Goal: Task Accomplishment & Management: Use online tool/utility

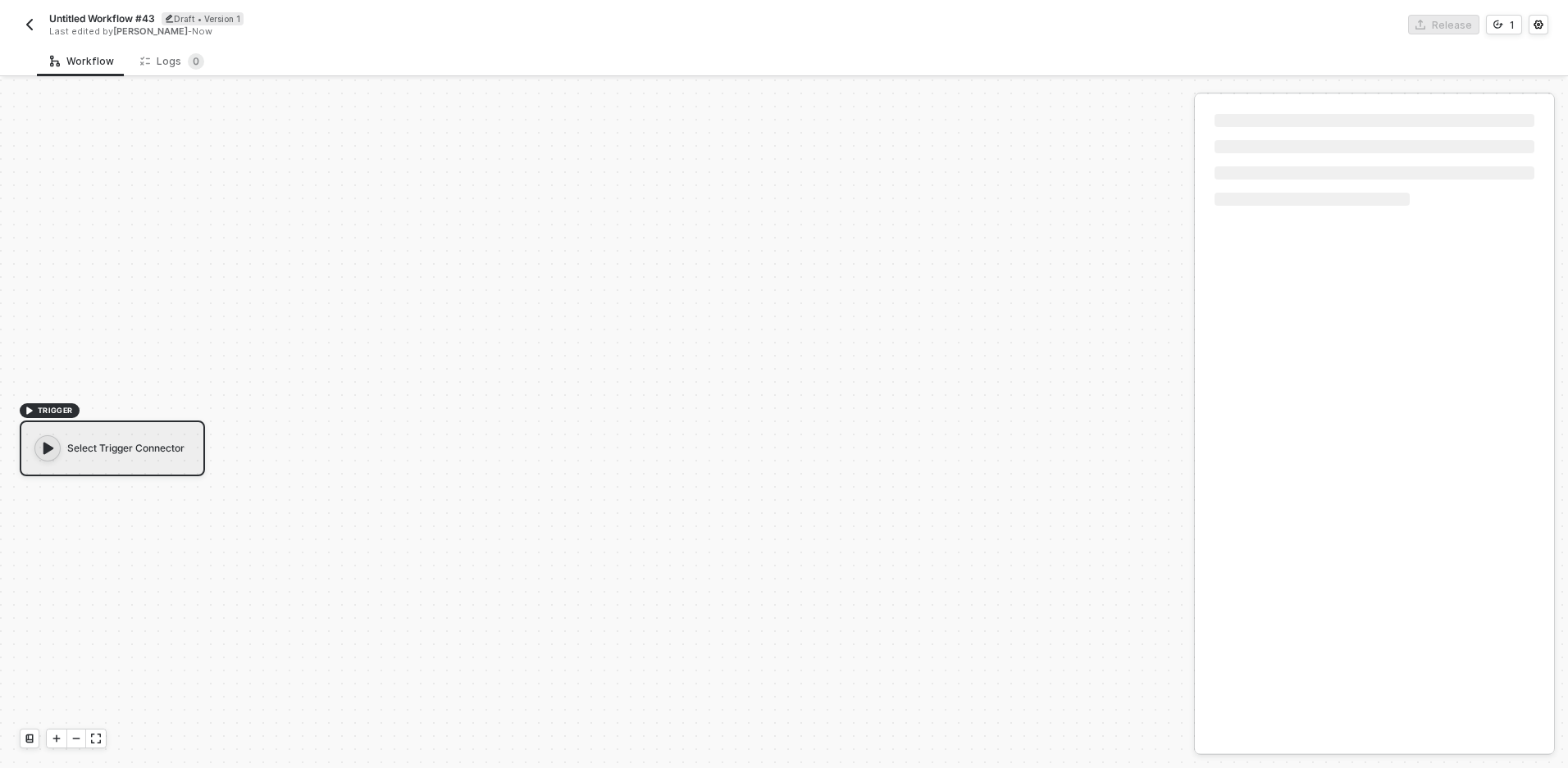
scroll to position [30, 0]
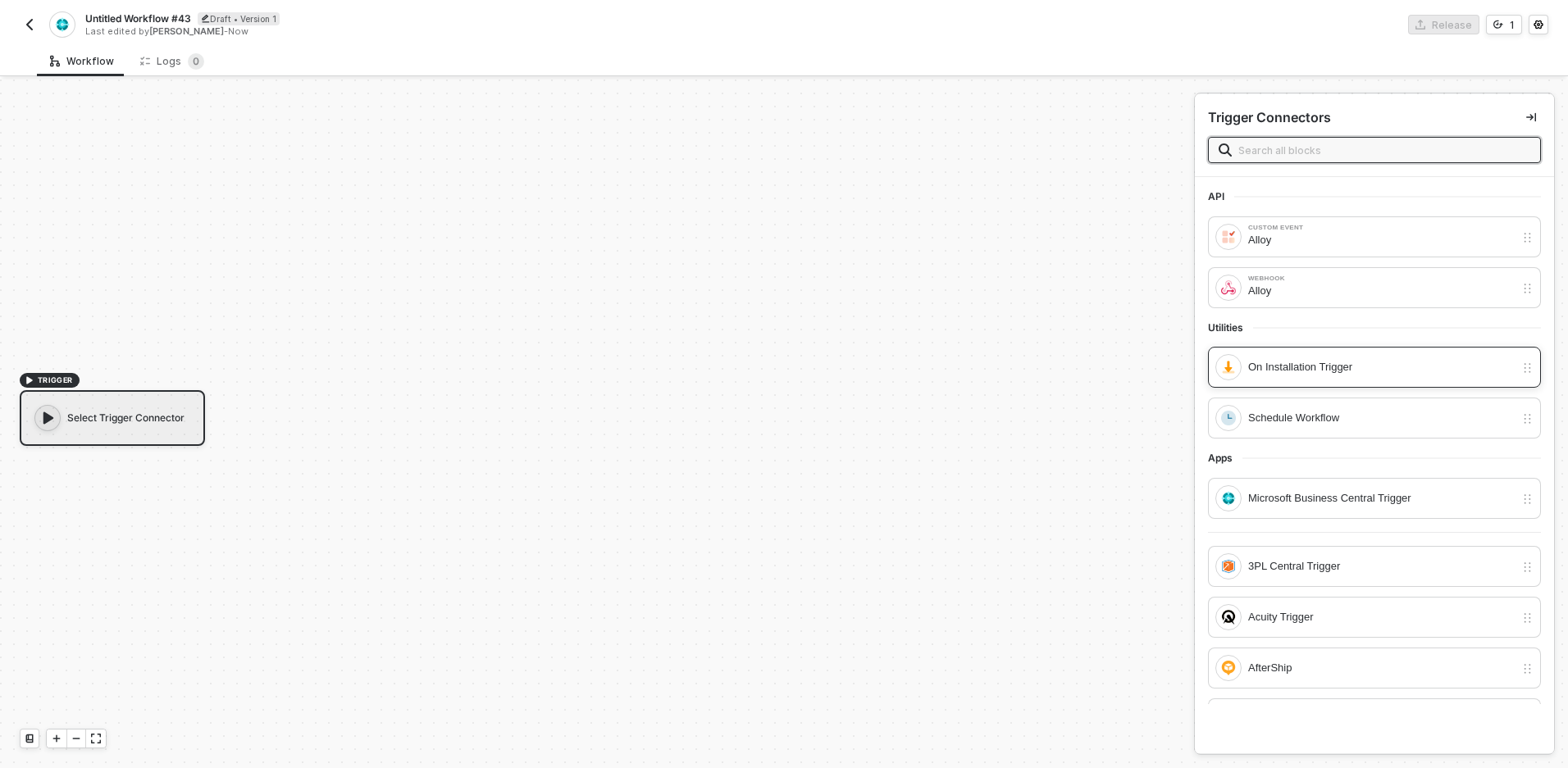
click at [1291, 384] on div "On Installation Trigger" at bounding box center [1374, 367] width 333 height 41
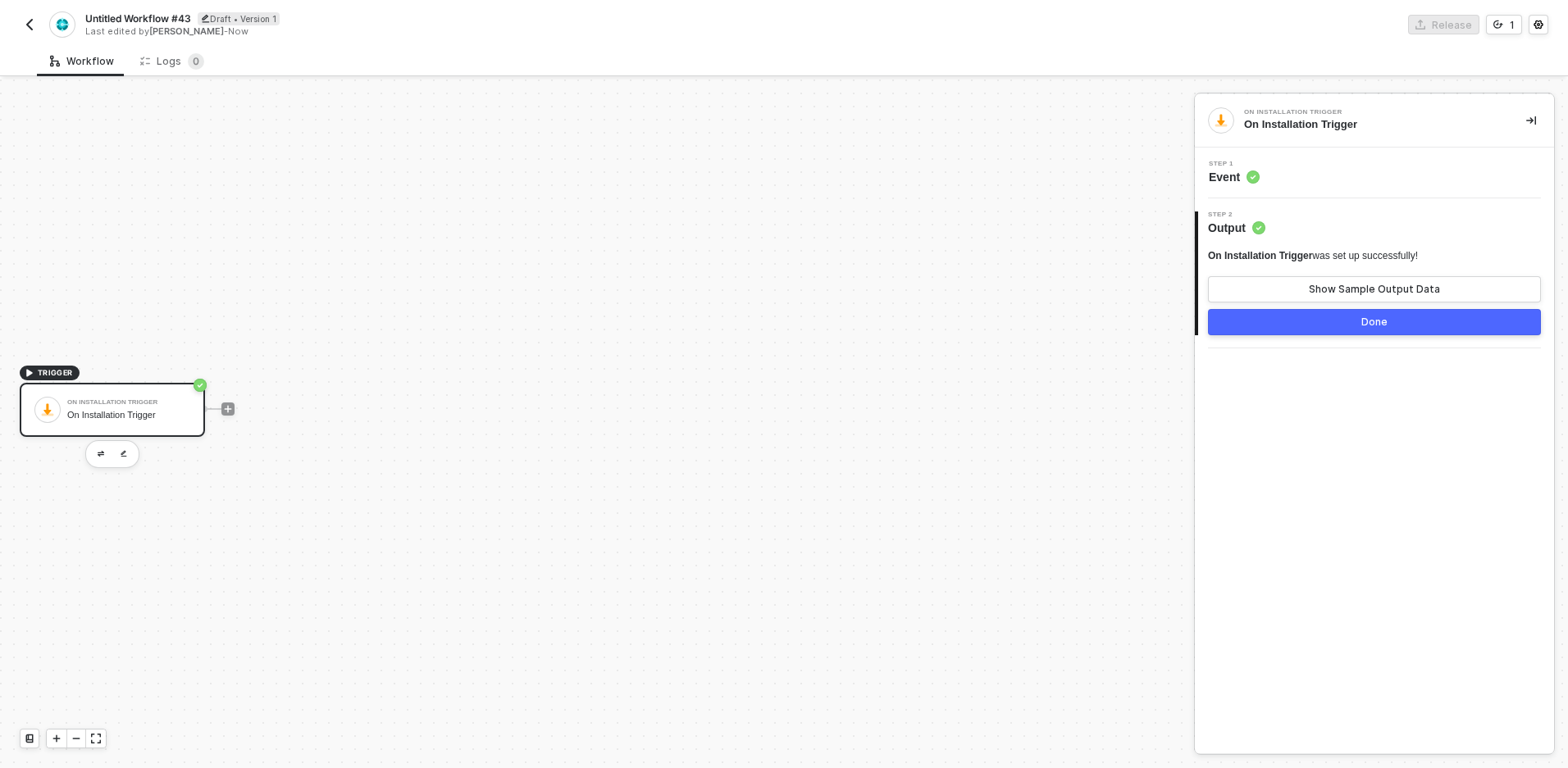
click at [1349, 317] on button "Done" at bounding box center [1374, 322] width 333 height 26
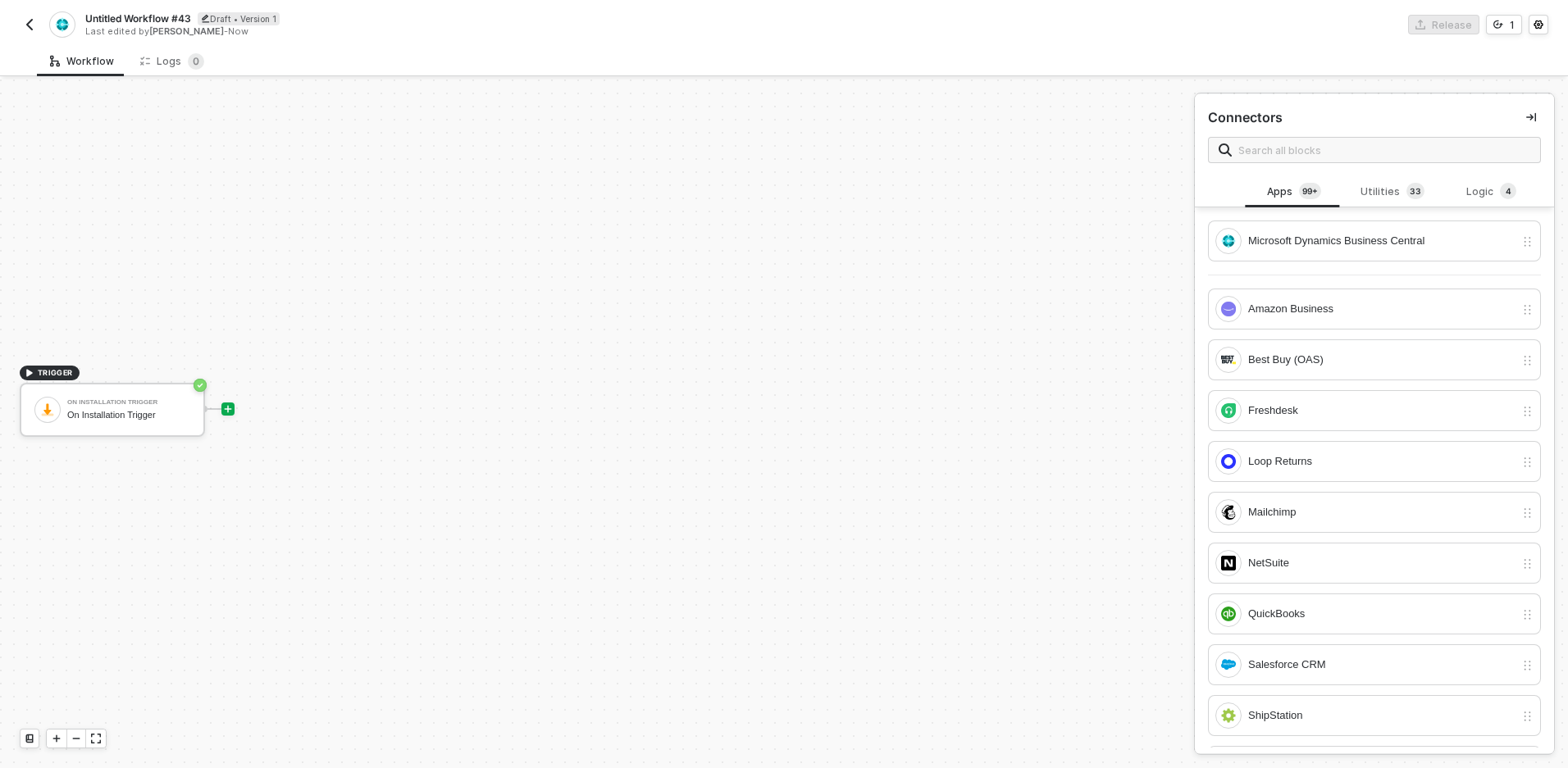
click at [225, 405] on icon "icon-play" at bounding box center [227, 409] width 10 height 10
click at [1319, 250] on div "Microsoft Dynamics Business Central" at bounding box center [1365, 241] width 299 height 26
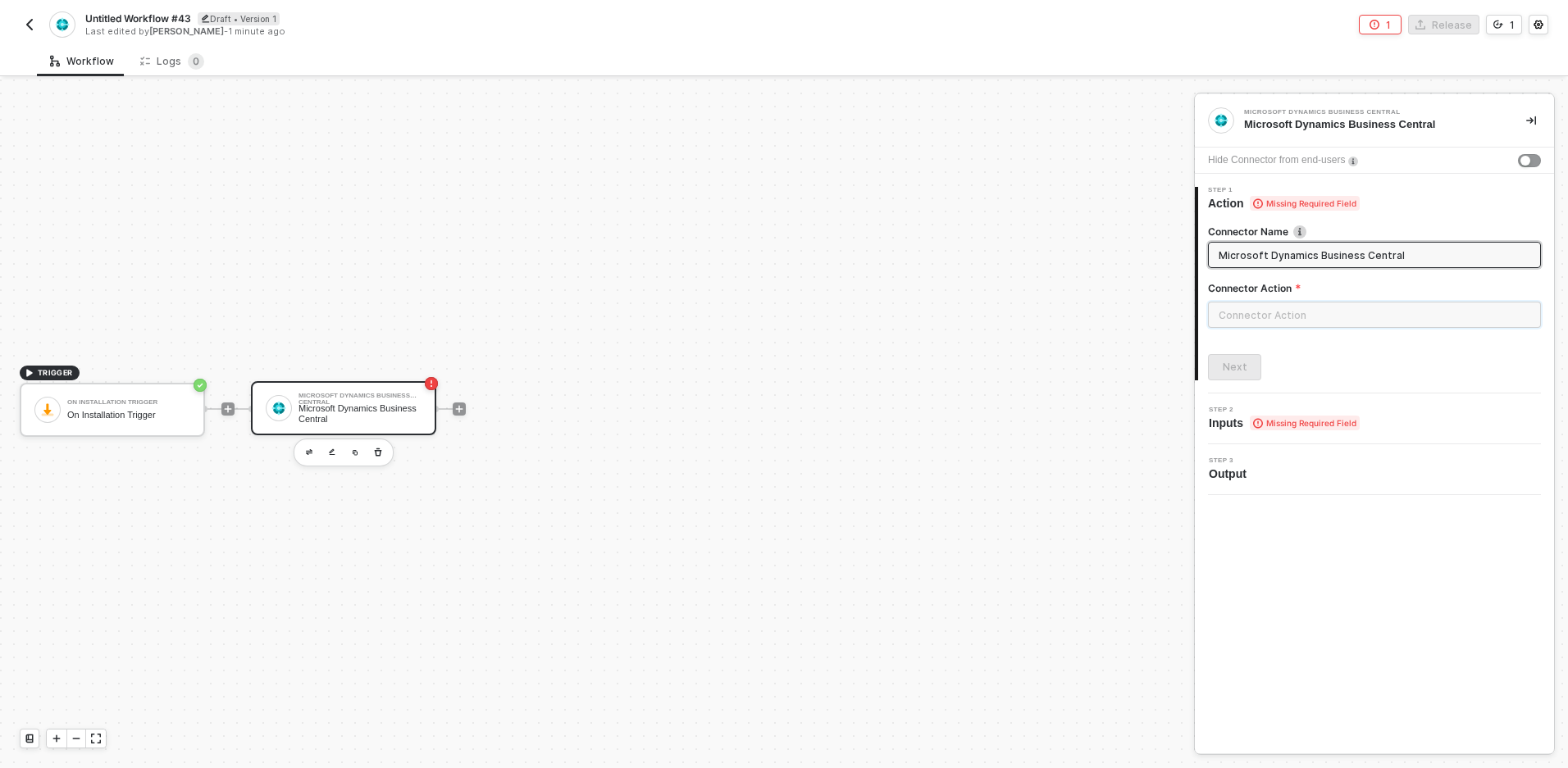
click at [1301, 309] on input "text" at bounding box center [1374, 315] width 333 height 26
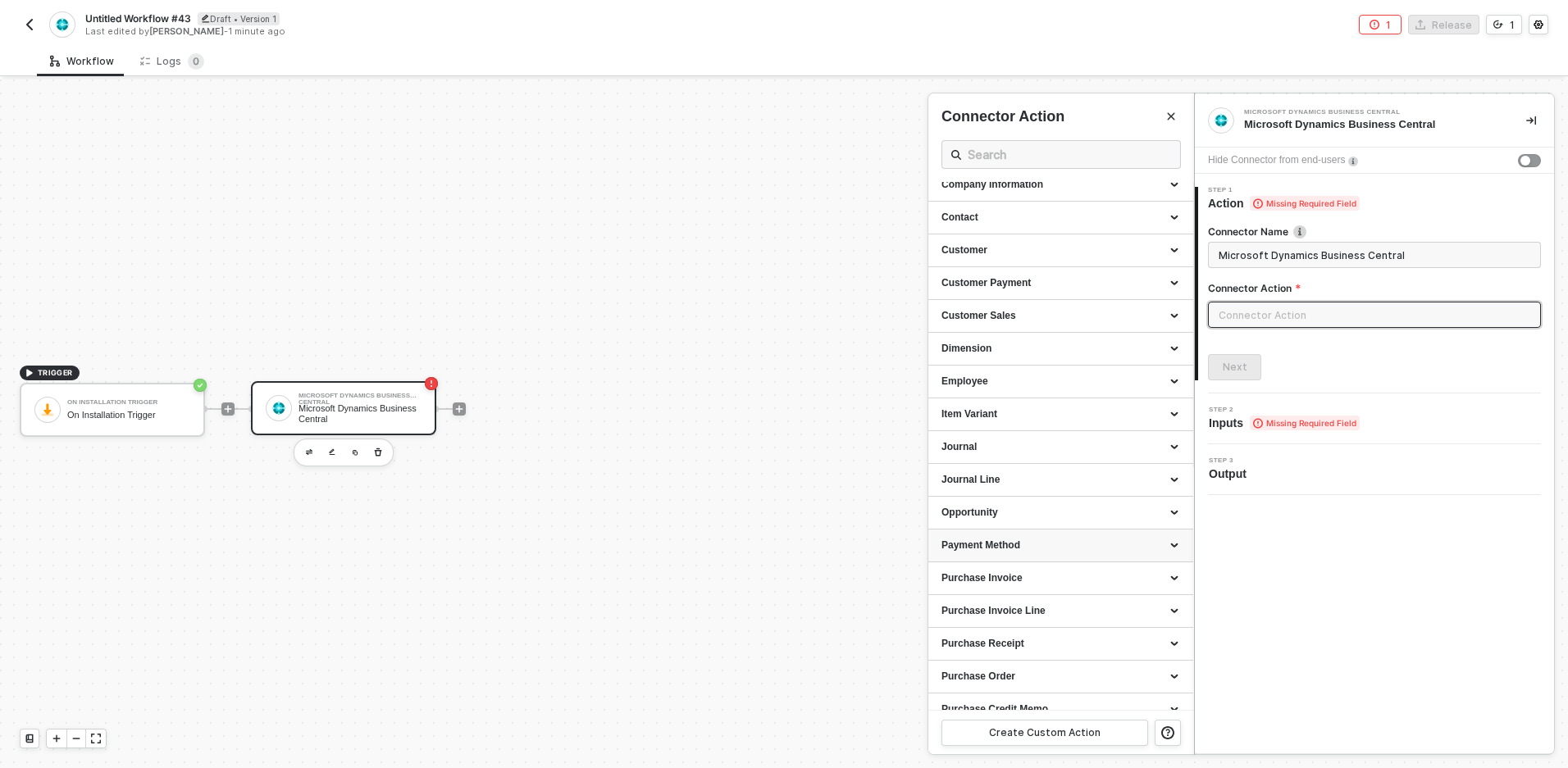
scroll to position [331, 0]
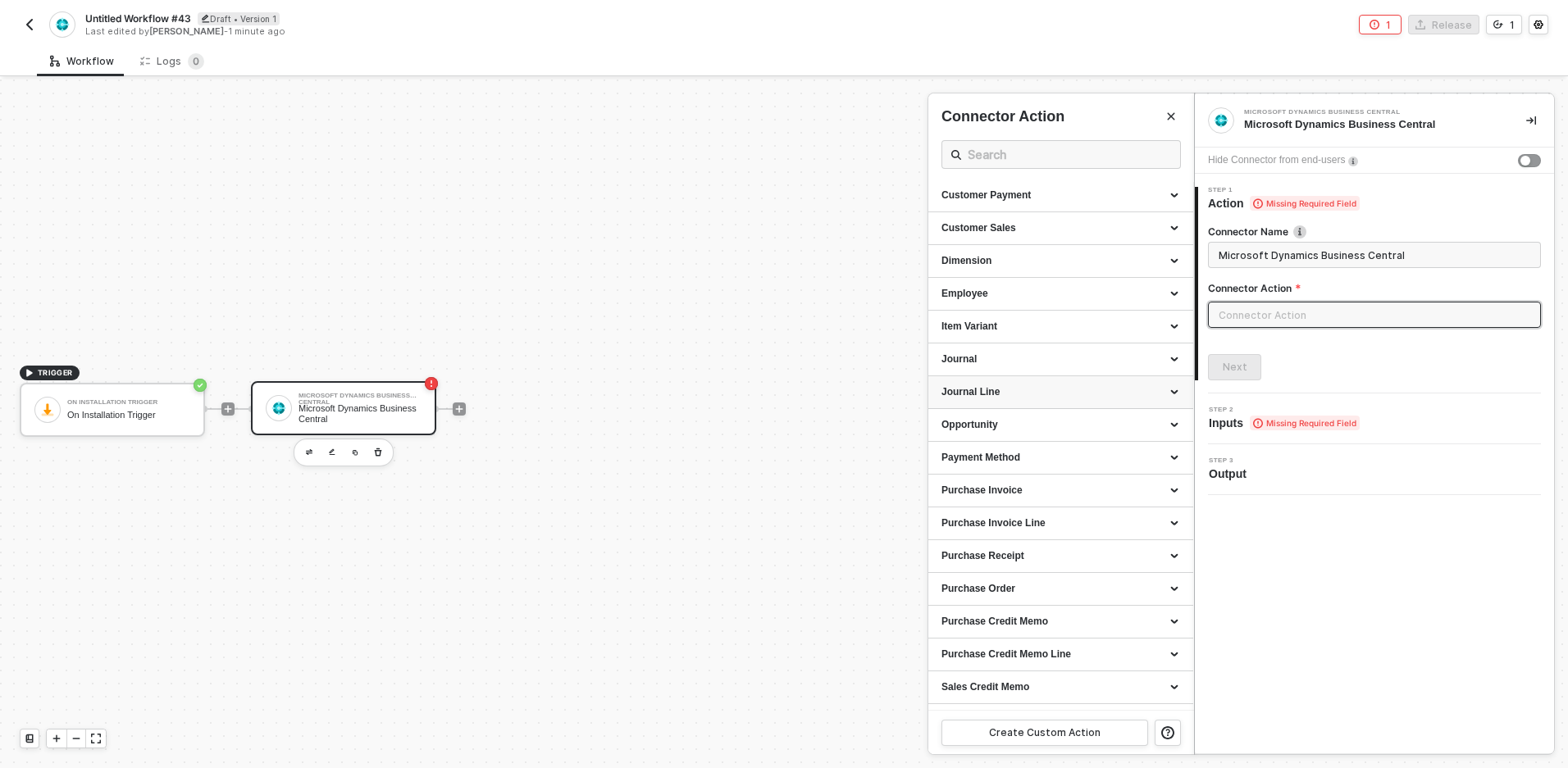
click at [1156, 399] on div "Journal Line" at bounding box center [1061, 393] width 265 height 33
click at [1015, 508] on div "Create Journal Line" at bounding box center [1061, 505] width 238 height 14
type input "Adds a journal line"
type input "Journal Line - Create Journal Line"
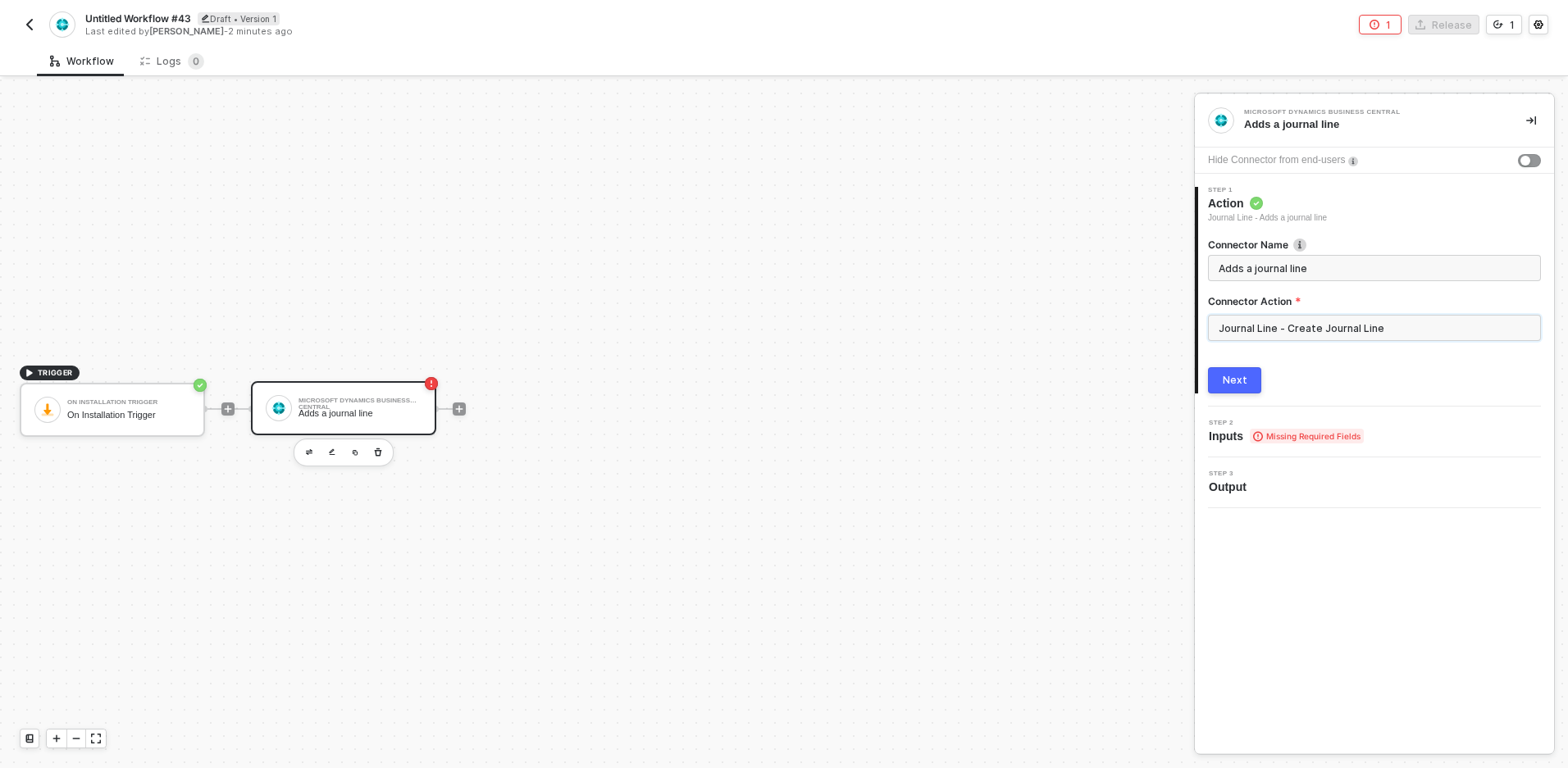
click at [1324, 331] on input "Journal Line - Create Journal Line" at bounding box center [1374, 328] width 333 height 26
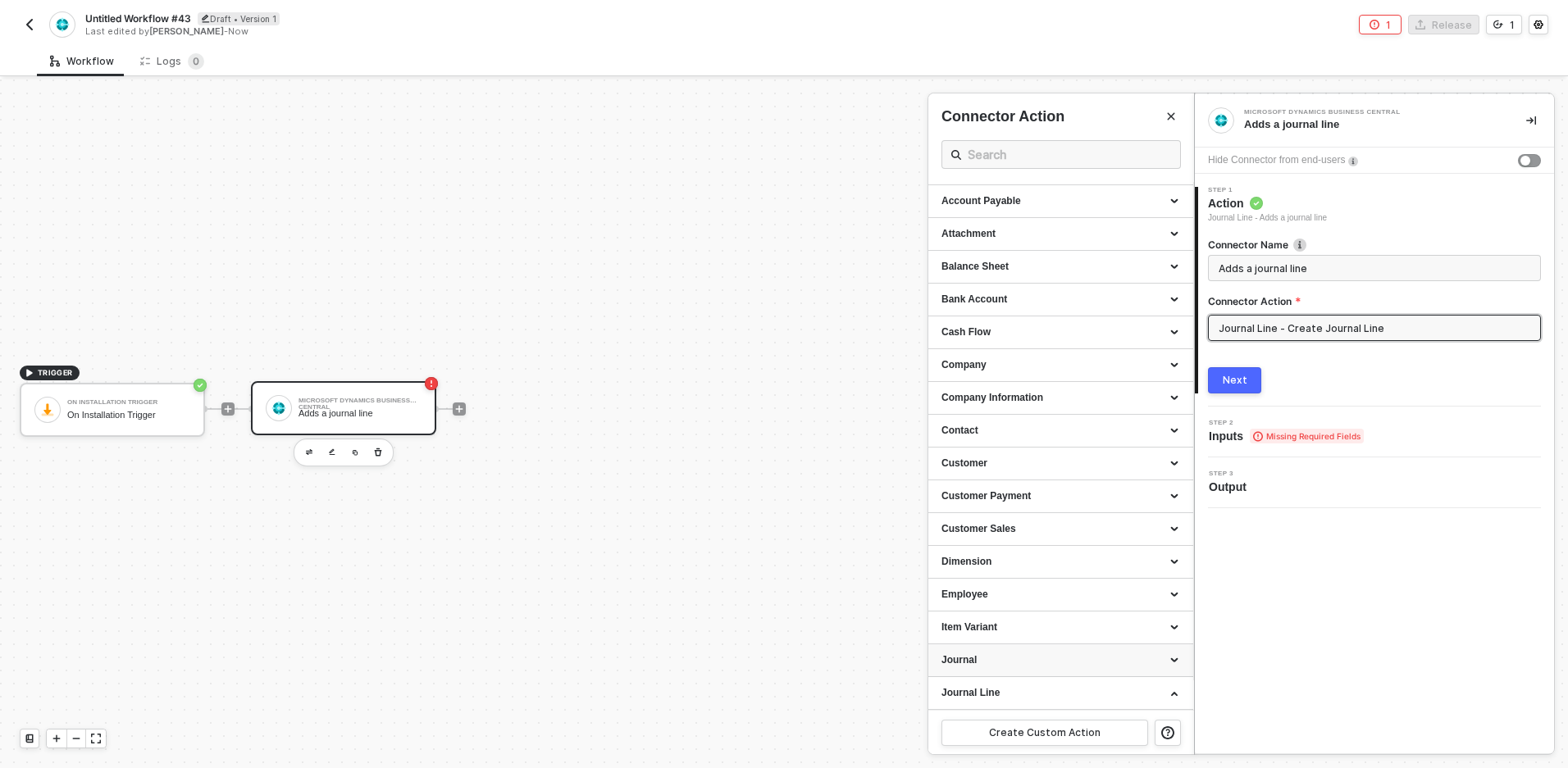
click at [1017, 657] on div "Journal" at bounding box center [1061, 660] width 238 height 14
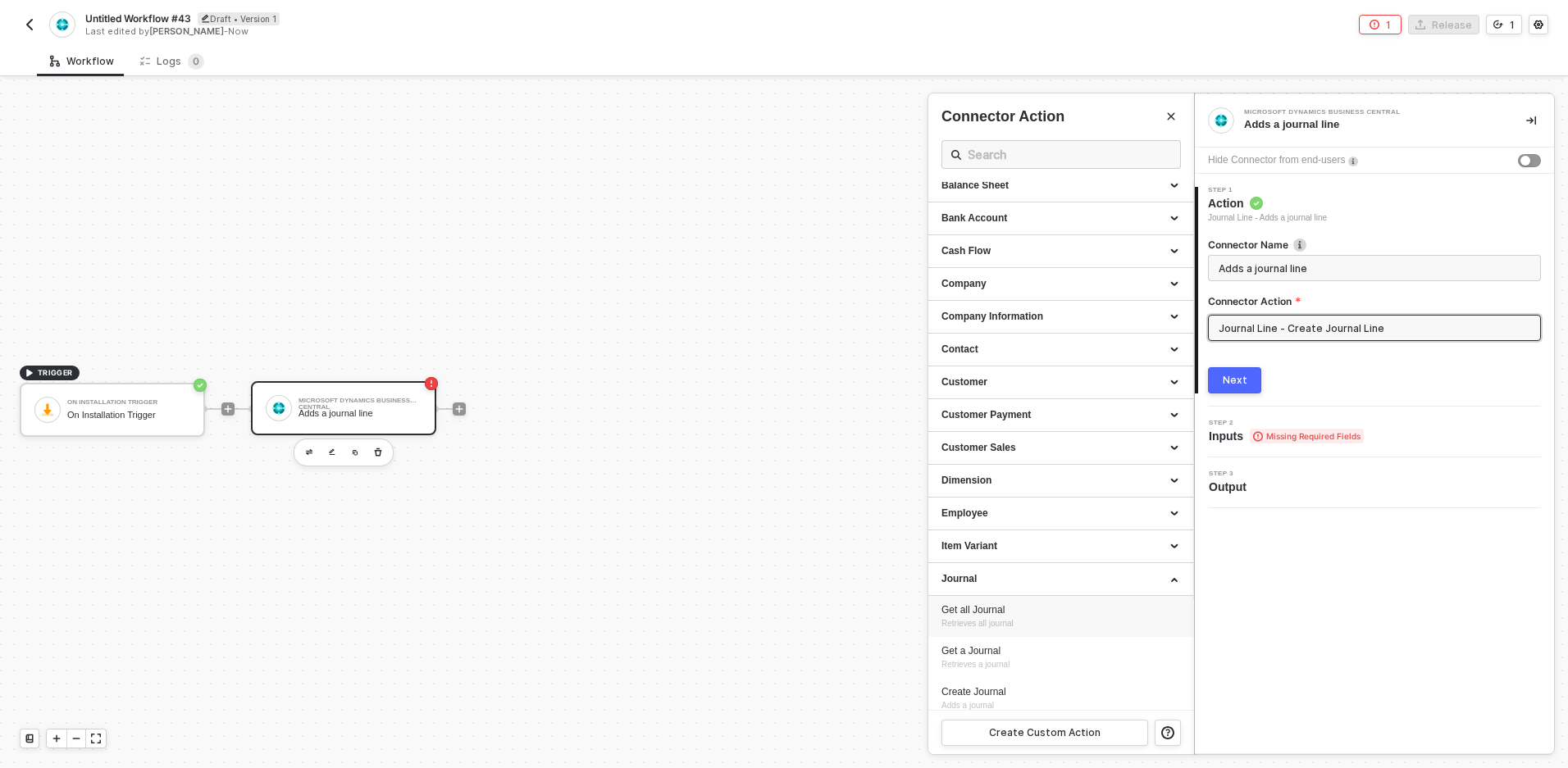
scroll to position [157, 0]
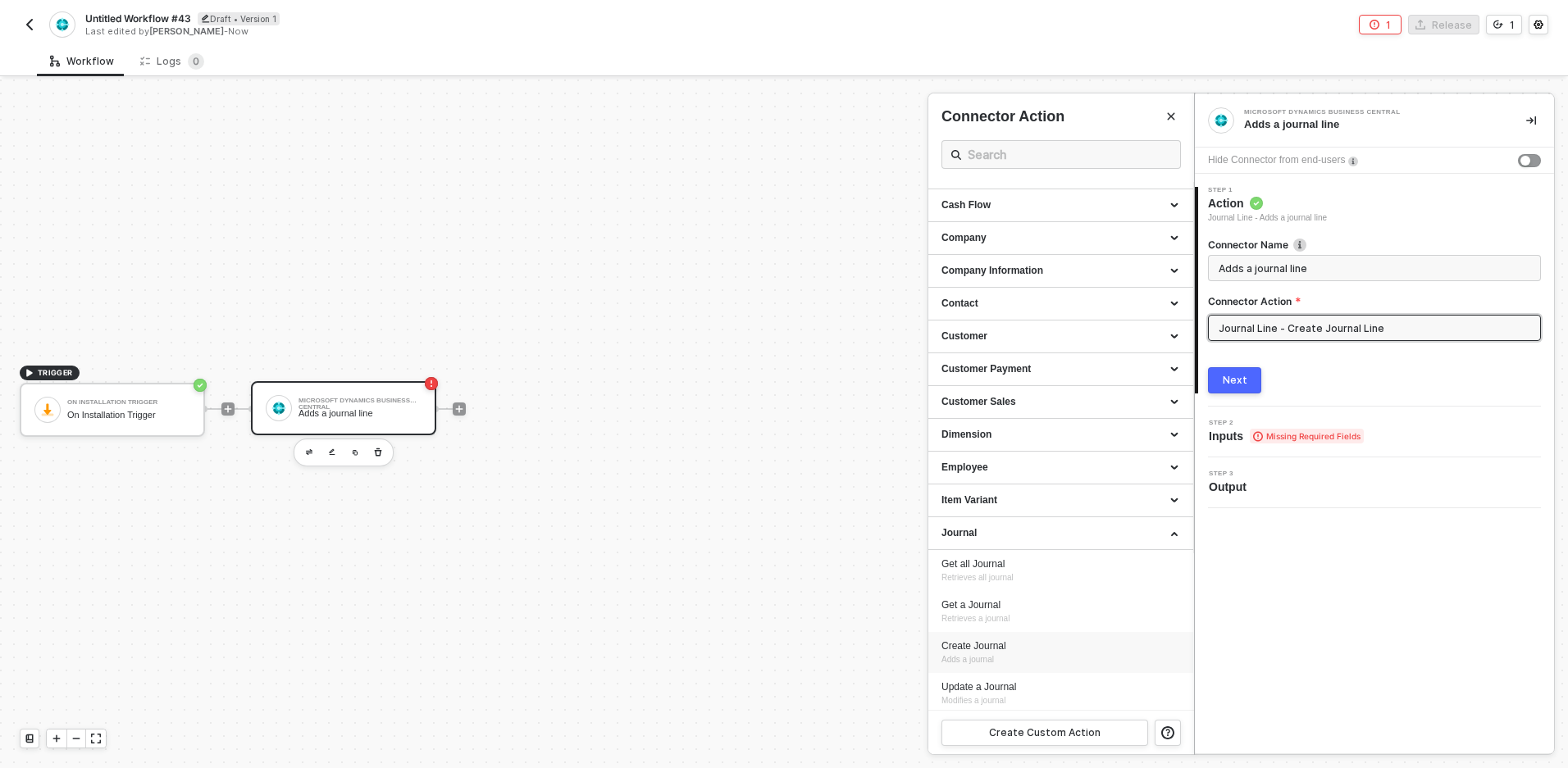
click at [1011, 651] on div "Create Journal" at bounding box center [1061, 646] width 238 height 14
type input "Adds a journal"
type input "Journal - Create Journal"
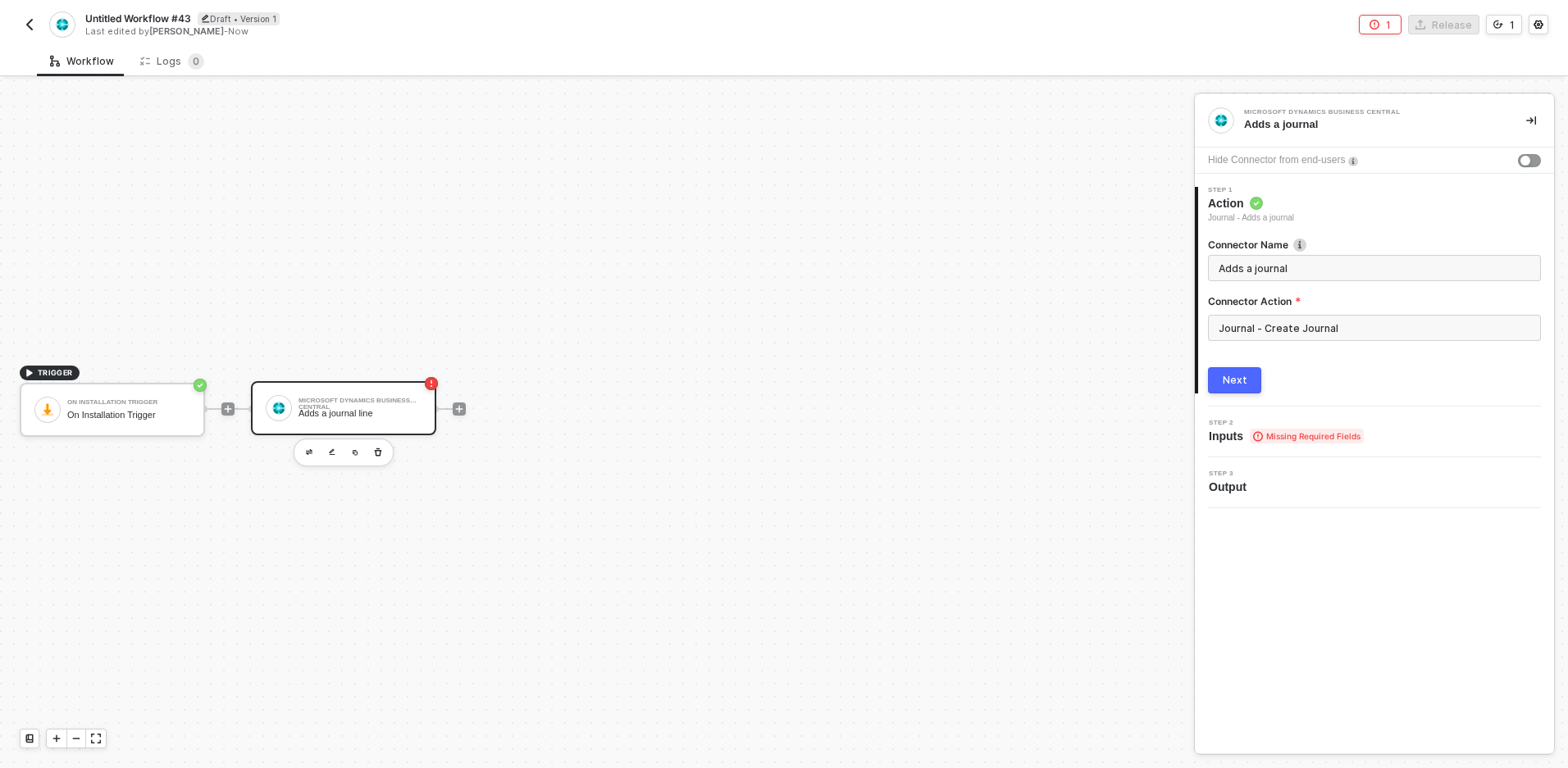
click at [1250, 380] on button "Next" at bounding box center [1234, 380] width 53 height 26
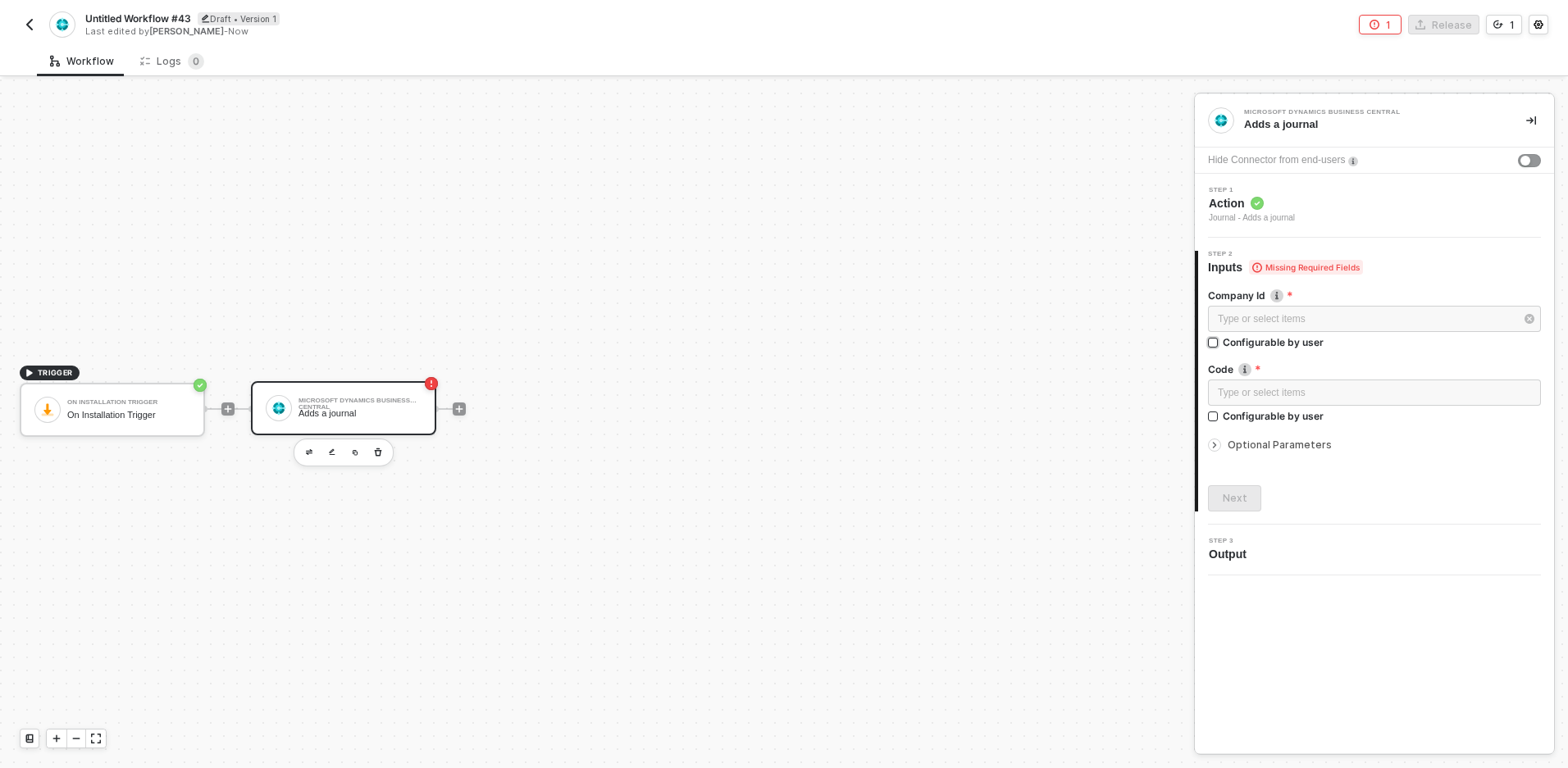
click at [1275, 345] on div "Configurable by user" at bounding box center [1273, 342] width 101 height 14
click at [1220, 345] on input "Configurable by user" at bounding box center [1213, 343] width 11 height 11
checkbox input "true"
click at [1248, 395] on div "Type or select items ﻿" at bounding box center [1375, 395] width 313 height 16
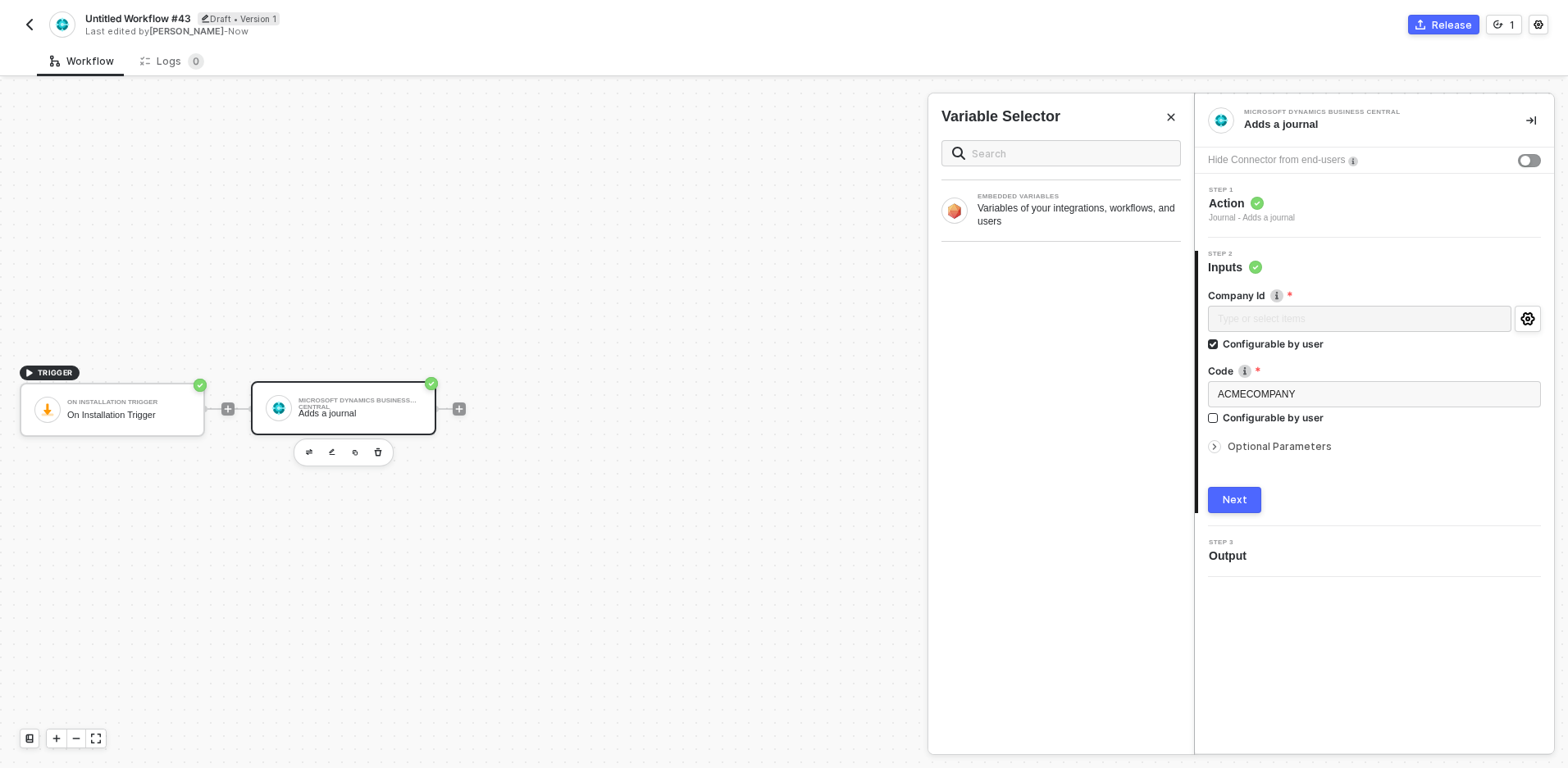
click at [1281, 442] on span "Optional Parameters" at bounding box center [1280, 446] width 104 height 12
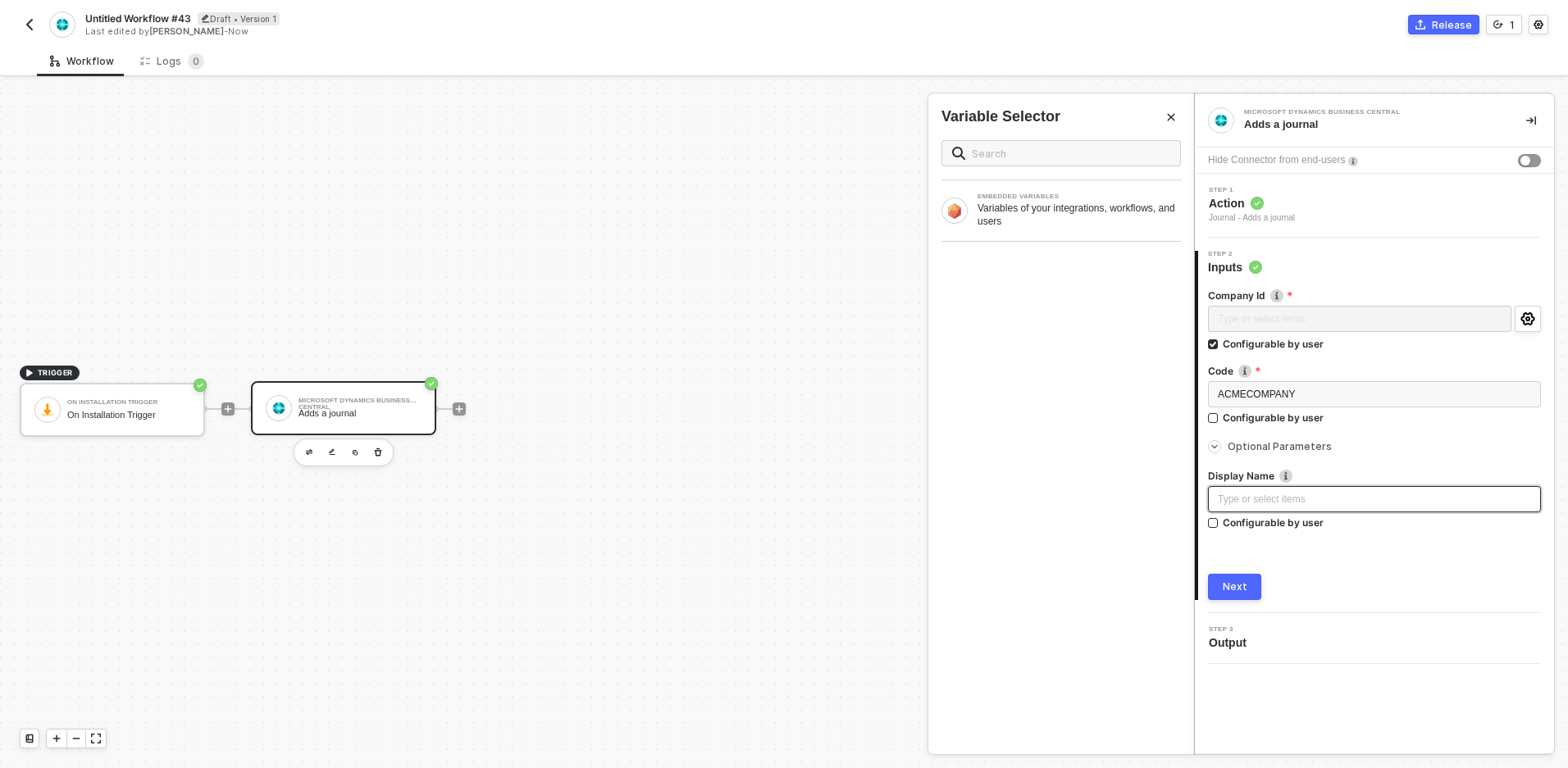
click at [1283, 490] on div "Type or select items ﻿" at bounding box center [1374, 499] width 333 height 26
click at [1244, 591] on div "Next" at bounding box center [1235, 586] width 24 height 13
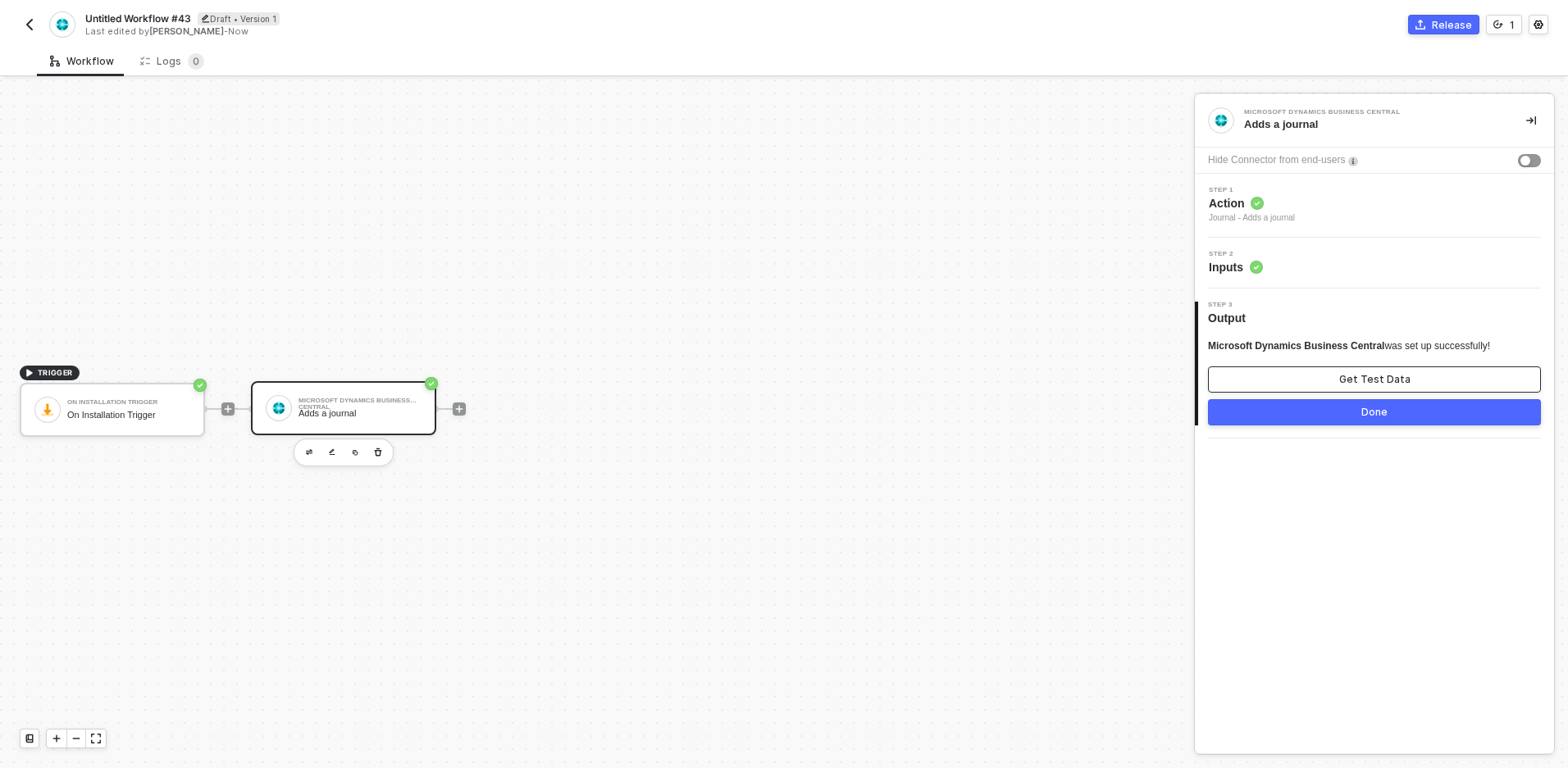
click at [1339, 382] on button "Get Test Data" at bounding box center [1374, 379] width 333 height 26
click at [1341, 377] on div "Show Sample Output Data" at bounding box center [1374, 379] width 131 height 13
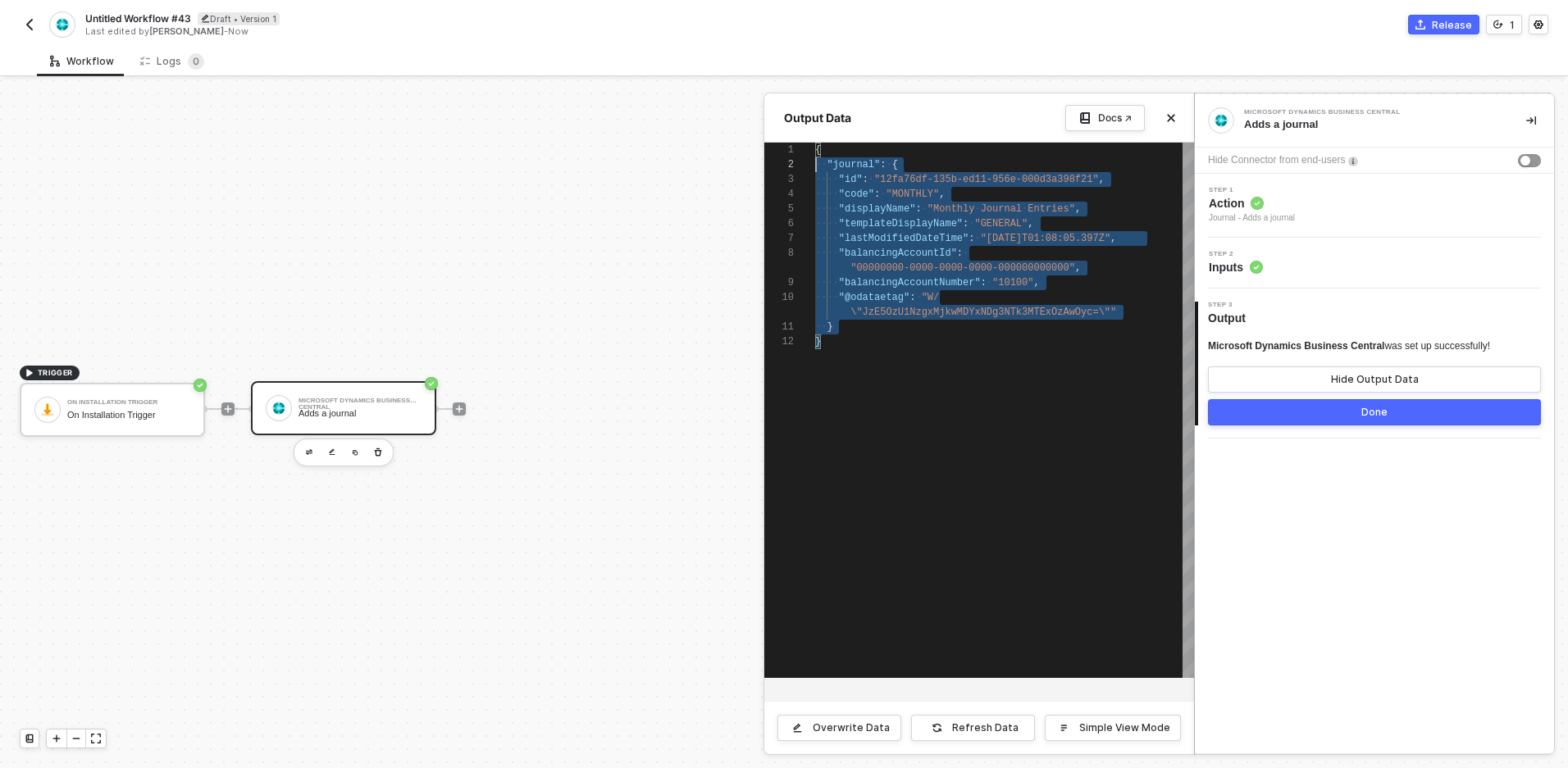
scroll to position [0, 0]
drag, startPoint x: 850, startPoint y: 349, endPoint x: 799, endPoint y: 124, distance: 230.7
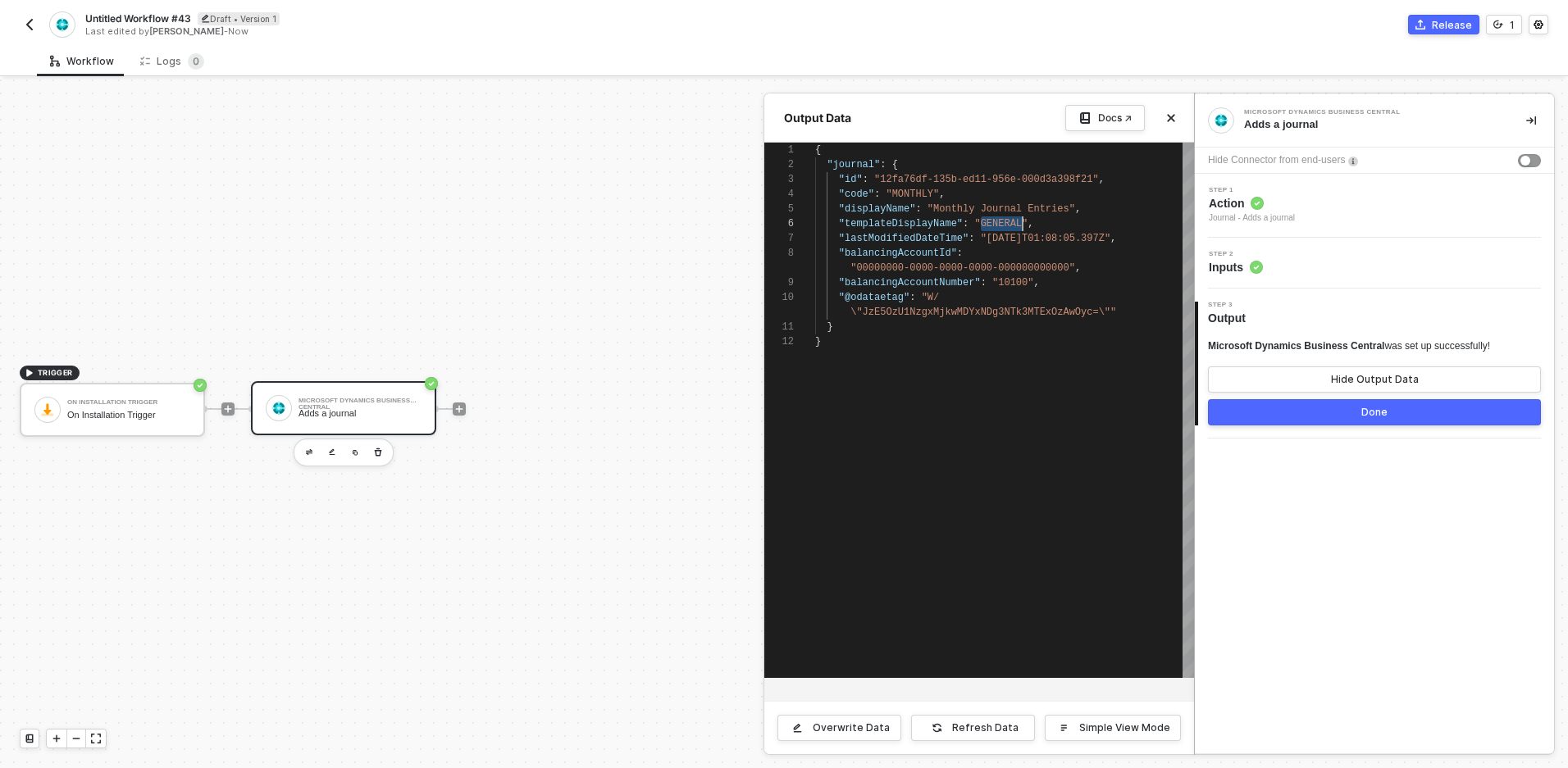
click at [1023, 212] on span ""Monthly Journal Entries"" at bounding box center [1002, 209] width 148 height 11
type textarea ""@odataetag": "W/\"JzE5OzU1NzgxMjkwMDYxNDg3NTk3MTExOzAwOyc=\"" } }"
click at [738, 313] on div at bounding box center [784, 424] width 1568 height 689
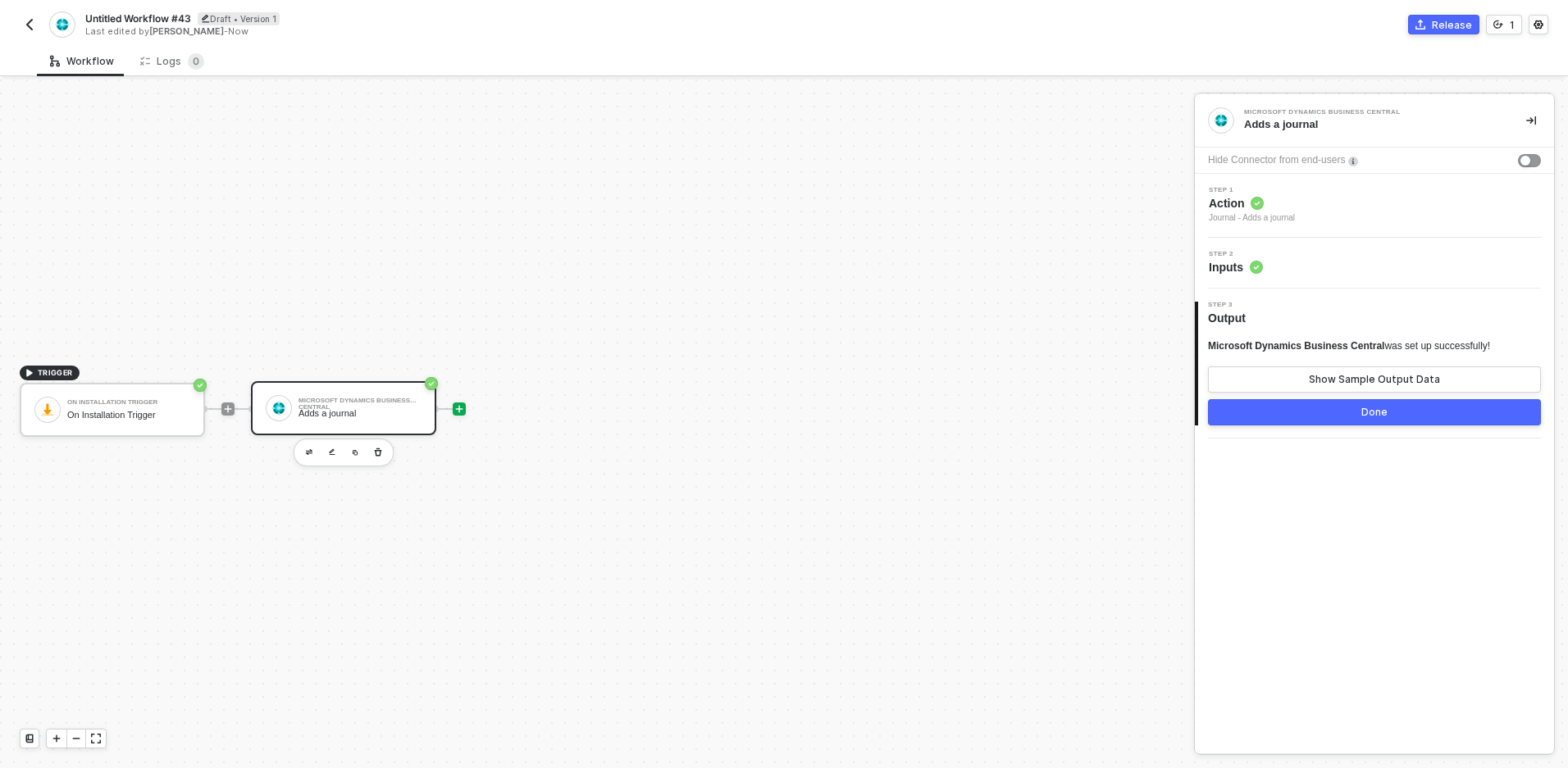
click at [458, 412] on icon "icon-play" at bounding box center [459, 409] width 10 height 10
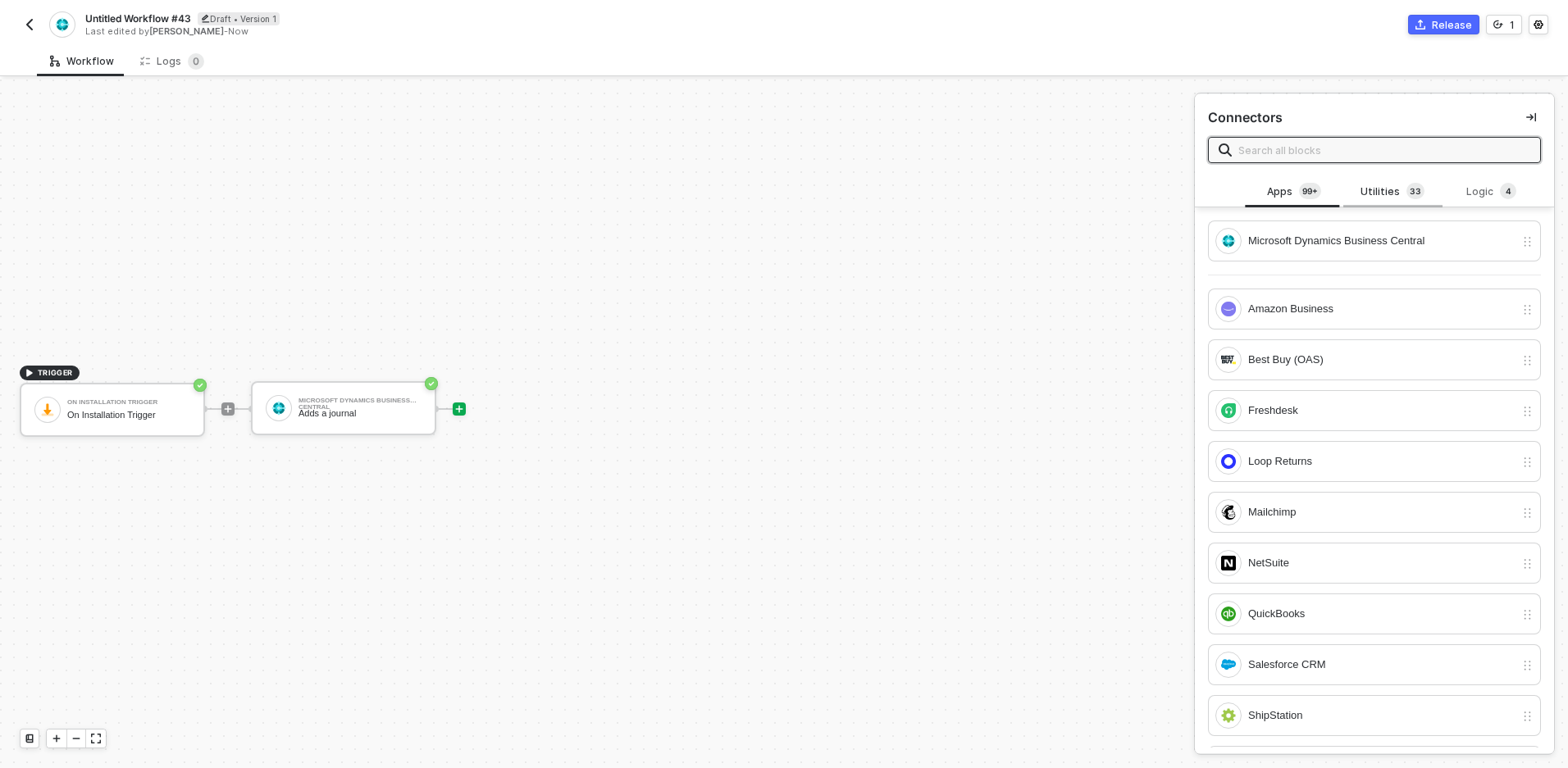
click at [1397, 192] on div "Utilities 3 3" at bounding box center [1392, 191] width 72 height 18
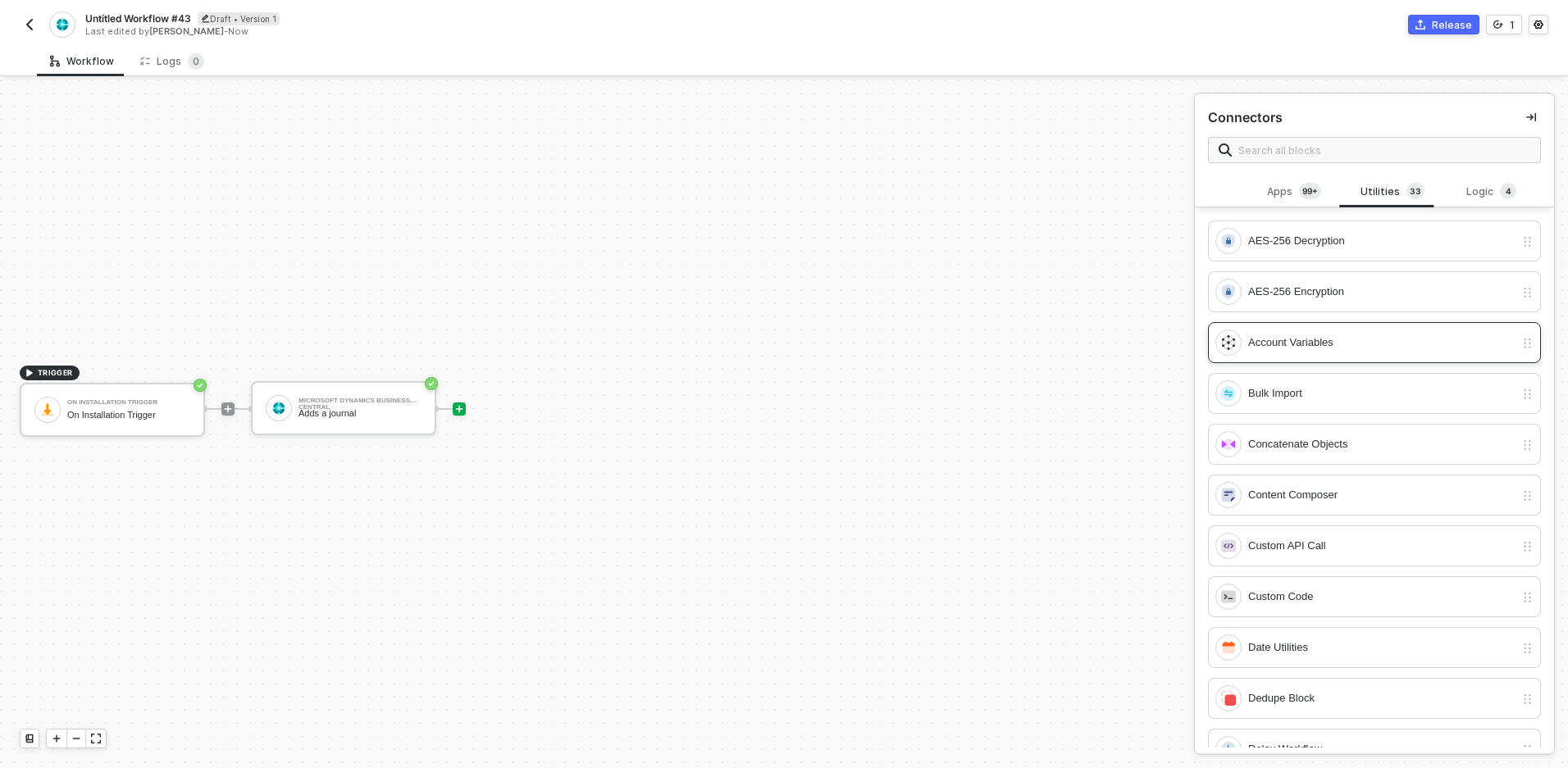
click at [1289, 345] on div "Account Variables" at bounding box center [1382, 343] width 266 height 18
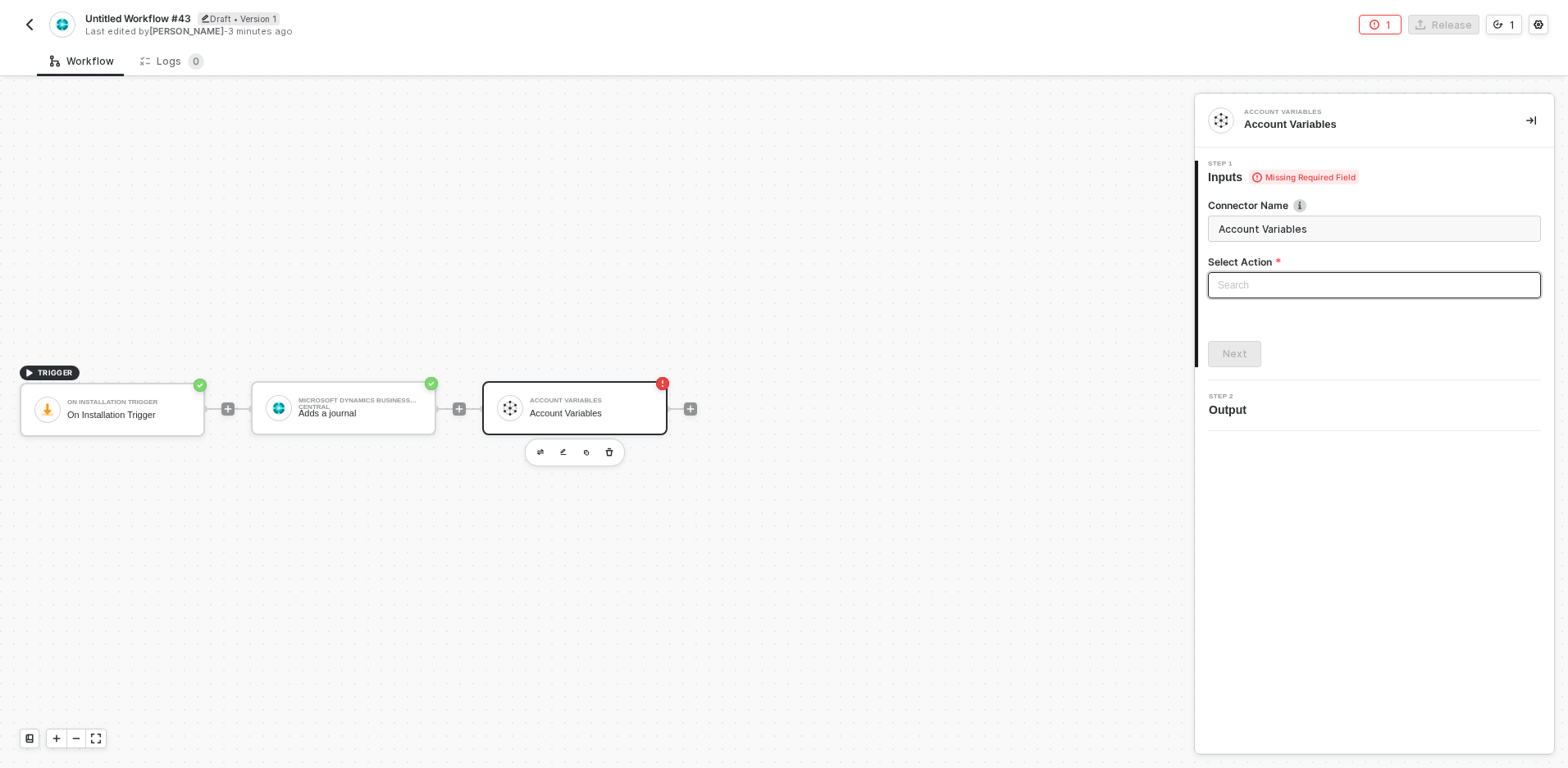
click at [1225, 282] on input "search" at bounding box center [1375, 285] width 313 height 24
click at [1247, 314] on div "Set Account Variables" at bounding box center [1374, 317] width 307 height 18
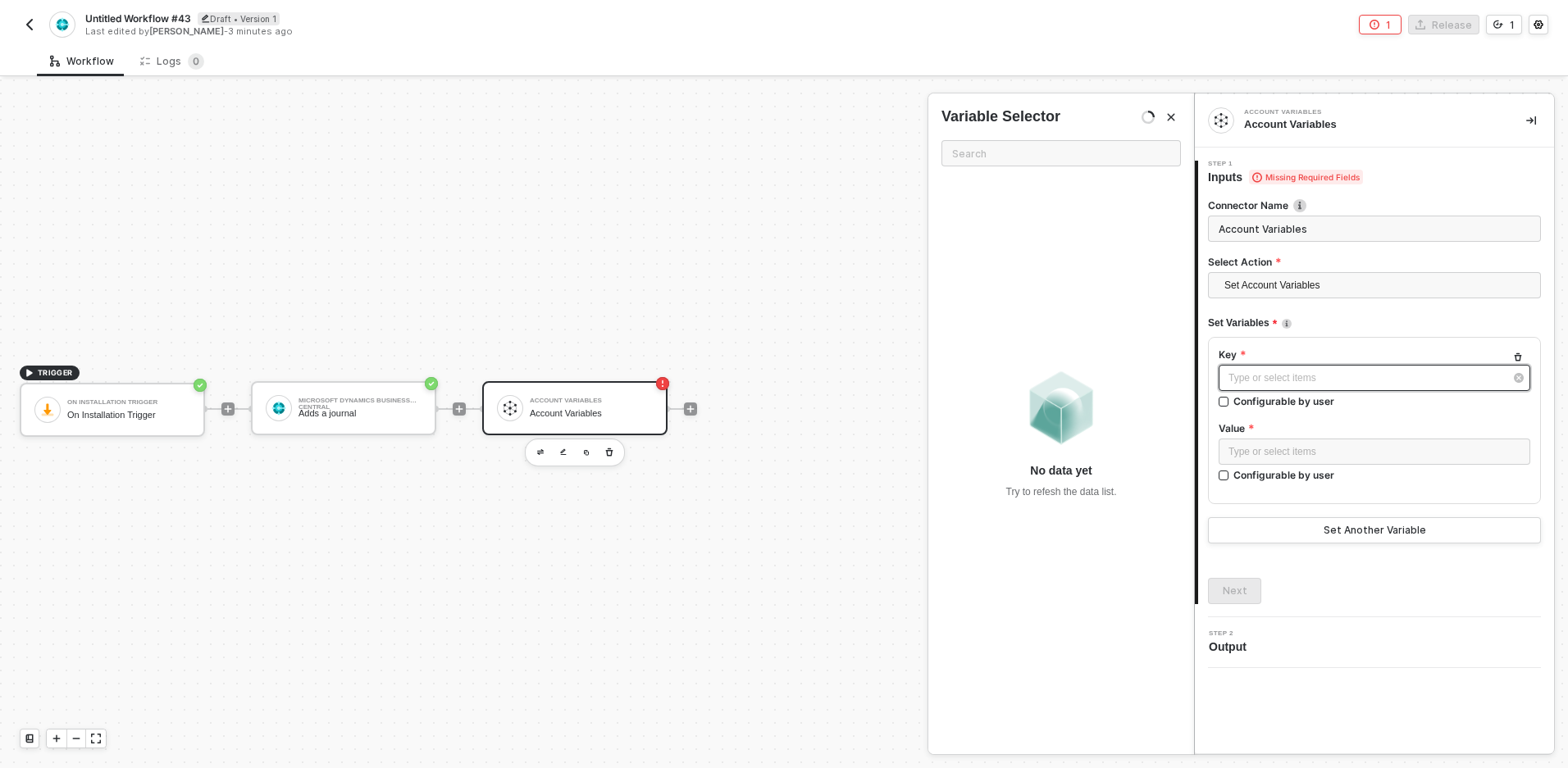
click at [1263, 373] on div "Type or select items ﻿" at bounding box center [1366, 378] width 276 height 16
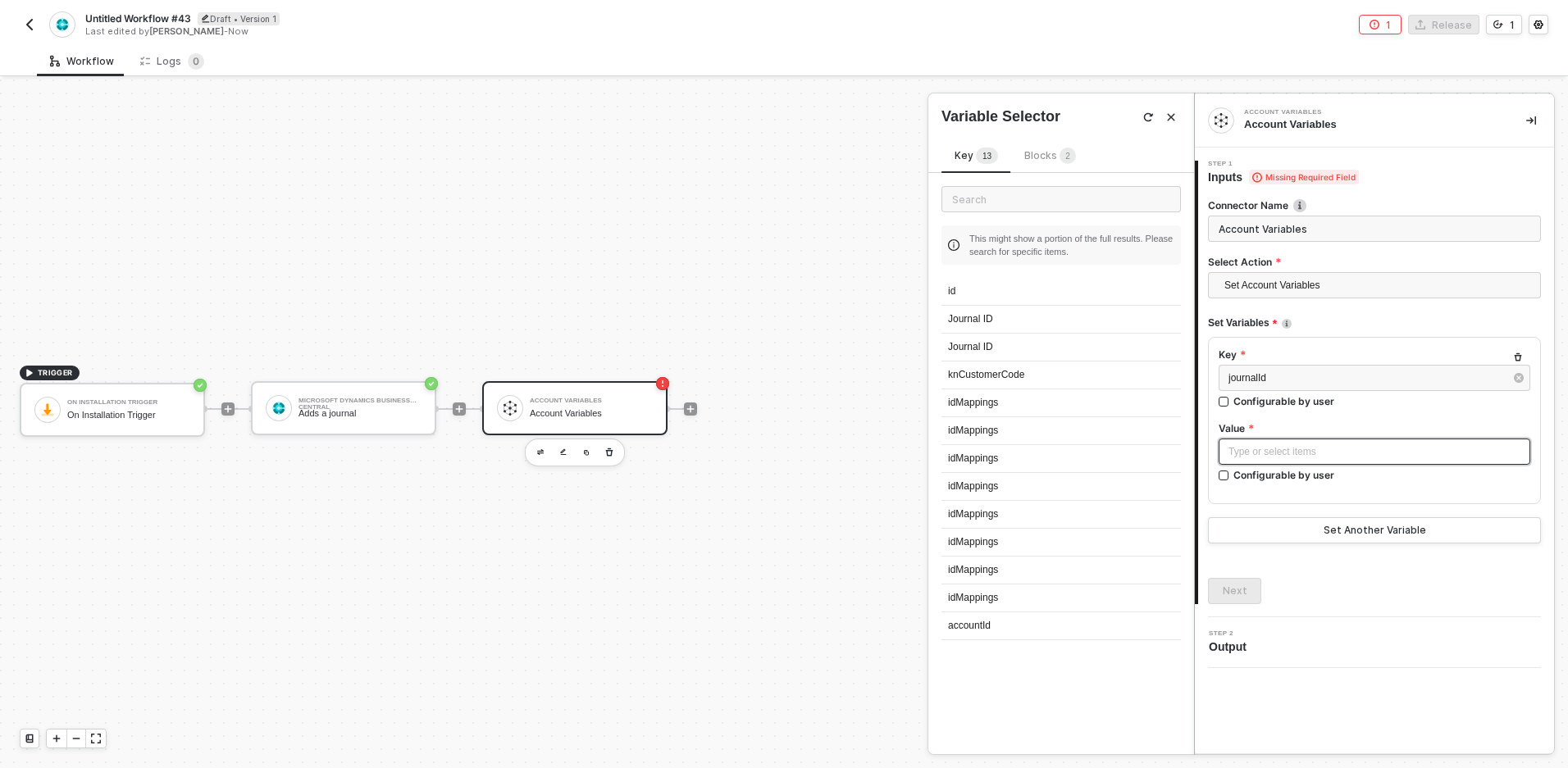
click at [1288, 443] on div "Type or select items ﻿" at bounding box center [1375, 451] width 312 height 26
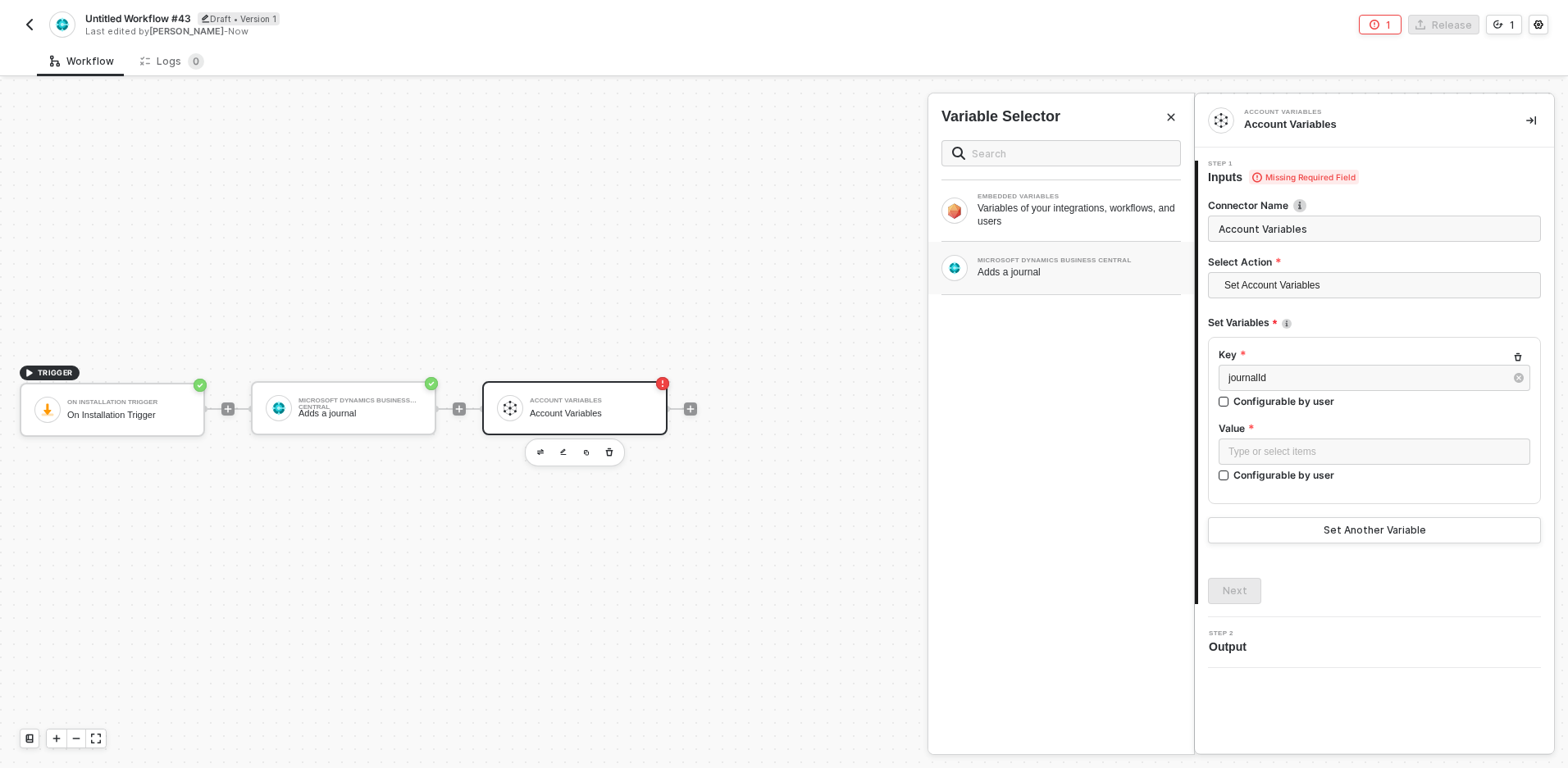
click at [1073, 265] on div "Adds a journal" at bounding box center [1080, 271] width 204 height 13
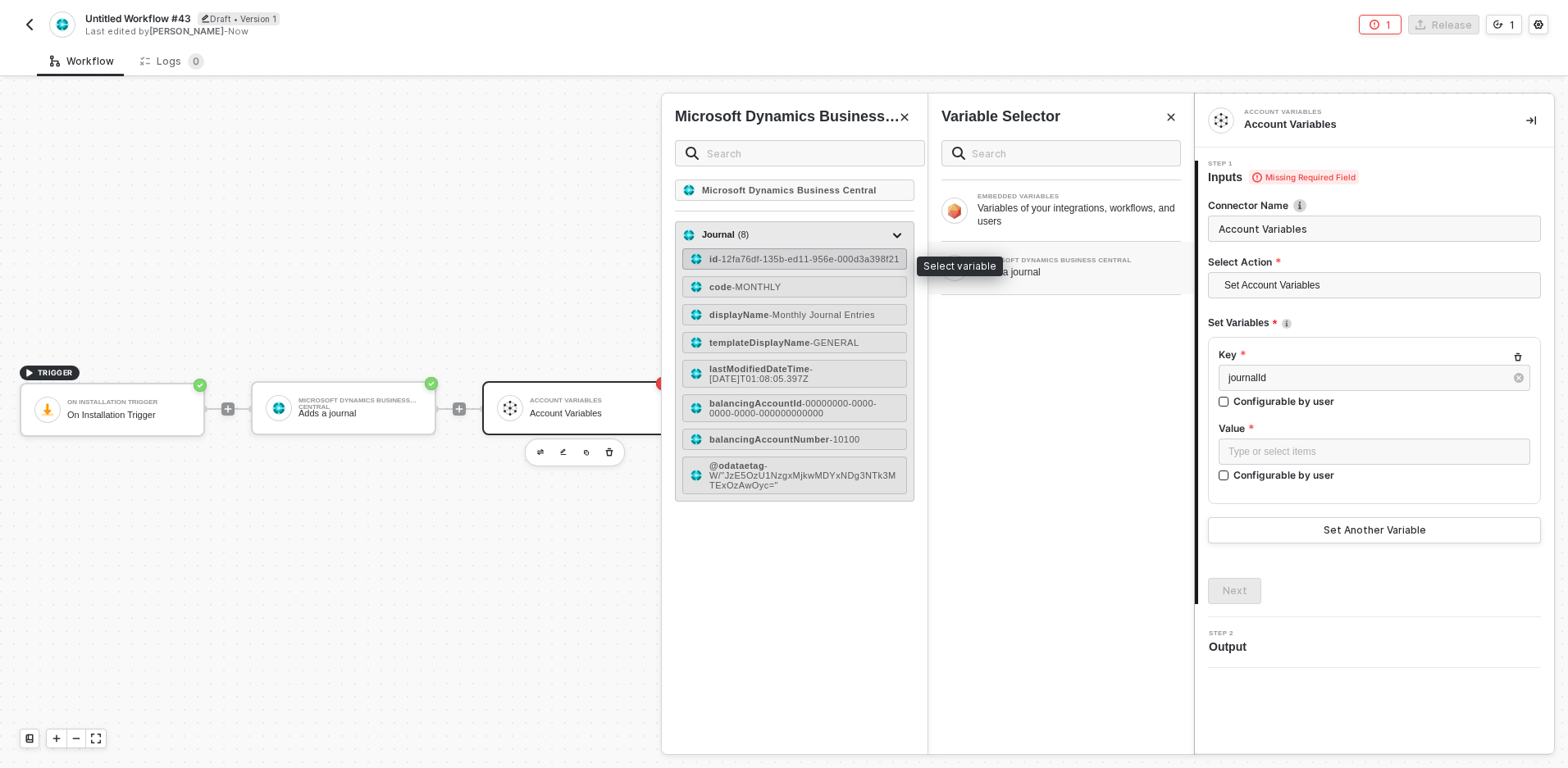
click at [724, 264] on span "- 12fa76df-135b-ed11-956e-000d3a398f21" at bounding box center [809, 258] width 181 height 10
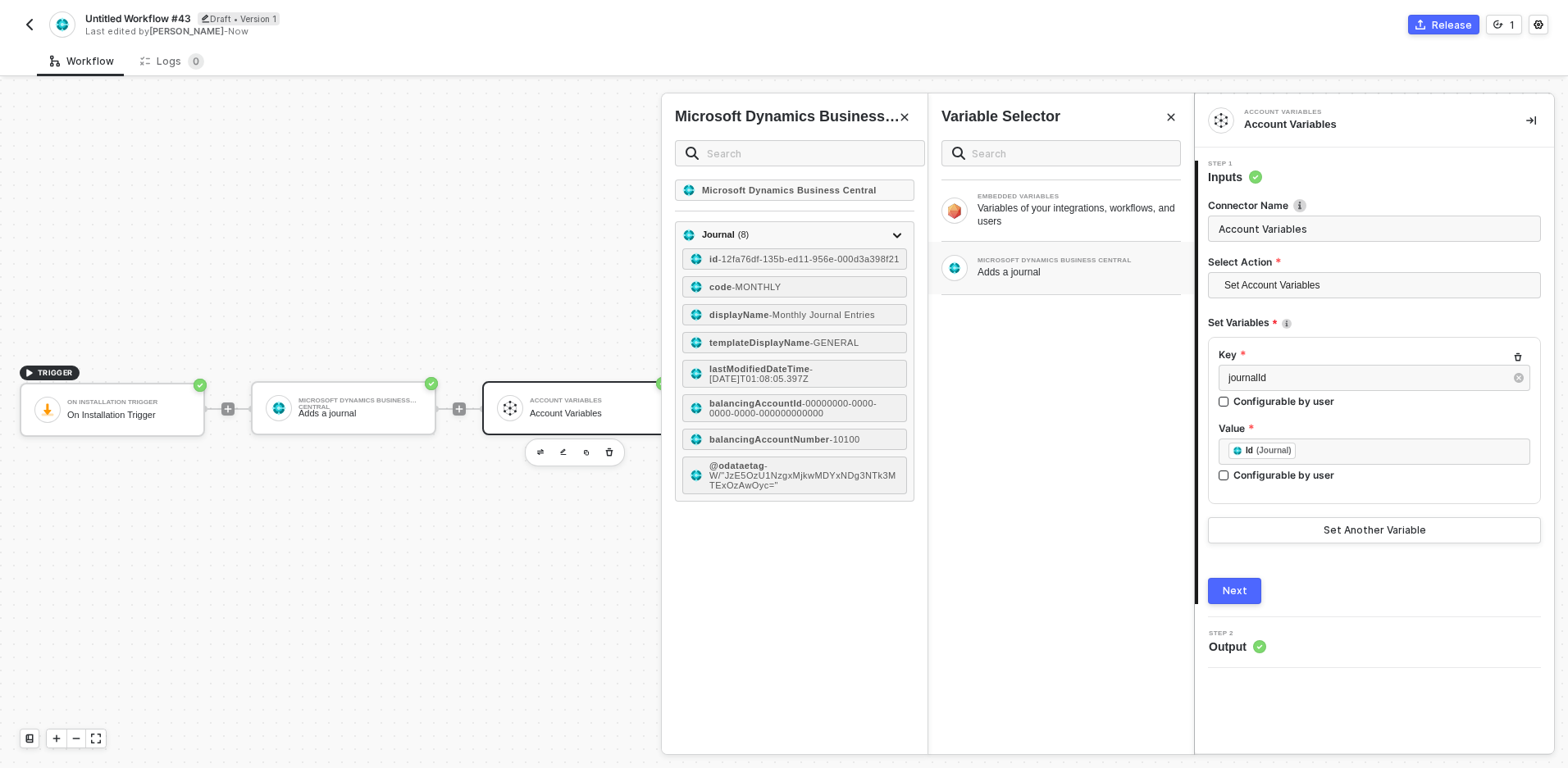
click at [1243, 588] on div "Next" at bounding box center [1235, 591] width 24 height 13
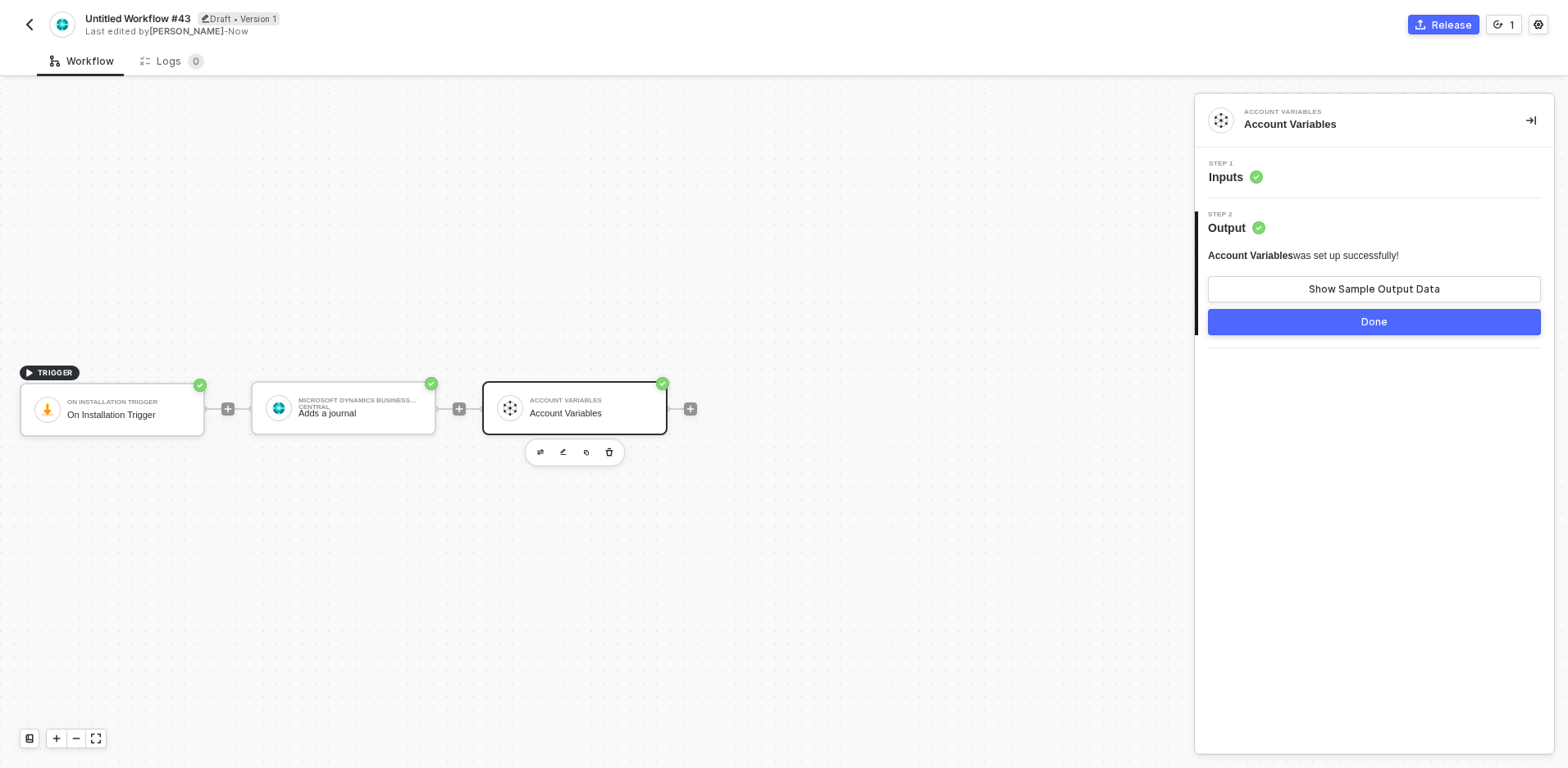
click at [1308, 321] on button "Done" at bounding box center [1374, 322] width 333 height 26
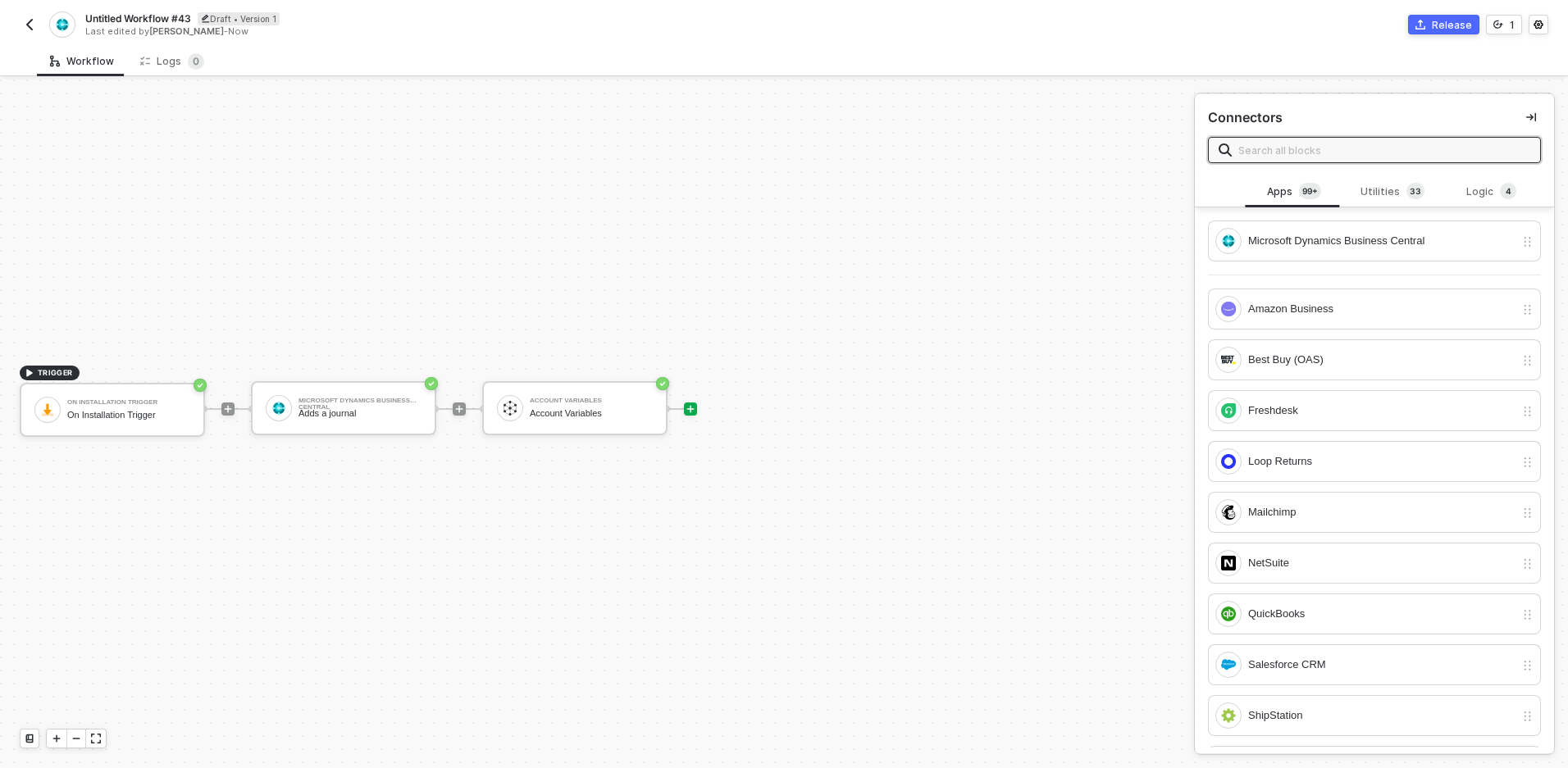
click at [965, 412] on div "TRIGGER On Installation Trigger On Installation Trigger Microsoft Dynamics Busi…" at bounding box center [593, 409] width 1186 height 719
click at [139, 418] on div "On Installation Trigger" at bounding box center [128, 415] width 123 height 10
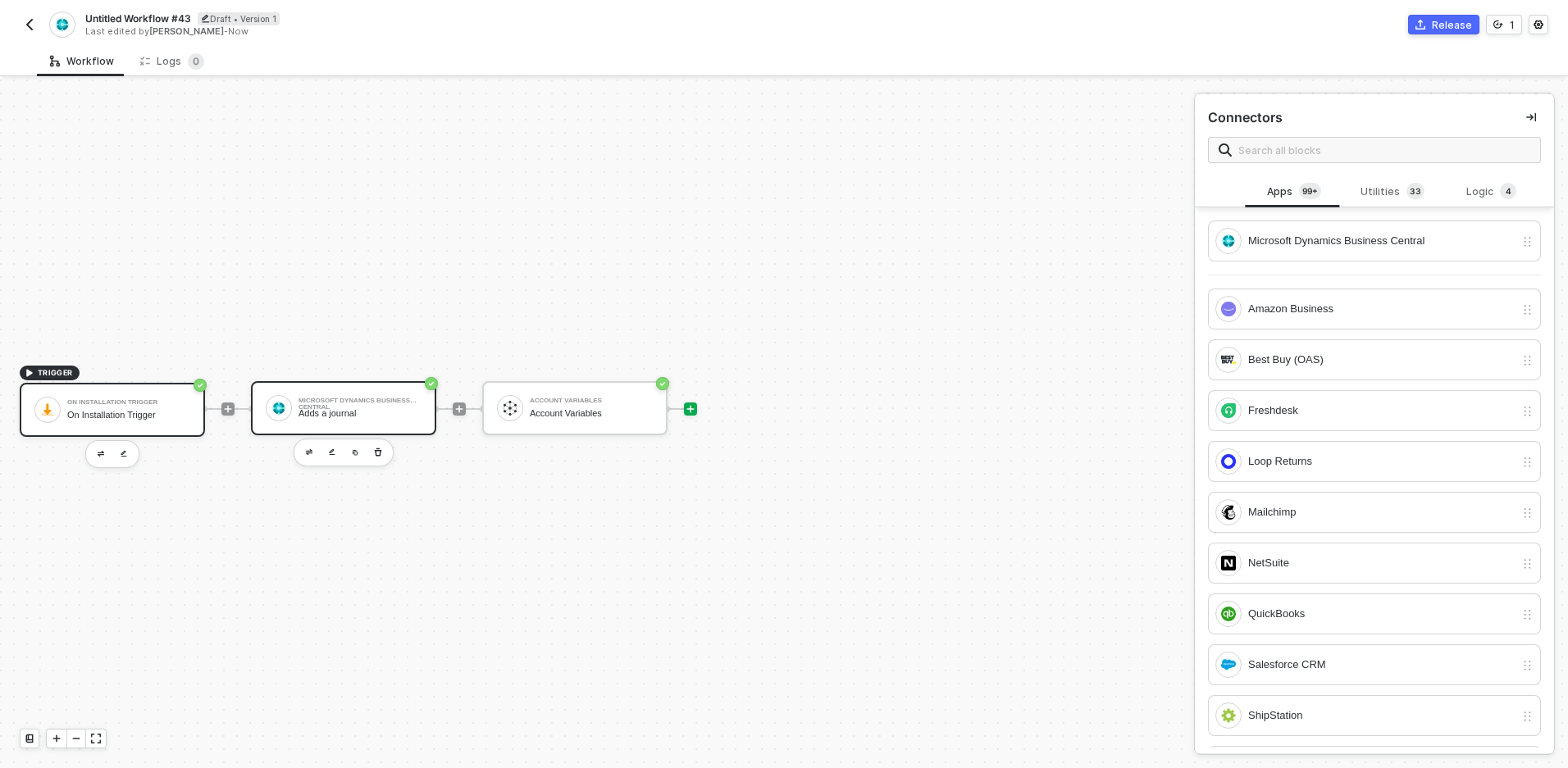
click at [391, 399] on div "Microsoft Dynamics Business Central" at bounding box center [359, 401] width 123 height 7
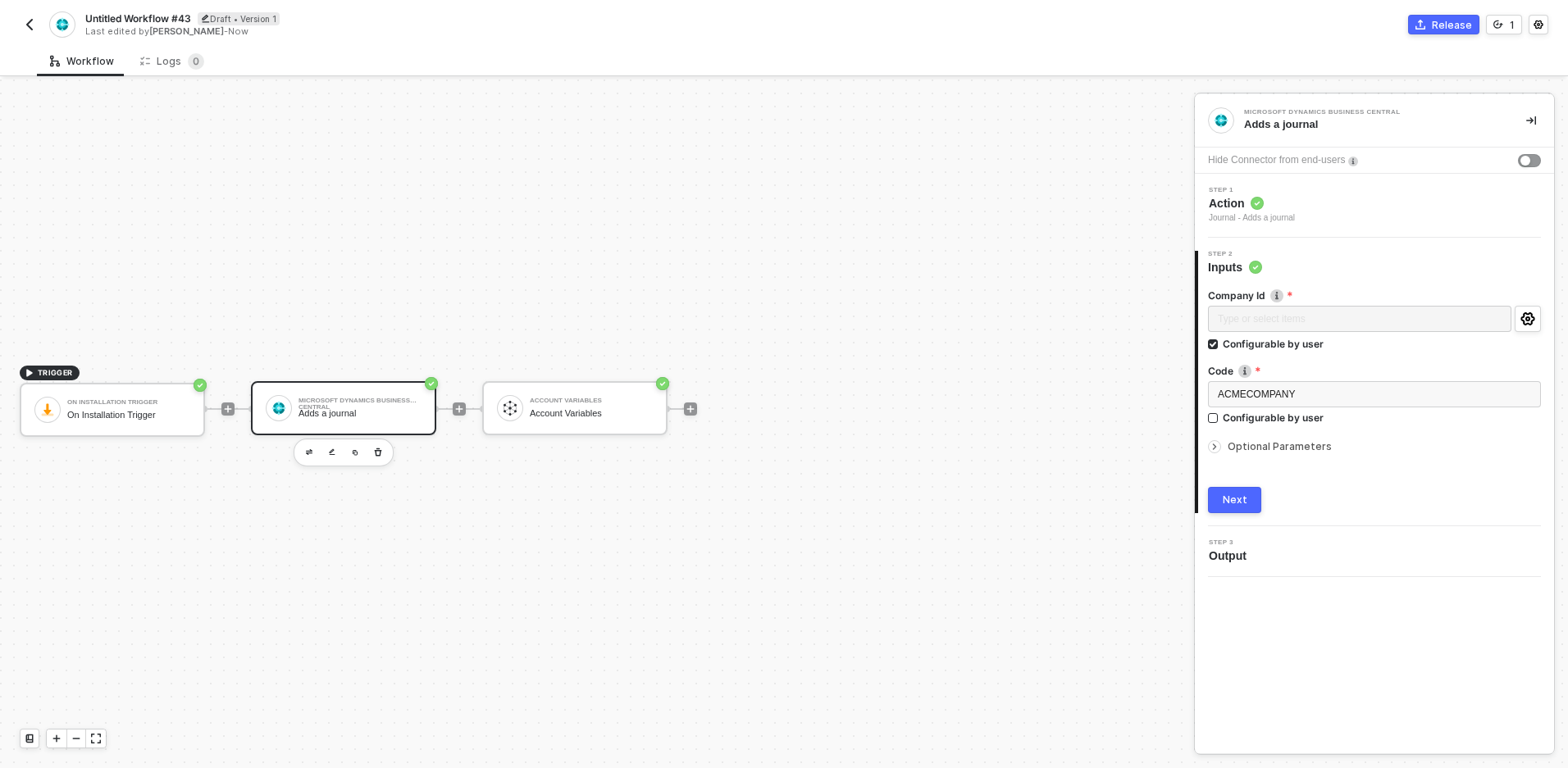
click at [1381, 187] on div "Step 1 Action Journal - Adds a journal" at bounding box center [1377, 205] width 355 height 37
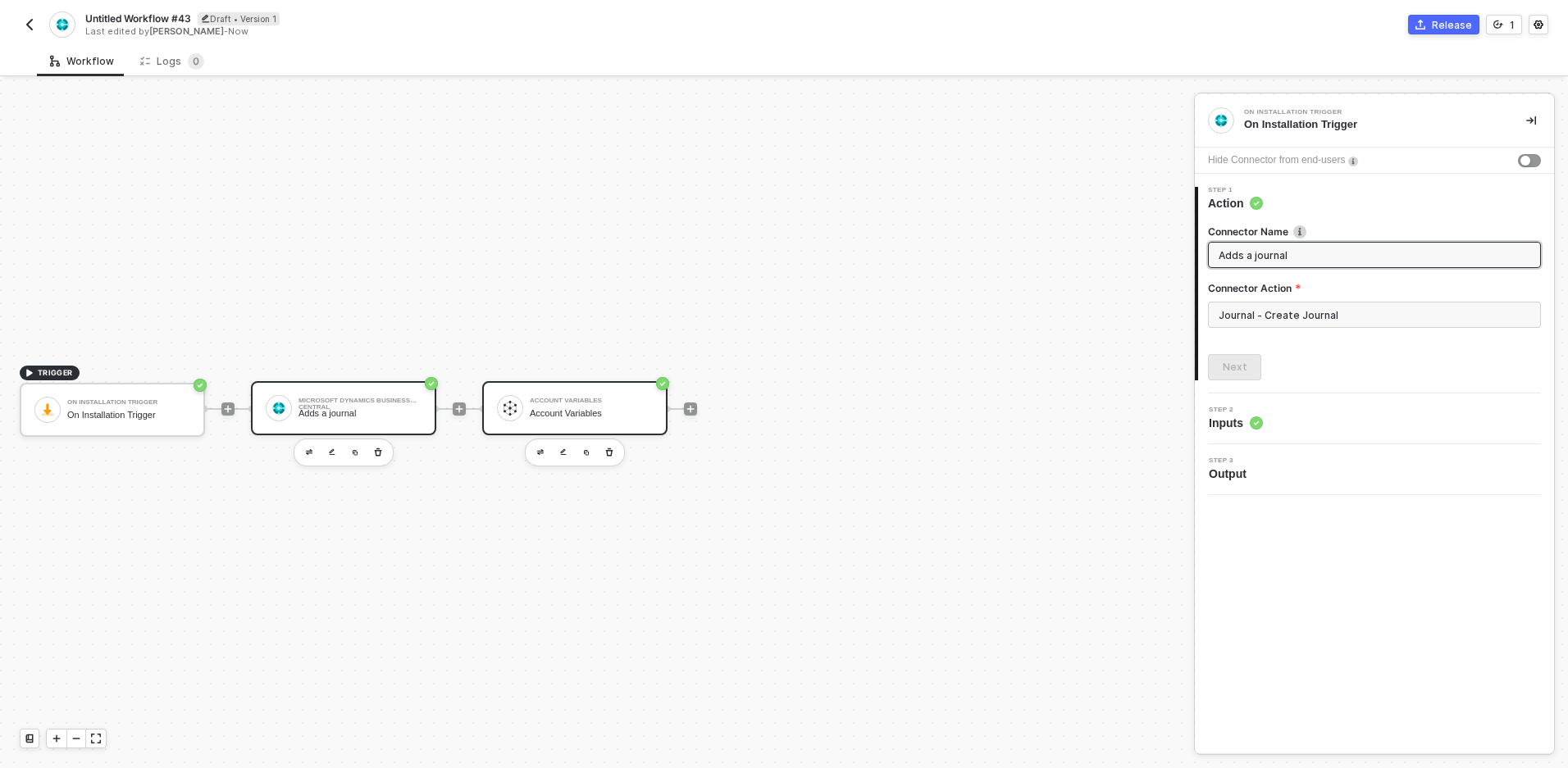
click at [544, 397] on div "Account Variables" at bounding box center [591, 401] width 123 height 7
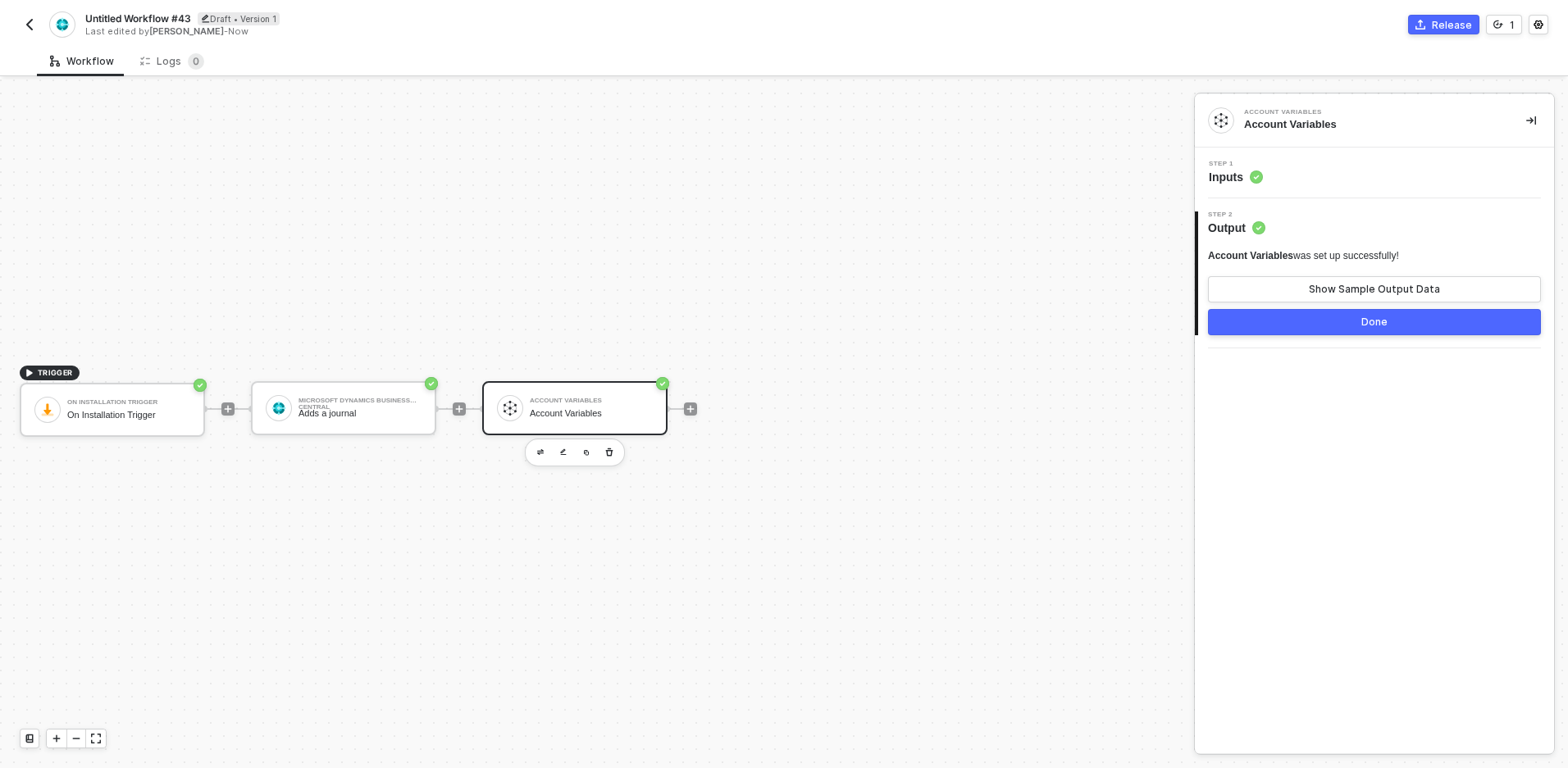
click at [137, 12] on span "Untitled Workflow #43" at bounding box center [138, 18] width 106 height 14
click at [138, 14] on input "Untitled Workflow #43" at bounding box center [224, 18] width 278 height 20
click at [140, 22] on input "Untitled Workflow #43" at bounding box center [224, 18] width 278 height 20
type input "Save Journal ID on Install"
click at [392, 17] on div "Save" at bounding box center [388, 18] width 24 height 14
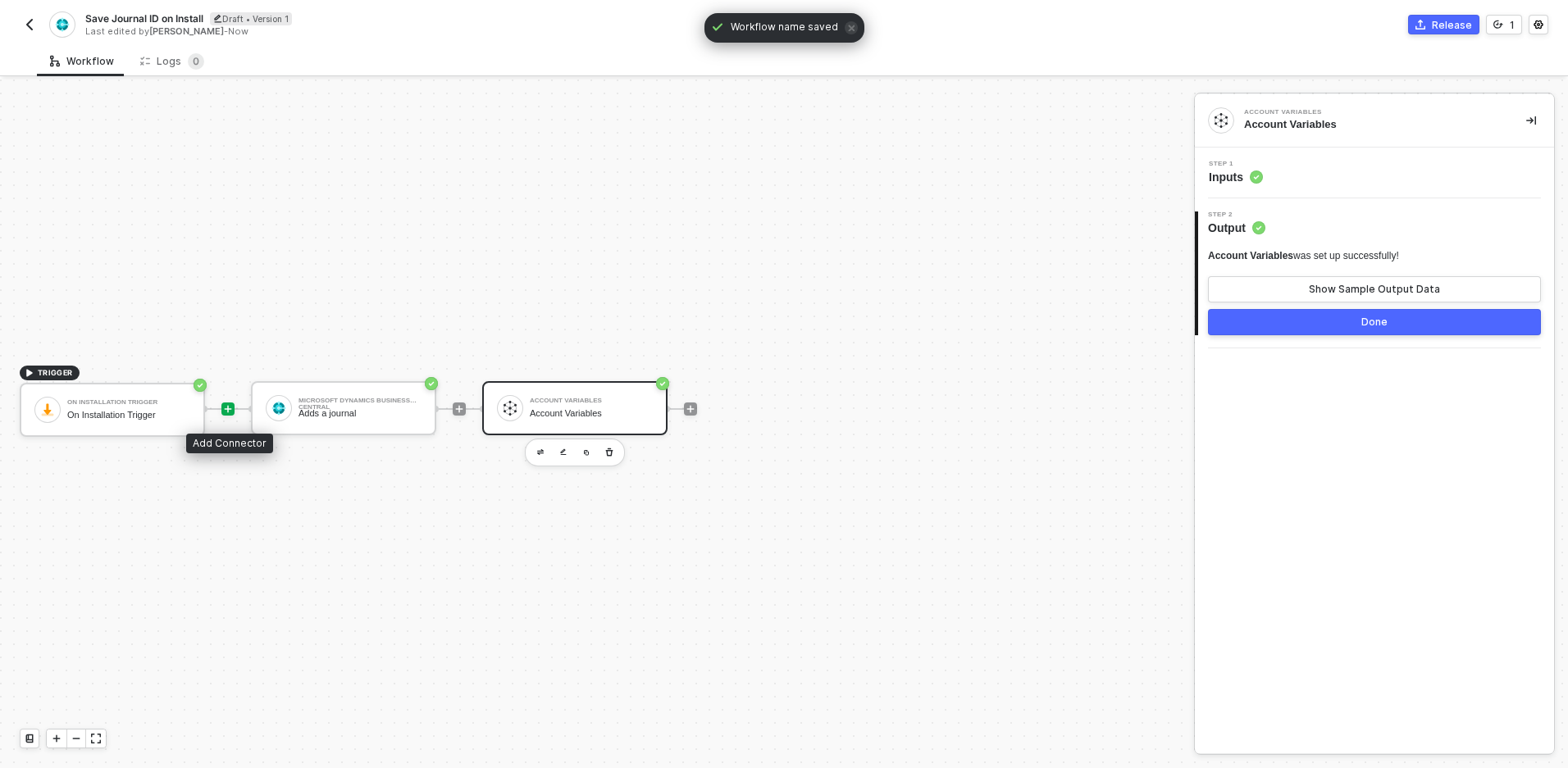
click at [229, 411] on icon "icon-play" at bounding box center [227, 409] width 10 height 10
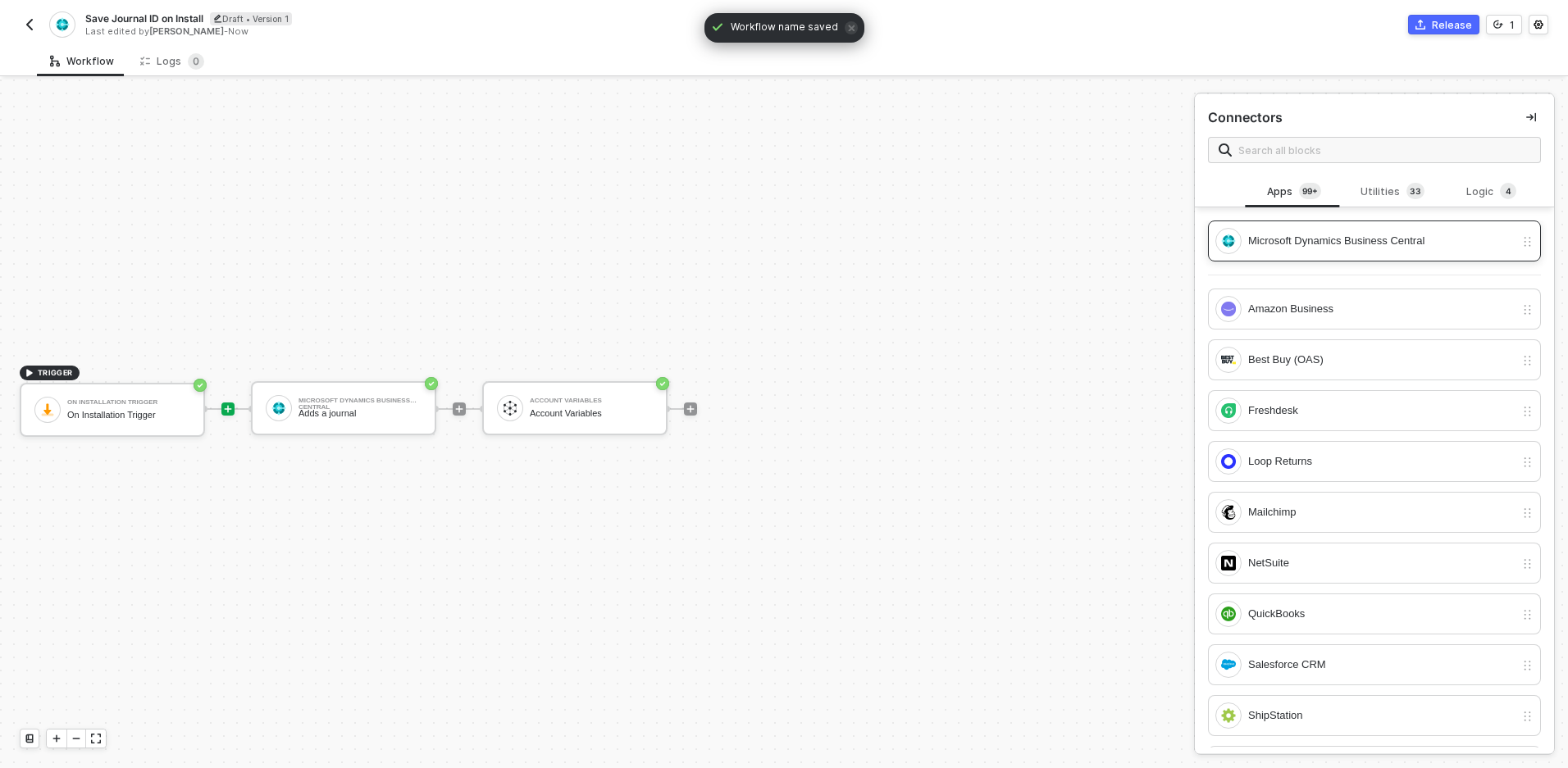
click at [1390, 233] on div "Microsoft Dynamics Business Central" at bounding box center [1382, 241] width 266 height 18
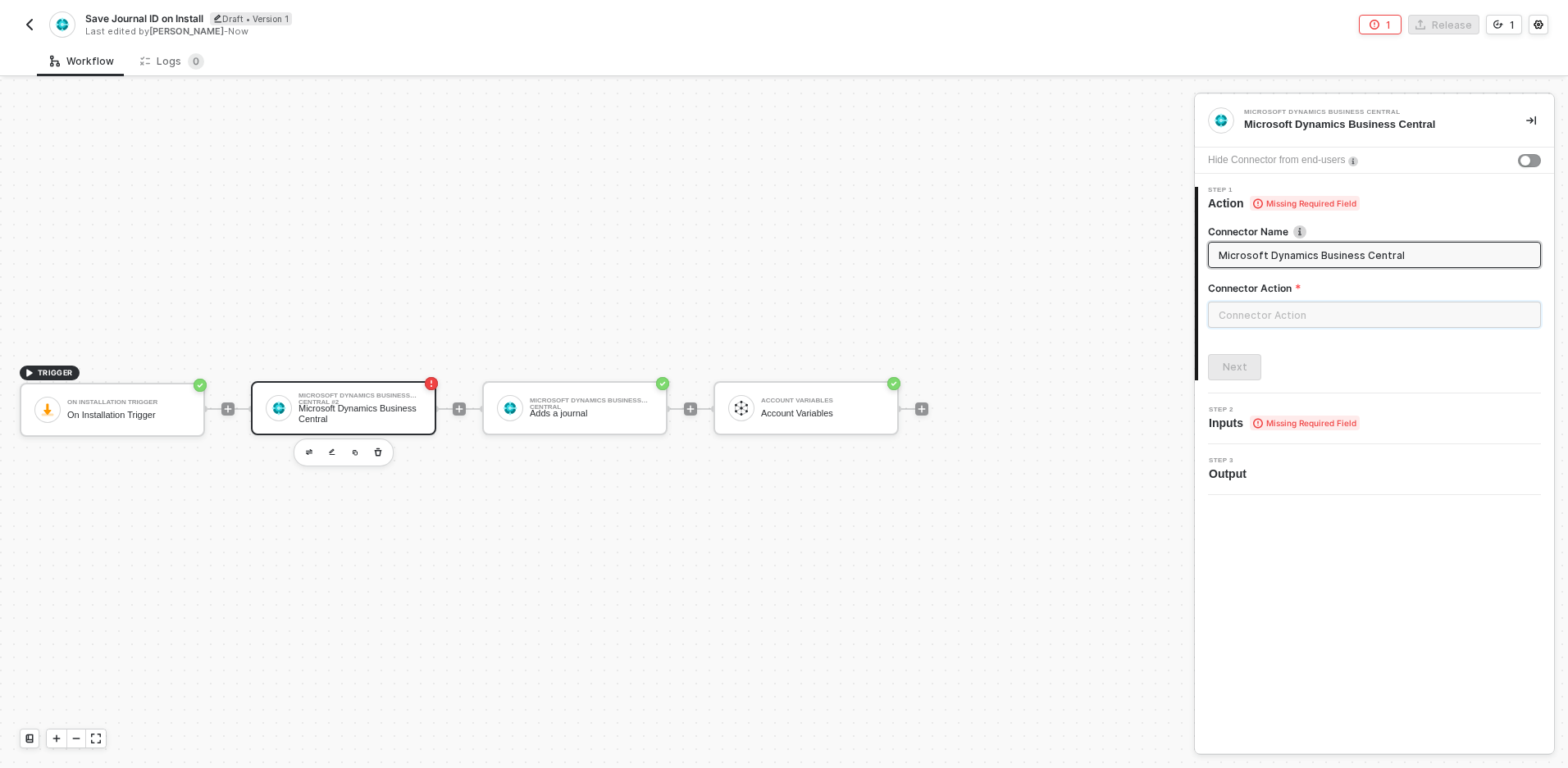
click at [1335, 322] on input "text" at bounding box center [1374, 315] width 333 height 26
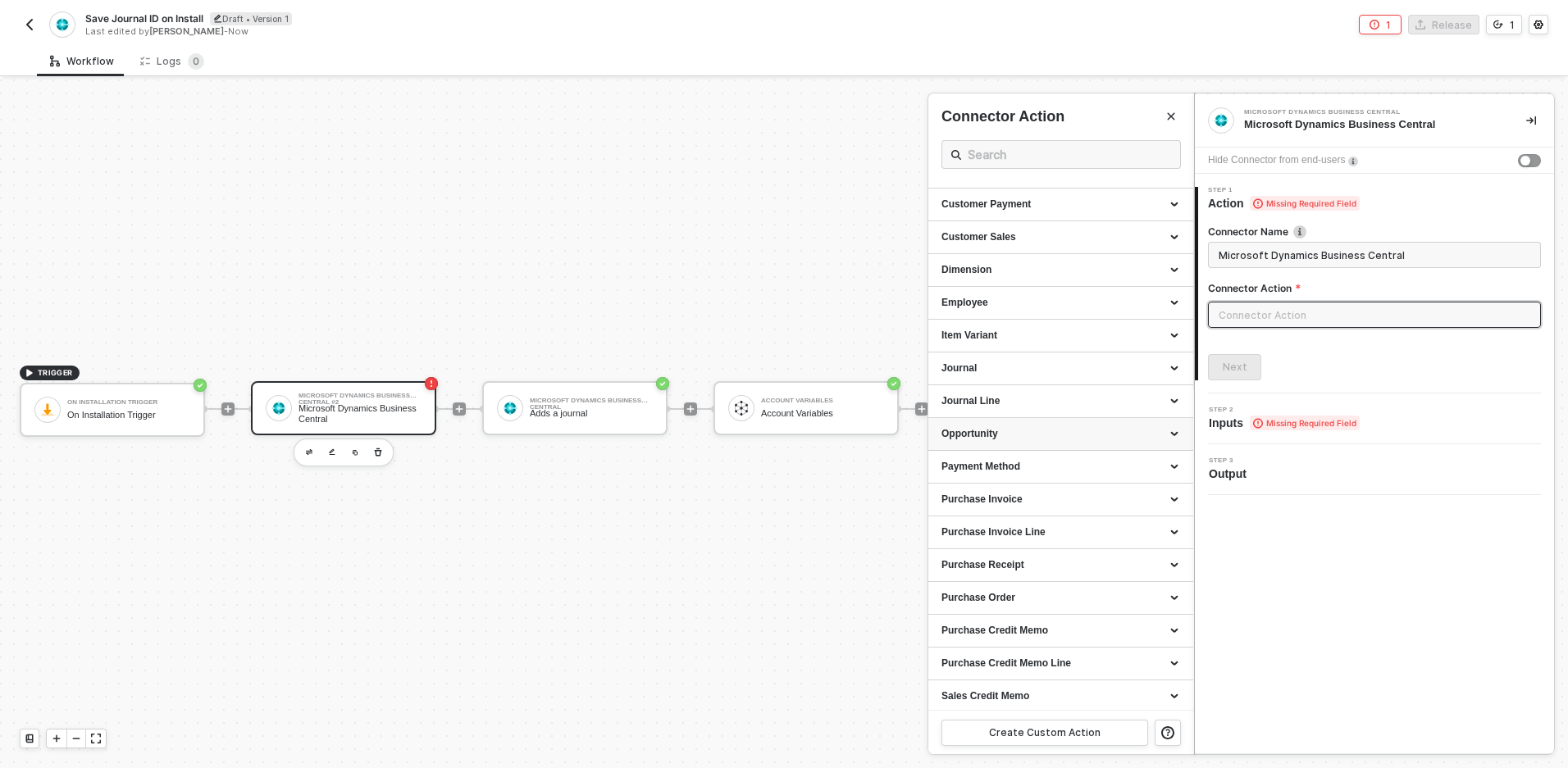
scroll to position [335, 0]
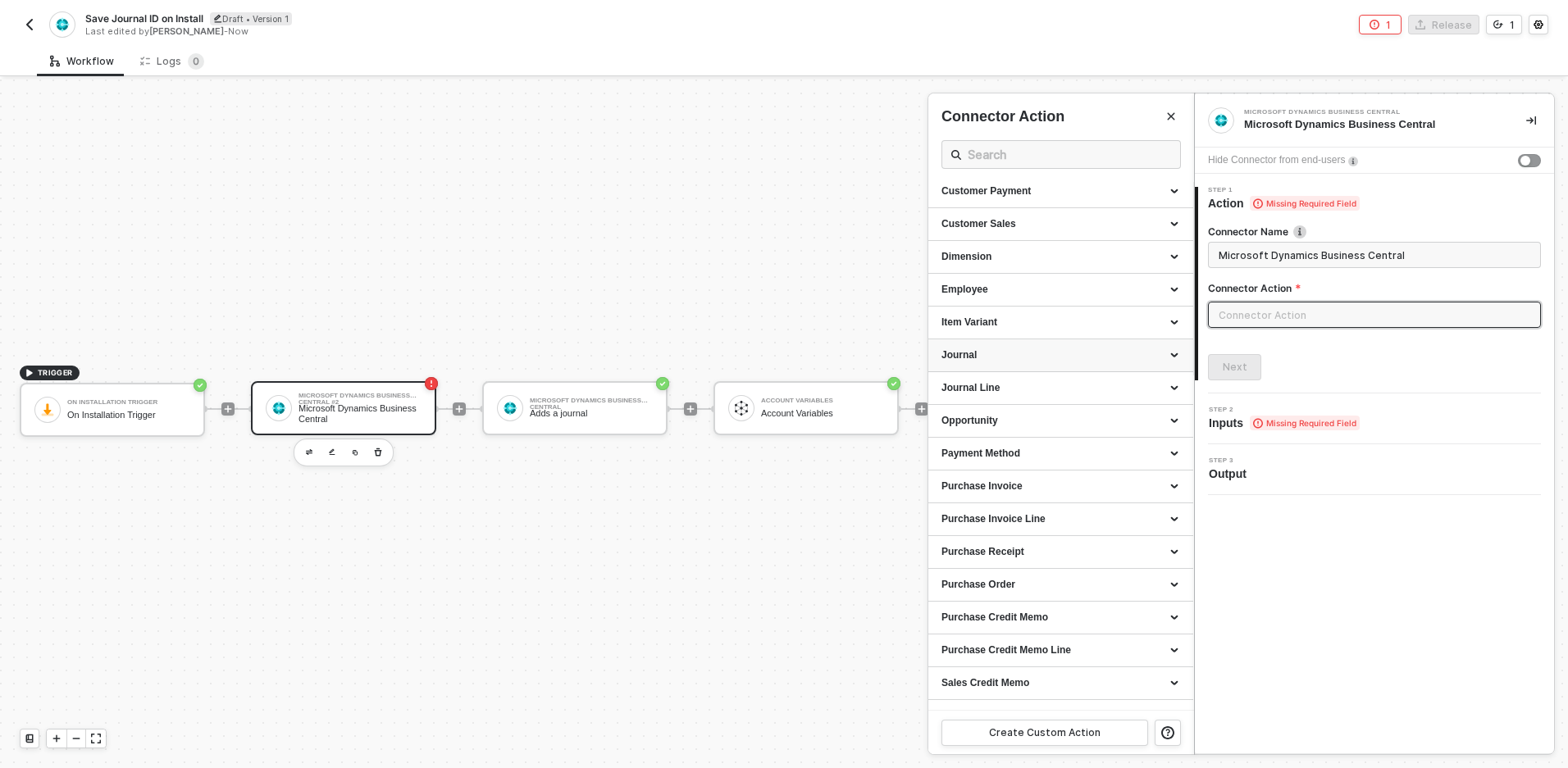
click at [1116, 352] on div "Journal" at bounding box center [1061, 356] width 238 height 14
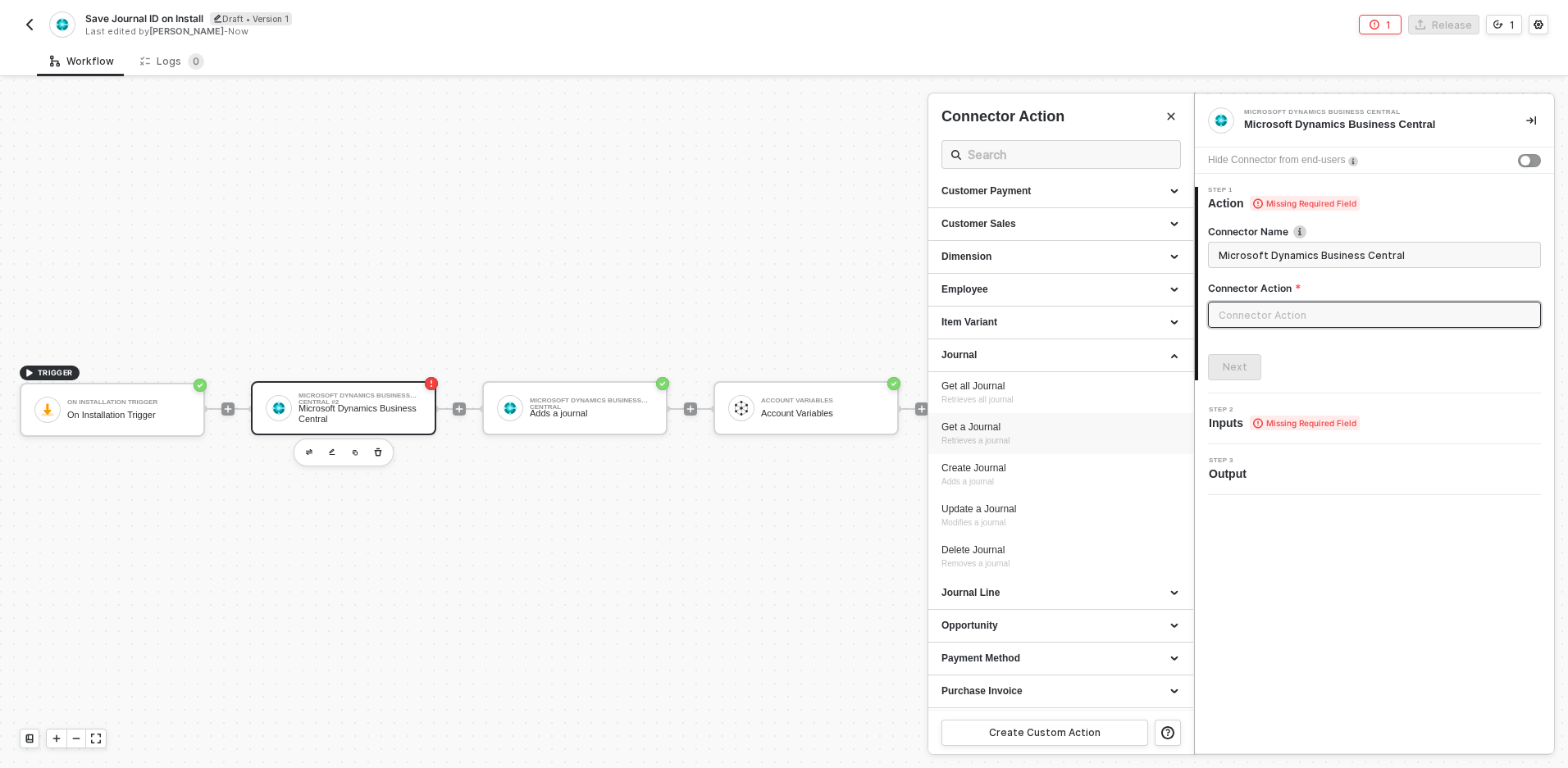
click at [1007, 427] on div "Get a Journal" at bounding box center [1061, 428] width 238 height 14
type input "Retrieves a journal"
type input "Journal - Get a Journal"
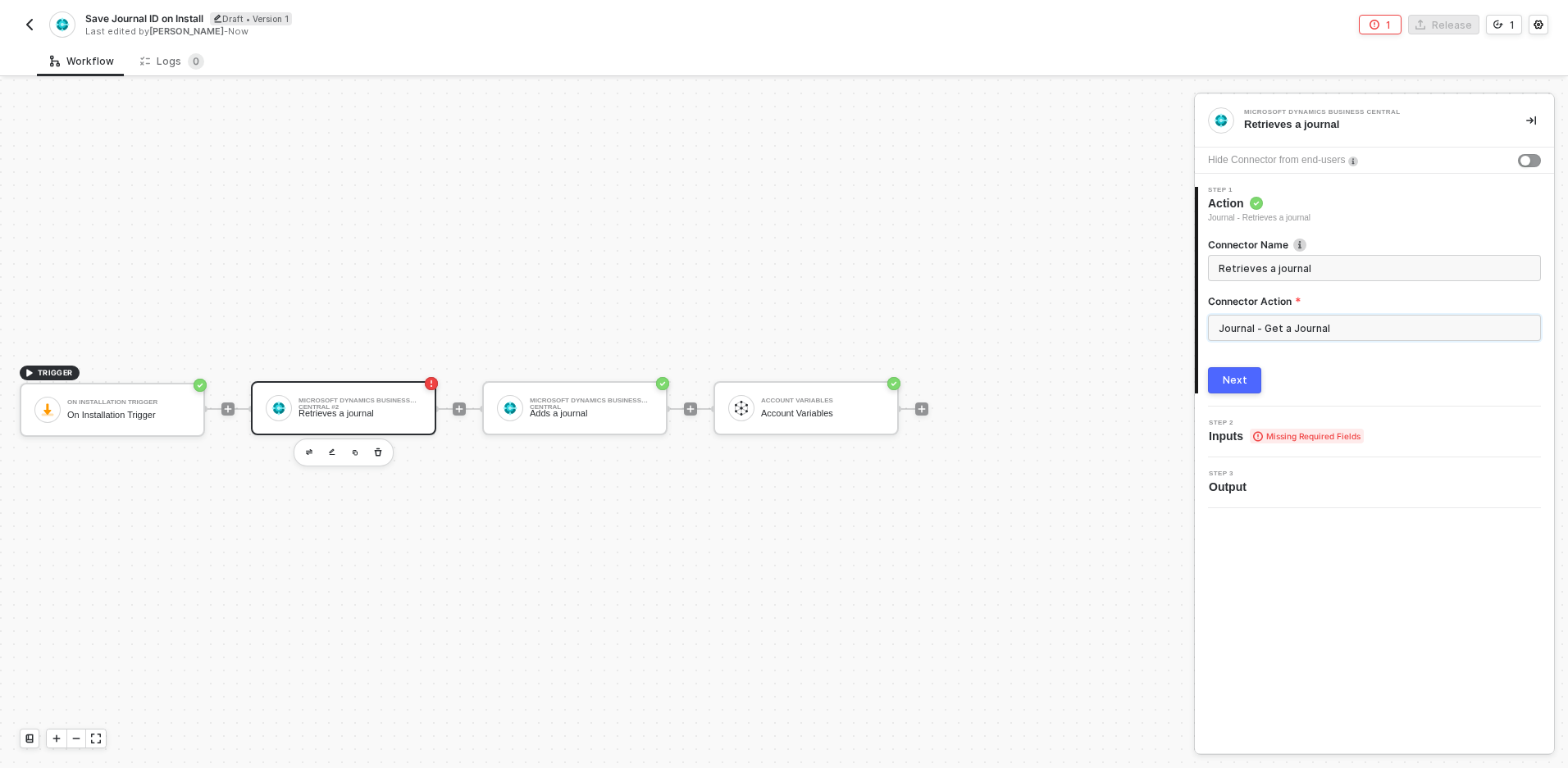
click at [1300, 326] on input "Journal - Get a Journal" at bounding box center [1374, 328] width 333 height 26
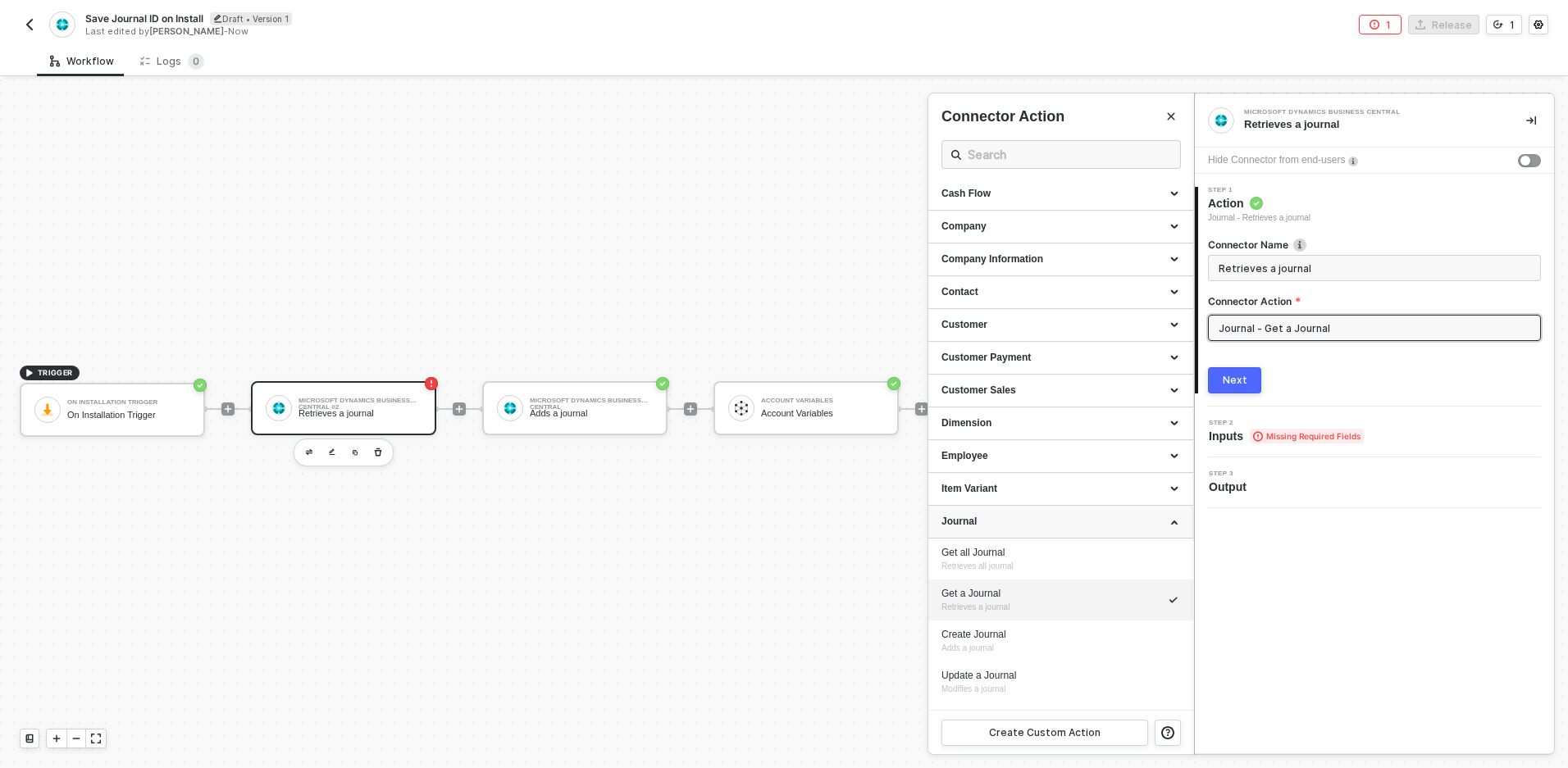
scroll to position [232, 0]
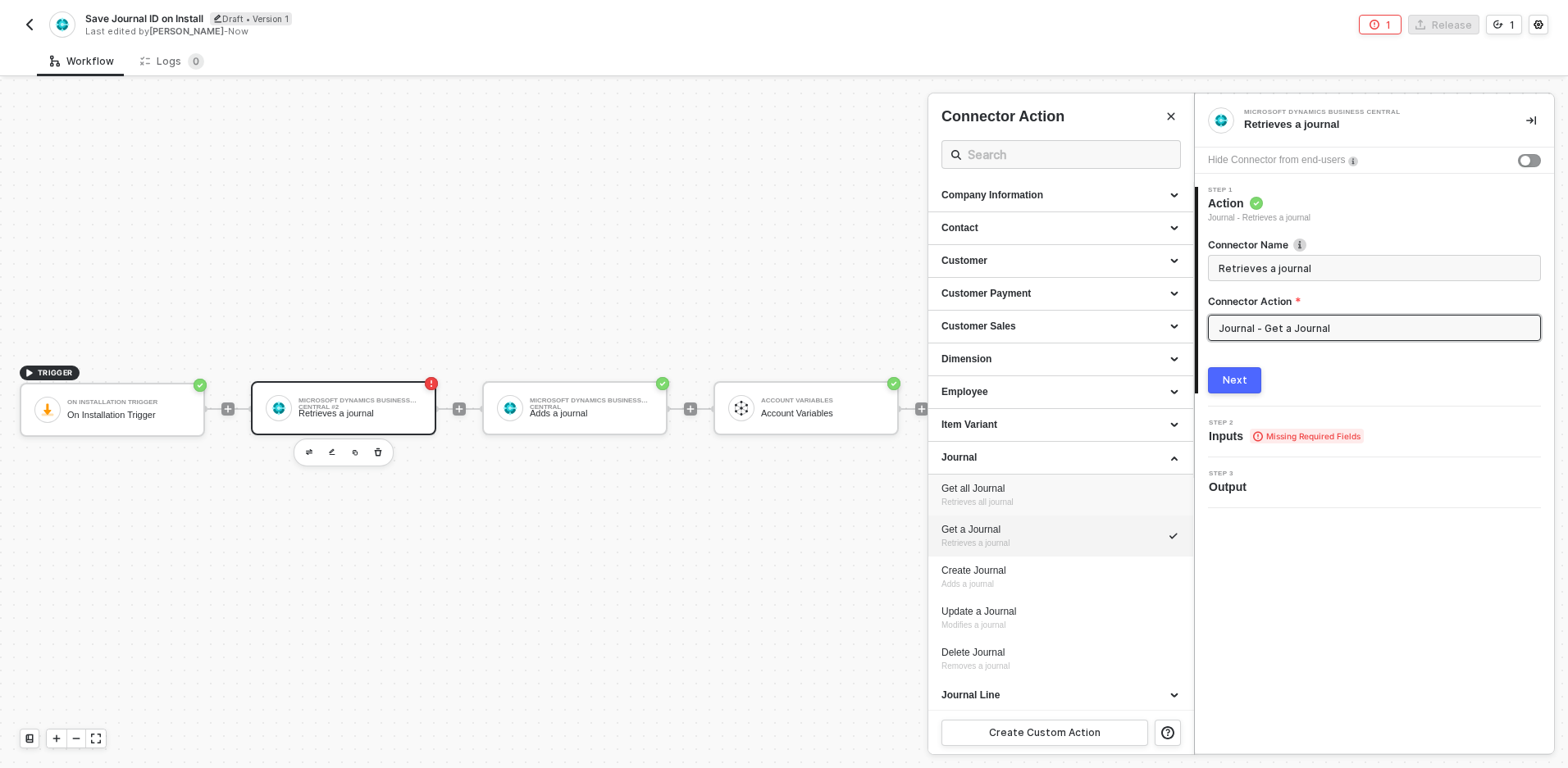
click at [1003, 489] on div "Get all Journal" at bounding box center [1061, 489] width 238 height 14
type input "Retrieves all journal"
type input "Journal - Get all Journal"
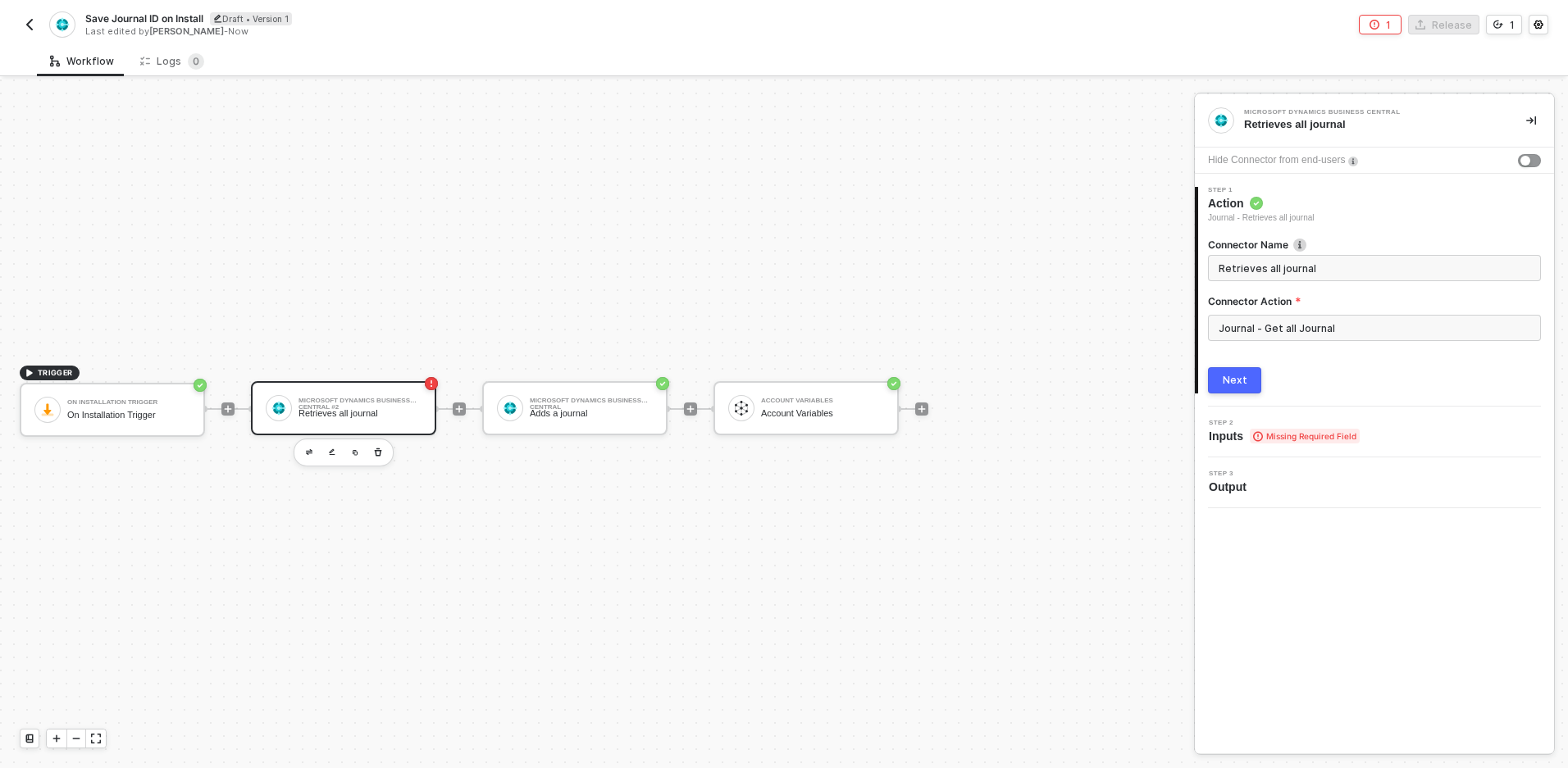
click at [1237, 376] on div "Next" at bounding box center [1235, 380] width 24 height 13
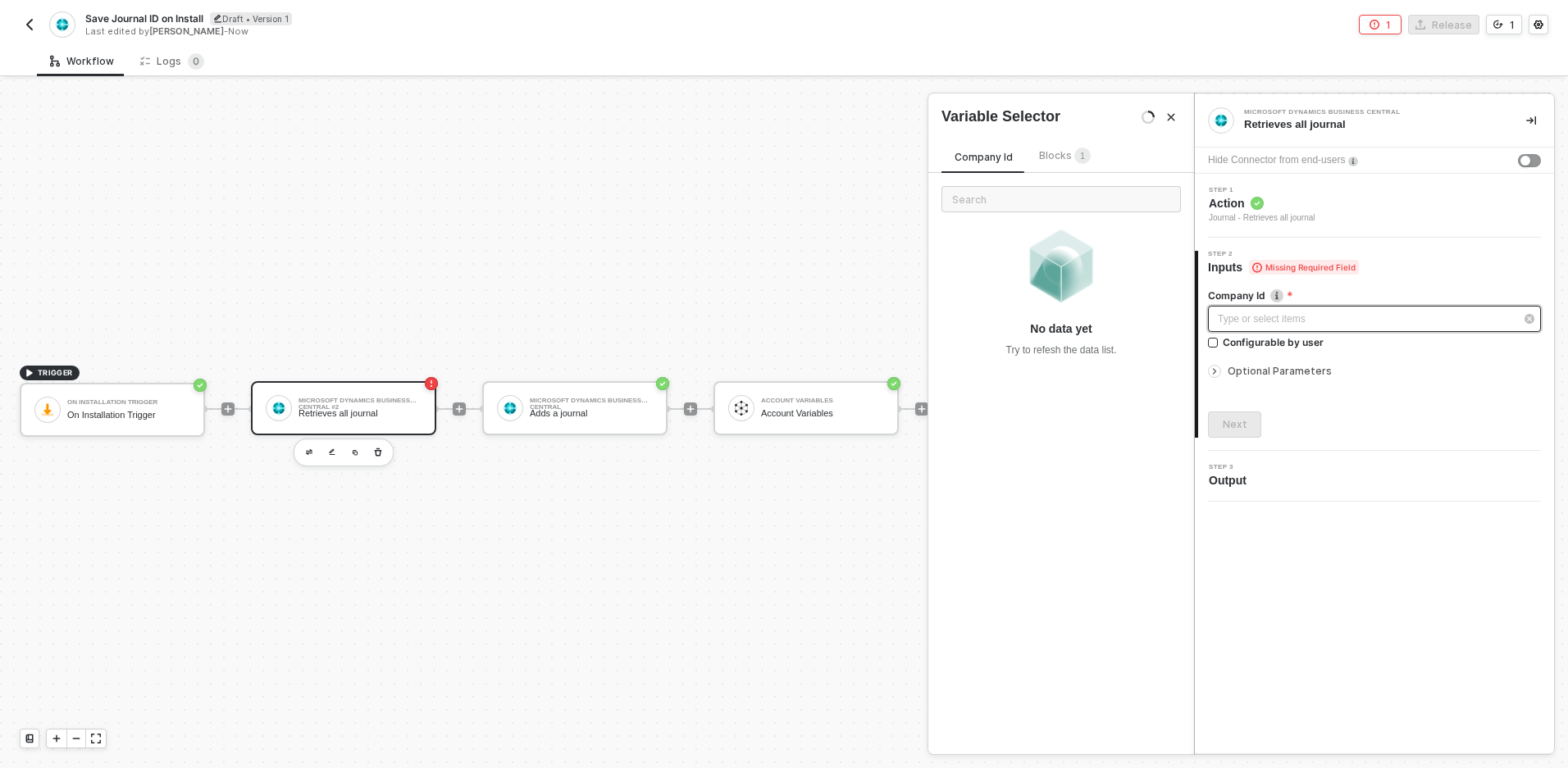
click at [1237, 323] on div "Type or select items ﻿" at bounding box center [1366, 319] width 297 height 16
click at [1290, 373] on span "Optional Parameters" at bounding box center [1280, 371] width 104 height 12
click at [1240, 372] on span "Optional Parameters" at bounding box center [1280, 371] width 104 height 12
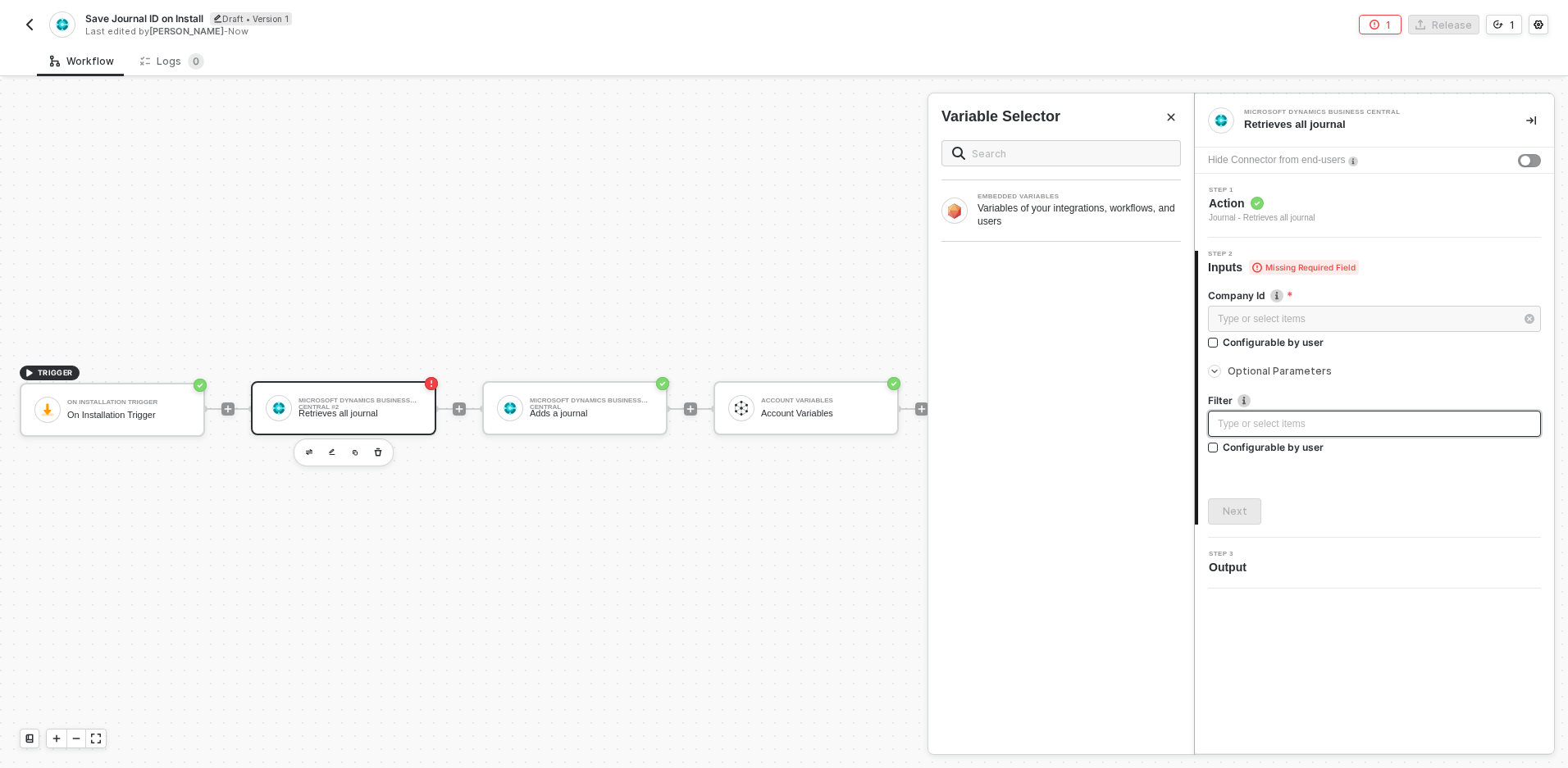
click at [1261, 423] on div "Type or select items ﻿" at bounding box center [1375, 424] width 313 height 16
click at [1370, 427] on span "displayName eq 'Swypex Transactions'" at bounding box center [1303, 424] width 170 height 11
click at [1366, 424] on span "displayName eq 'Swypex Transactions'" at bounding box center [1303, 424] width 170 height 11
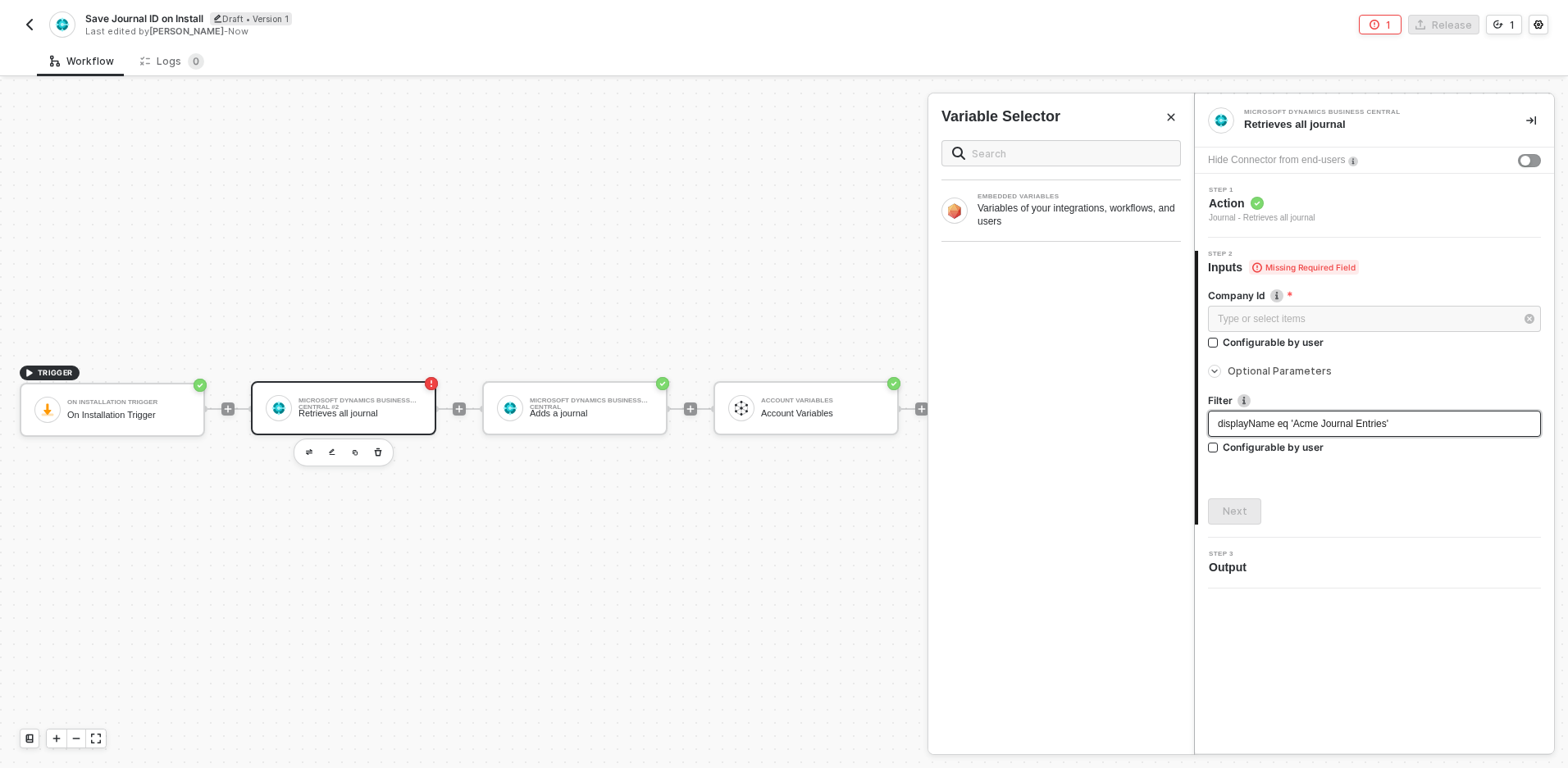
click at [1234, 431] on div "displayName eq 'Acme Journal Entries'" at bounding box center [1375, 424] width 313 height 16
click at [1312, 423] on span "displayName eq 'Acme Journal Entries'" at bounding box center [1303, 424] width 171 height 11
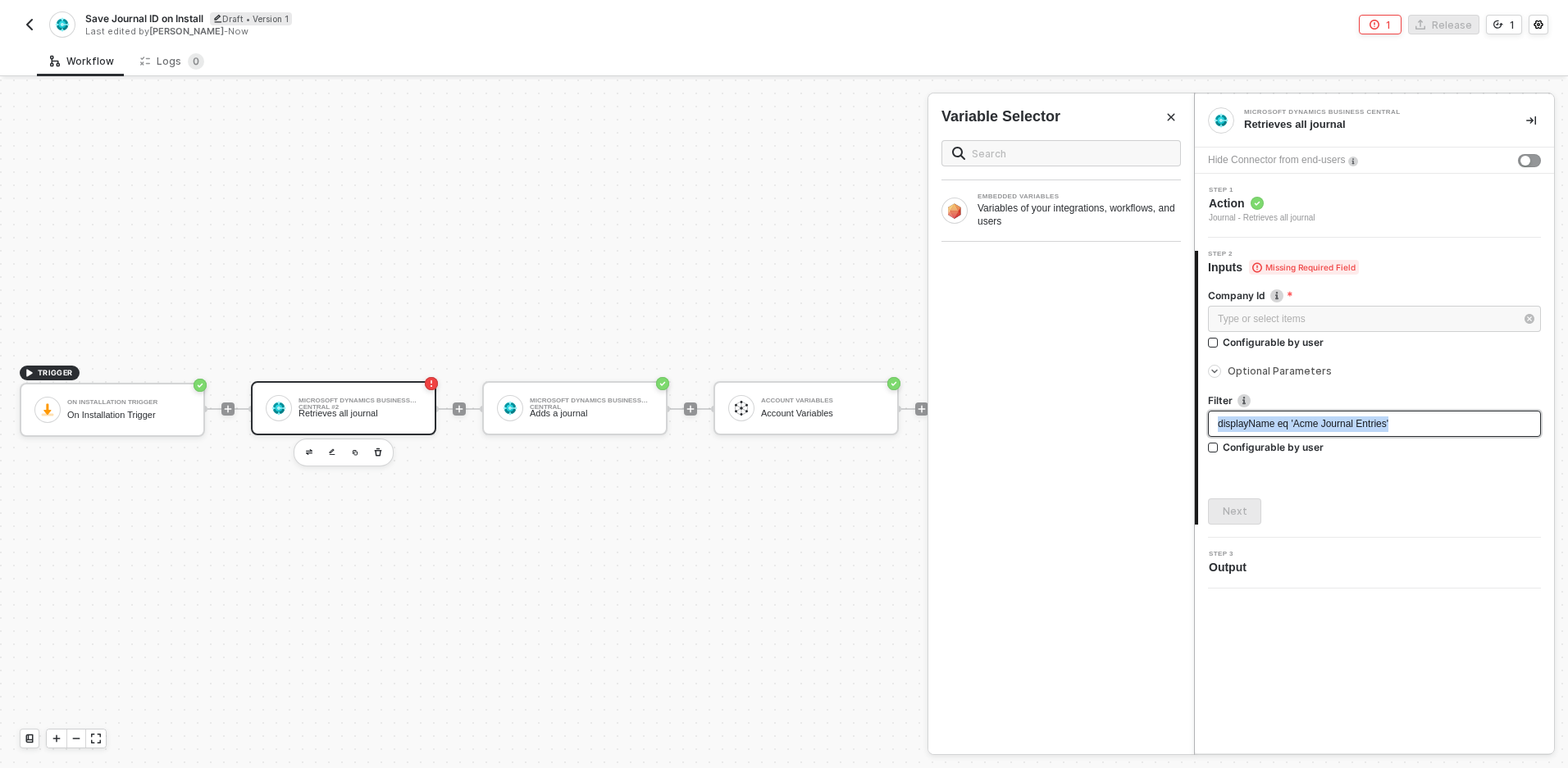
click at [1312, 423] on span "displayName eq 'Acme Journal Entries'" at bounding box center [1303, 424] width 171 height 11
click at [1274, 319] on div "Type or select items ﻿" at bounding box center [1366, 319] width 297 height 16
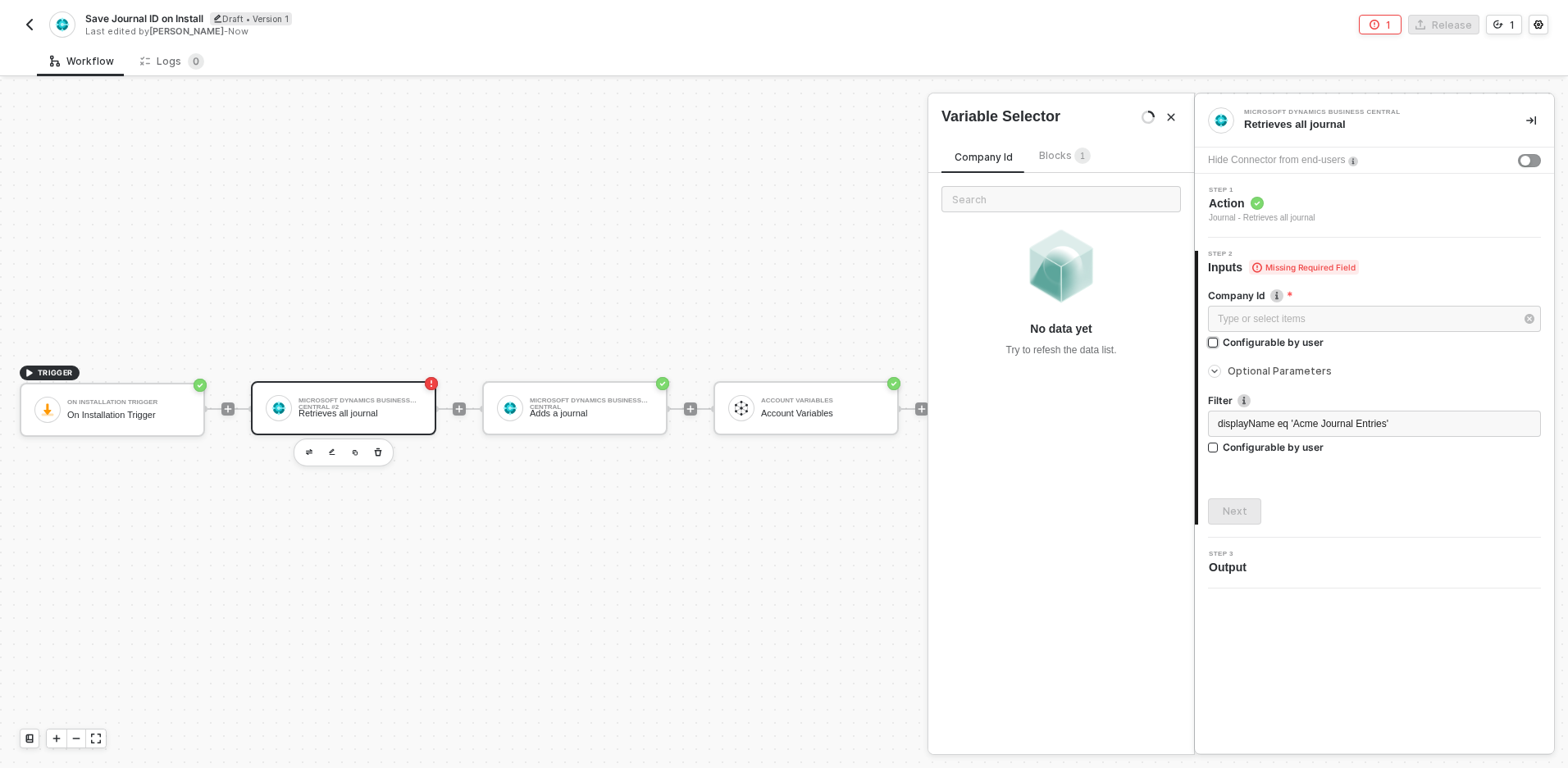
click at [1257, 344] on div "Configurable by user" at bounding box center [1273, 342] width 101 height 14
click at [1220, 344] on input "Configurable by user" at bounding box center [1213, 343] width 11 height 11
checkbox input "true"
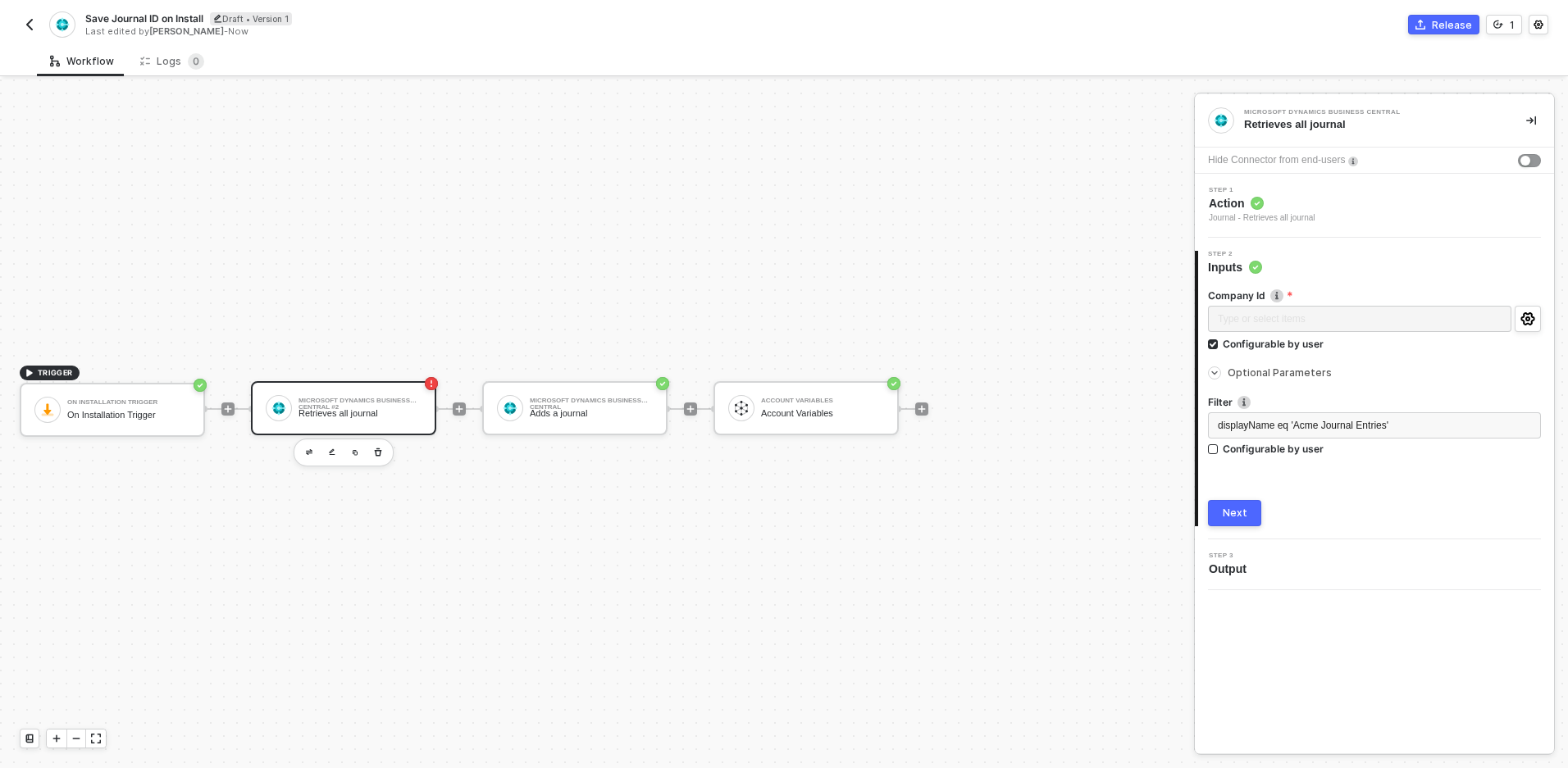
click at [1226, 511] on div "Next" at bounding box center [1235, 512] width 24 height 13
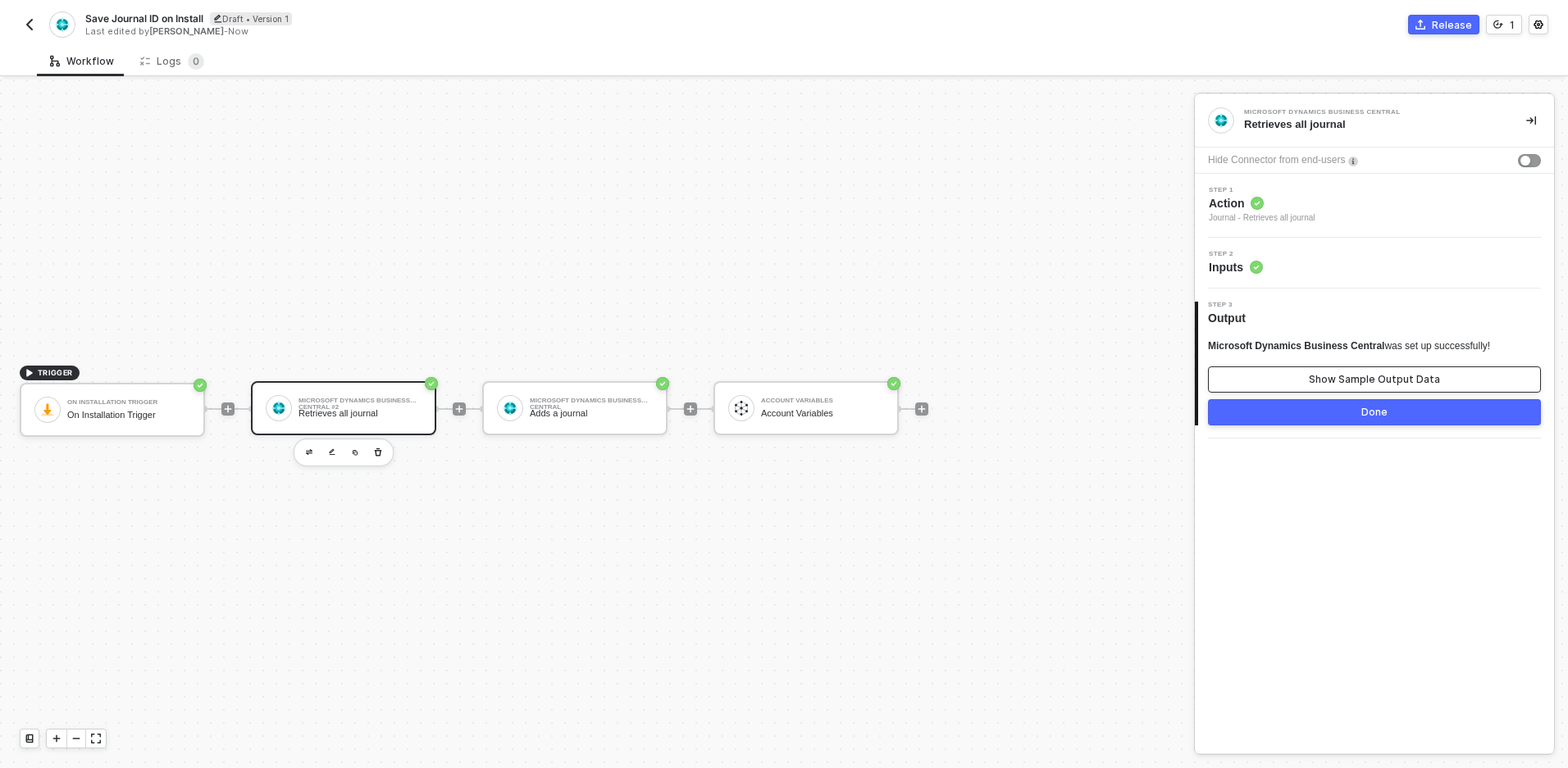
click at [1347, 383] on div "Show Sample Output Data" at bounding box center [1374, 379] width 131 height 13
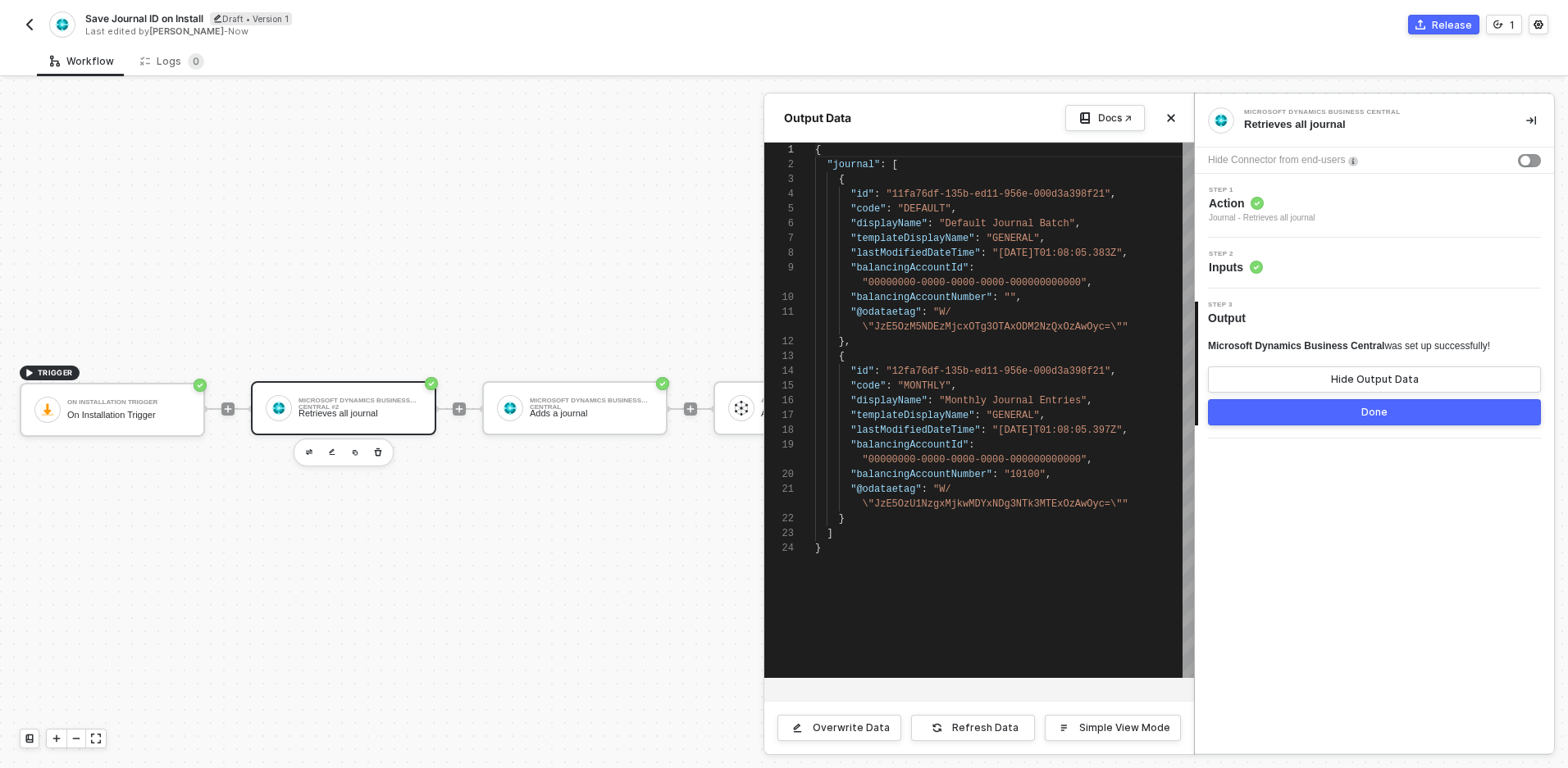
scroll to position [133, 0]
click at [1349, 411] on button "Done" at bounding box center [1374, 412] width 333 height 26
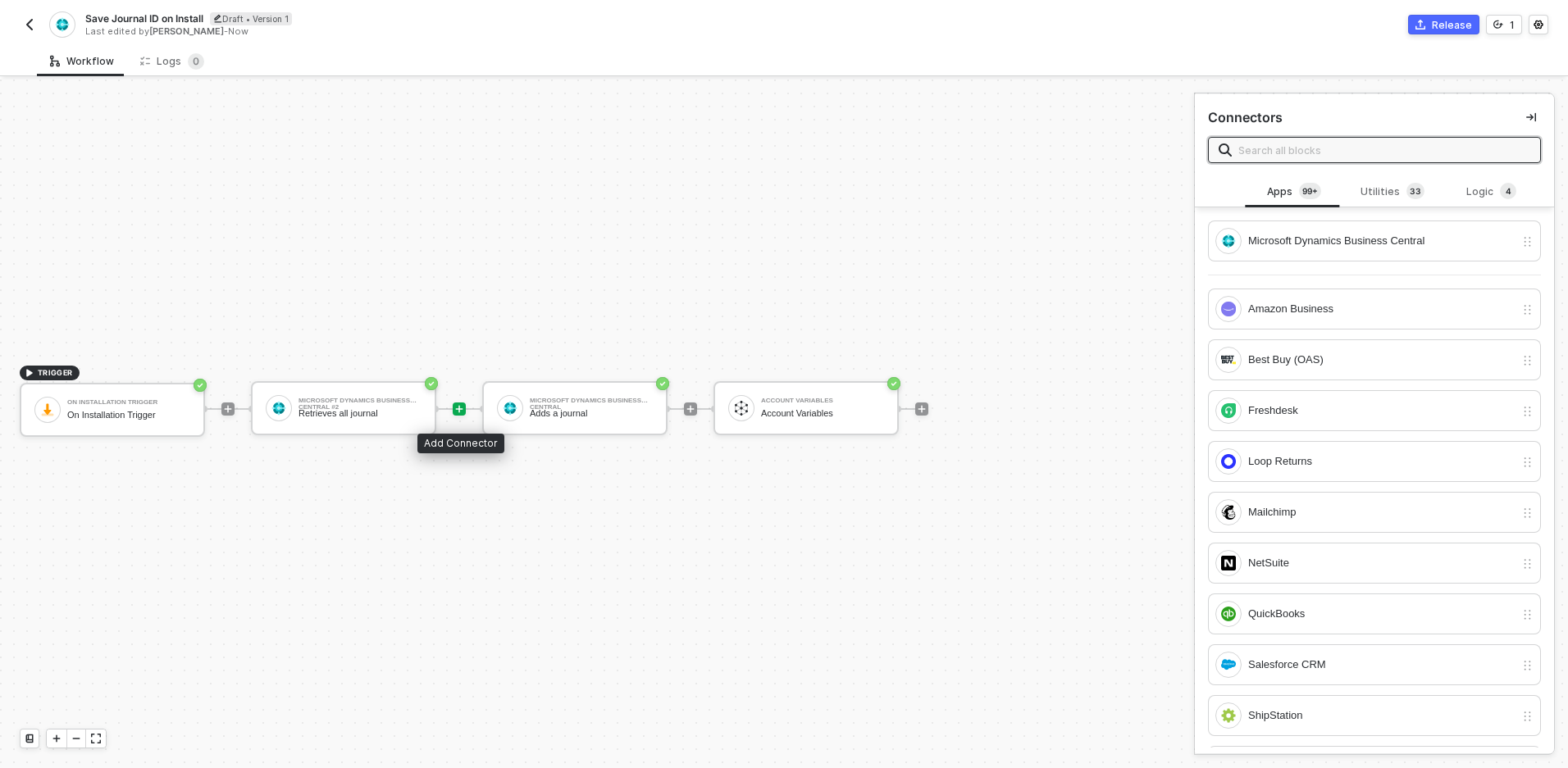
click at [459, 409] on icon "icon-play" at bounding box center [459, 409] width 7 height 7
click at [1484, 188] on div "Logic 4" at bounding box center [1491, 191] width 72 height 18
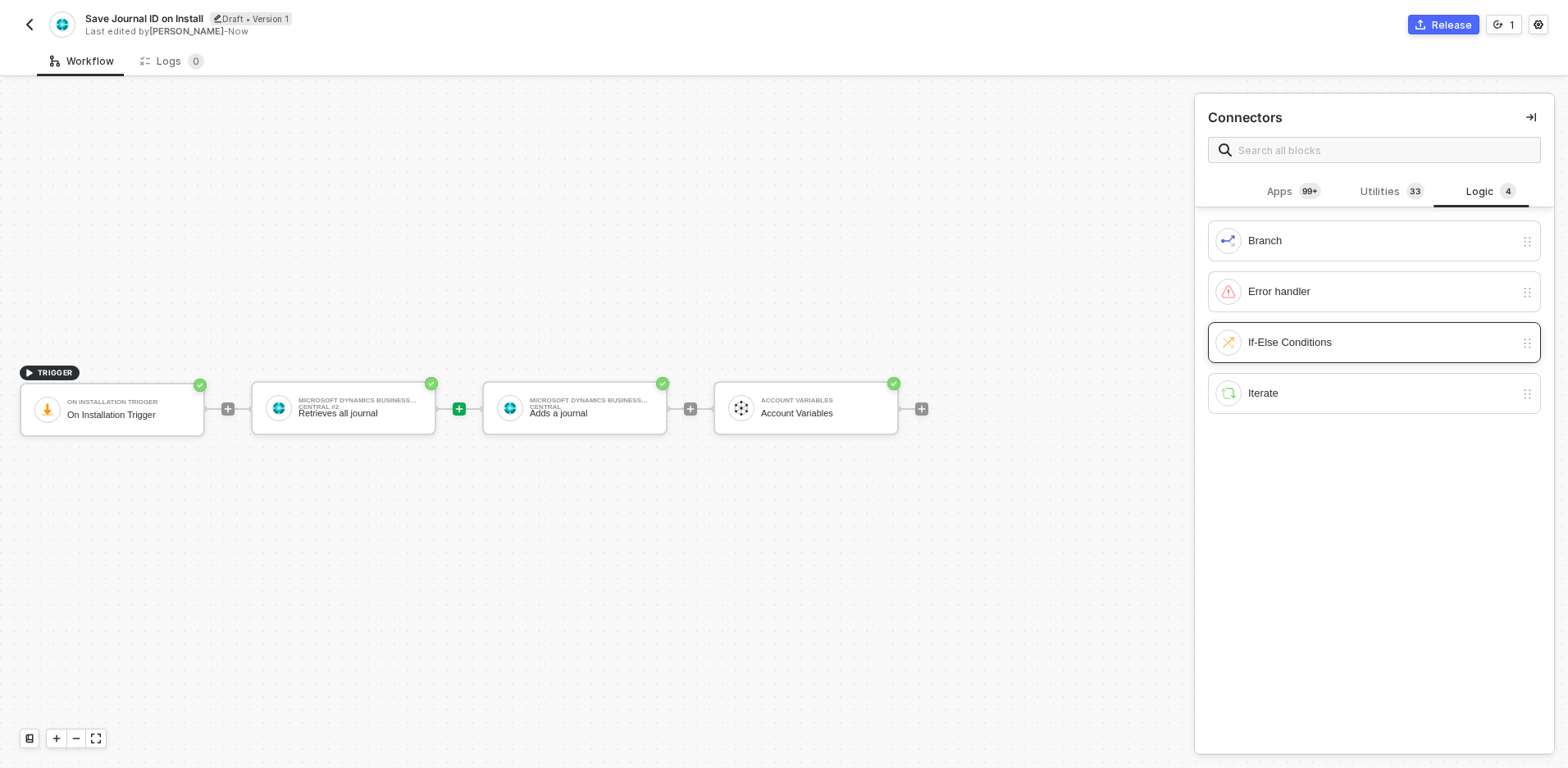
click at [1404, 341] on div "If-Else Conditions" at bounding box center [1382, 343] width 266 height 18
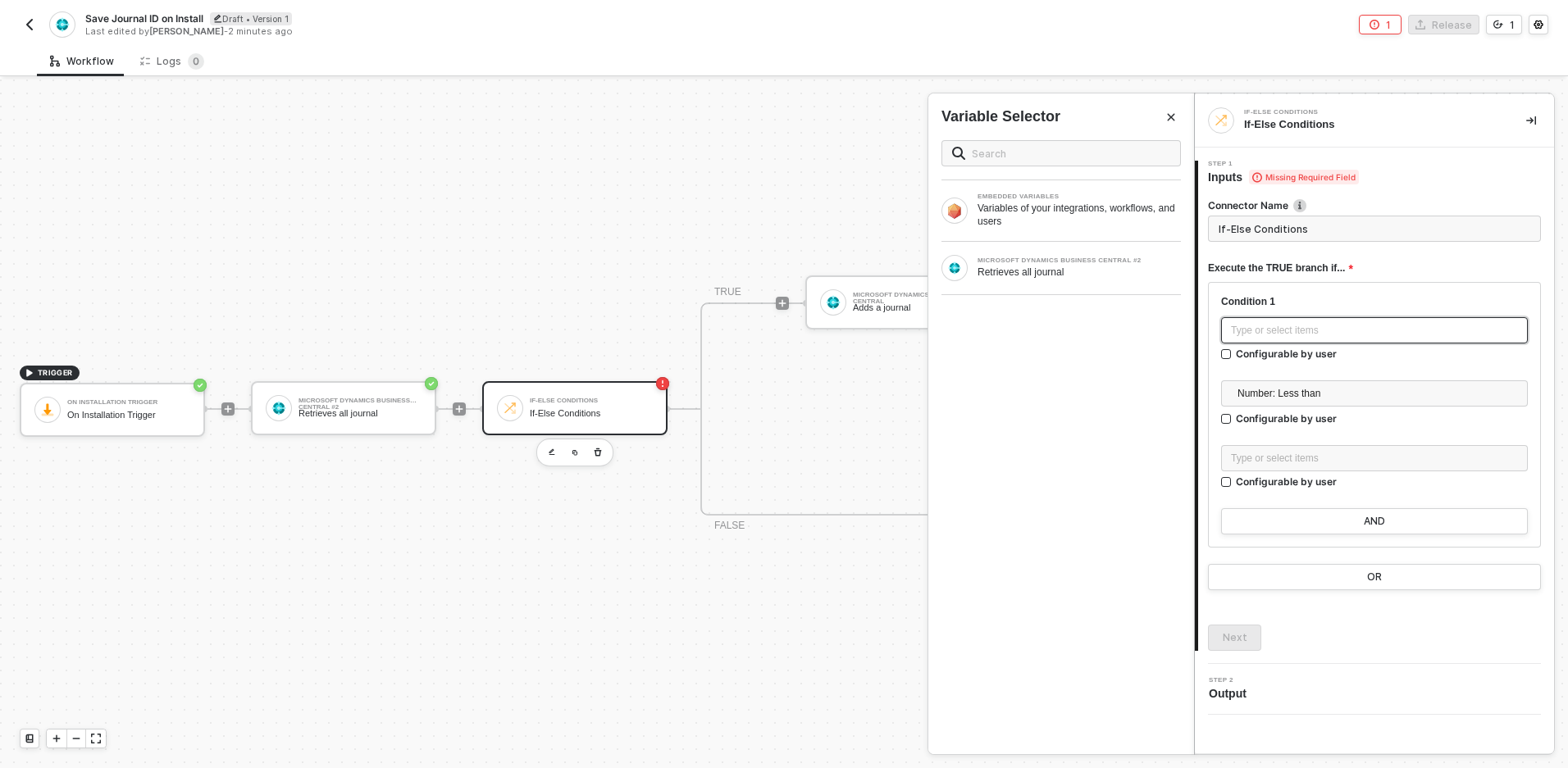
click at [1310, 321] on div "Type or select items ﻿" at bounding box center [1374, 331] width 307 height 26
click at [1294, 215] on div "Connector Name" at bounding box center [1374, 207] width 333 height 17
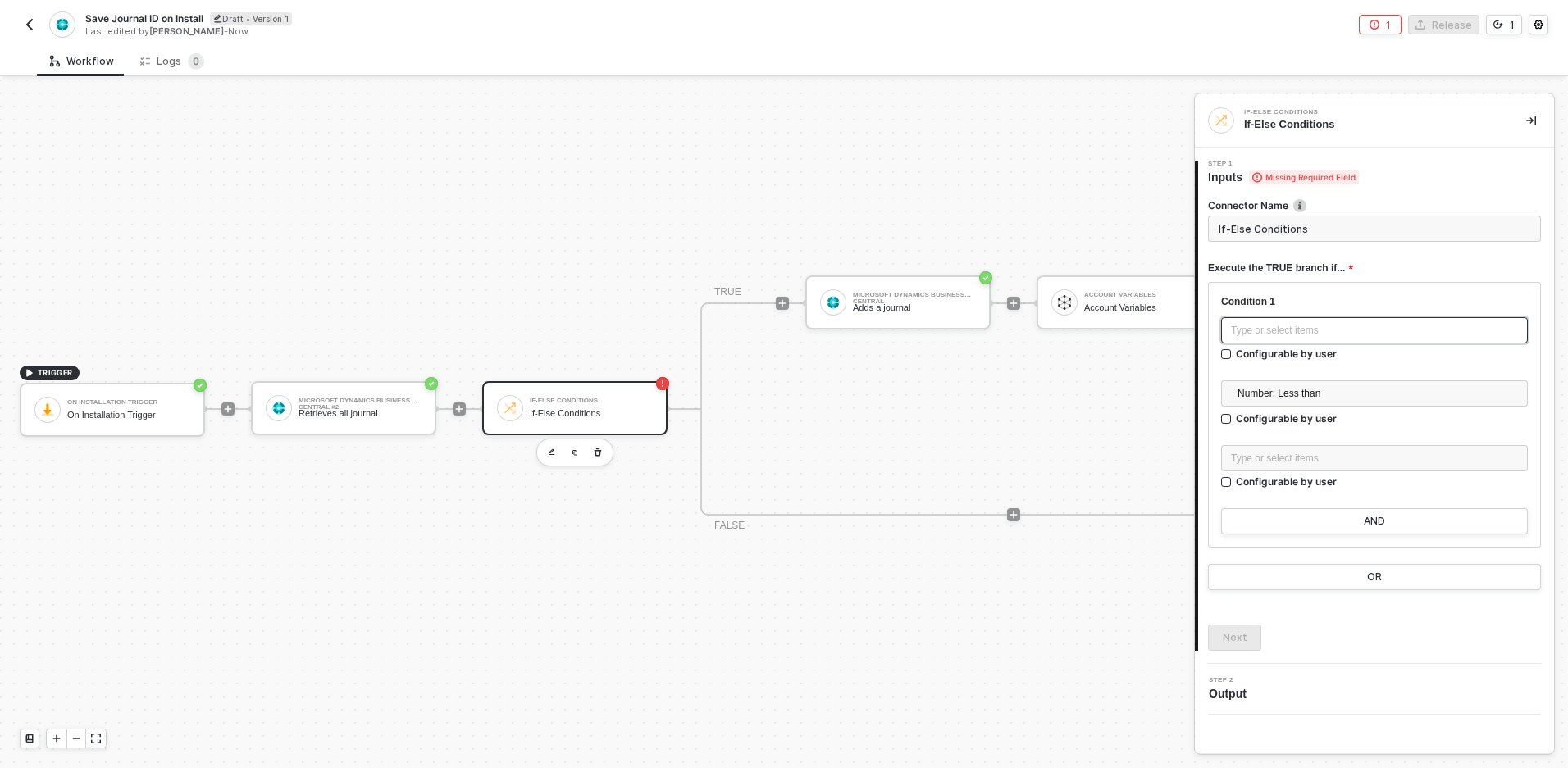
click at [1285, 337] on div "Type or select items ﻿" at bounding box center [1374, 331] width 307 height 26
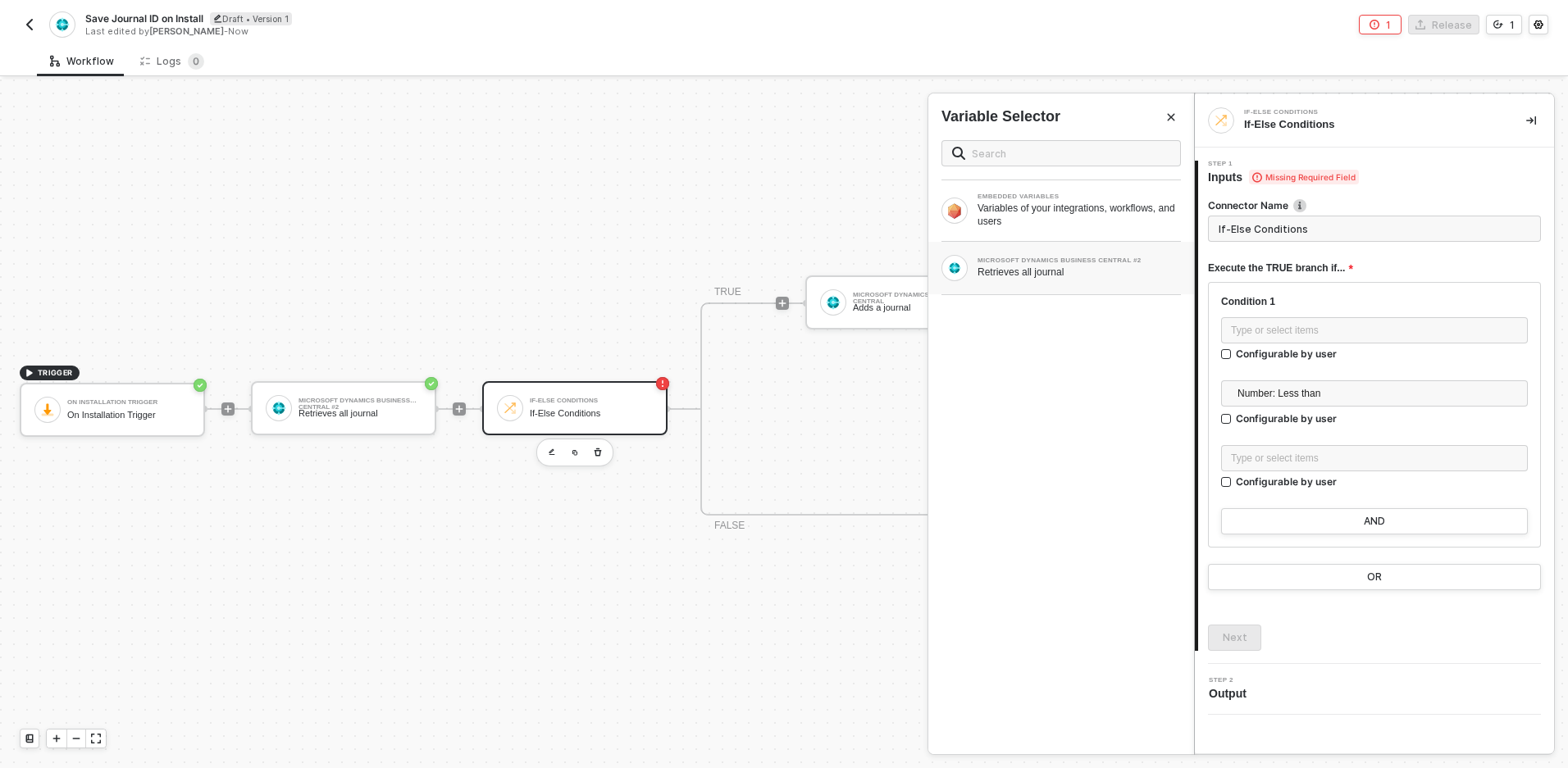
click at [1008, 260] on div "MICROSOFT DYNAMICS BUSINESS CENTRAL #2" at bounding box center [1080, 261] width 204 height 7
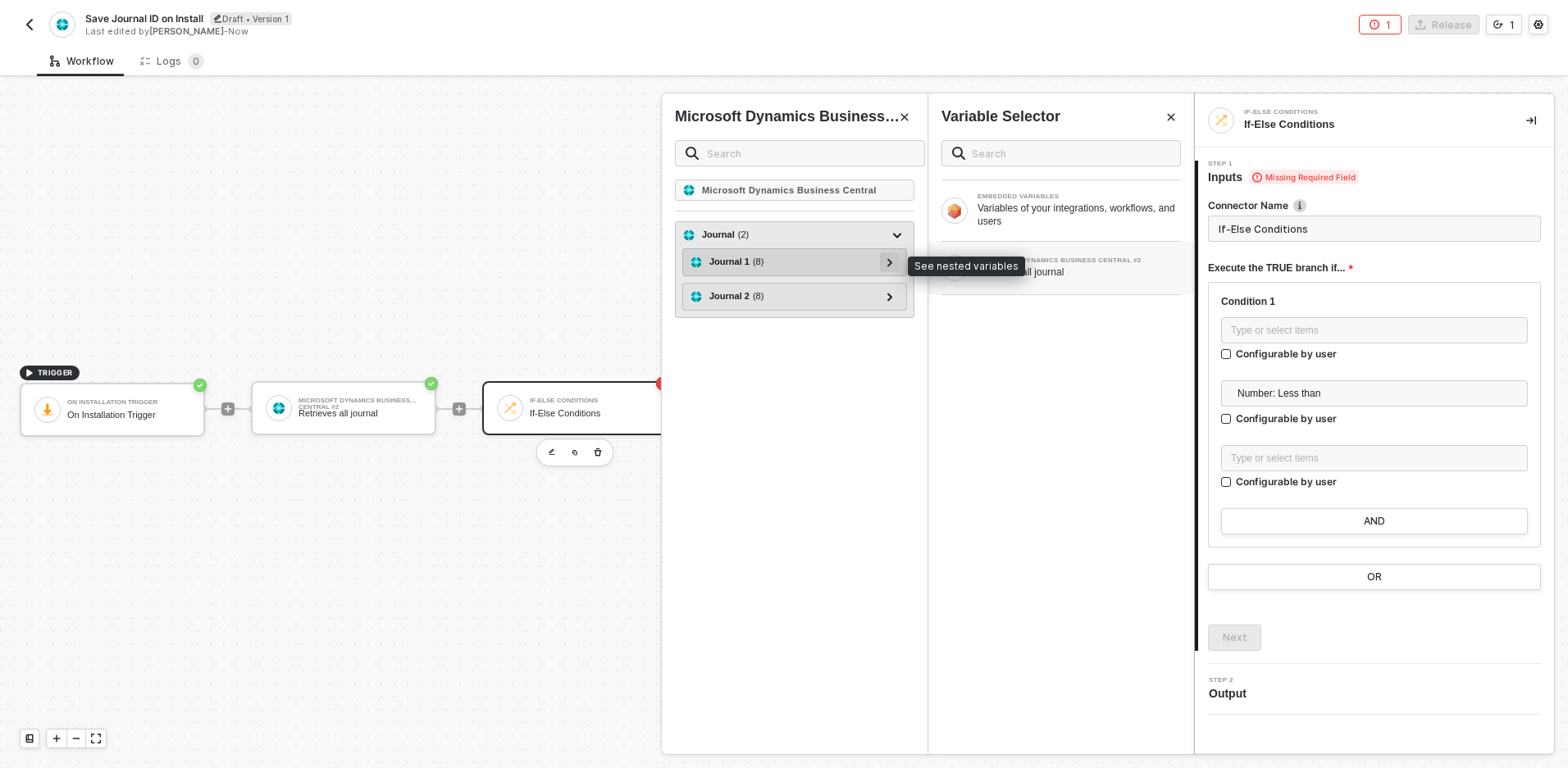
click at [892, 264] on div at bounding box center [889, 261] width 8 height 18
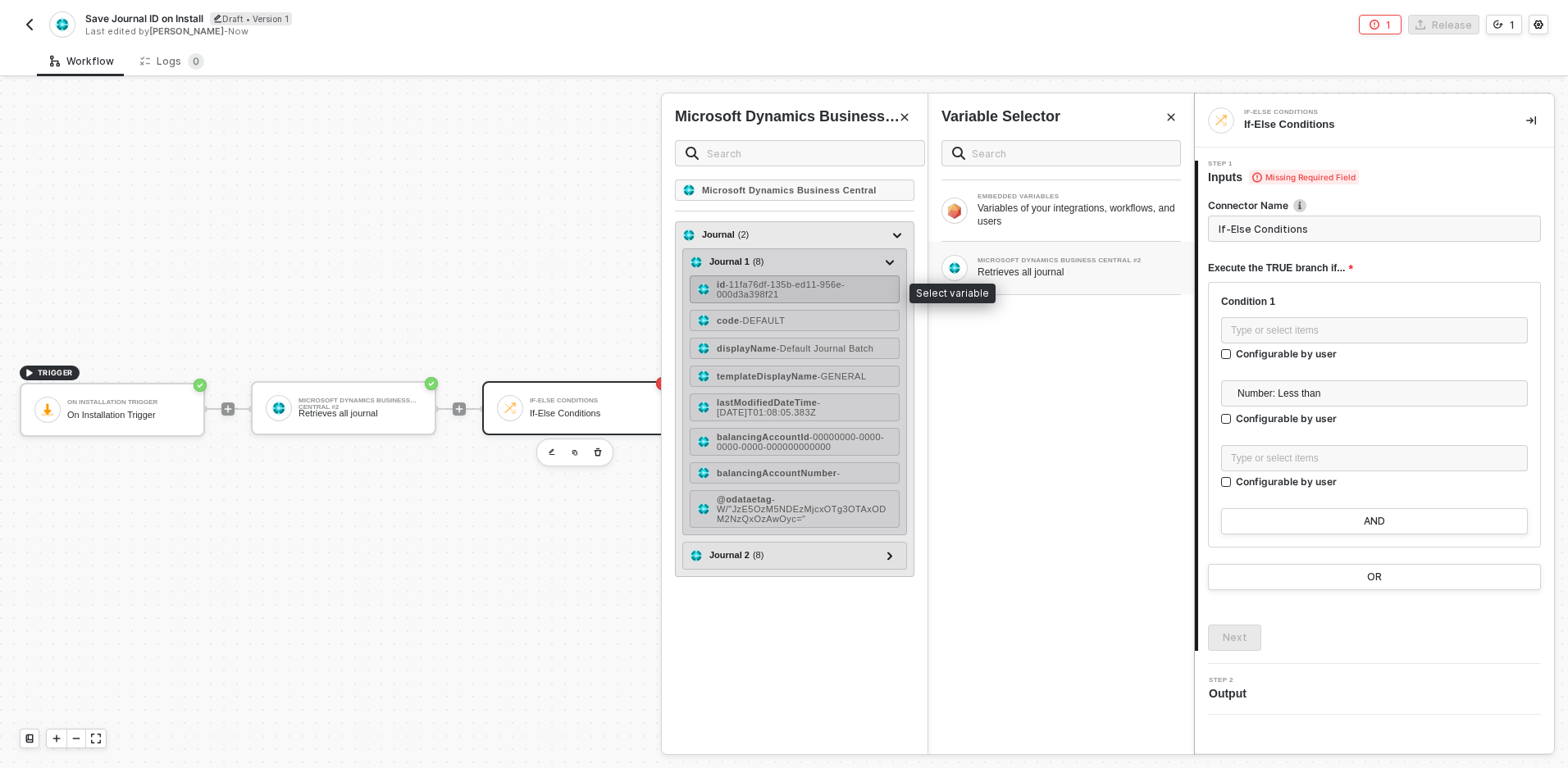
click at [728, 289] on span "- 11fa76df-135b-ed11-956e-000d3a398f21" at bounding box center [781, 289] width 128 height 20
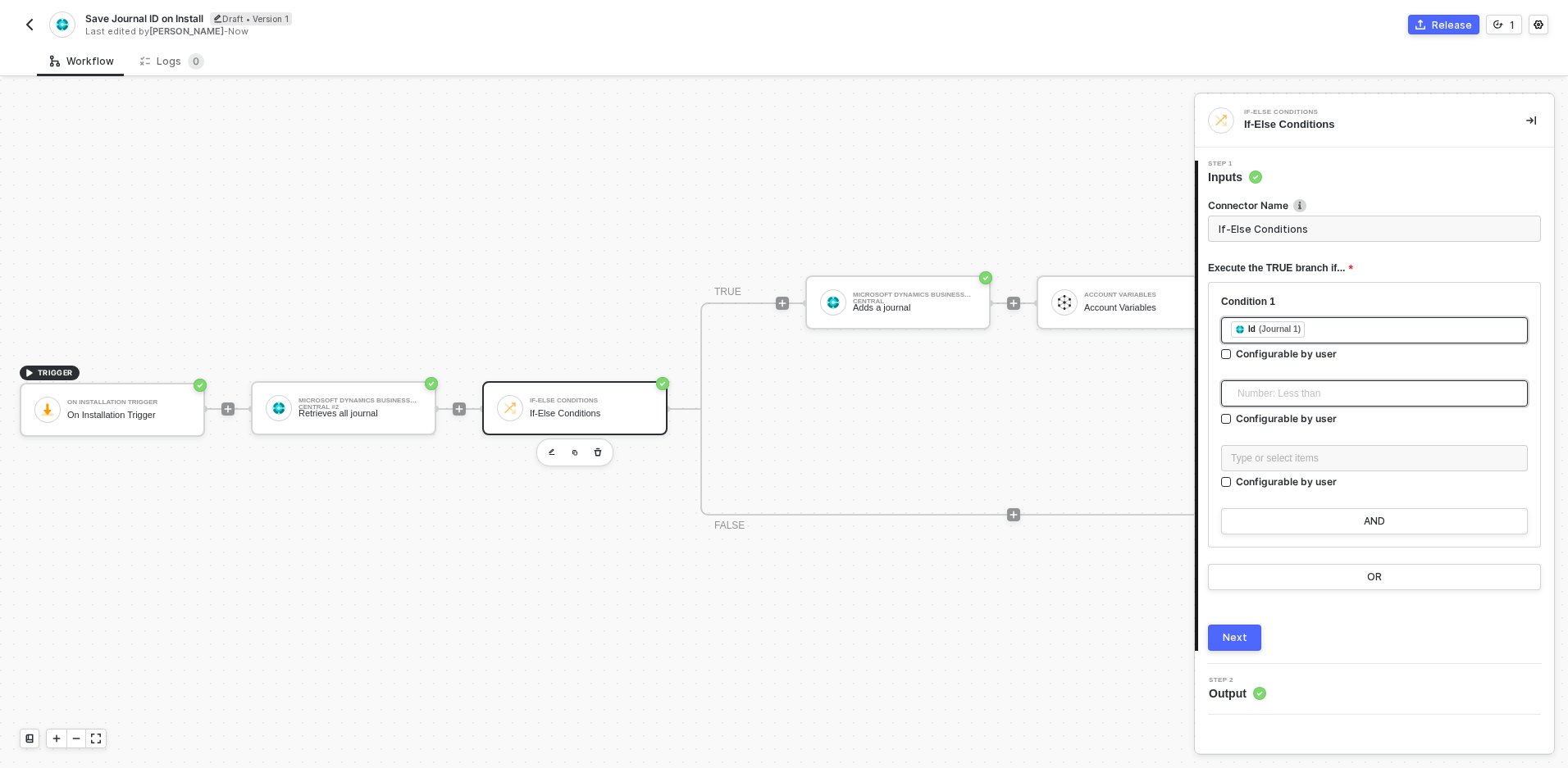
click at [1280, 398] on span "Number: Less than" at bounding box center [1377, 393] width 280 height 24
type input "exists"
click at [1271, 428] on div "Exists" at bounding box center [1375, 426] width 280 height 18
type input "Only continue if Id Exists"
click at [1272, 224] on input "Only continue if Id Exists" at bounding box center [1374, 229] width 333 height 26
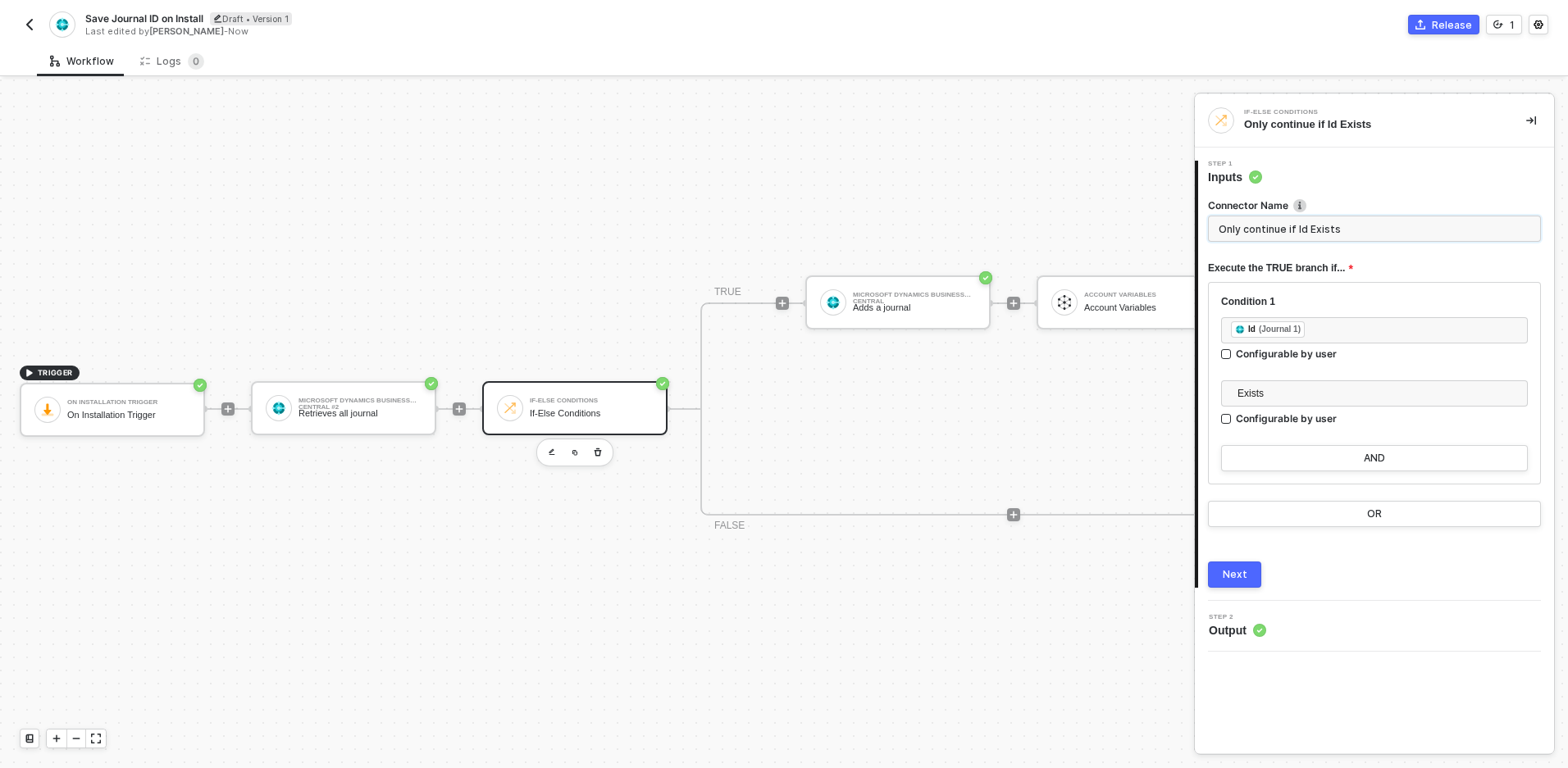
click at [1272, 224] on input "Only continue if Id Exists" at bounding box center [1374, 229] width 333 height 26
type input "If Journal Exists"
click at [1243, 571] on div "Next" at bounding box center [1235, 574] width 24 height 13
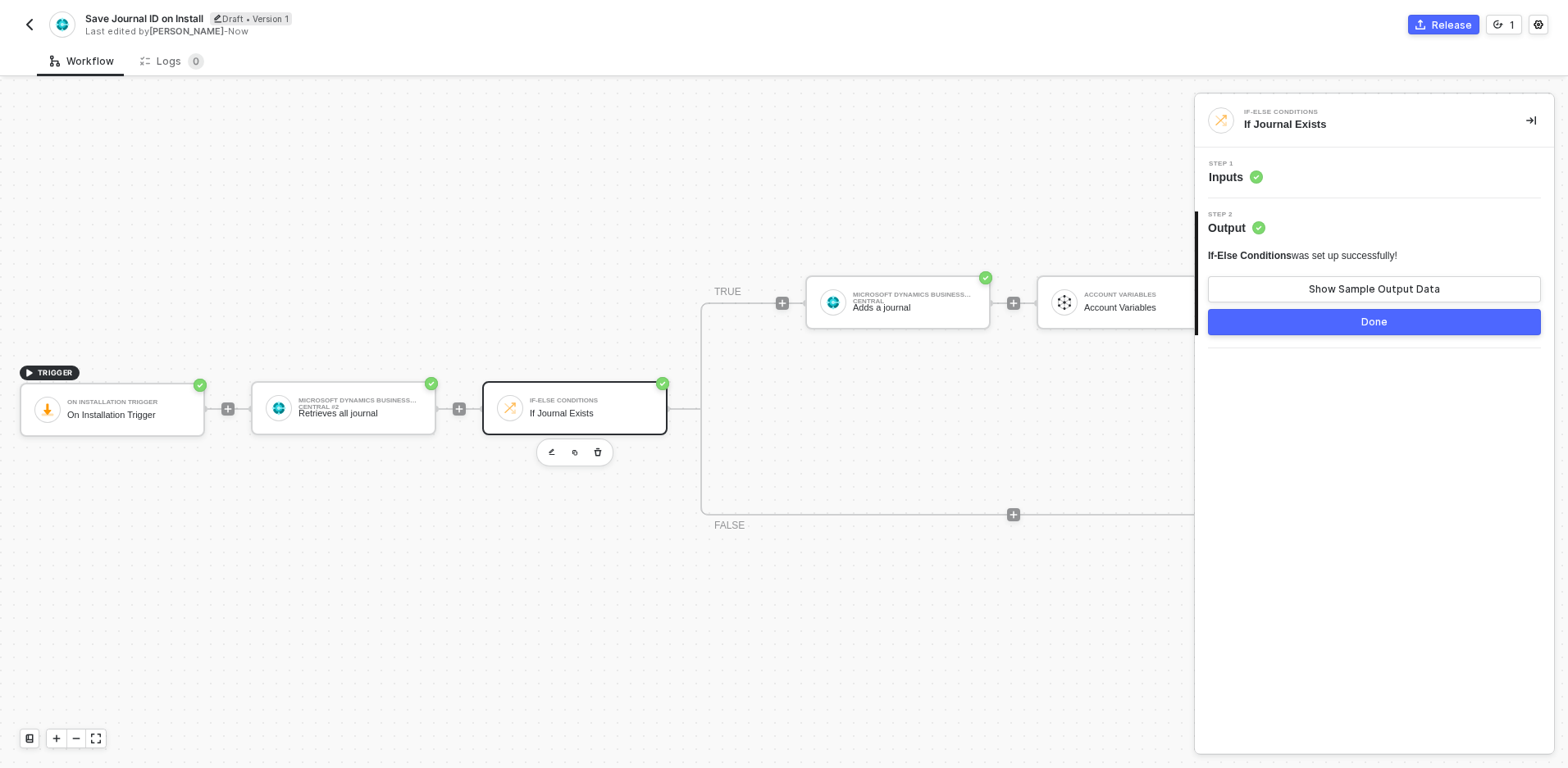
click at [1348, 335] on div "2 Step 2 Output If-Else Conditions was set up successfully! Show Sample Output …" at bounding box center [1374, 273] width 359 height 150
click at [1347, 326] on button "Done" at bounding box center [1374, 322] width 333 height 26
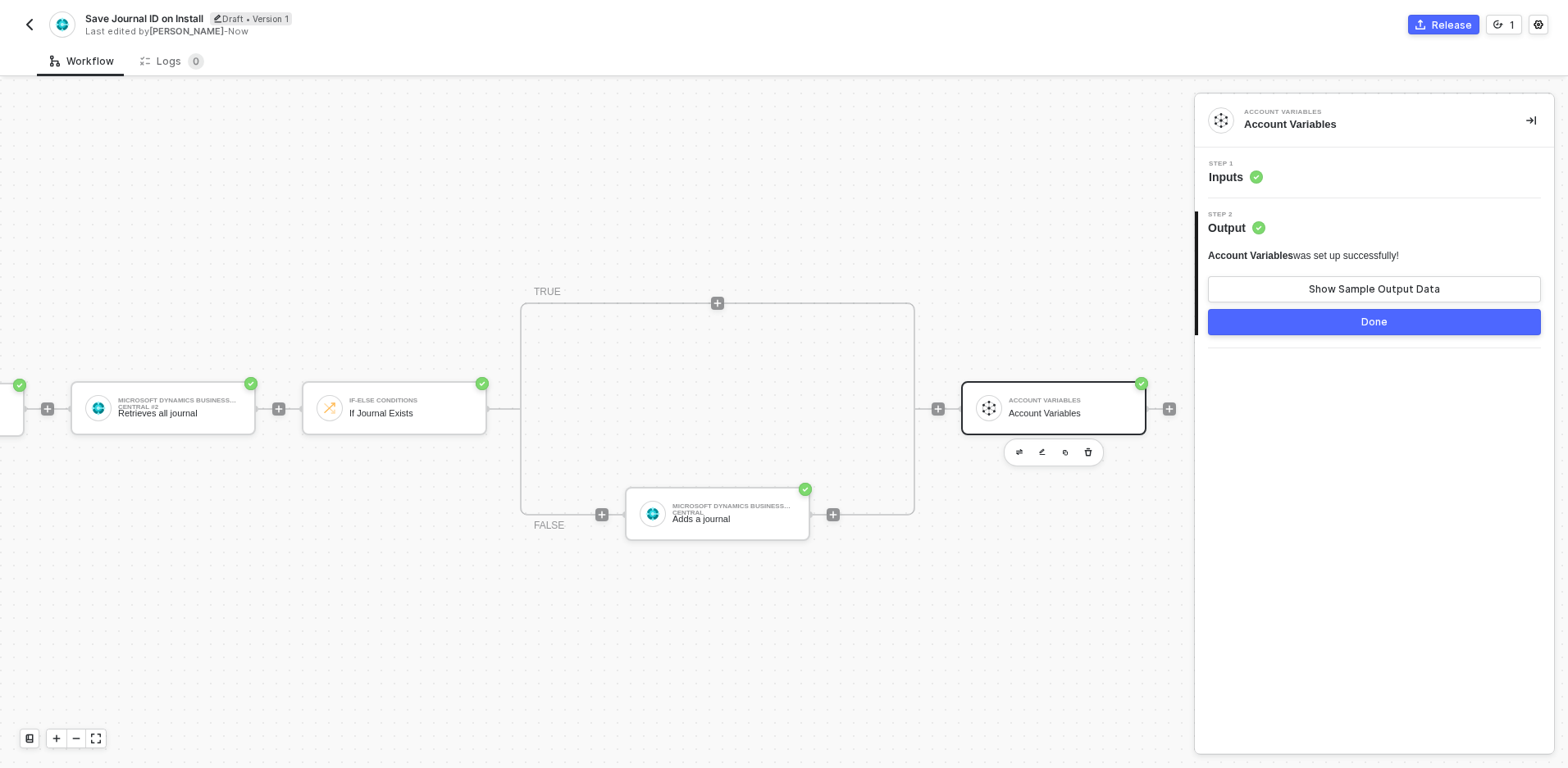
scroll to position [30, 178]
click at [740, 514] on div "Adds a journal" at bounding box center [735, 519] width 123 height 10
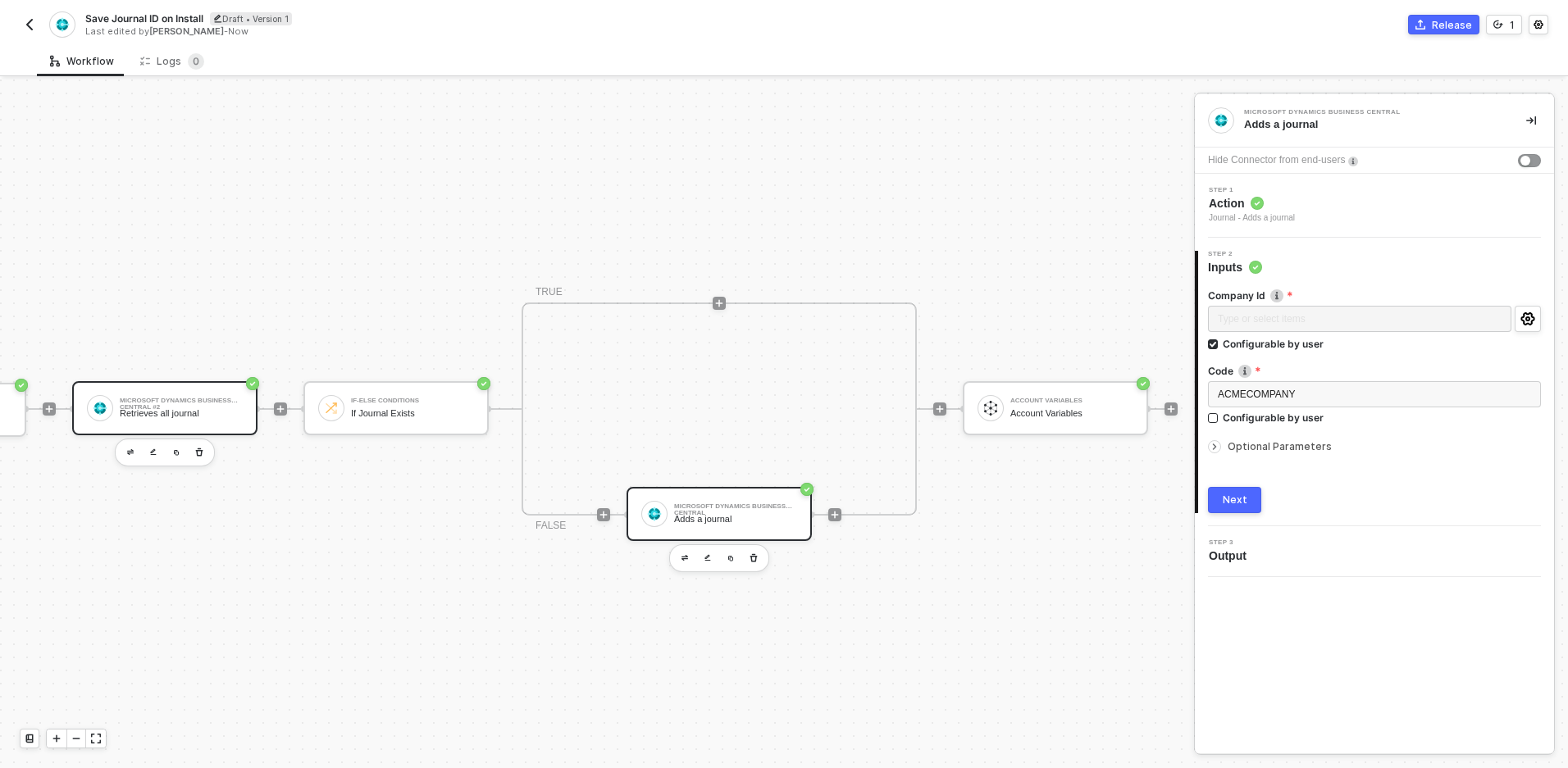
click at [203, 408] on div "Retrieves all journal" at bounding box center [181, 413] width 123 height 10
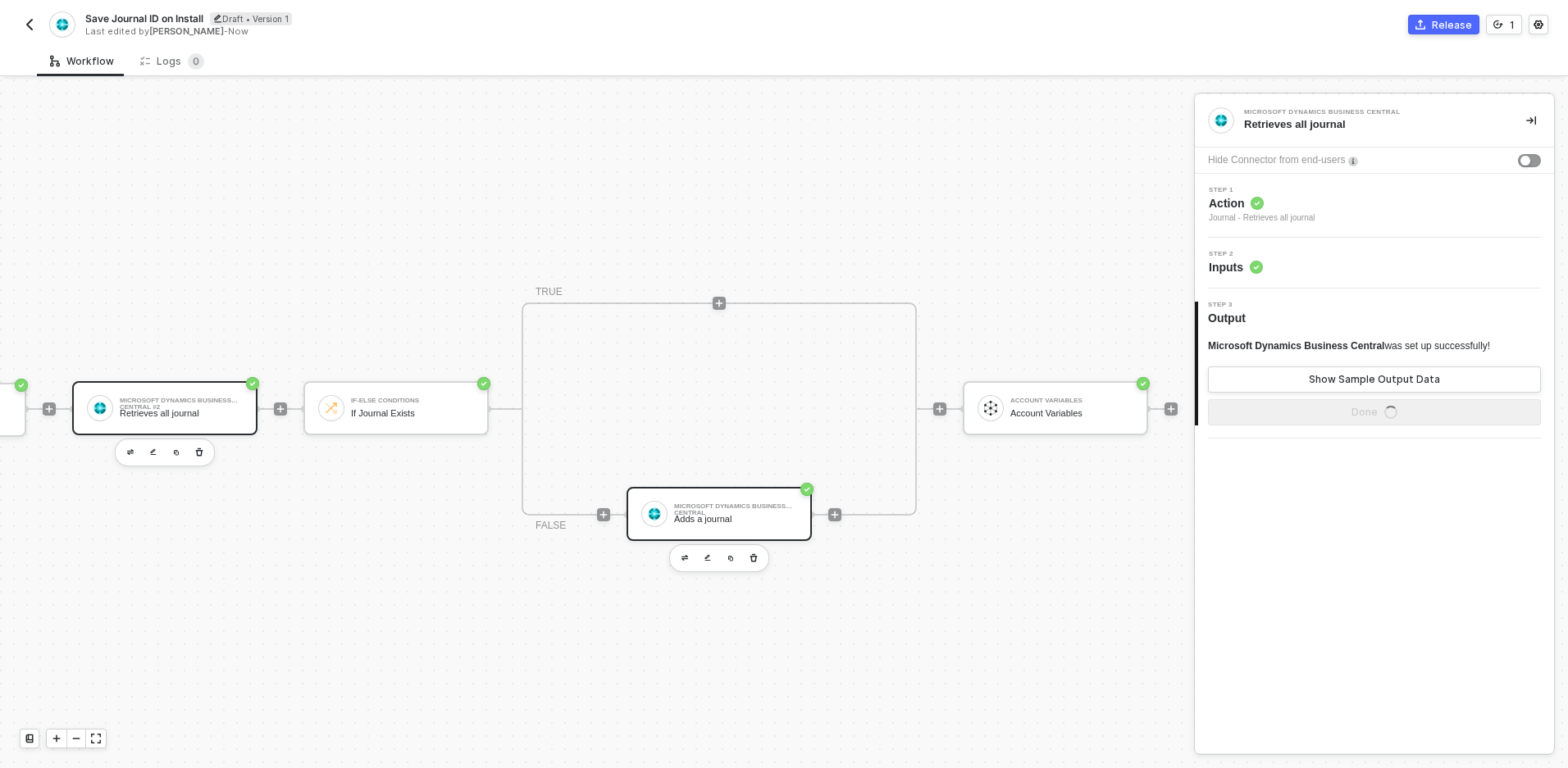
click at [712, 504] on div "Microsoft Dynamics Business Central" at bounding box center [735, 507] width 123 height 7
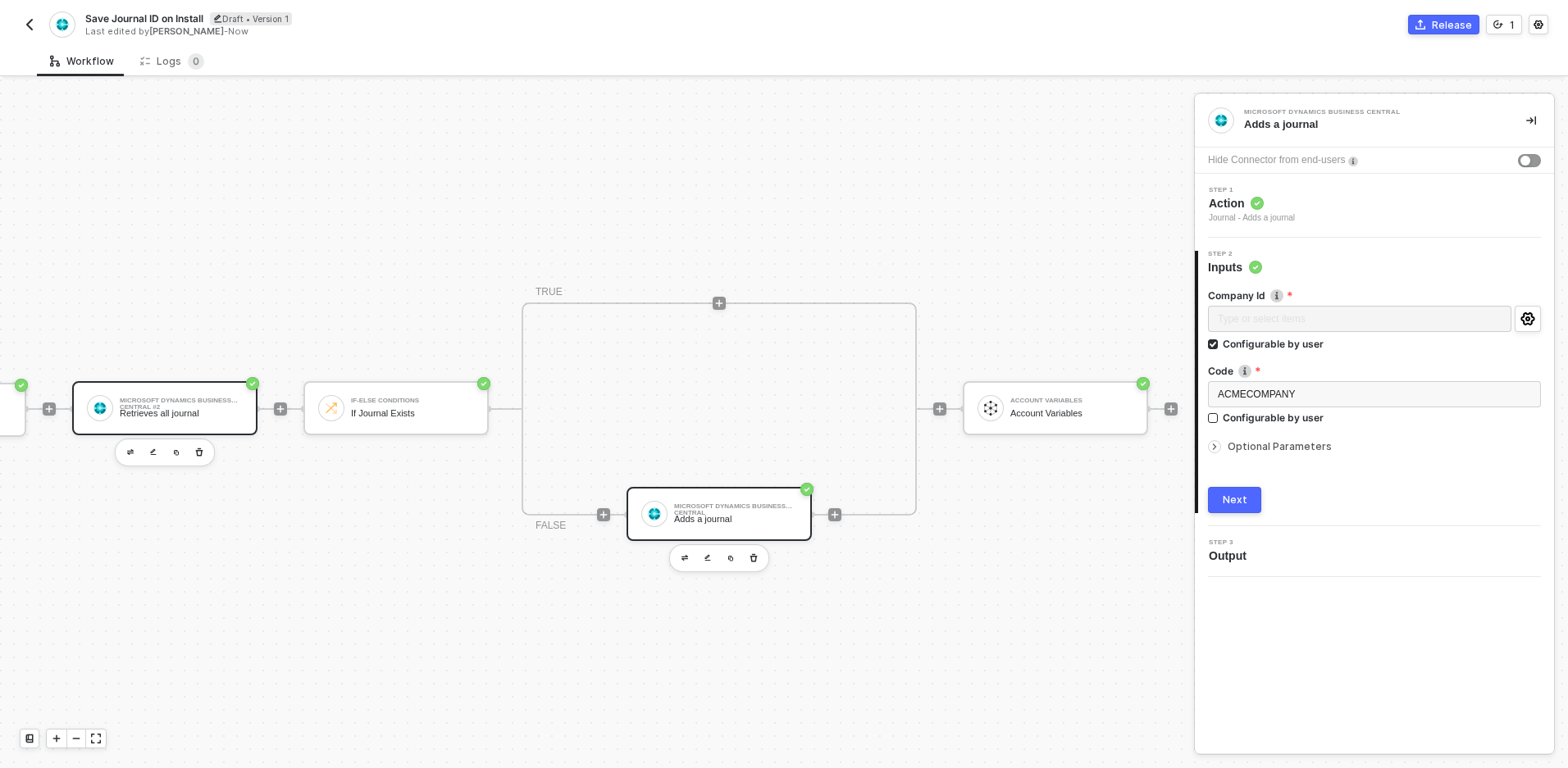
click at [179, 383] on div "Microsoft Dynamics Business Central #2 Retrieves all journal" at bounding box center [164, 408] width 185 height 54
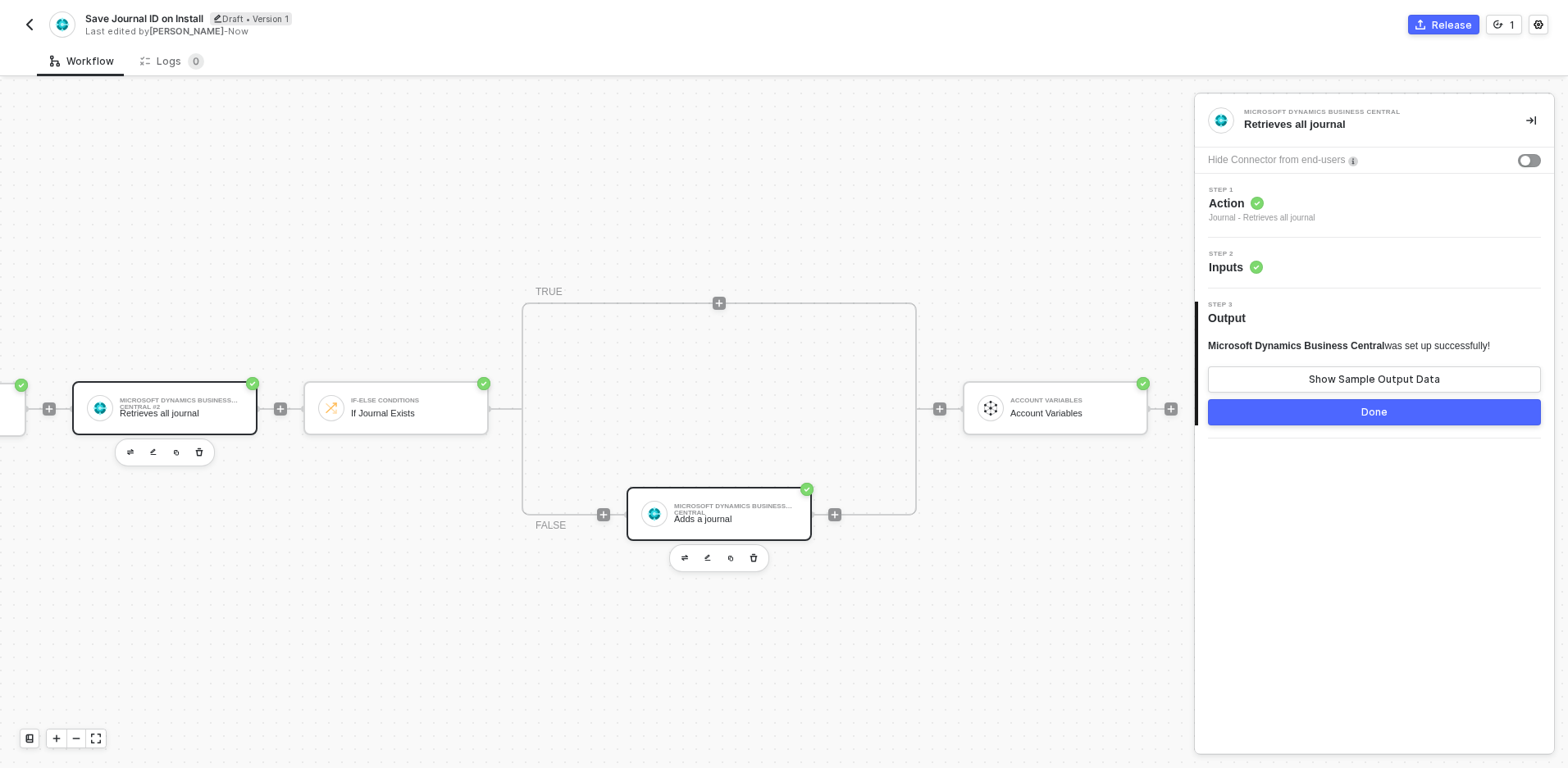
click at [688, 500] on div "Microsoft Dynamics Business Central Adds a journal" at bounding box center [735, 514] width 123 height 31
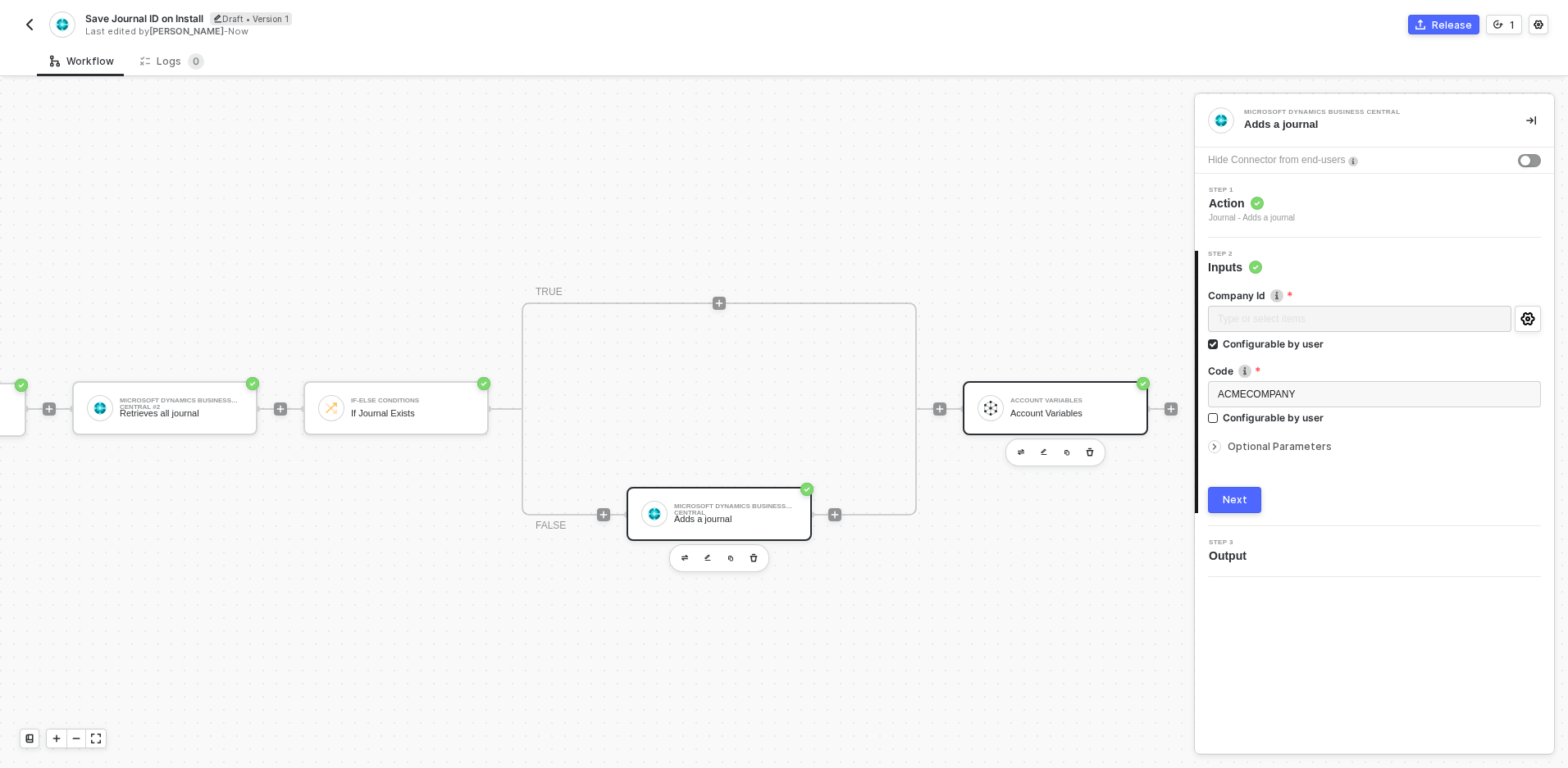
click at [1015, 416] on div "Account Variables" at bounding box center [1071, 413] width 123 height 10
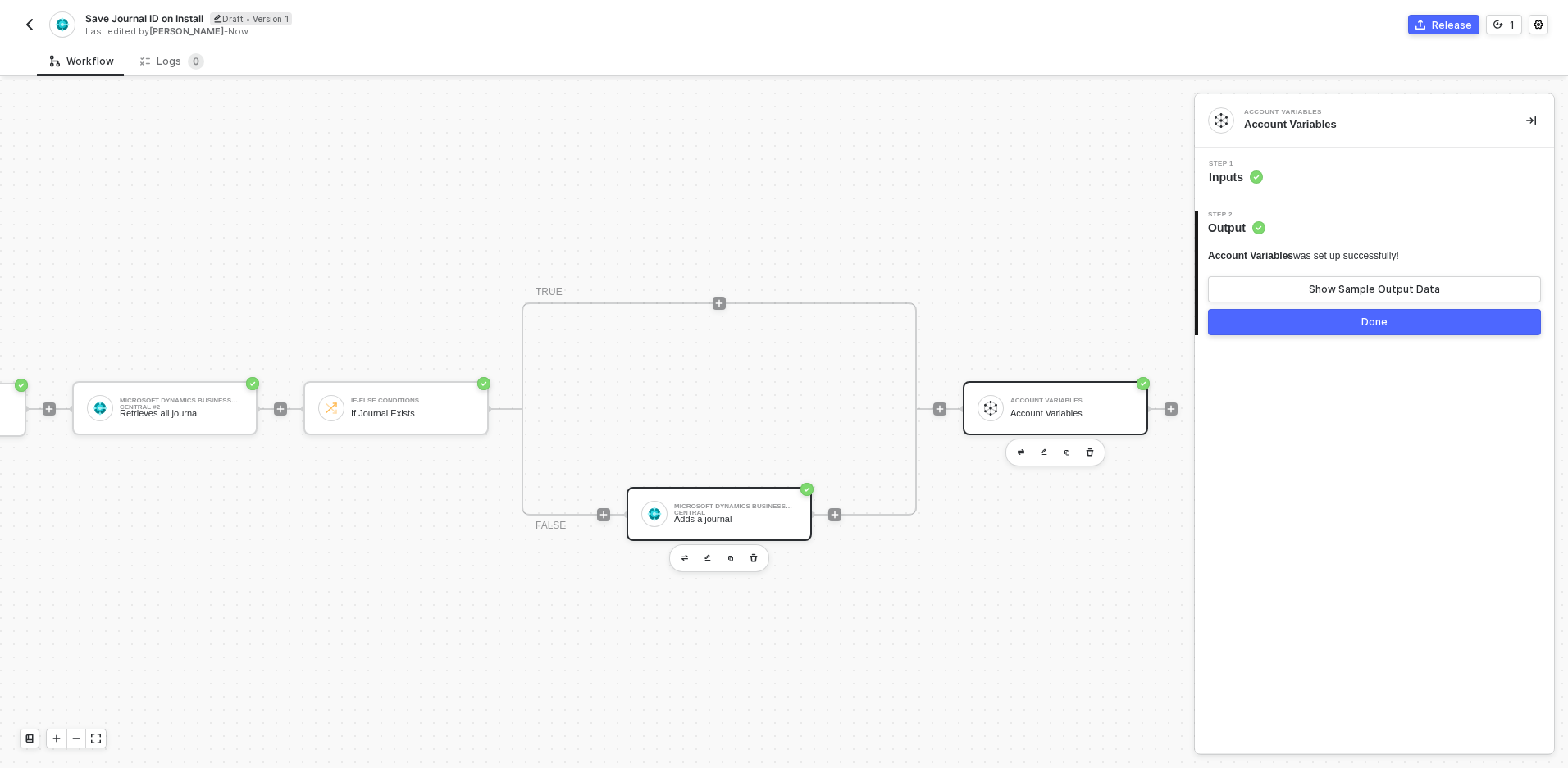
click at [707, 518] on div "Adds a journal" at bounding box center [735, 519] width 123 height 10
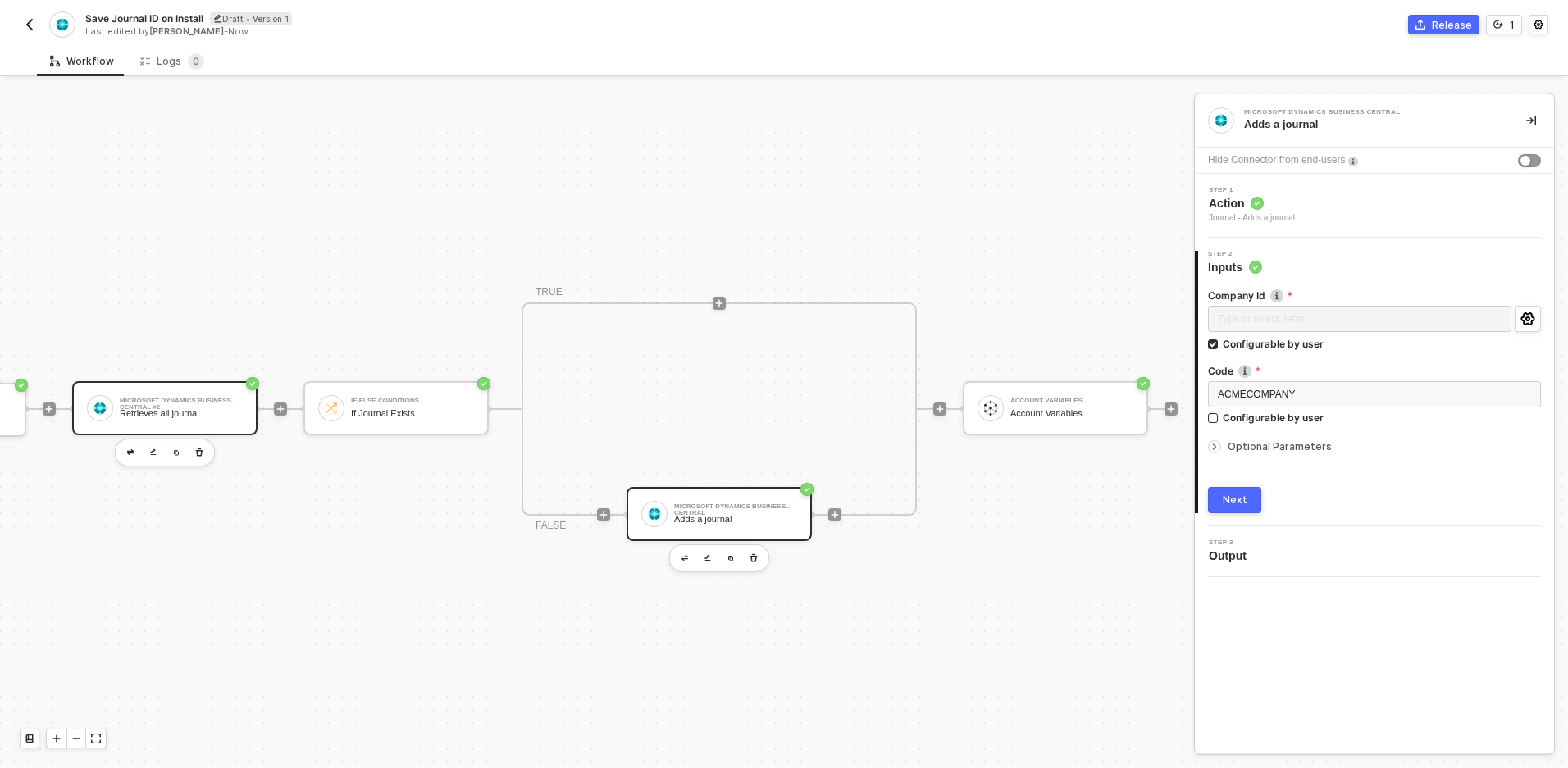
click at [202, 404] on div "Microsoft Dynamics Business Central #2" at bounding box center [181, 401] width 123 height 7
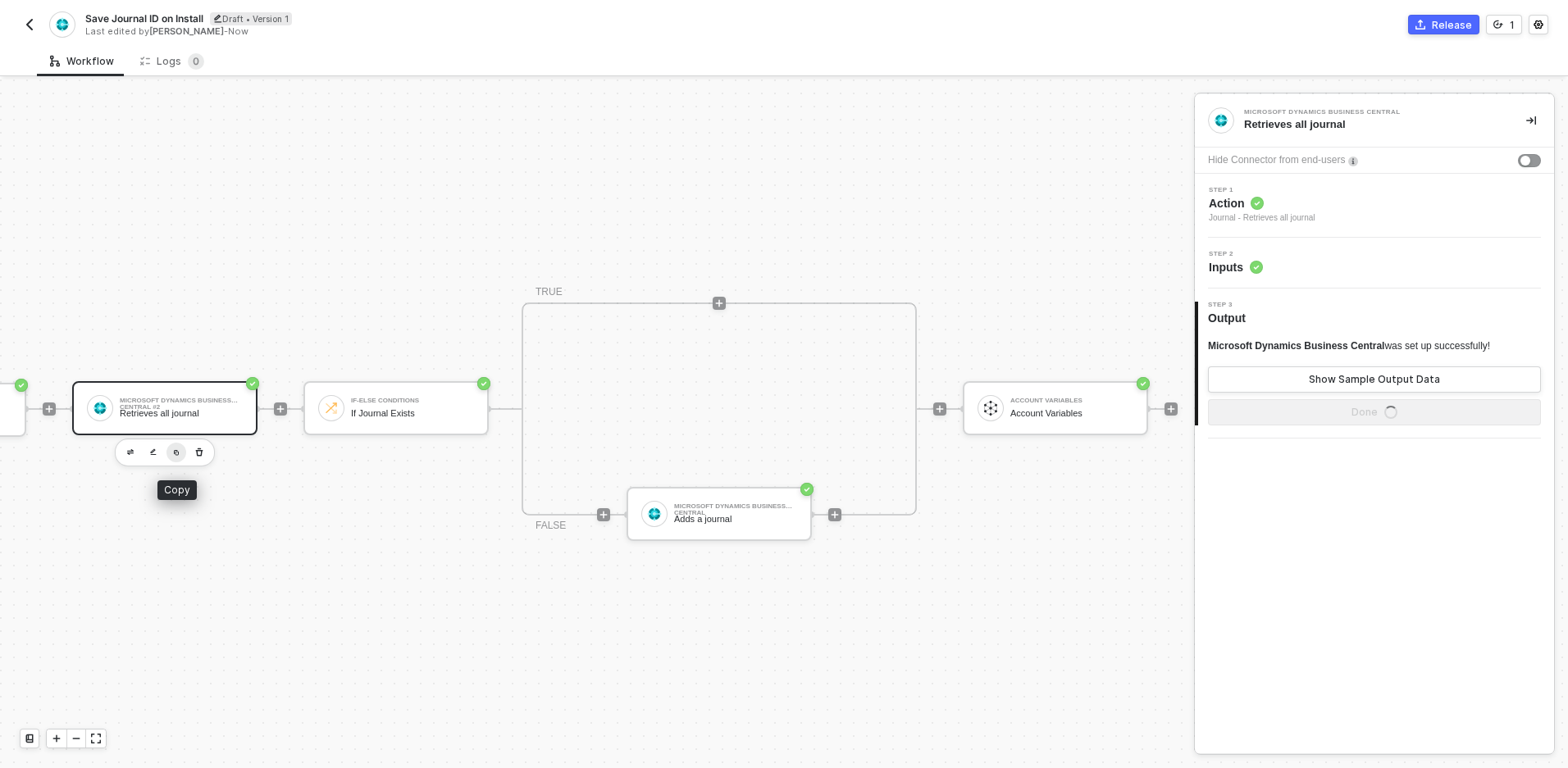
click at [176, 455] on button "button" at bounding box center [176, 452] width 20 height 20
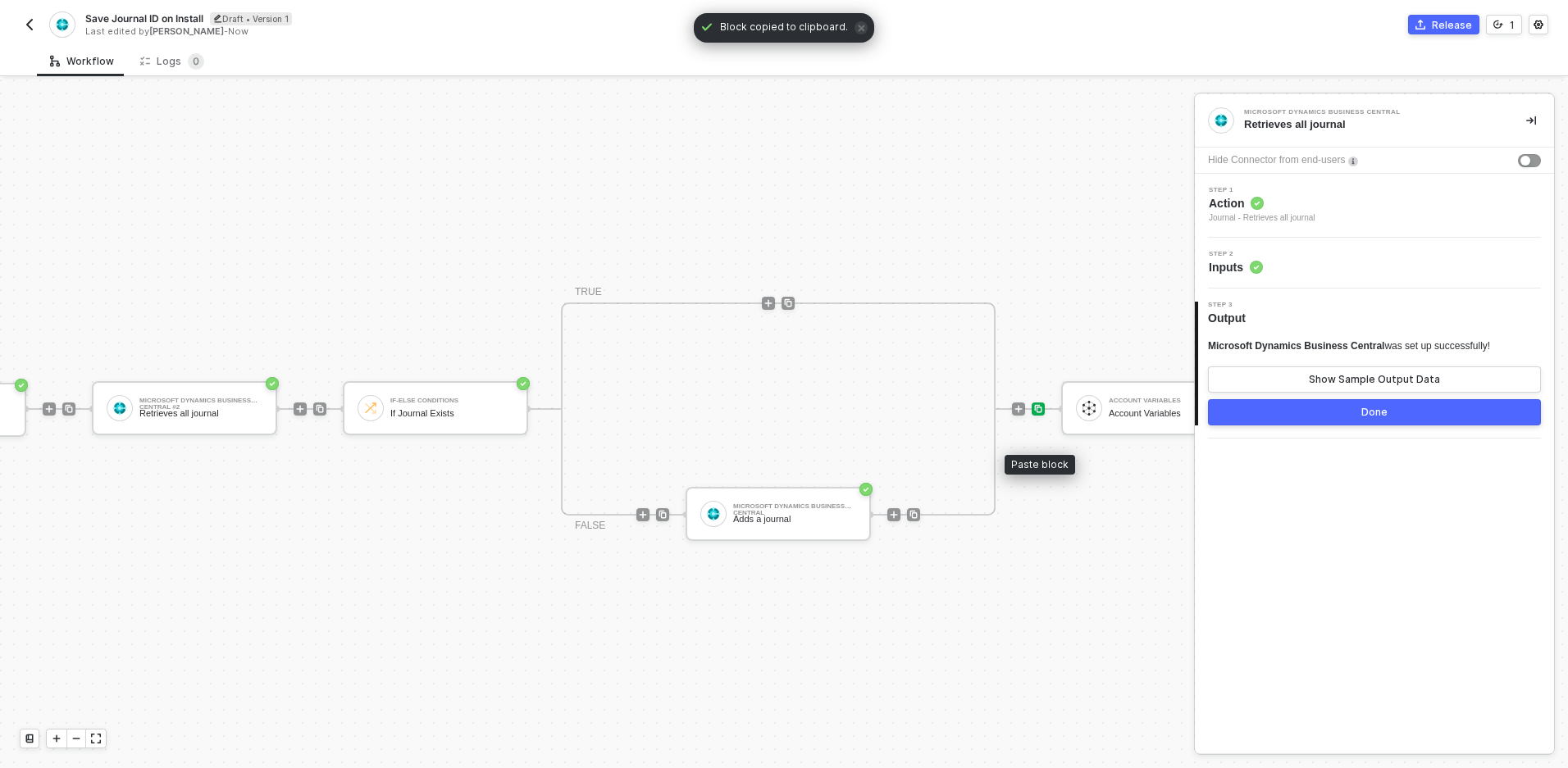
click at [1035, 412] on img at bounding box center [1038, 409] width 10 height 10
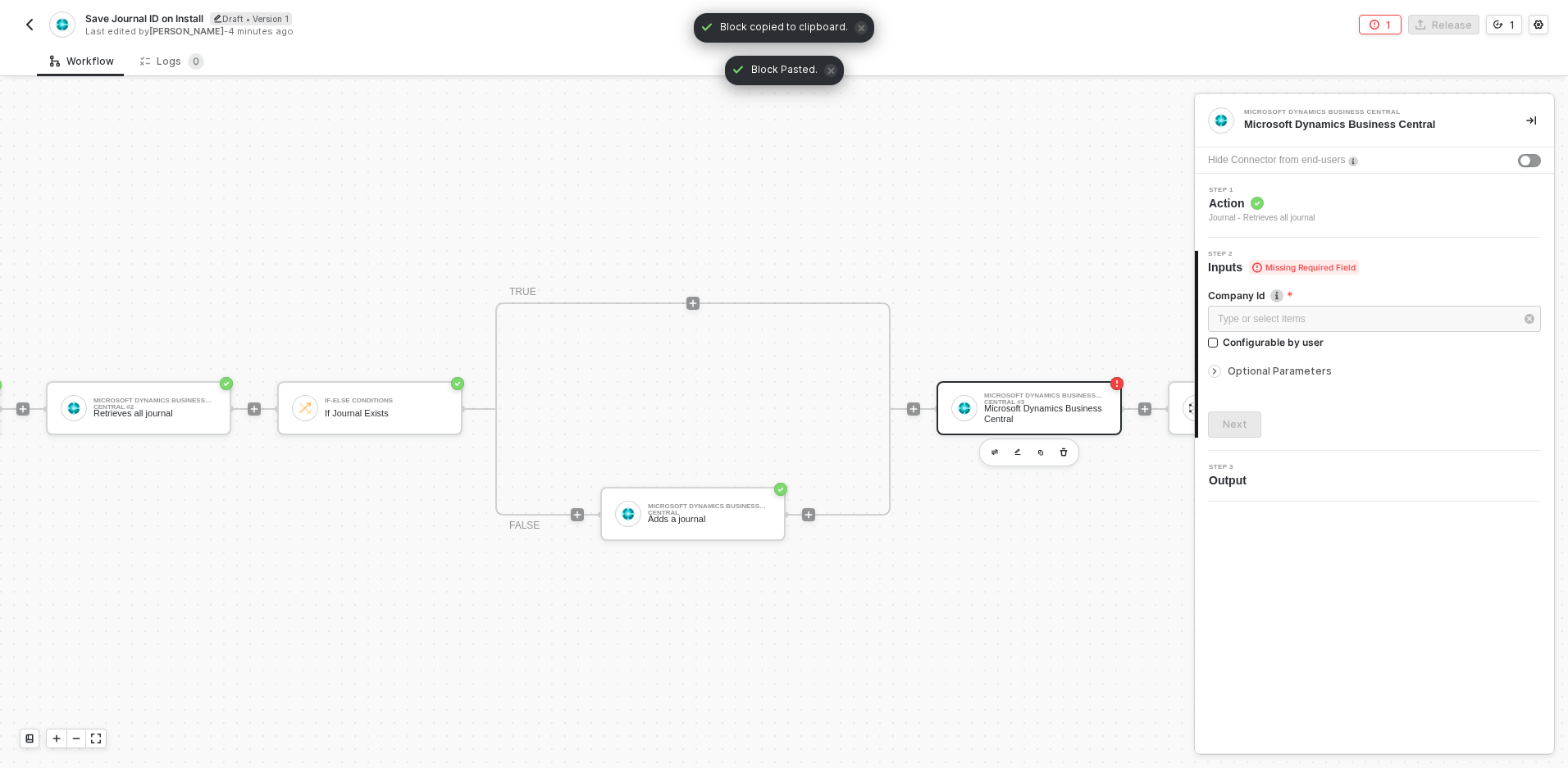
scroll to position [30, 245]
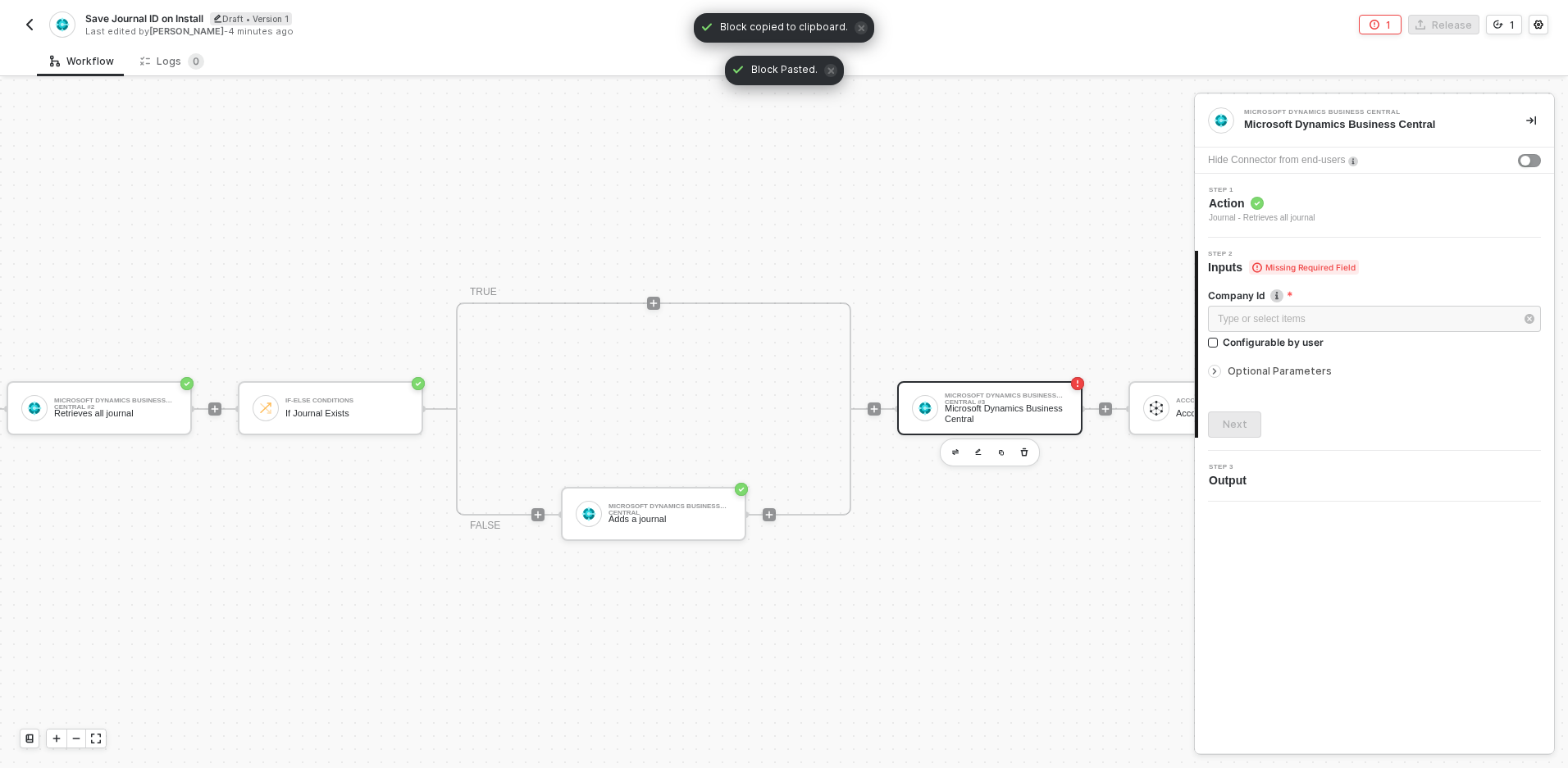
click at [1010, 416] on div "Microsoft Dynamics Business Central" at bounding box center [1006, 414] width 123 height 21
click at [1356, 215] on div "Step 1 Action Journal - Retrieves all journal" at bounding box center [1377, 205] width 355 height 37
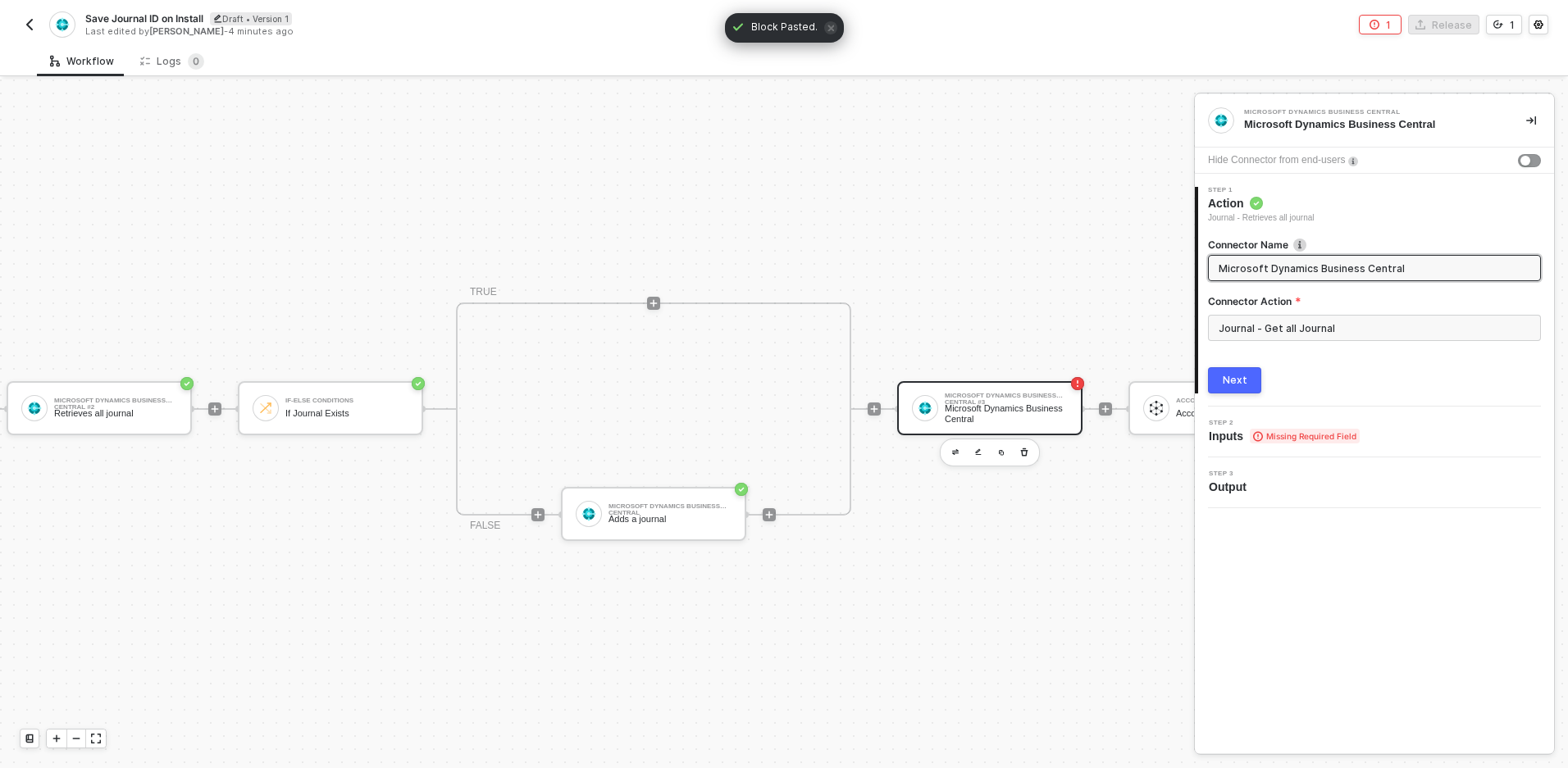
click at [1310, 267] on input "Microsoft Dynamics Business Central" at bounding box center [1373, 268] width 308 height 18
type input "READ Journal by Display Name (Use This)"
click at [1245, 375] on div "Next" at bounding box center [1235, 380] width 24 height 13
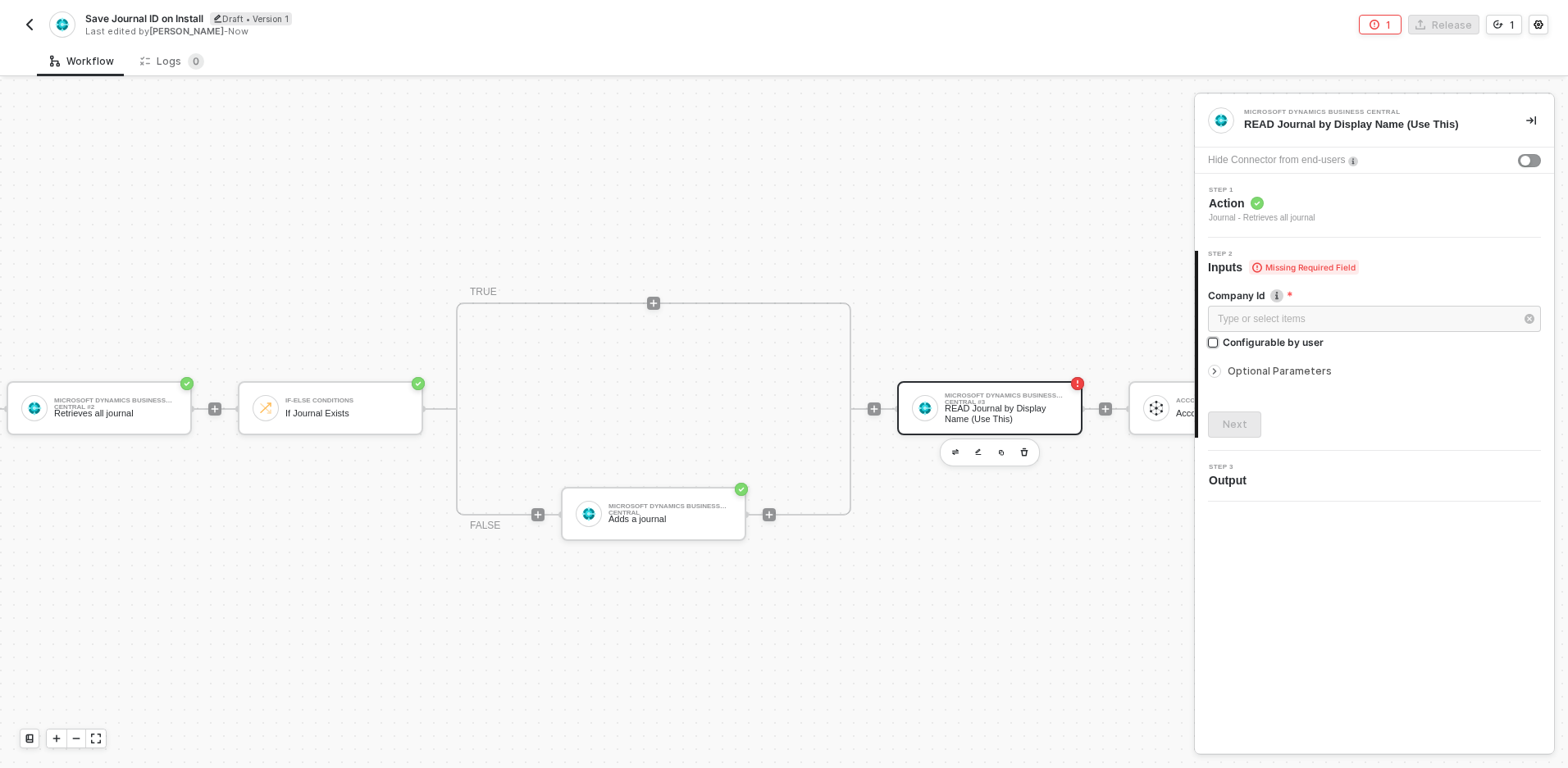
click at [1243, 350] on div "Type or select items ﻿ Configurable by user" at bounding box center [1374, 331] width 333 height 50
click at [1240, 343] on div "Configurable by user" at bounding box center [1273, 342] width 101 height 14
click at [1220, 343] on input "Configurable by user" at bounding box center [1213, 343] width 11 height 11
checkbox input "true"
click at [1242, 378] on div "Optional Parameters" at bounding box center [1374, 372] width 333 height 18
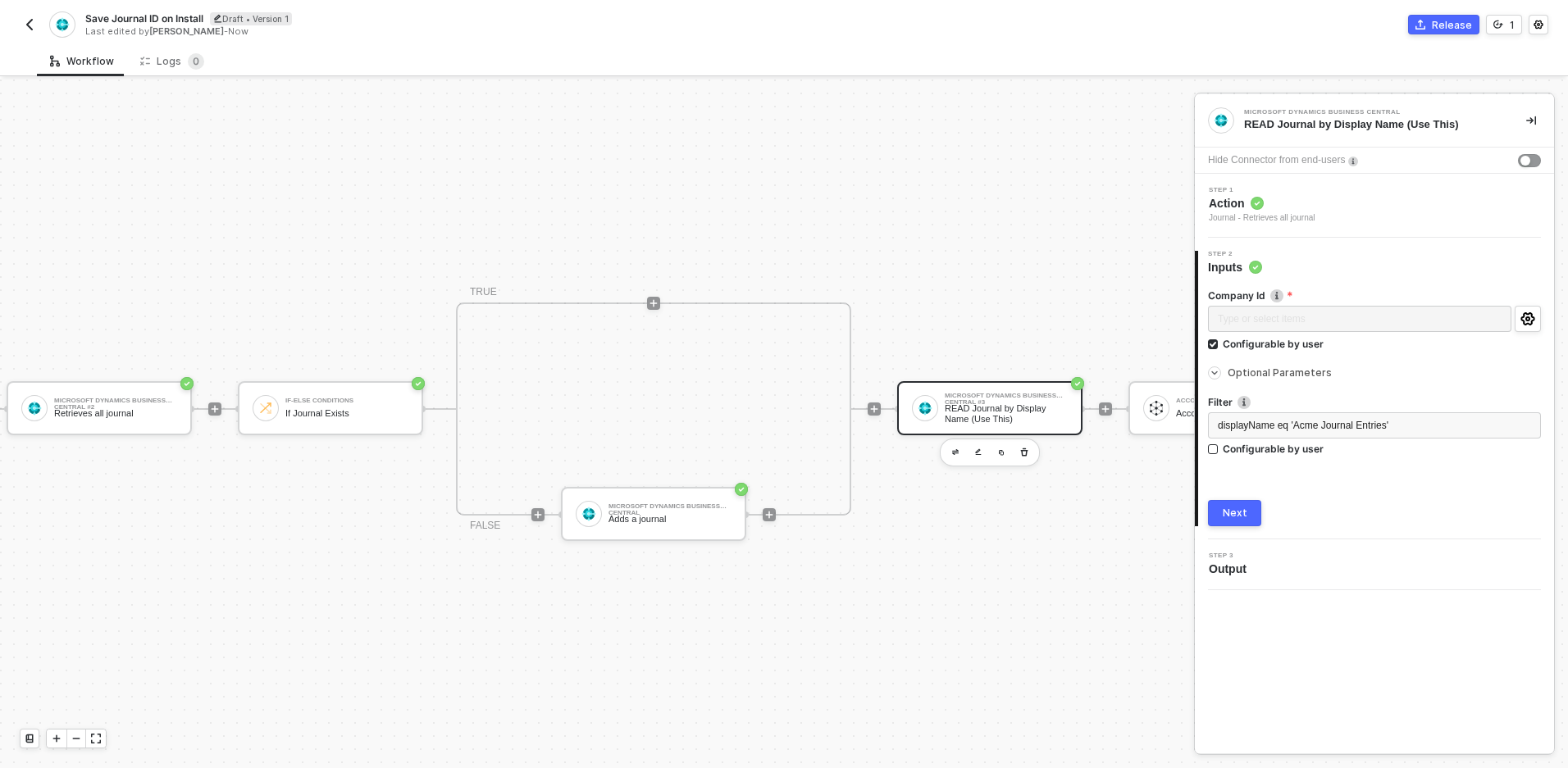
click at [1239, 511] on div "Next" at bounding box center [1235, 512] width 24 height 13
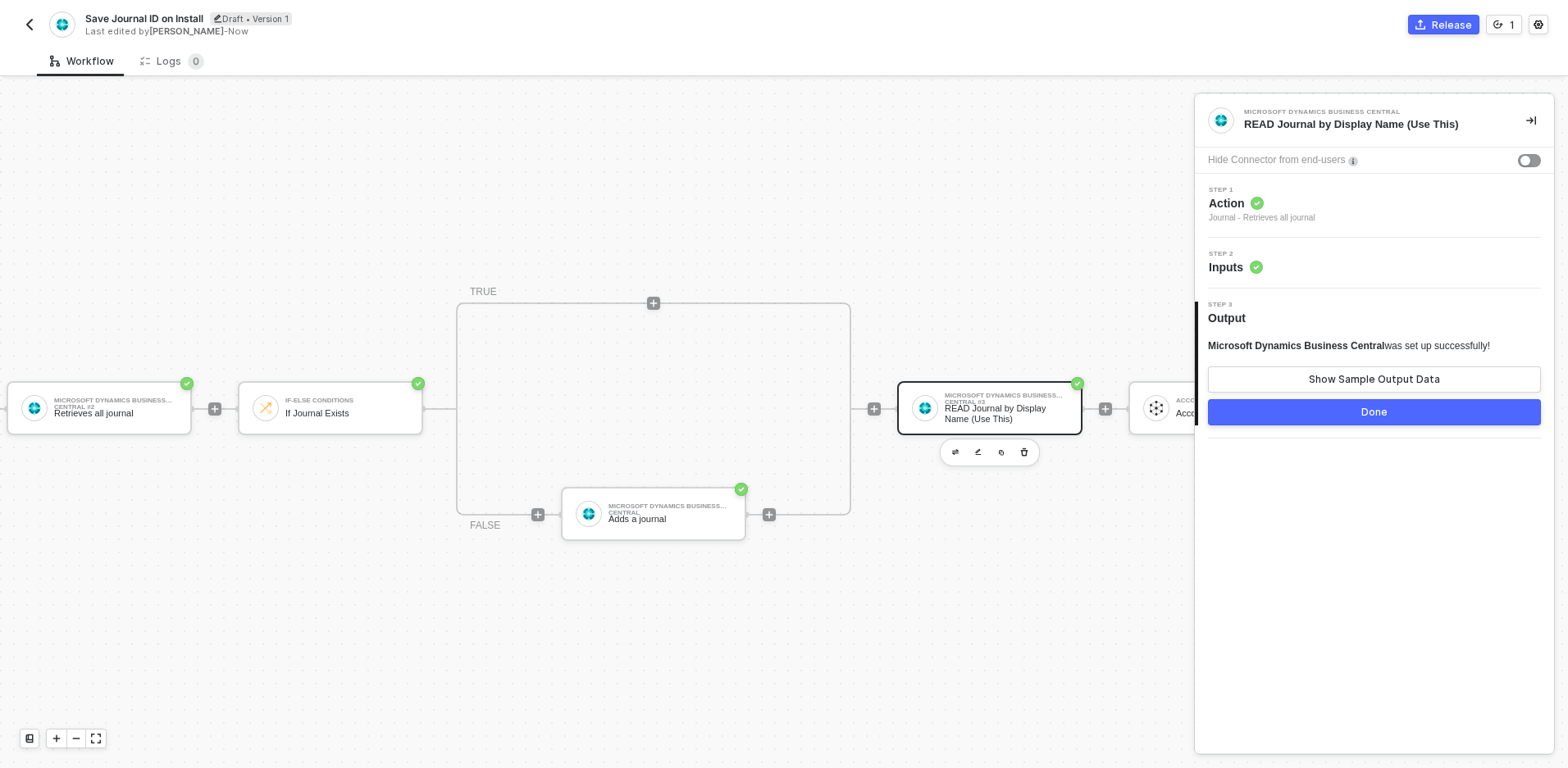
scroll to position [30, 408]
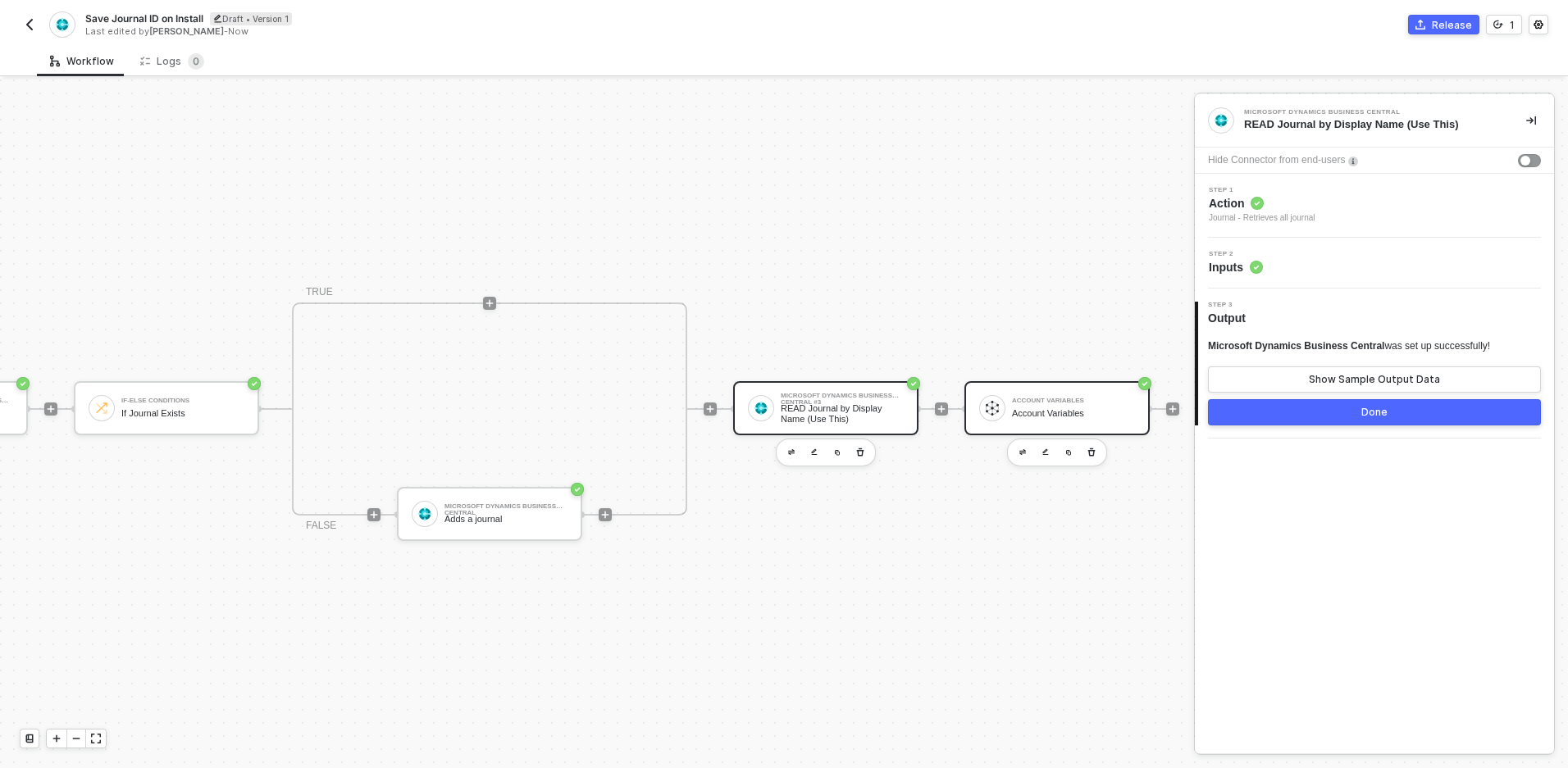
click at [1003, 406] on div at bounding box center [992, 408] width 26 height 26
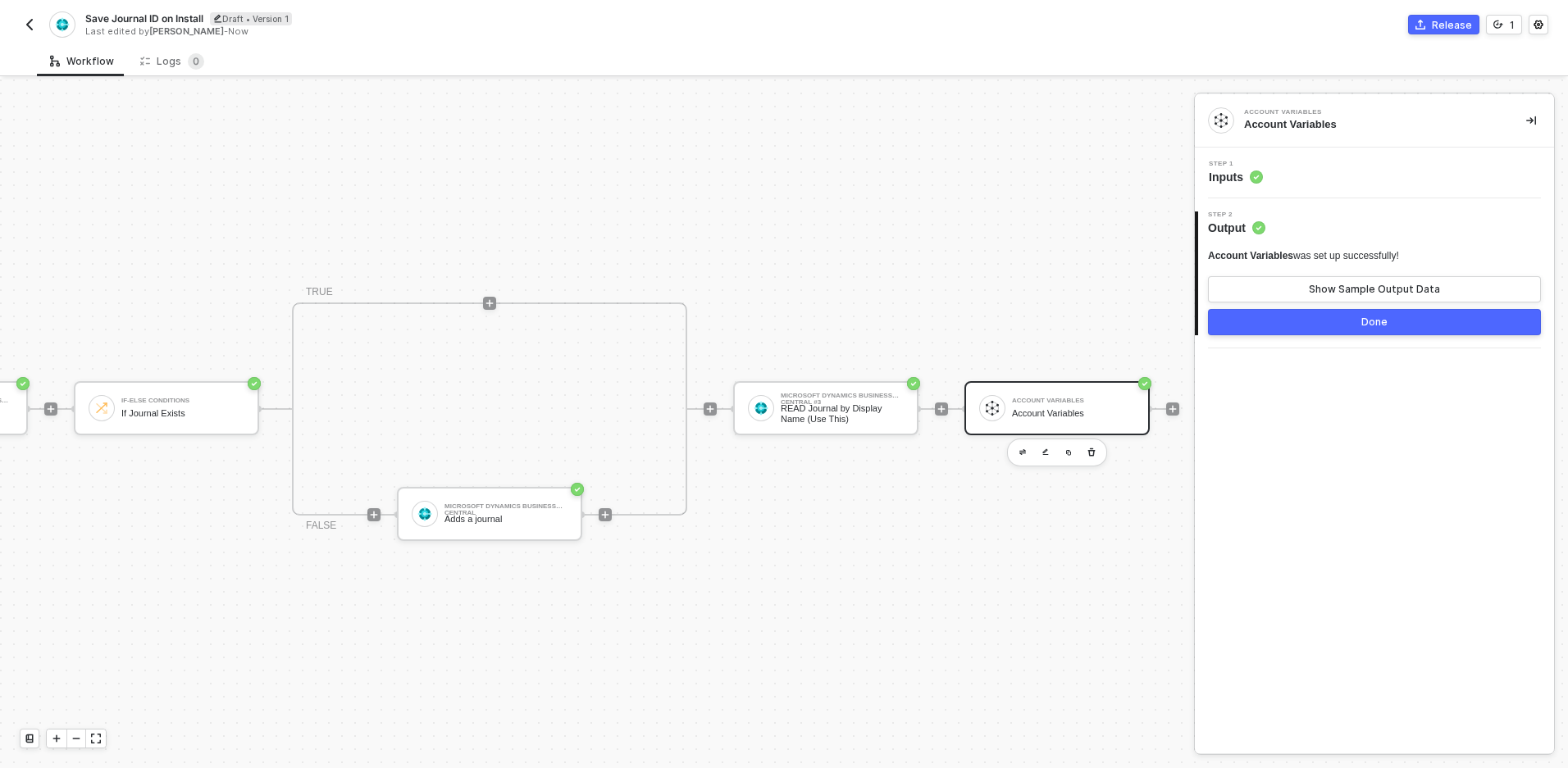
click at [1303, 177] on div "Step 1 Inputs" at bounding box center [1377, 173] width 355 height 24
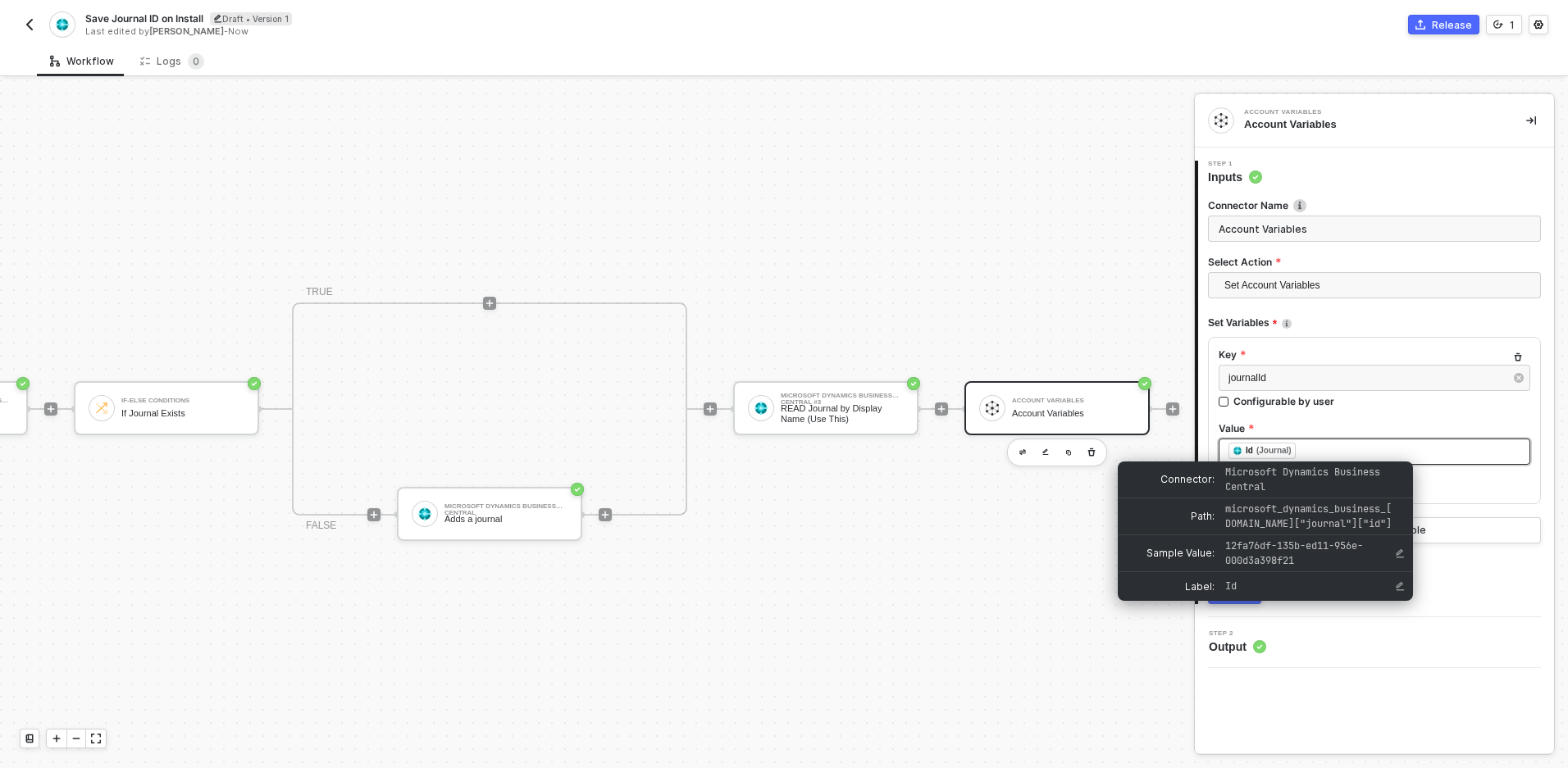
click at [1330, 451] on div "﻿ ﻿ Id (Journal) ﻿" at bounding box center [1375, 451] width 292 height 18
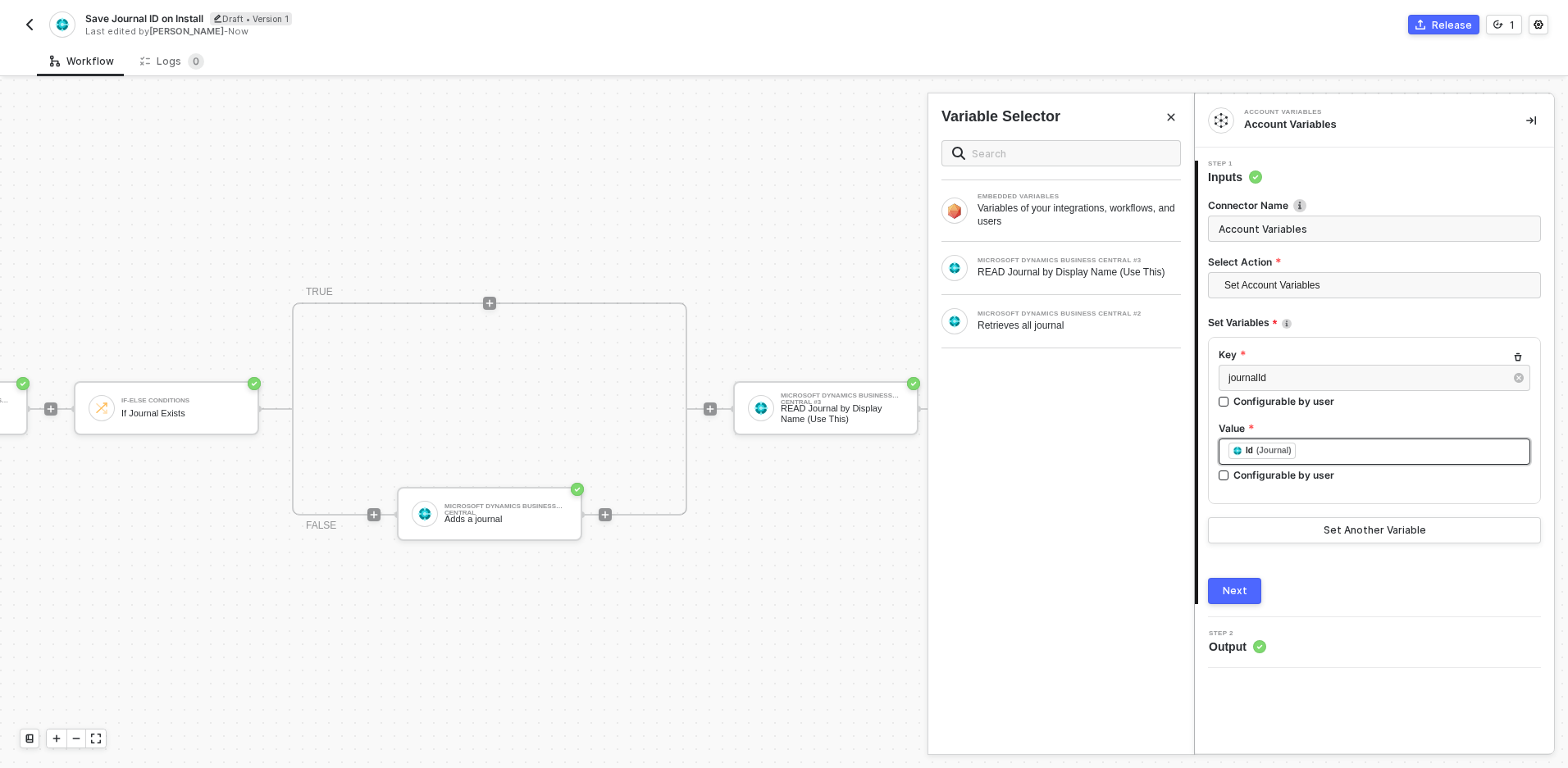
click at [1330, 451] on div "﻿ ﻿ Id (Journal) ﻿" at bounding box center [1375, 451] width 292 height 18
click at [1001, 269] on div "READ Journal by Display Name (Use This)" at bounding box center [1080, 271] width 204 height 13
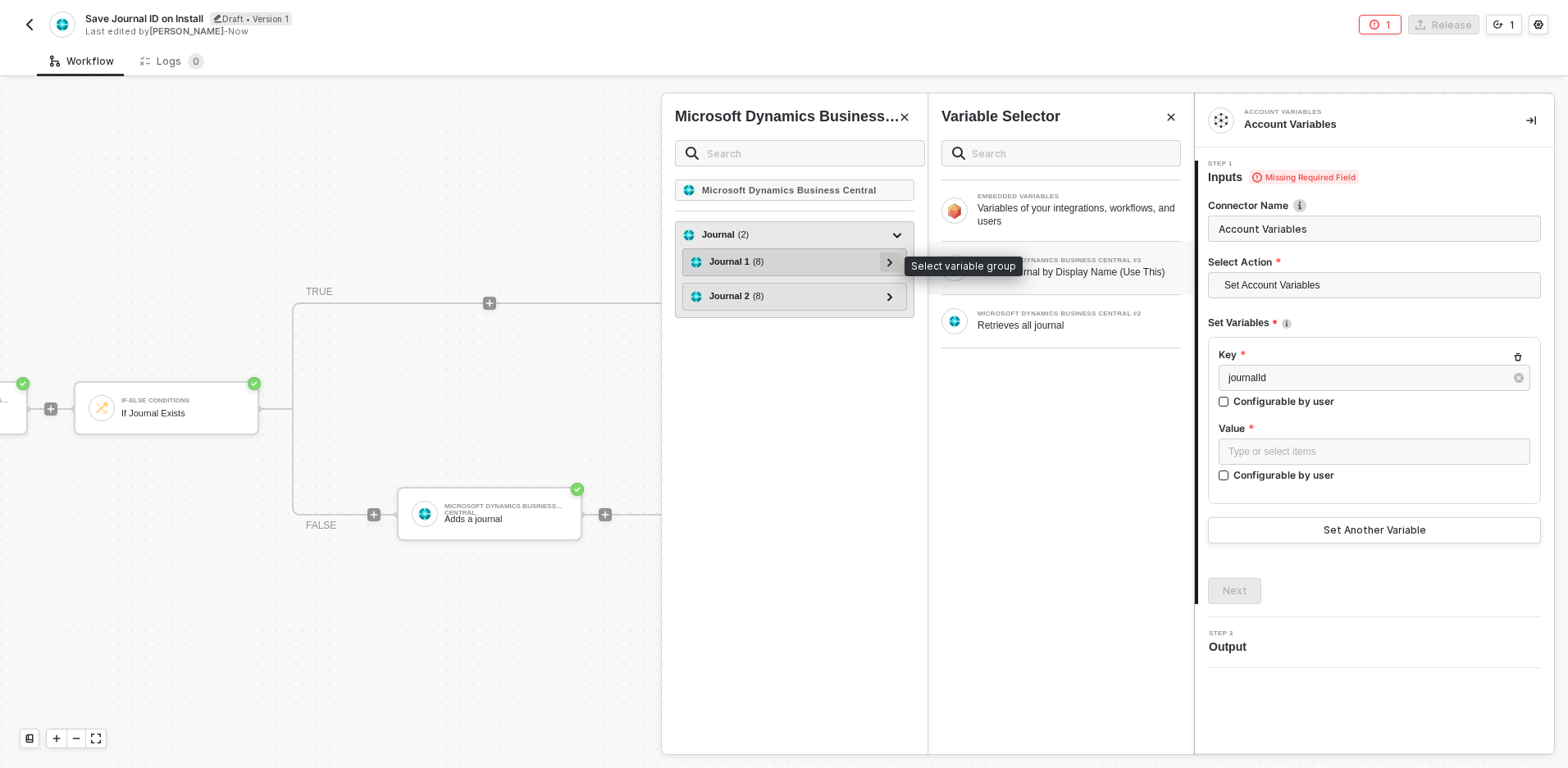
click at [894, 261] on div at bounding box center [889, 262] width 20 height 20
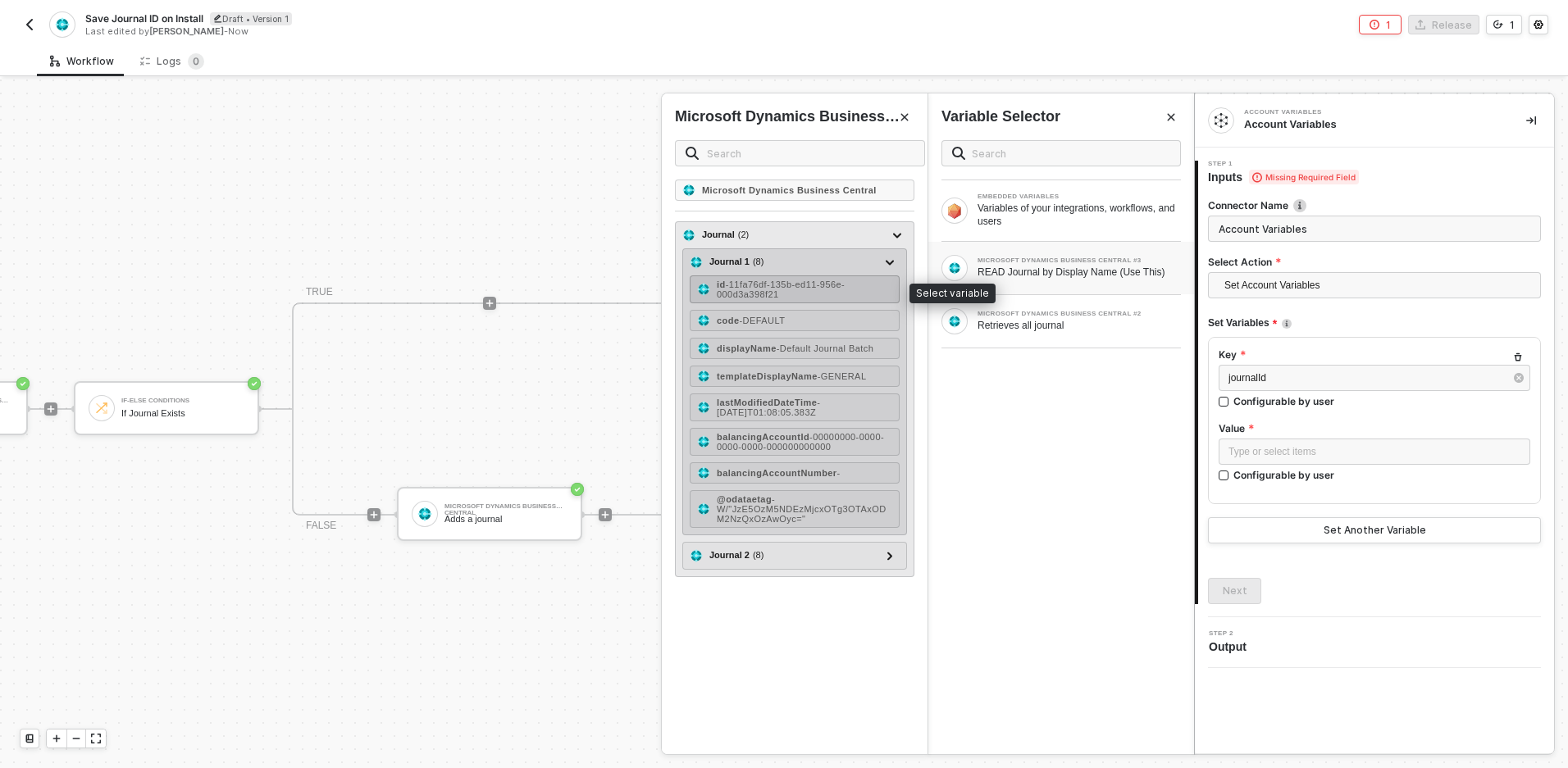
click at [818, 288] on span "- 11fa76df-135b-ed11-956e-000d3a398f21" at bounding box center [781, 289] width 128 height 20
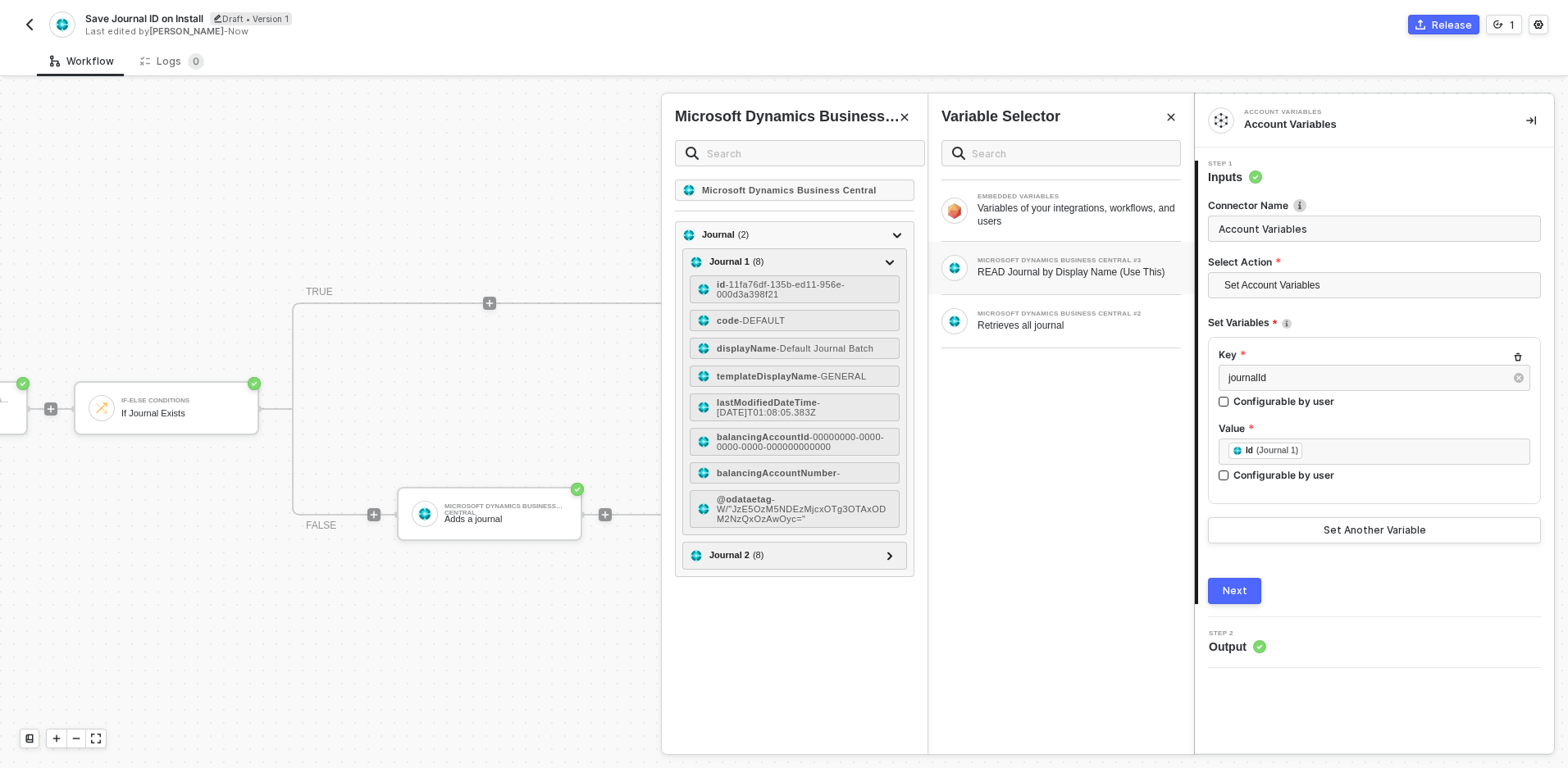
click at [1243, 597] on div "Next" at bounding box center [1235, 591] width 24 height 13
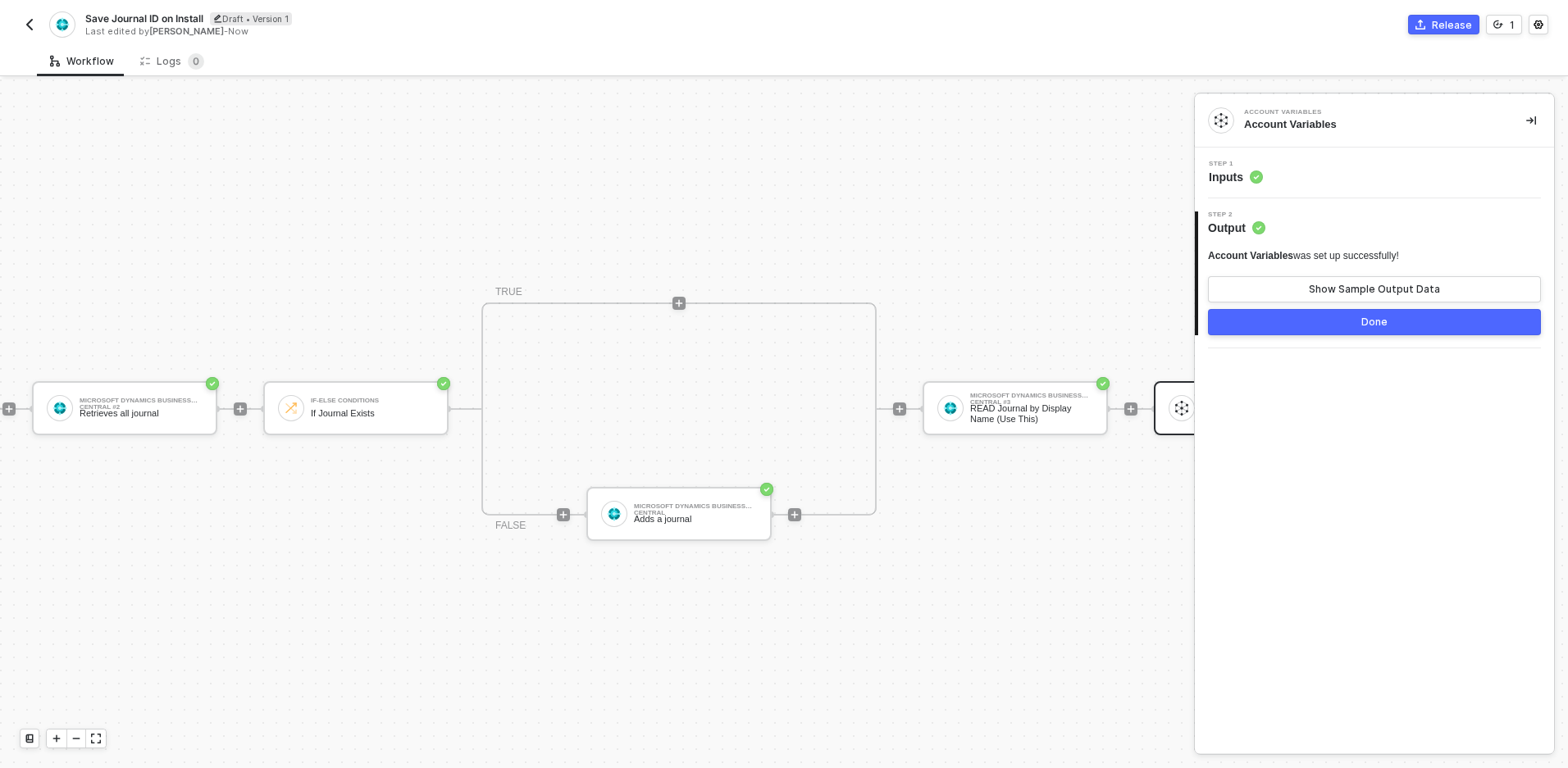
scroll to position [30, 0]
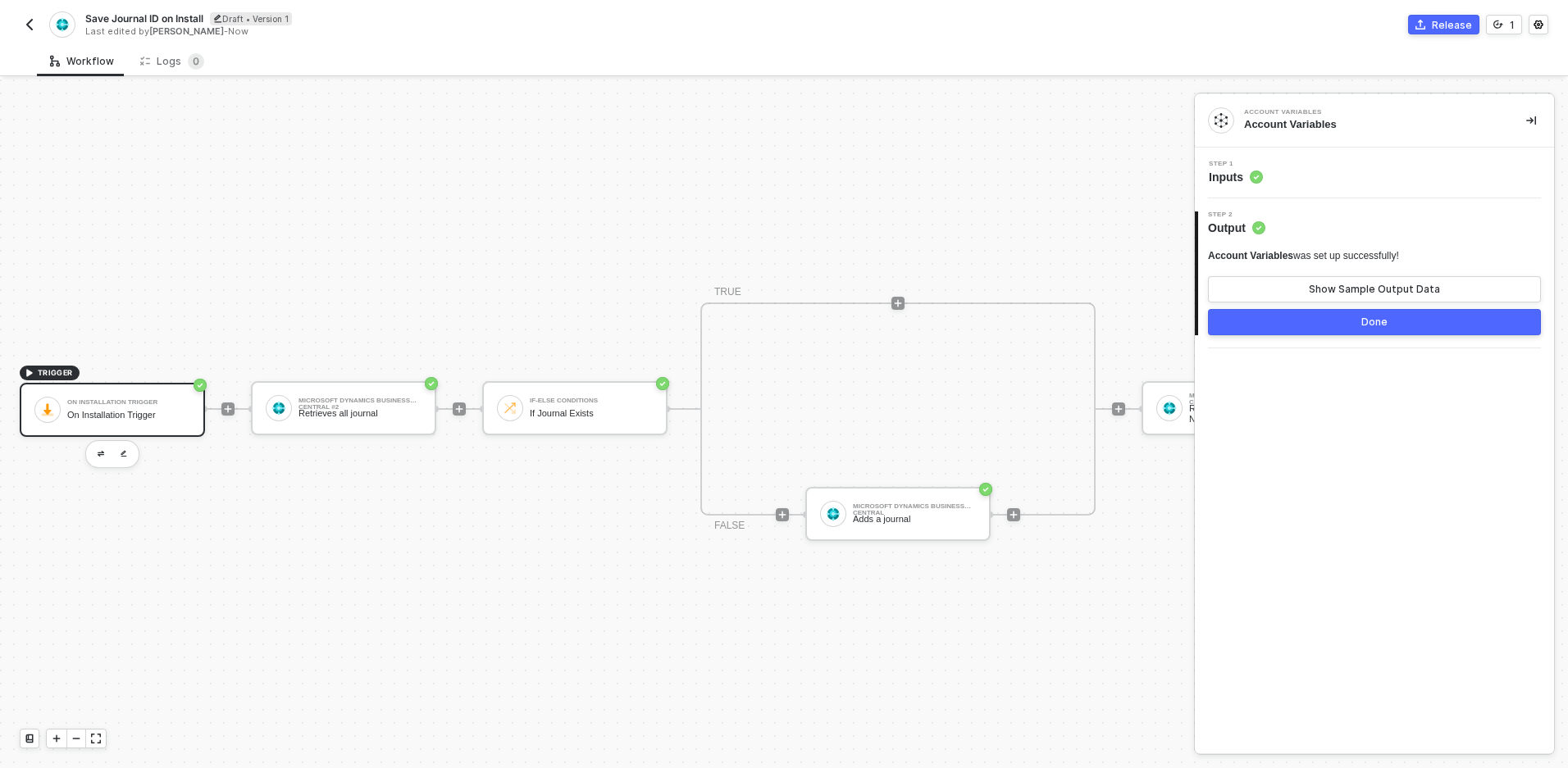
click at [85, 406] on div "On Installation Trigger On Installation Trigger" at bounding box center [128, 410] width 123 height 31
click at [333, 404] on div "Microsoft Dynamics Business Central #2" at bounding box center [359, 401] width 123 height 7
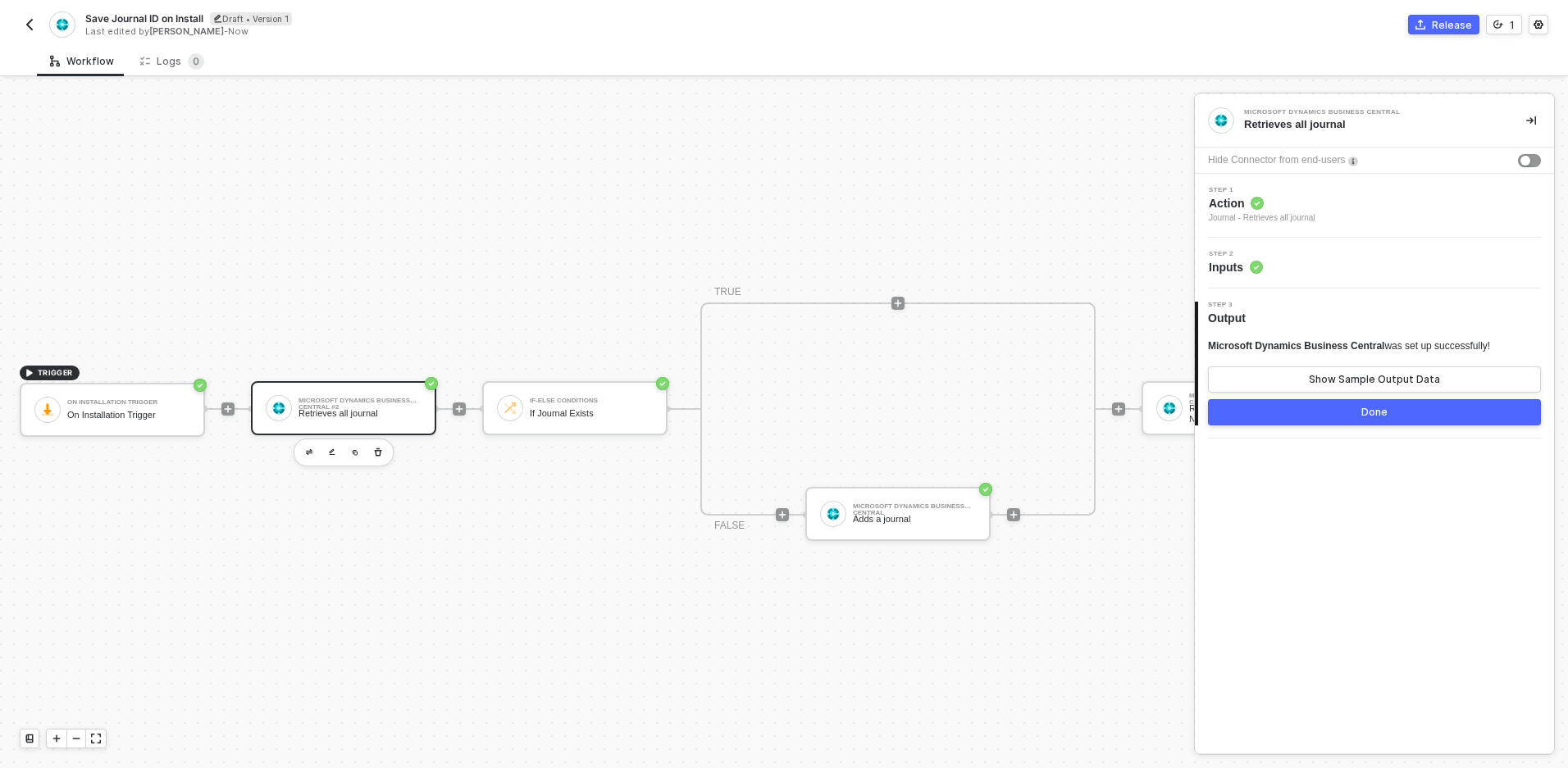
click at [1242, 265] on span "Inputs" at bounding box center [1236, 267] width 54 height 17
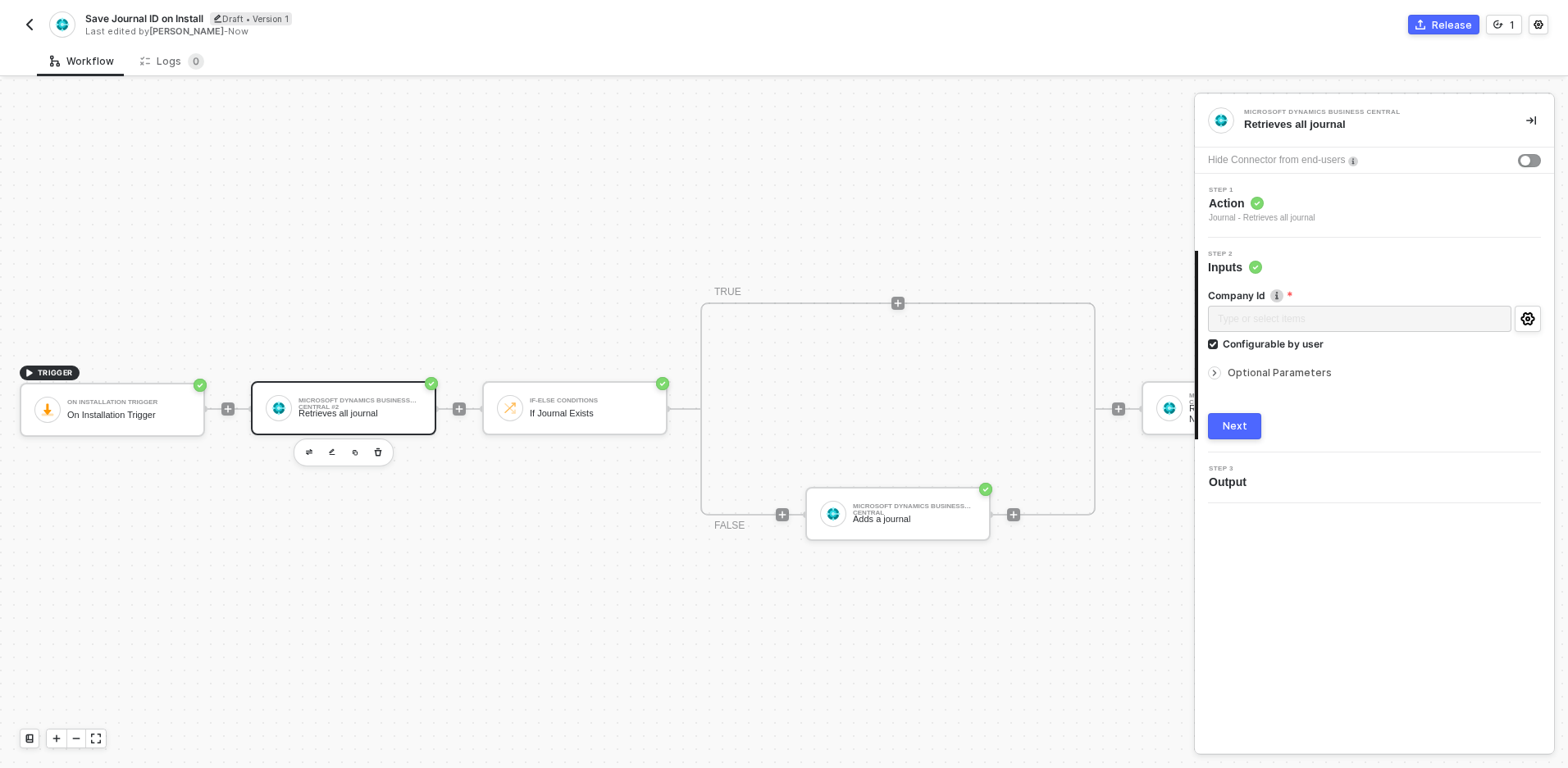
click at [1273, 369] on span "Optional Parameters" at bounding box center [1280, 372] width 104 height 12
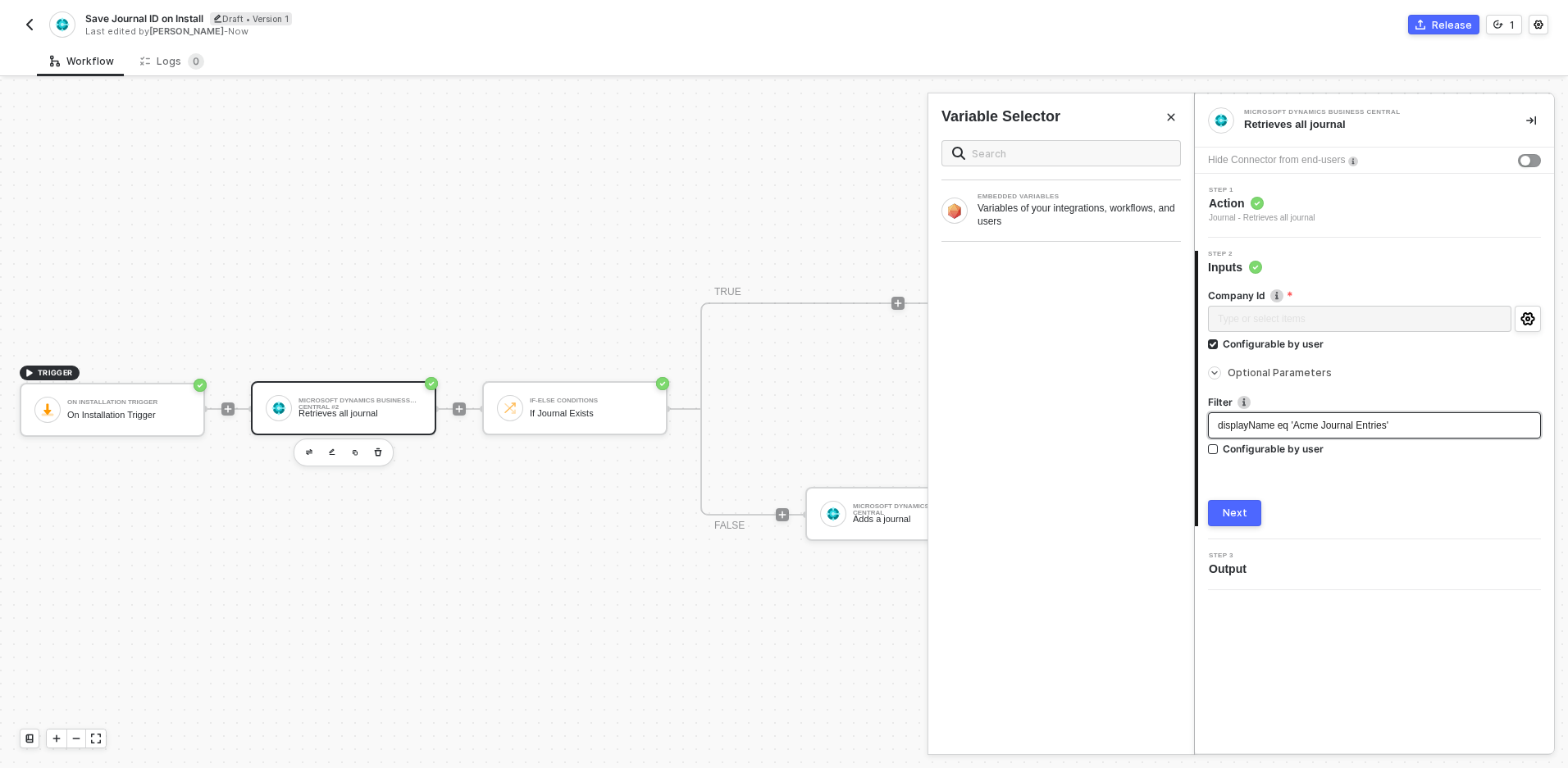
drag, startPoint x: 1395, startPoint y: 427, endPoint x: 1302, endPoint y: 427, distance: 93.0
click at [1302, 427] on span "displayName eq 'Acme Journal Entries'" at bounding box center [1303, 425] width 171 height 11
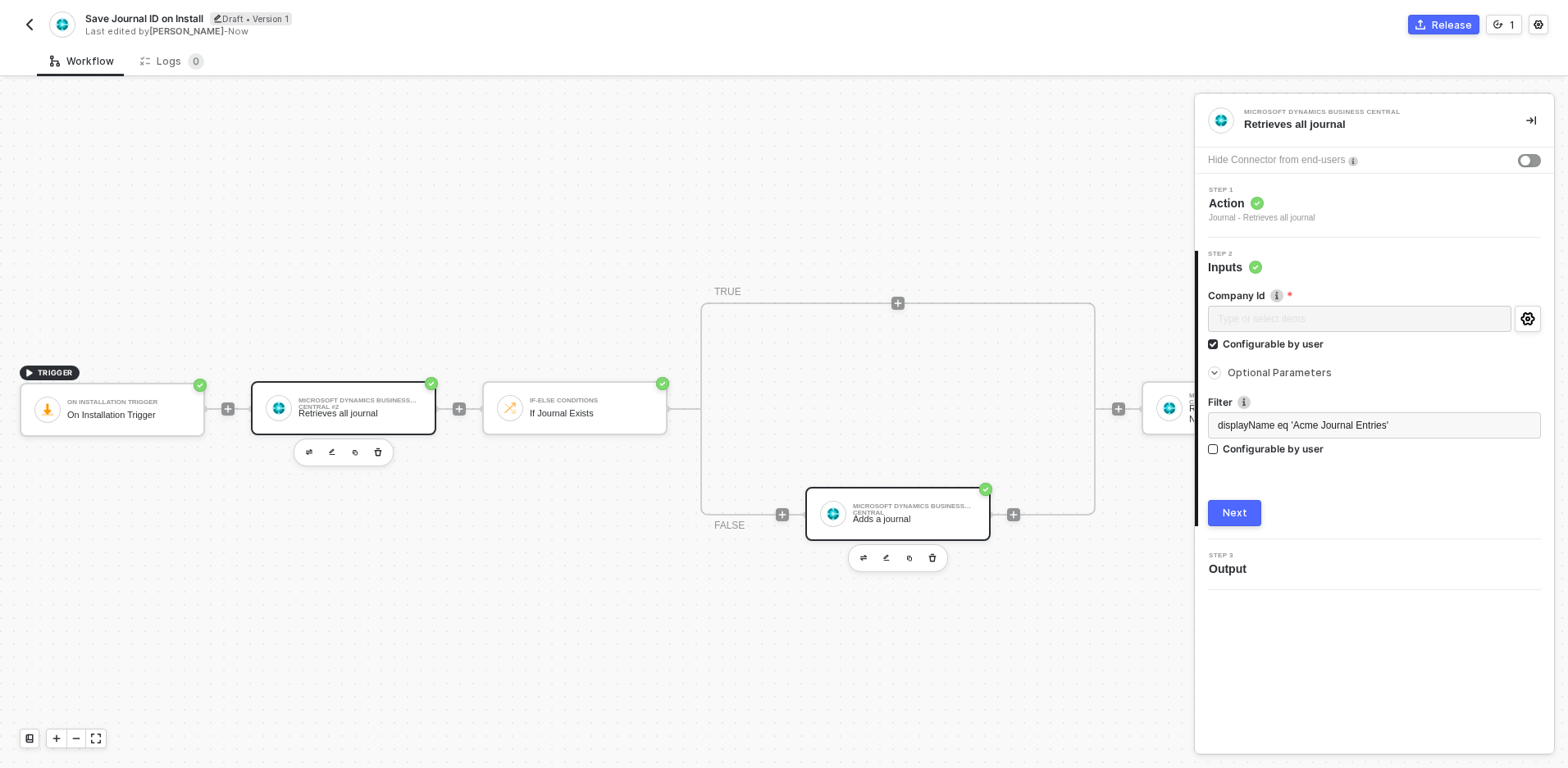
click at [854, 514] on div "Adds a journal" at bounding box center [914, 519] width 123 height 10
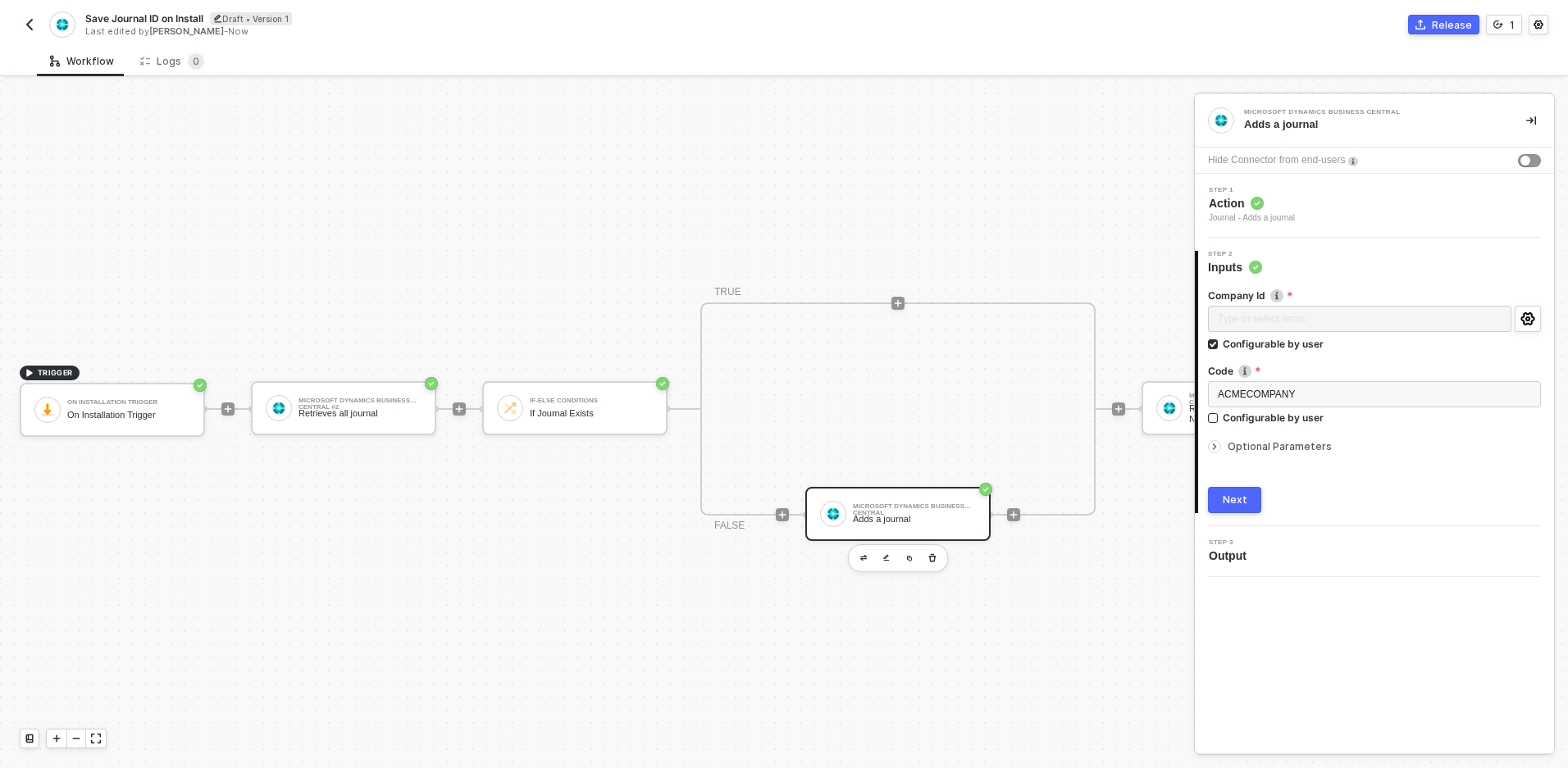
click at [1277, 446] on span "Optional Parameters" at bounding box center [1280, 446] width 104 height 12
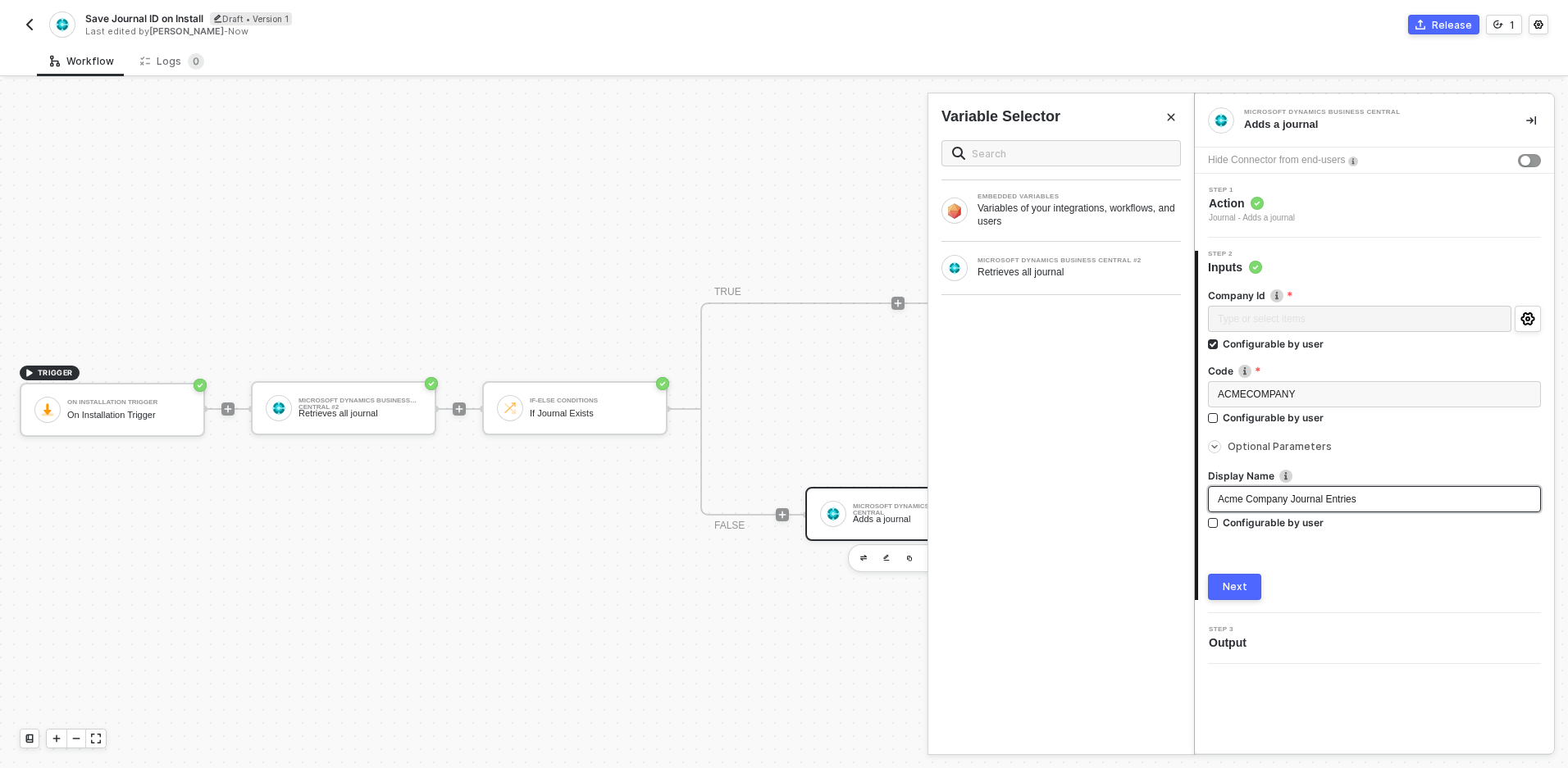
click at [1271, 490] on div "Acme Company Journal Entries" at bounding box center [1374, 499] width 333 height 26
click at [1274, 495] on span "Acme Company Journal Entries" at bounding box center [1287, 498] width 138 height 11
click at [1274, 494] on span "Acme Company Journal Entries" at bounding box center [1287, 498] width 138 height 11
copy span "Company"
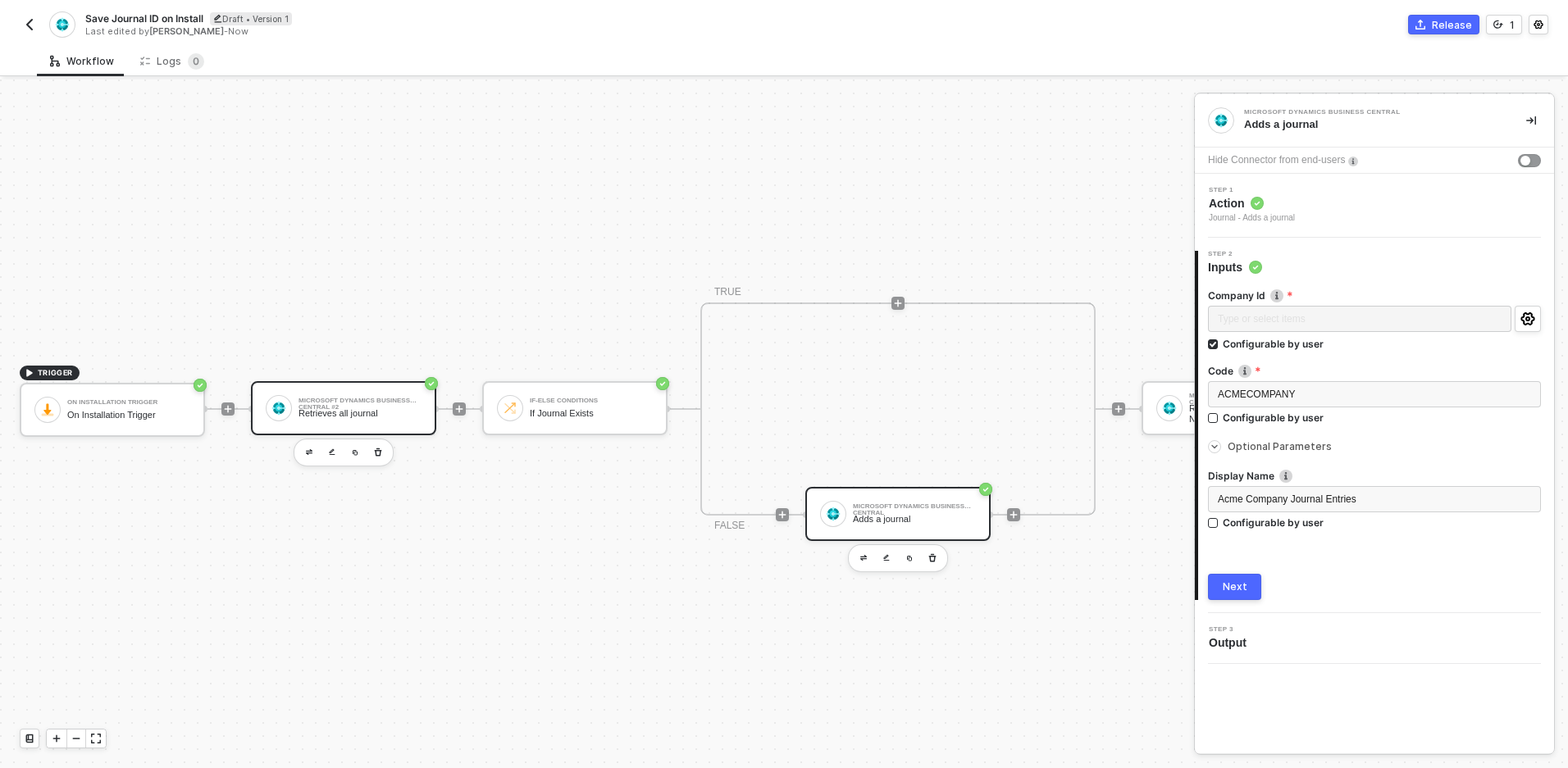
click at [371, 394] on div "Microsoft Dynamics Business Central #2 Retrieves all journal" at bounding box center [359, 408] width 123 height 31
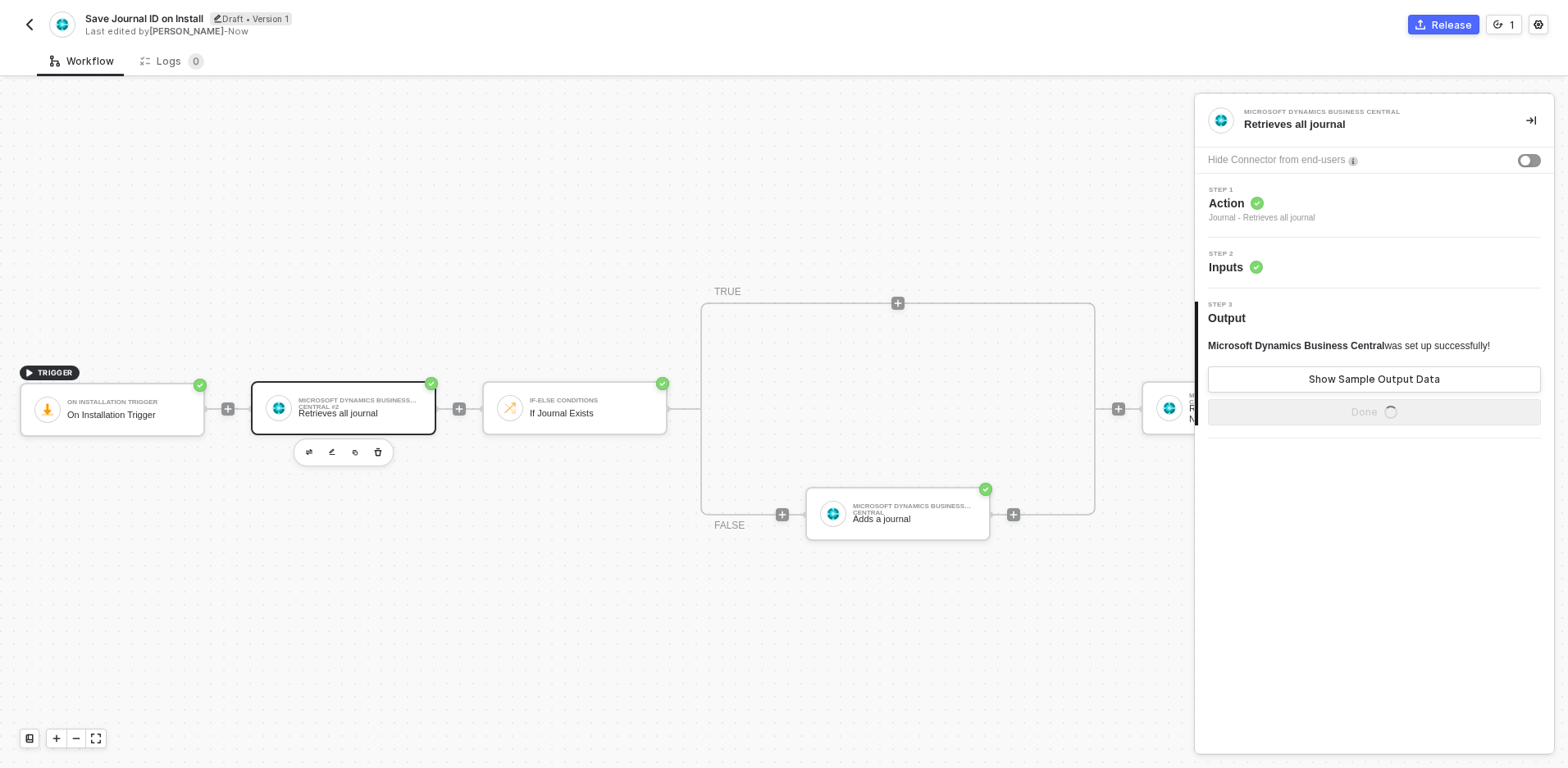
drag, startPoint x: 1264, startPoint y: 263, endPoint x: 1272, endPoint y: 272, distance: 12.0
click at [1264, 264] on div "Step 2 Inputs" at bounding box center [1377, 263] width 355 height 24
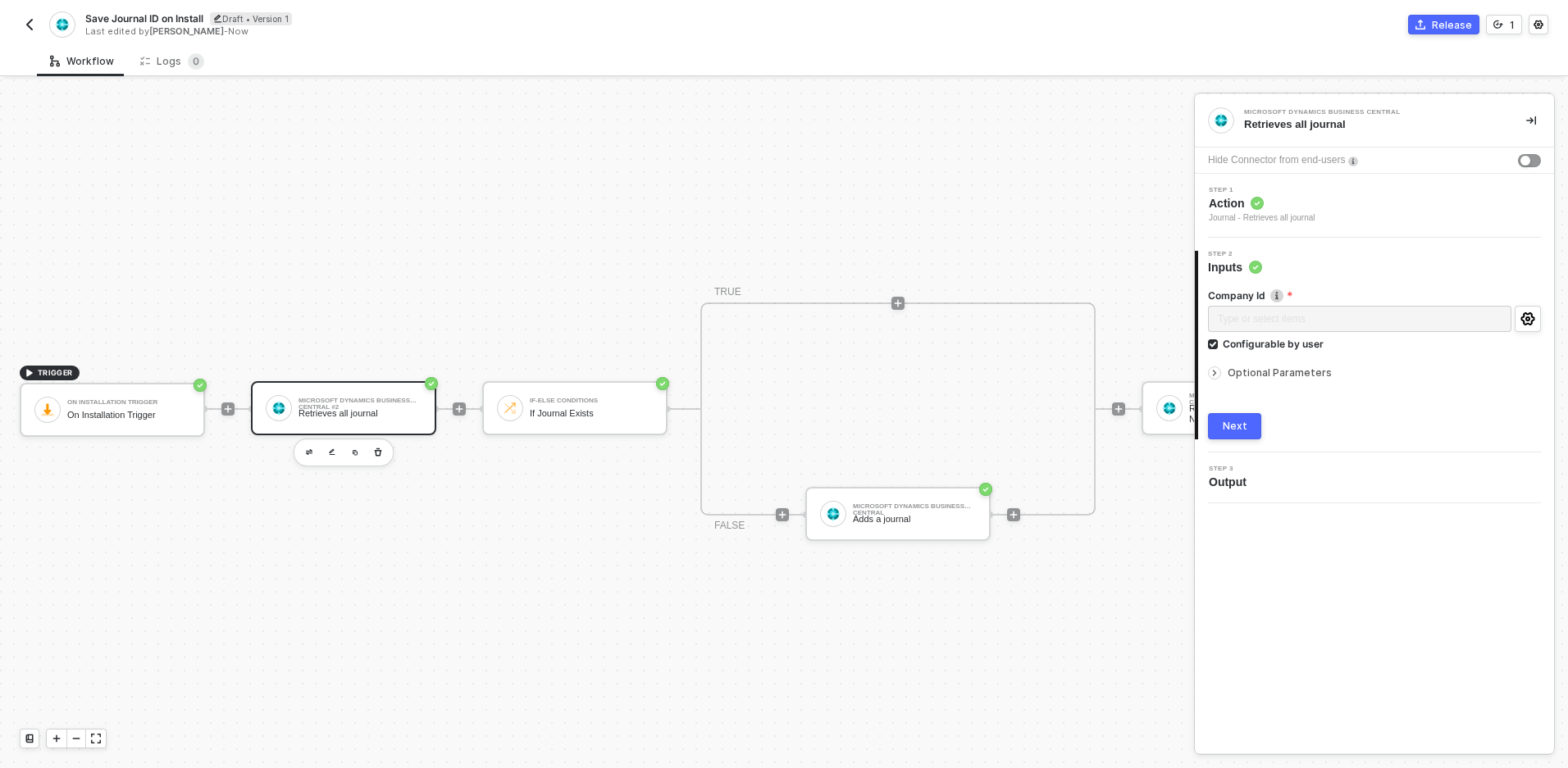
click at [1260, 373] on span "Optional Parameters" at bounding box center [1280, 372] width 104 height 12
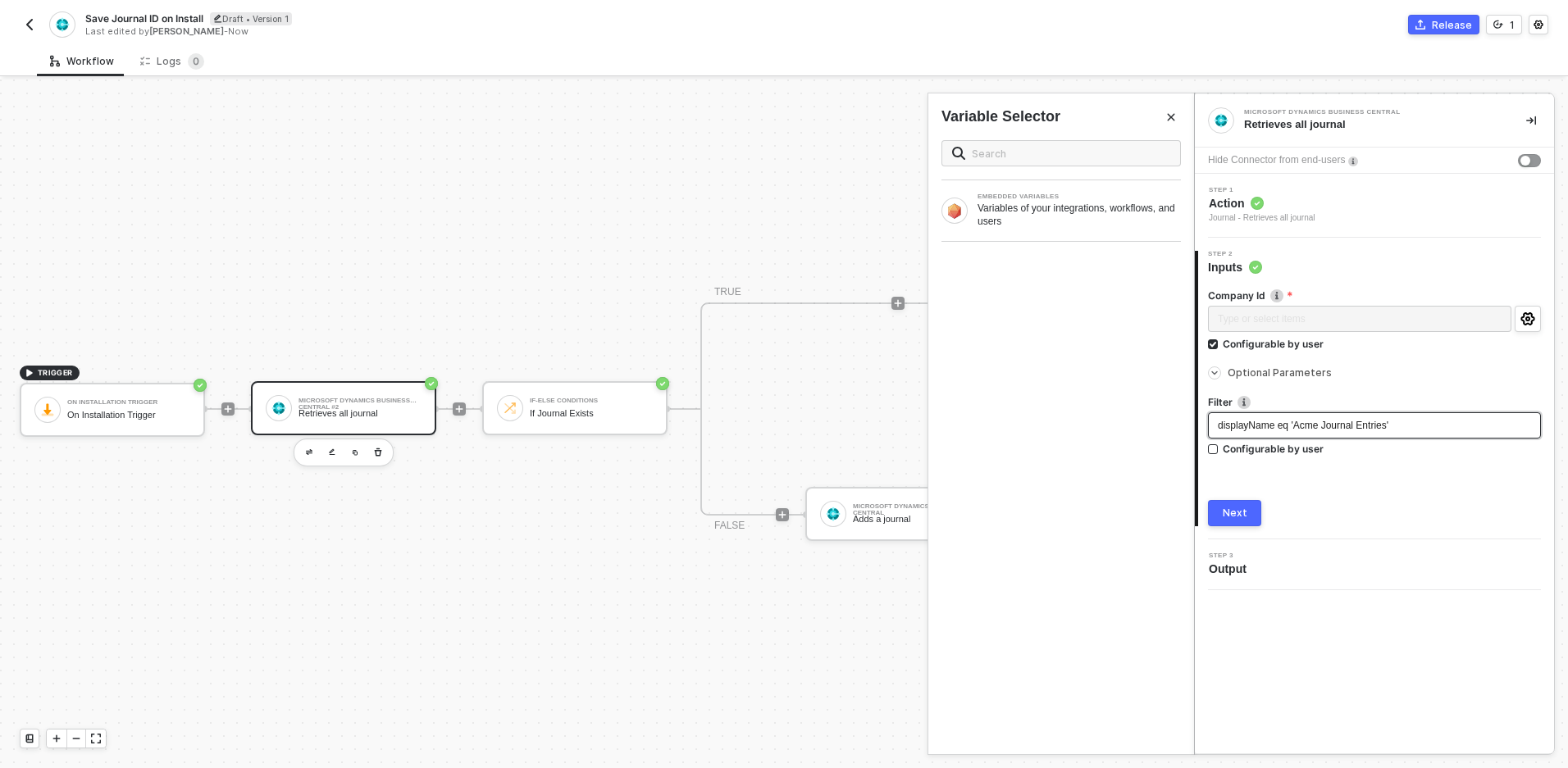
click at [1321, 428] on span "displayName eq 'Acme Journal Entries'" at bounding box center [1303, 425] width 171 height 11
click at [1323, 425] on span "displayName eq 'Acme Journal Entries'" at bounding box center [1303, 425] width 171 height 11
click at [1237, 506] on button "Next" at bounding box center [1234, 513] width 53 height 26
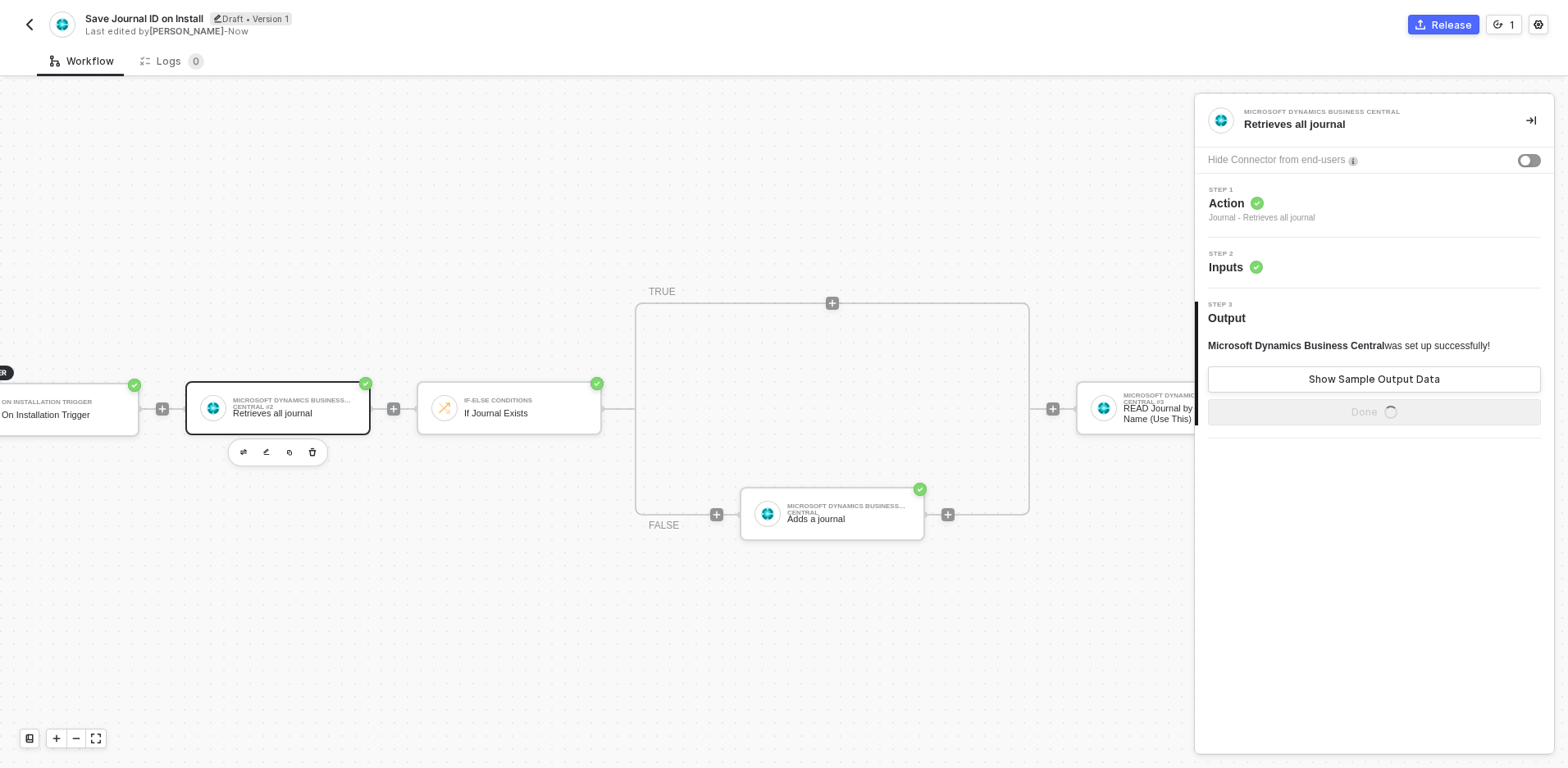
scroll to position [30, 230]
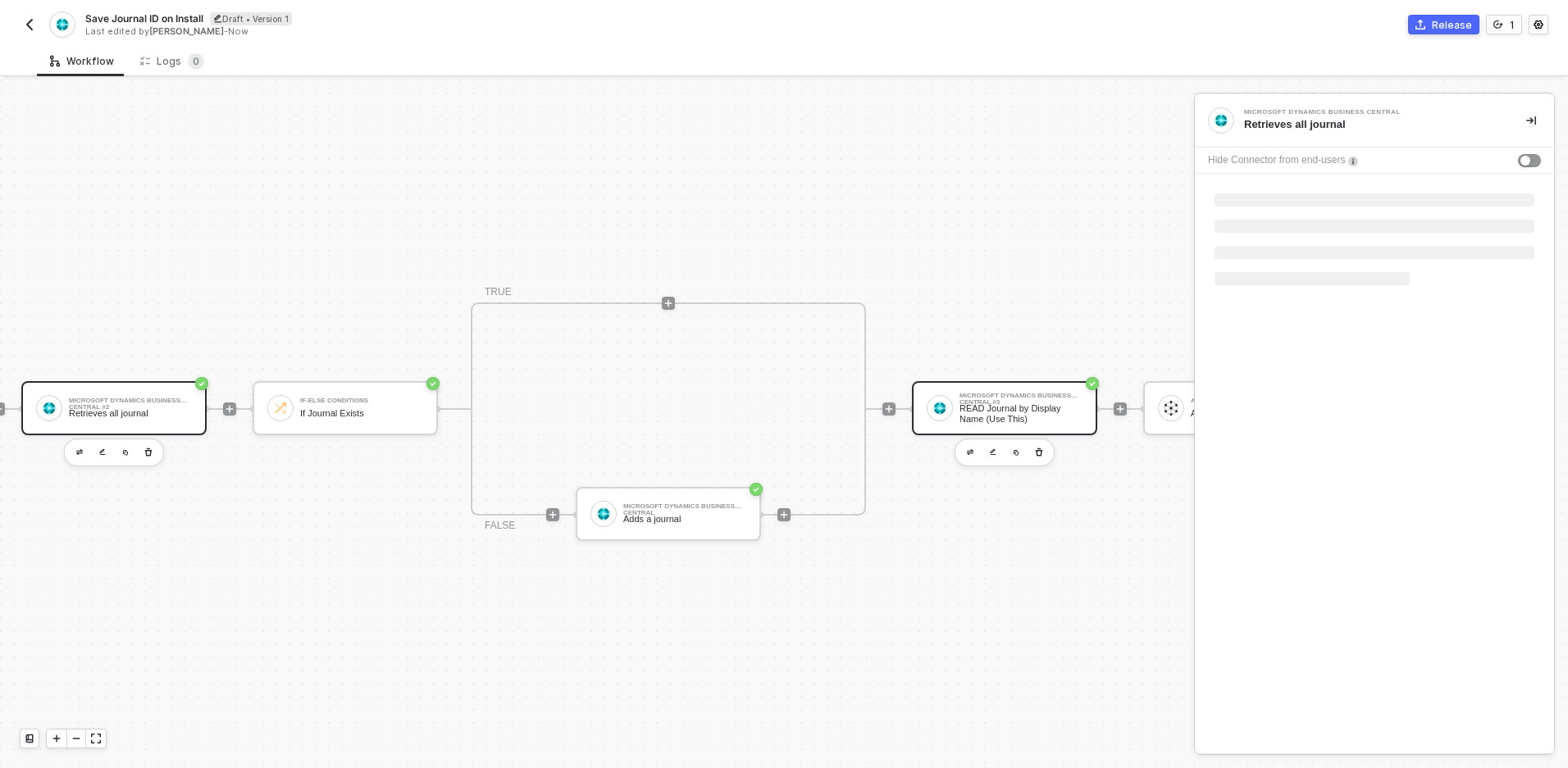
click at [1035, 408] on div "READ Journal by Display Name (Use This)" at bounding box center [1021, 414] width 123 height 21
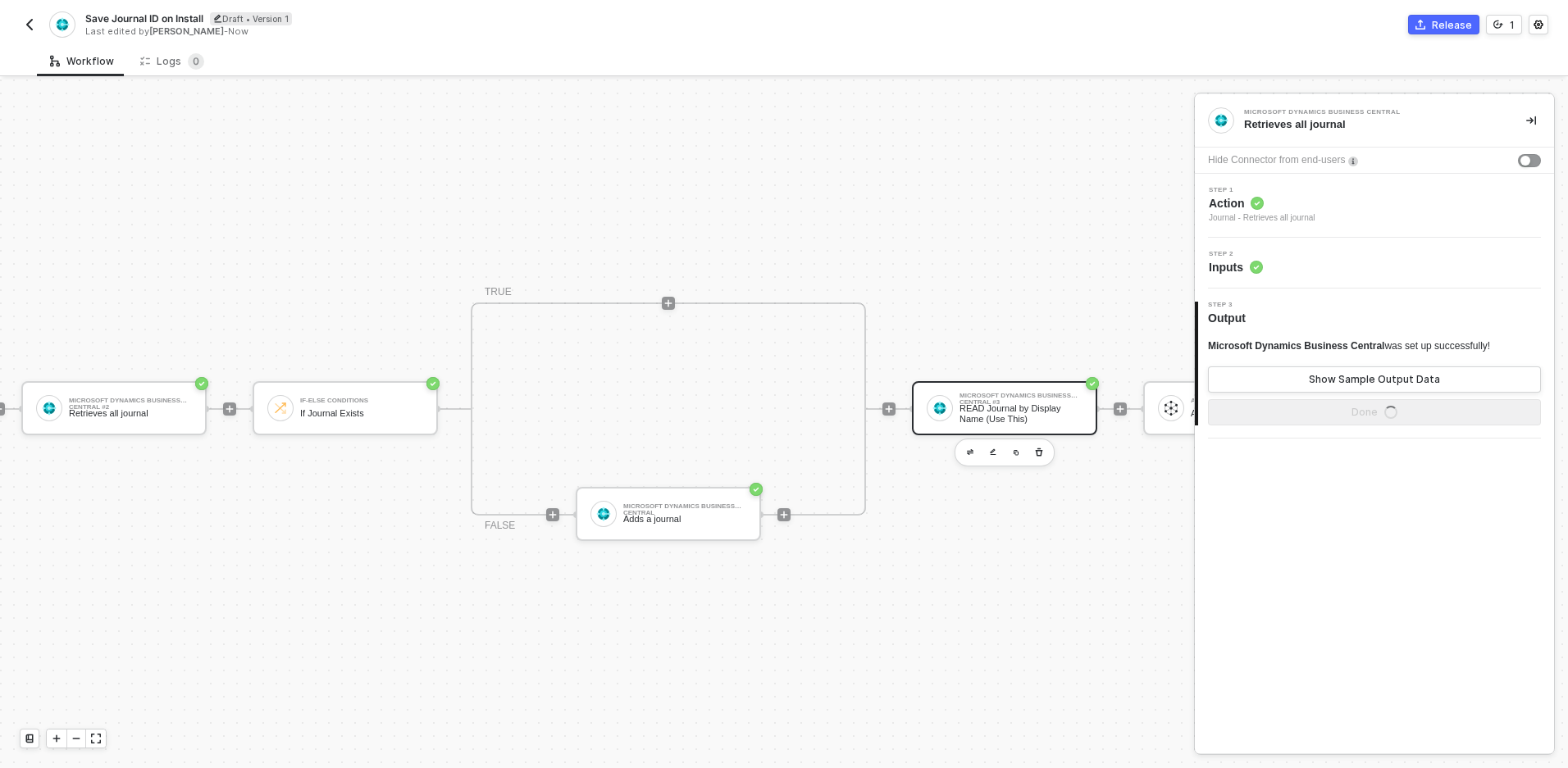
click at [1288, 269] on div "Step 2 Inputs" at bounding box center [1377, 263] width 355 height 24
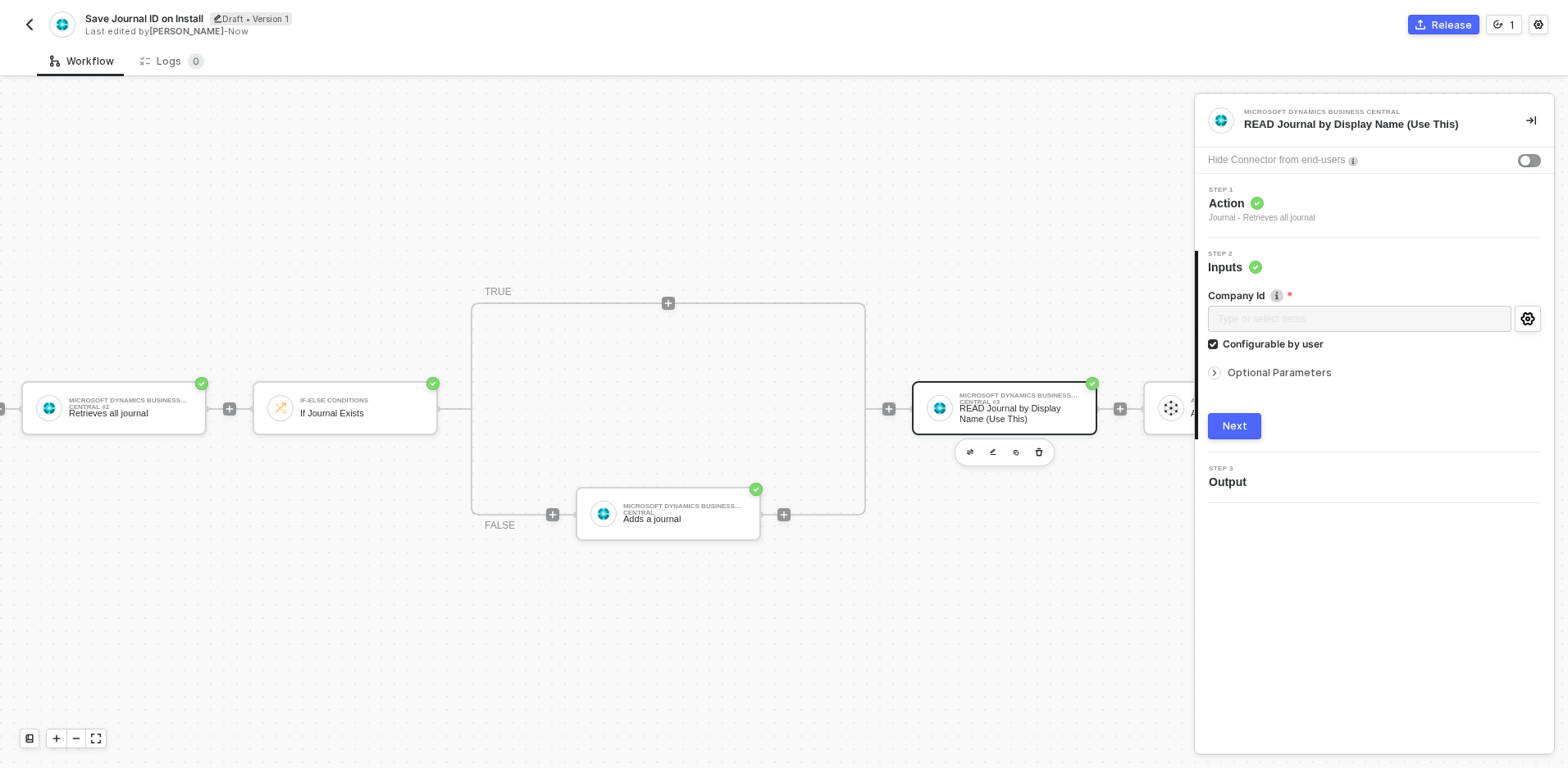
click at [1241, 374] on span "Optional Parameters" at bounding box center [1280, 372] width 104 height 12
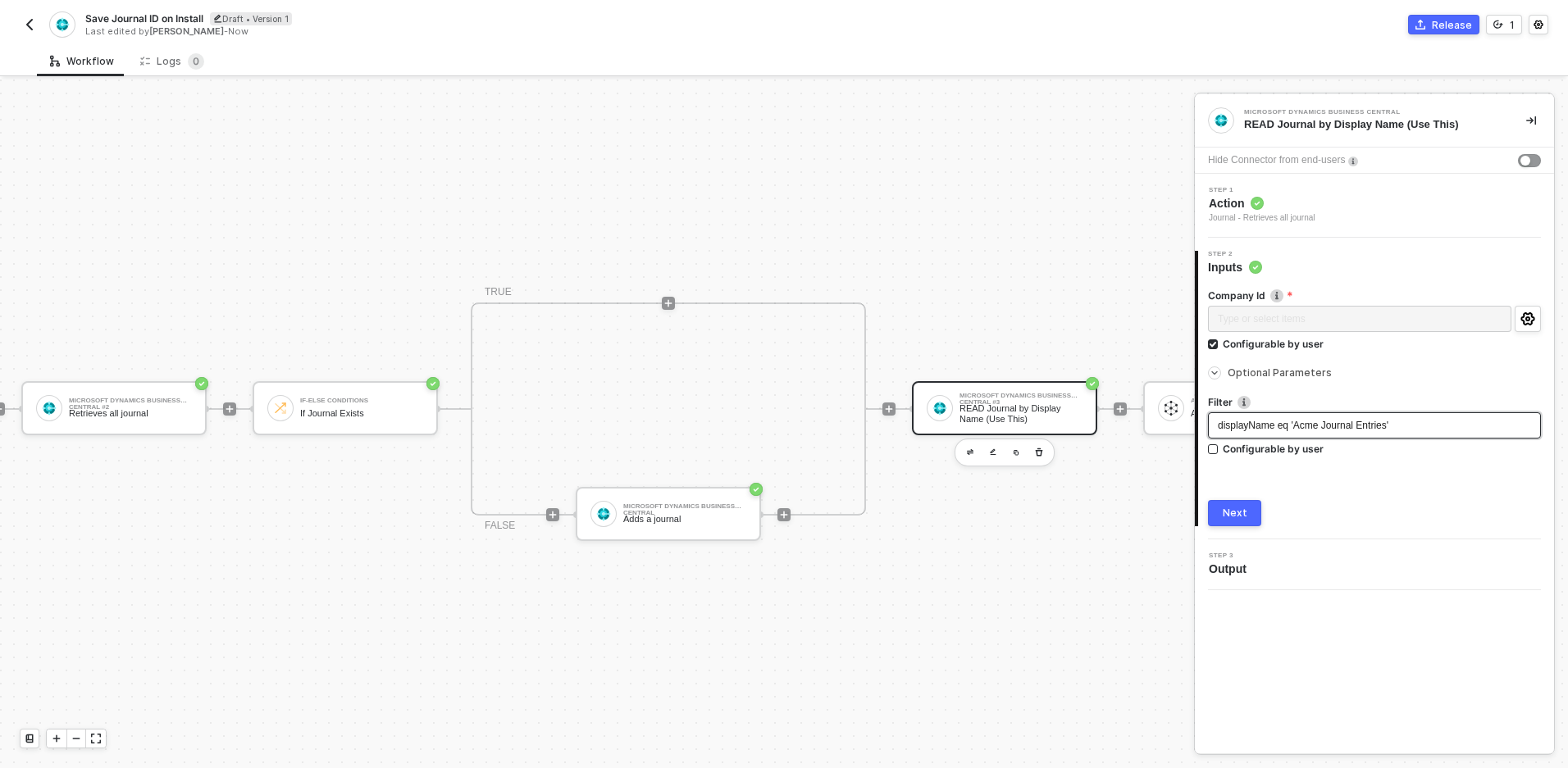
click at [1320, 425] on span "displayName eq 'Acme Journal Entries'" at bounding box center [1303, 425] width 171 height 11
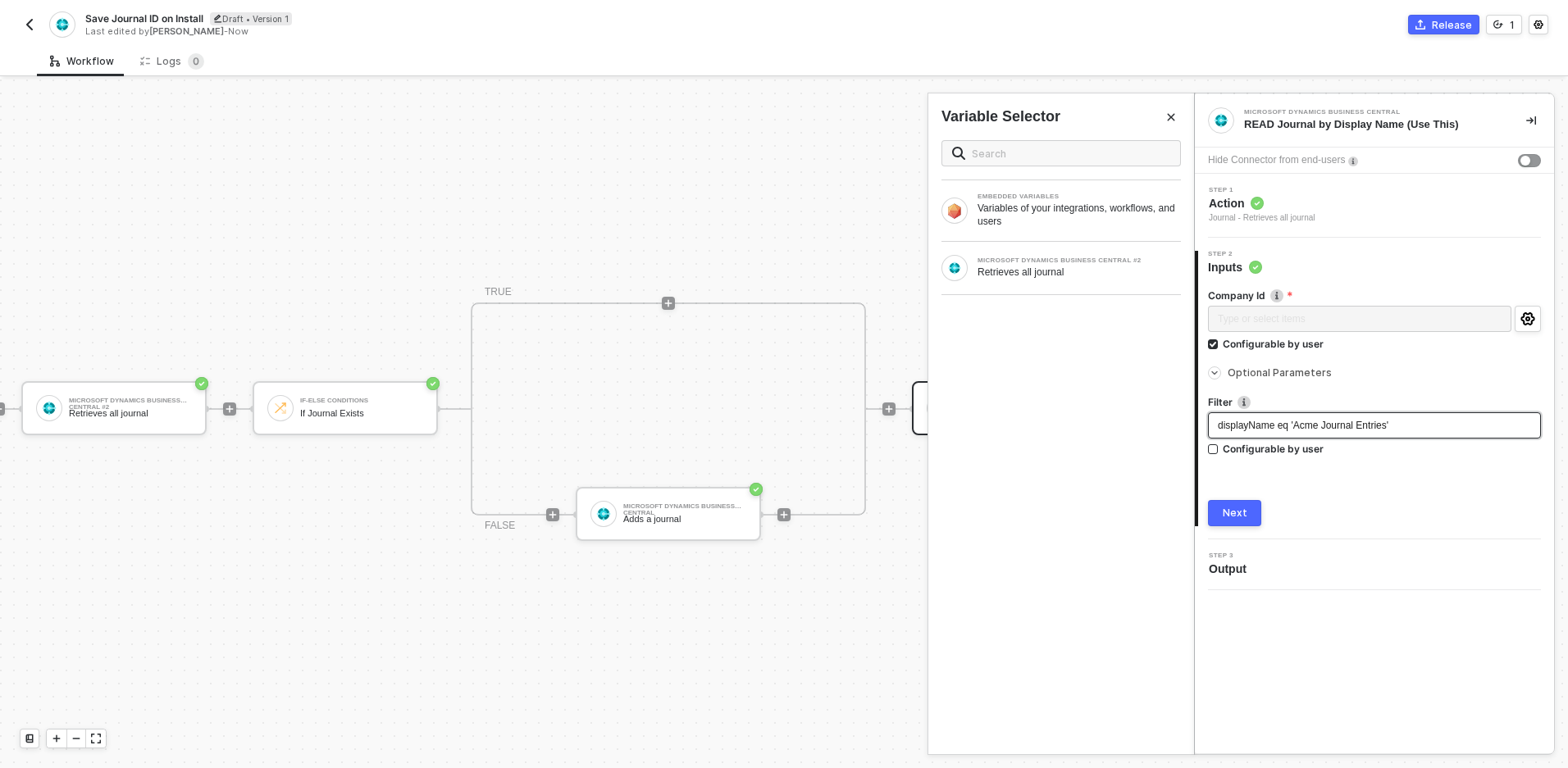
click at [1321, 428] on span "displayName eq 'Acme Journal Entries'" at bounding box center [1303, 425] width 171 height 11
click at [1235, 502] on button "Next" at bounding box center [1234, 513] width 53 height 26
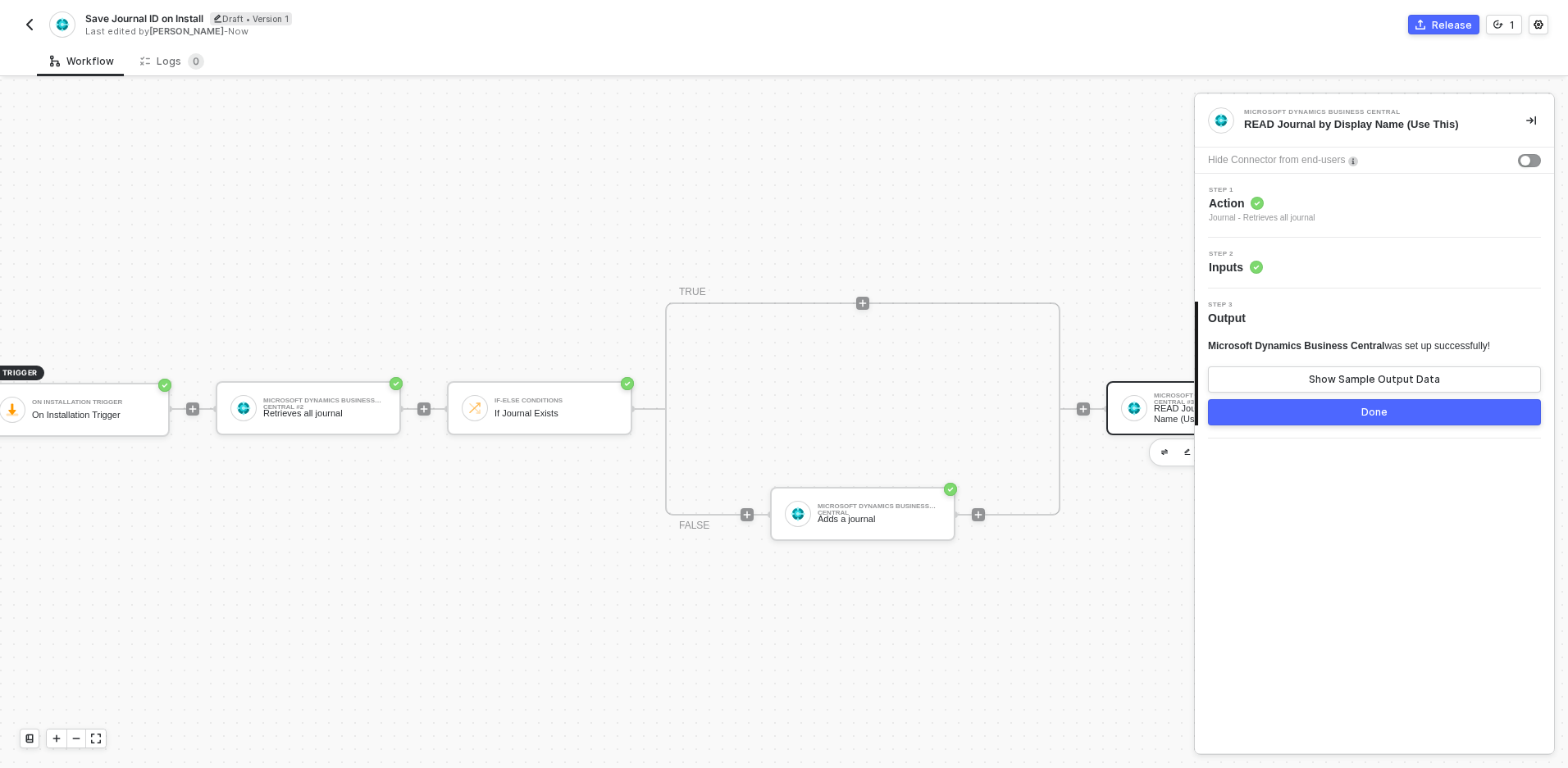
scroll to position [30, 0]
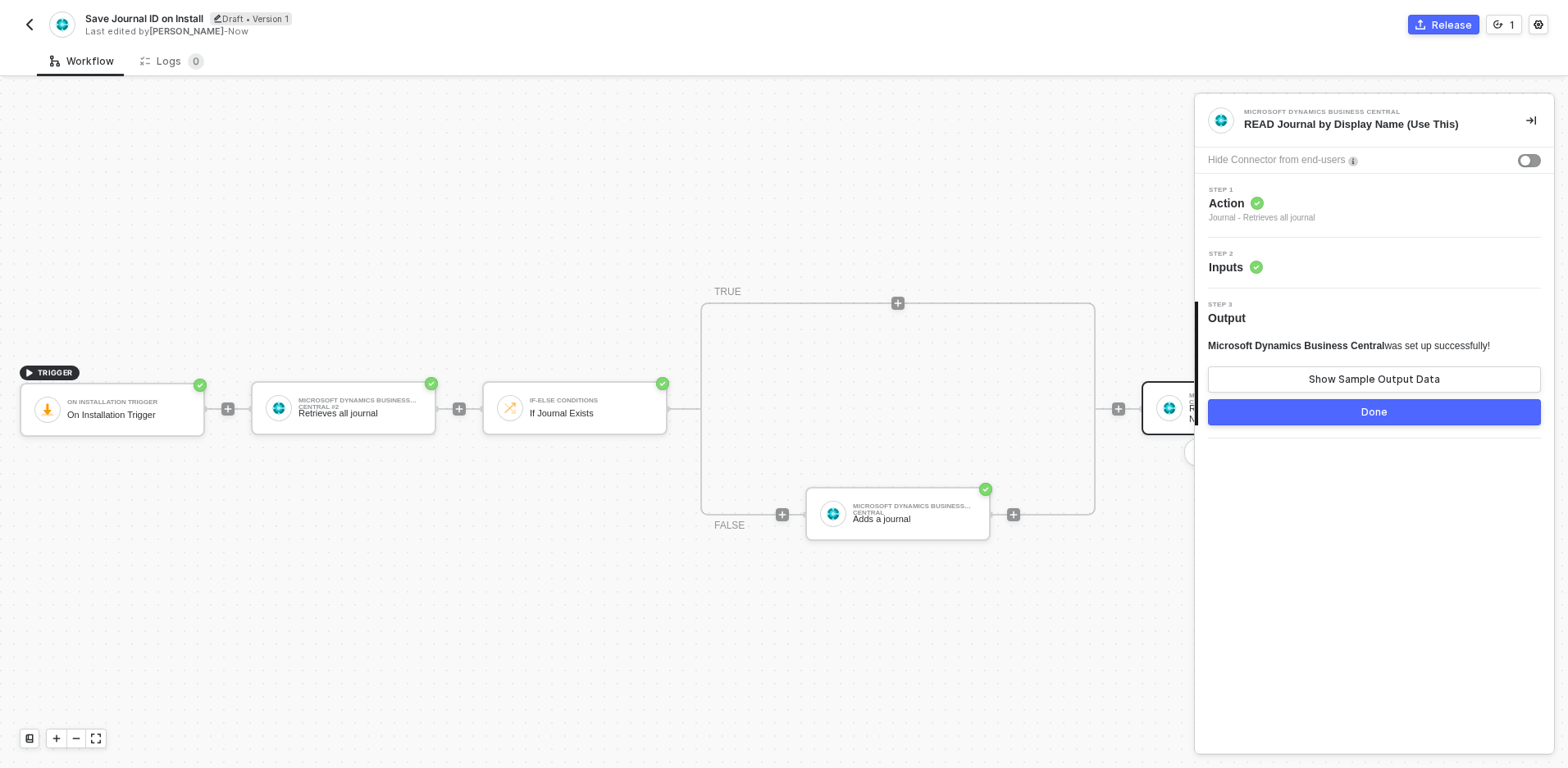
click at [1500, 411] on button "Done" at bounding box center [1374, 412] width 333 height 26
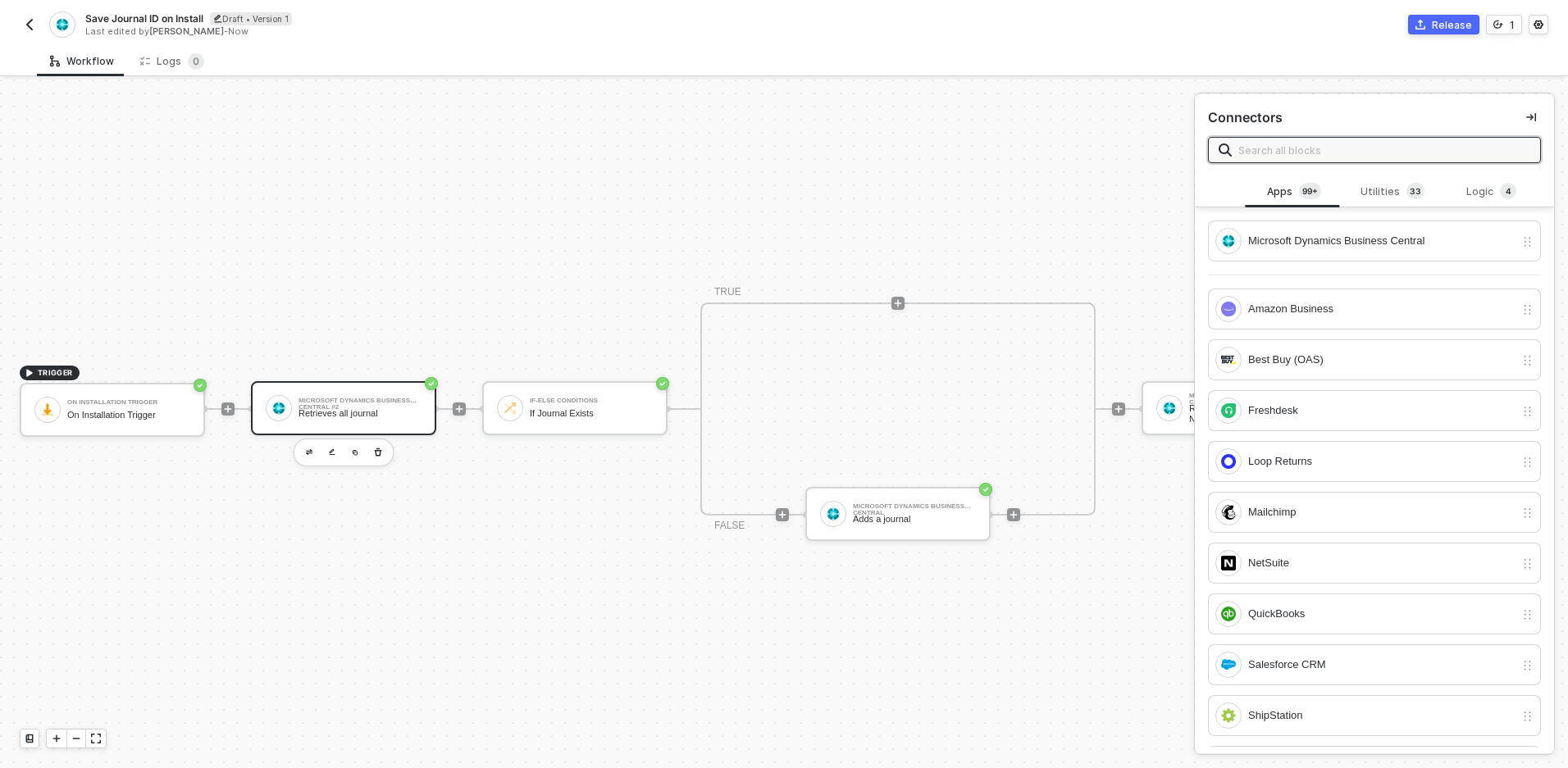
click at [402, 406] on div "Microsoft Dynamics Business Central #2 Retrieves all journal" at bounding box center [359, 408] width 123 height 31
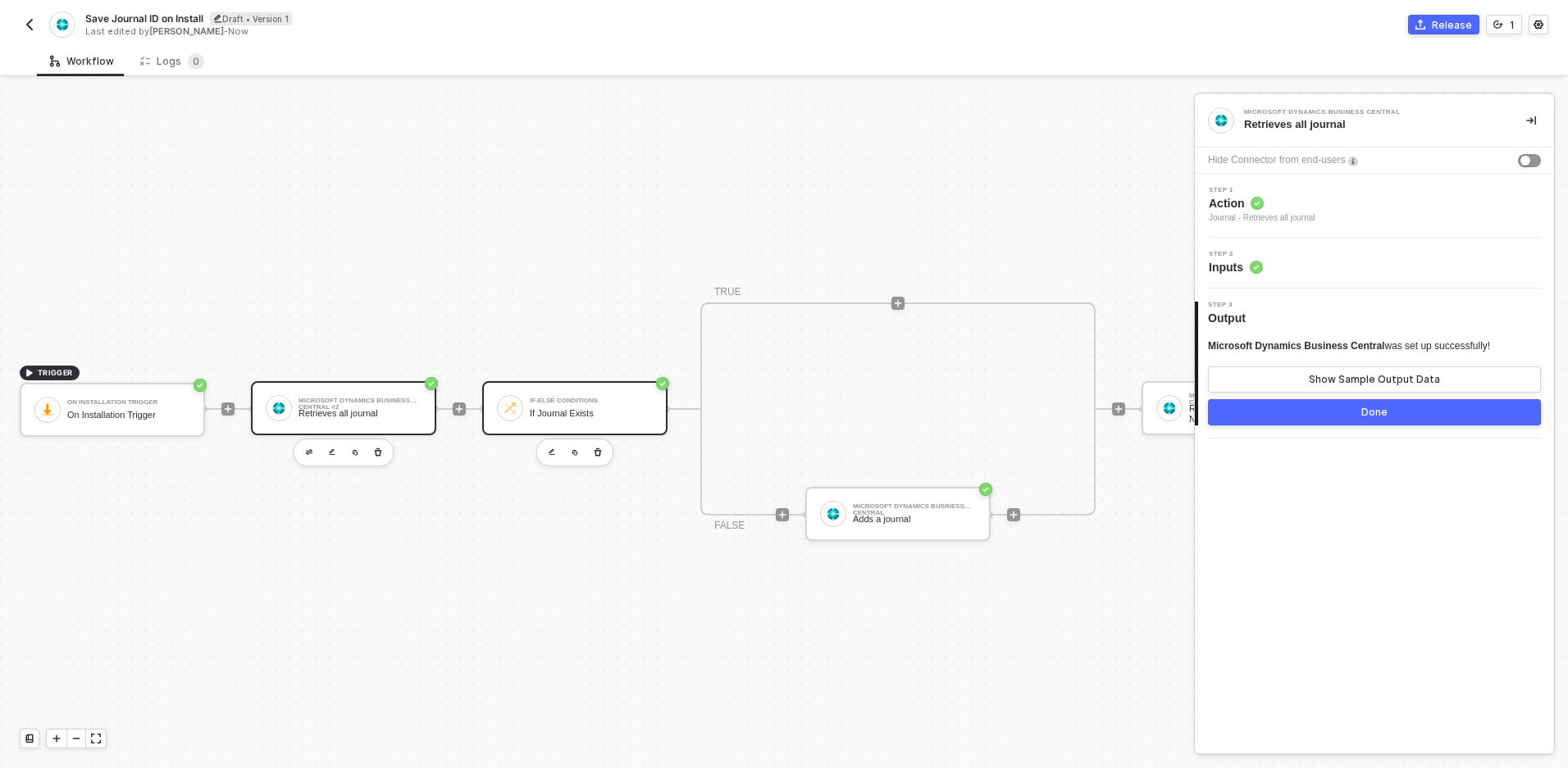
click at [512, 415] on div at bounding box center [510, 408] width 26 height 26
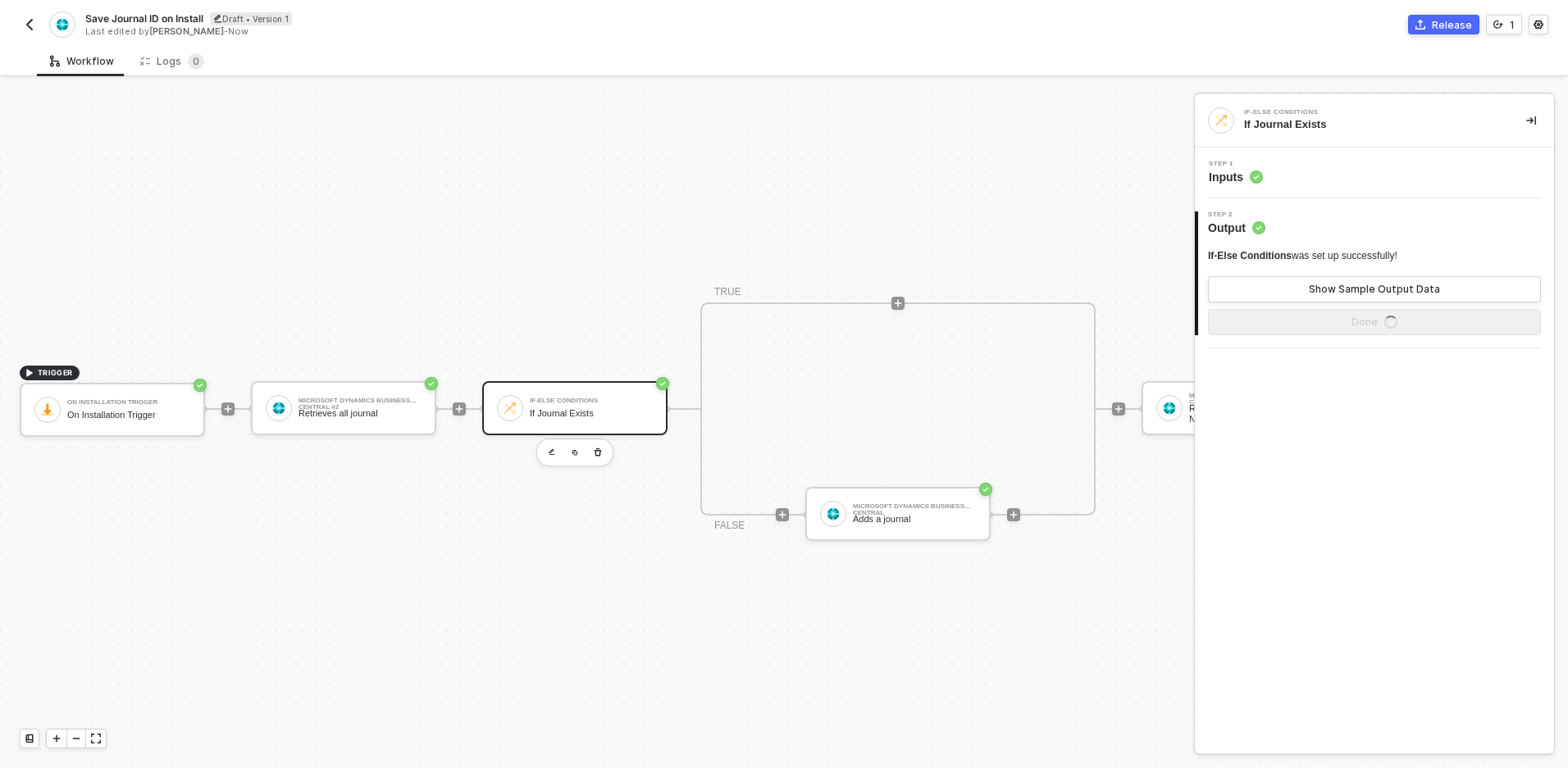
click at [1344, 178] on div "Step 1 Inputs" at bounding box center [1377, 173] width 355 height 24
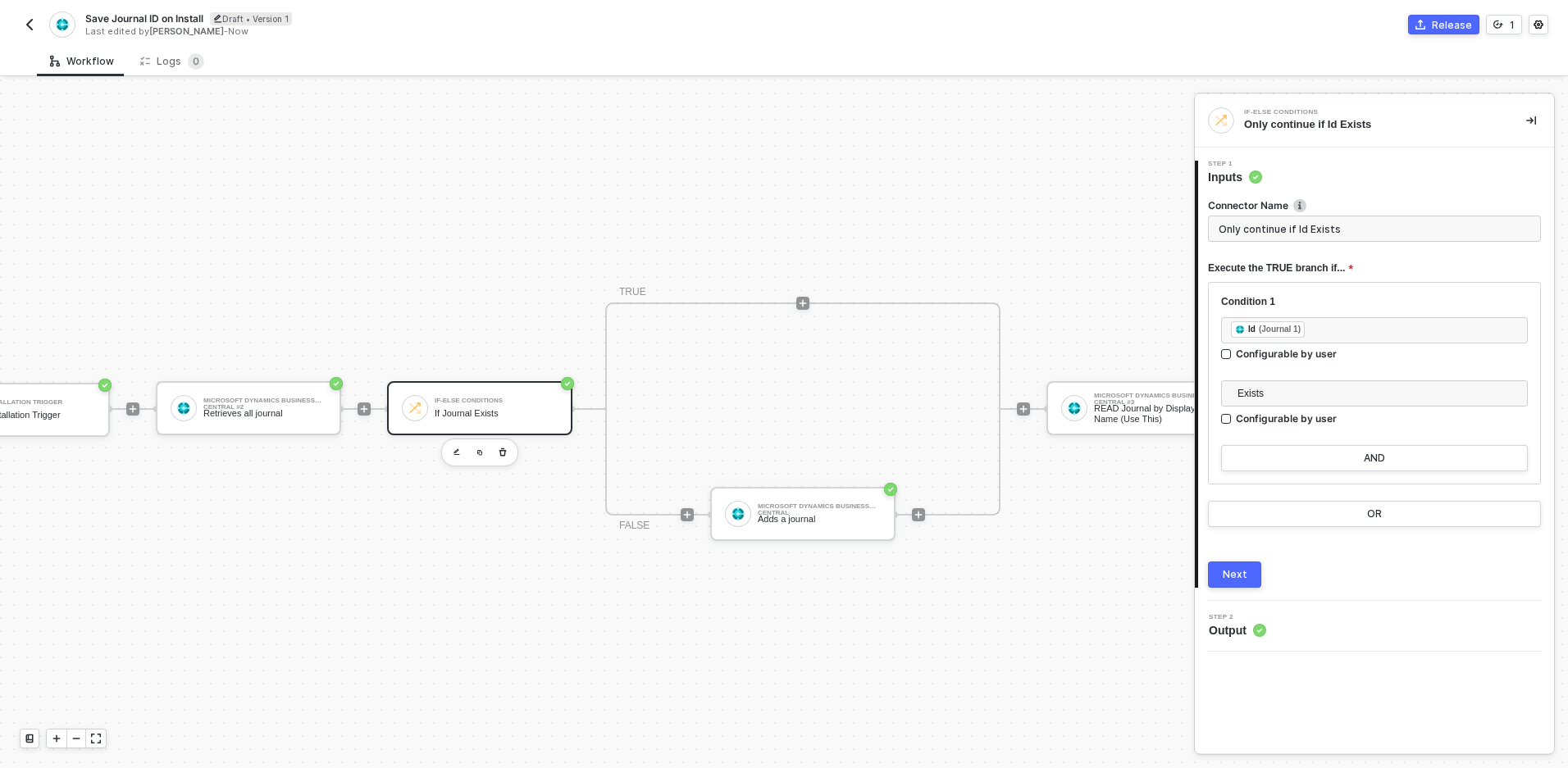
scroll to position [30, 98]
click at [820, 521] on div "Adds a journal" at bounding box center [815, 519] width 123 height 10
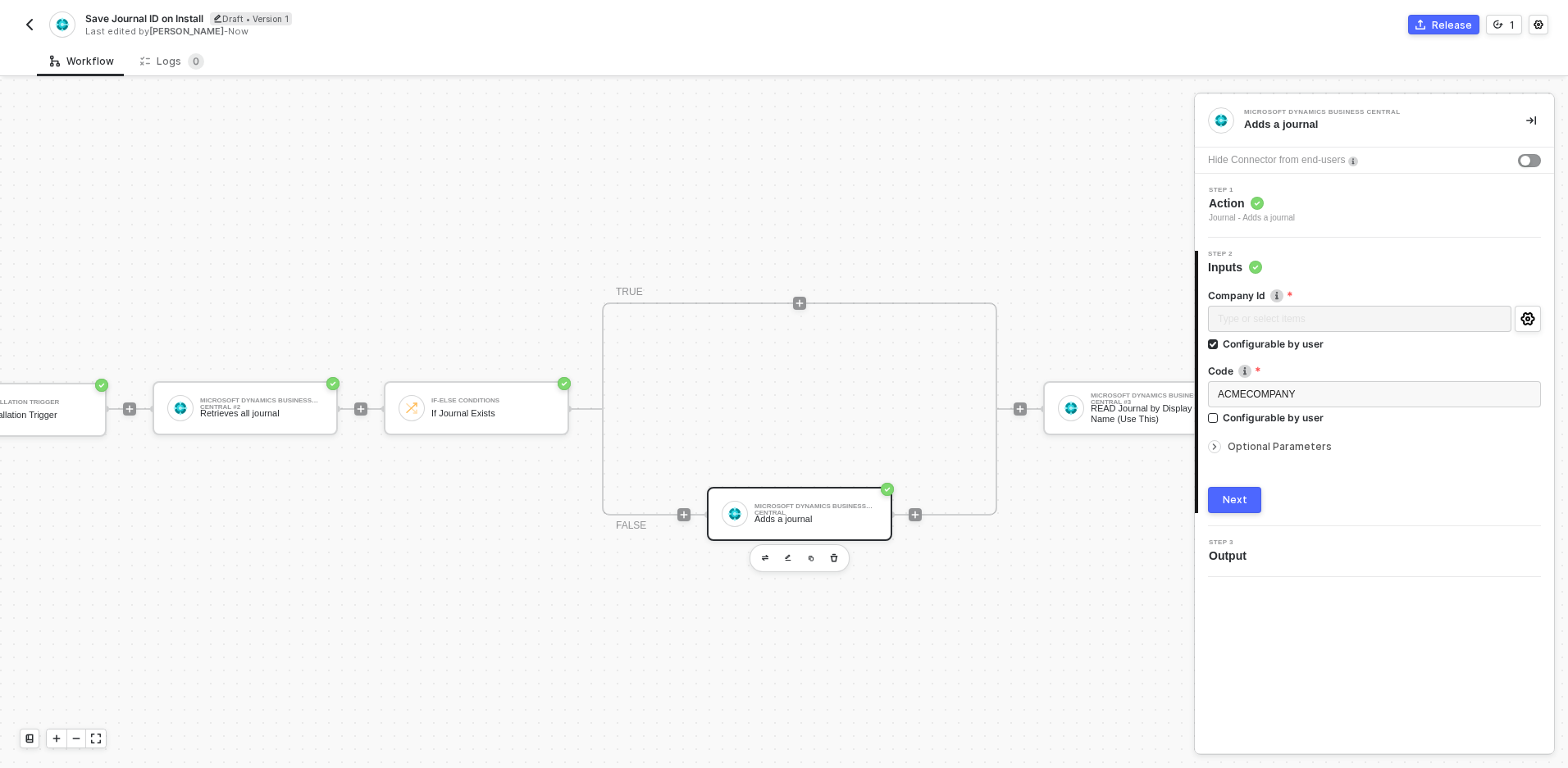
click at [1260, 437] on div "Optional Parameters" at bounding box center [1374, 446] width 333 height 18
click at [1260, 441] on span "Optional Parameters" at bounding box center [1280, 446] width 104 height 12
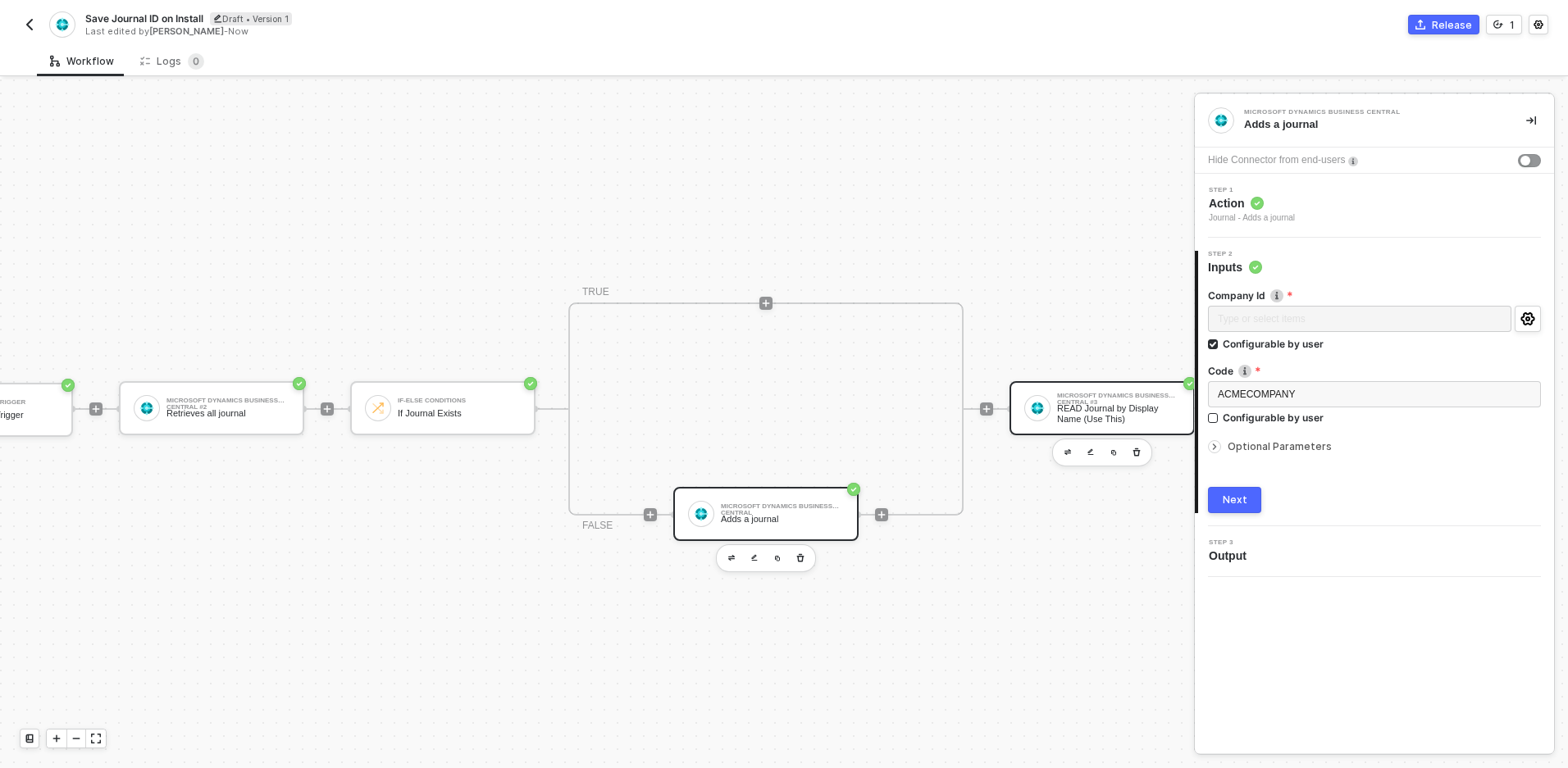
scroll to position [30, 295]
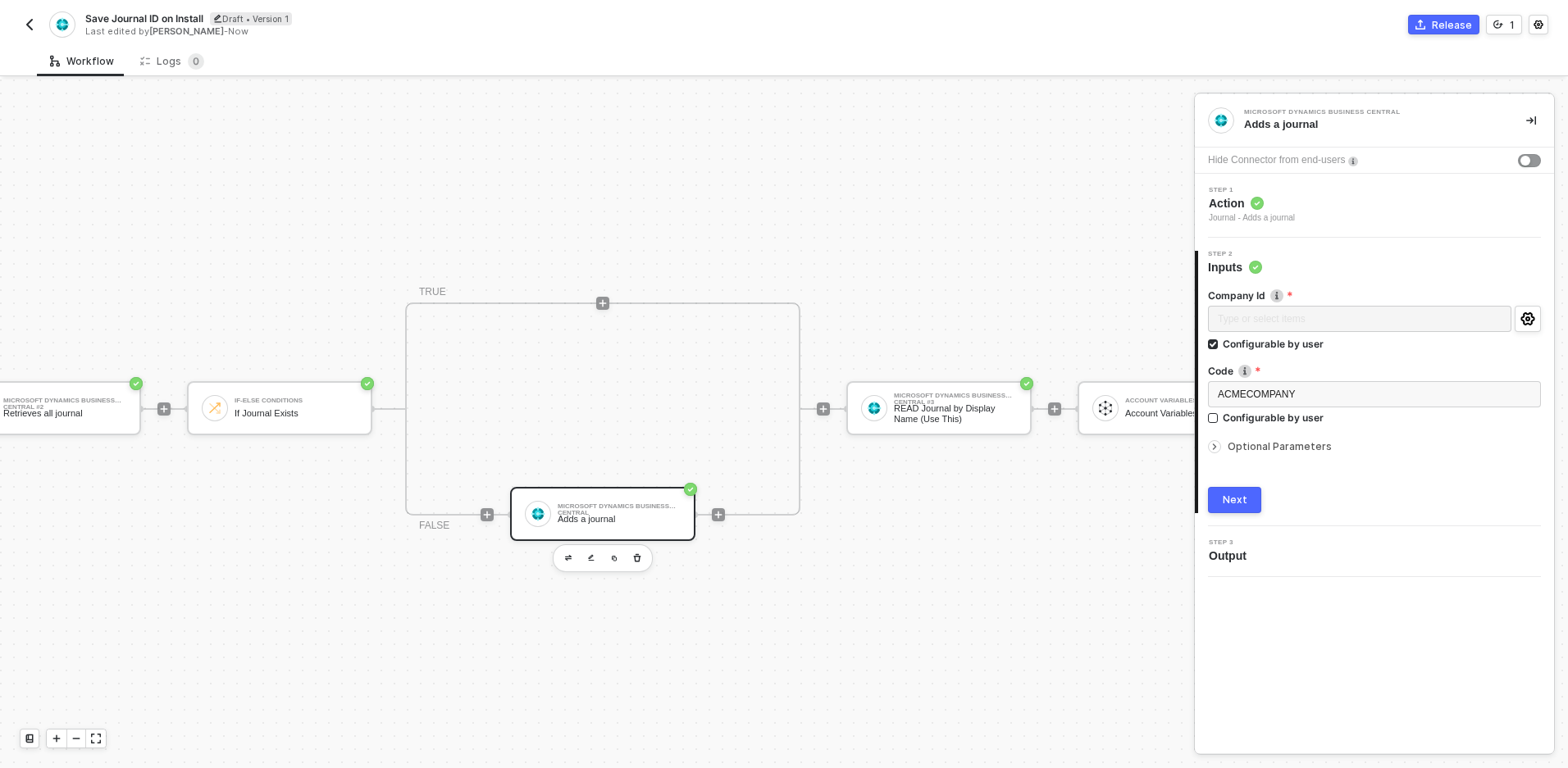
click at [1278, 442] on span "Optional Parameters" at bounding box center [1280, 446] width 104 height 12
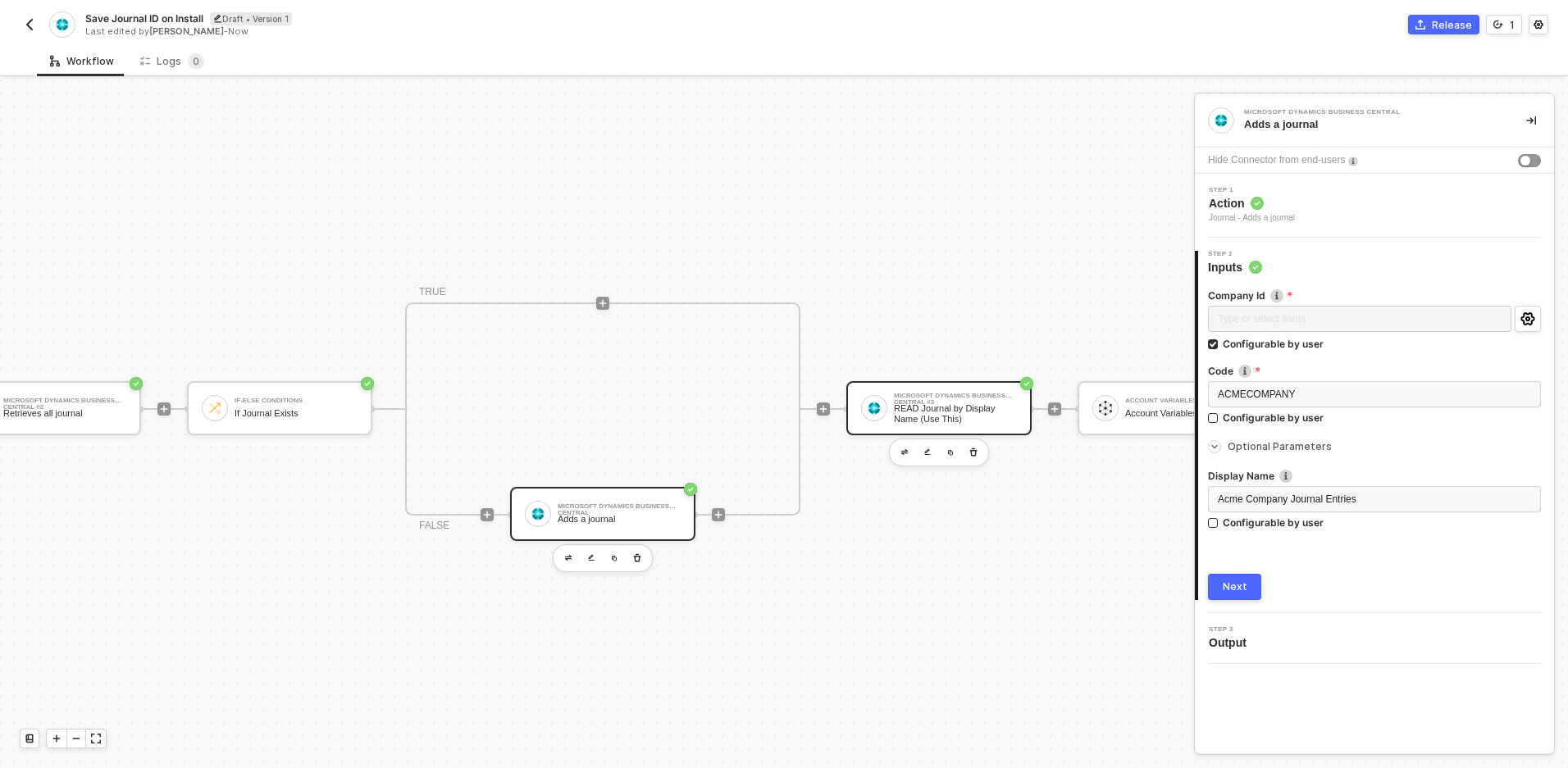
click at [983, 397] on div "Microsoft Dynamics Business Central #3" at bounding box center [955, 396] width 123 height 7
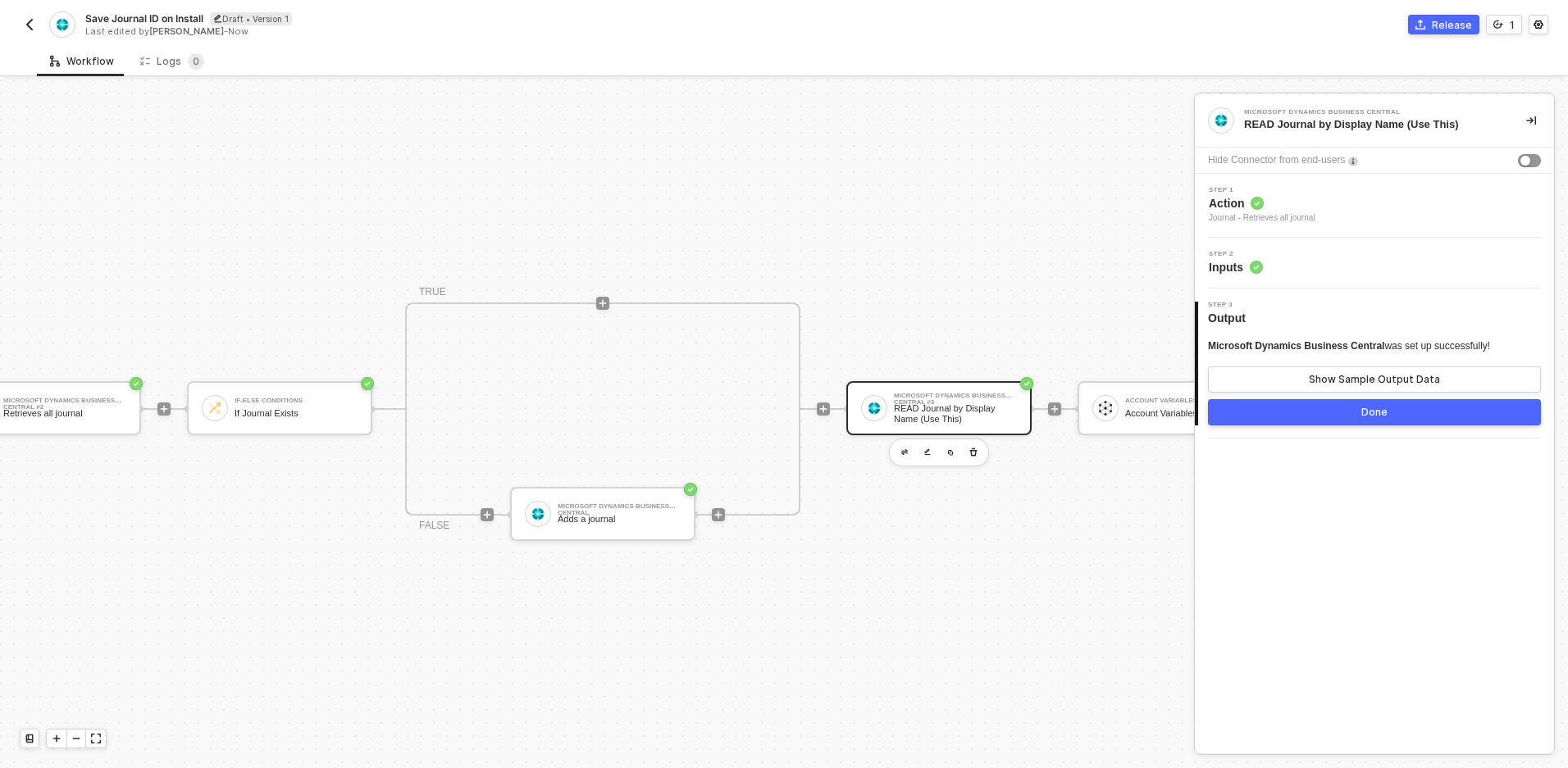
click at [1251, 264] on circle at bounding box center [1256, 268] width 12 height 12
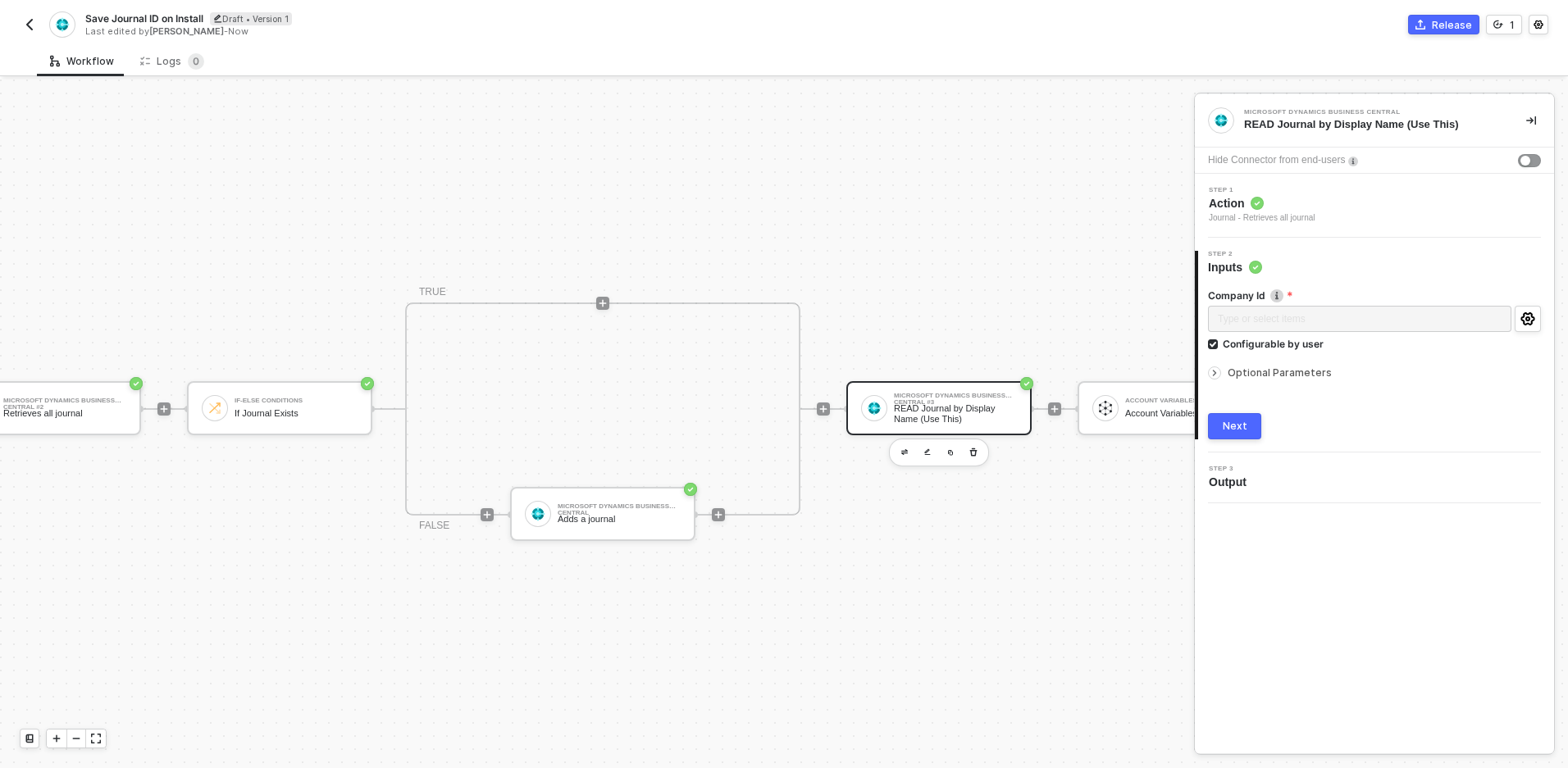
click at [1271, 377] on span "Optional Parameters" at bounding box center [1280, 372] width 104 height 12
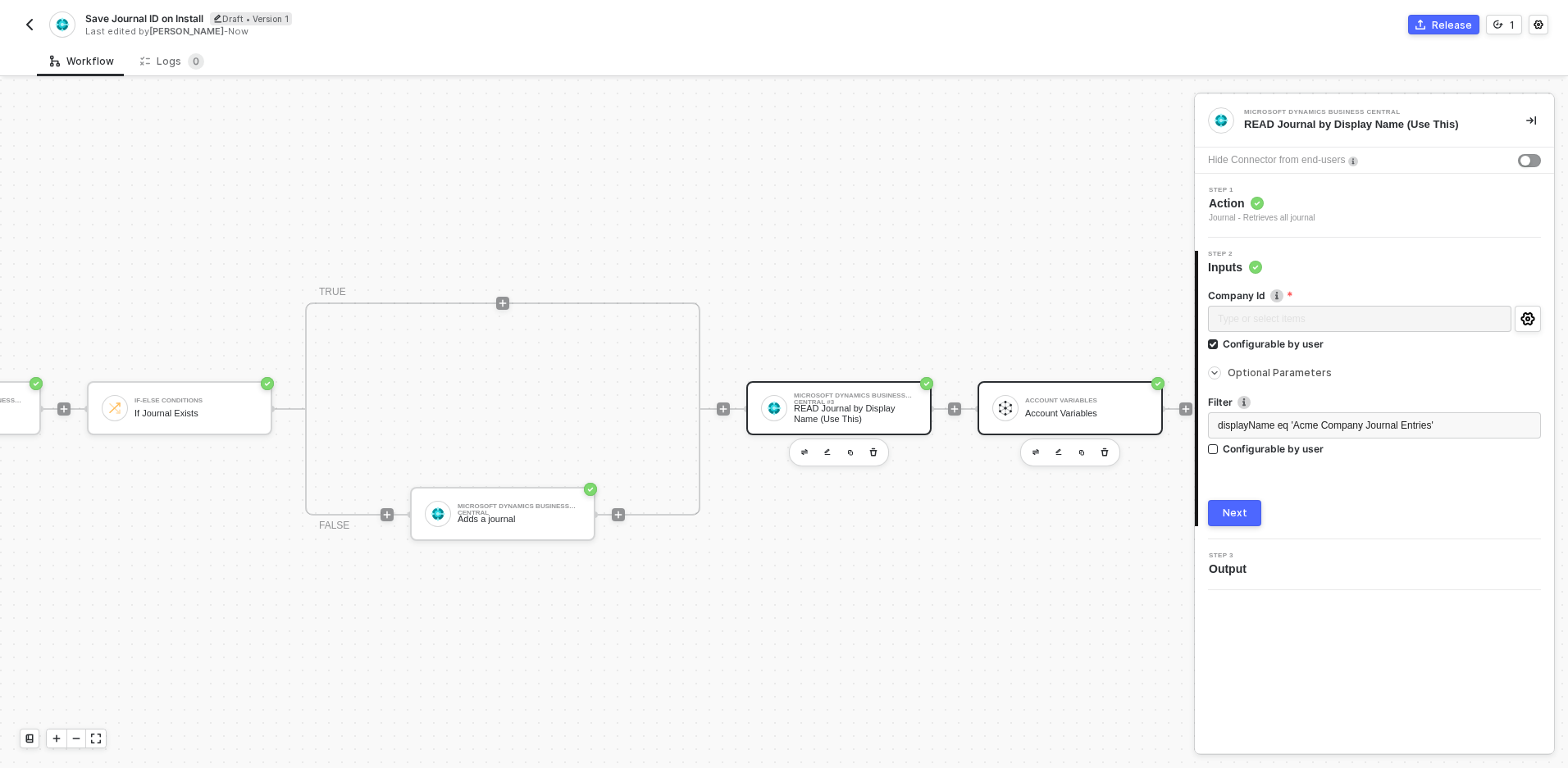
scroll to position [30, 459]
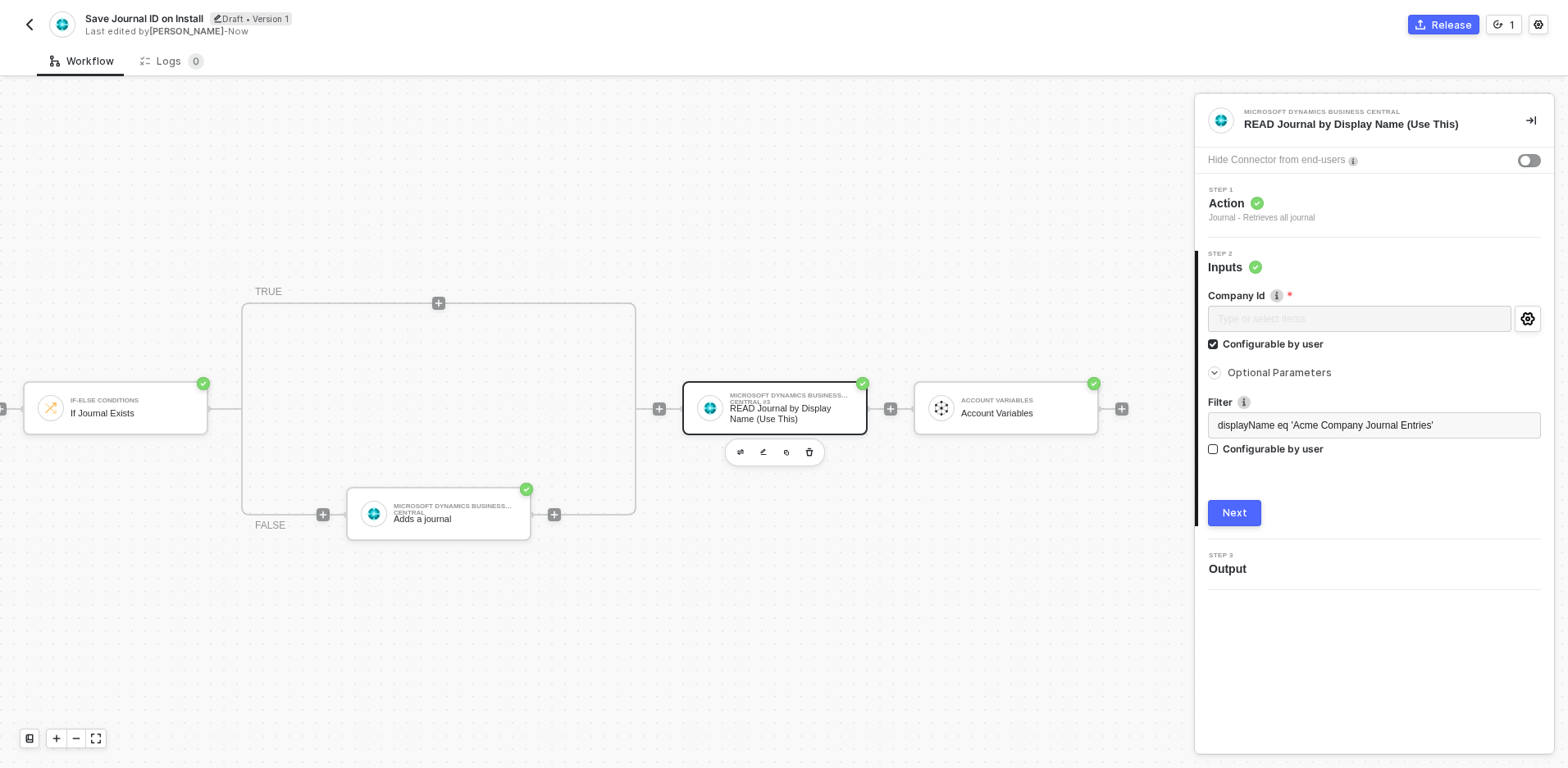
click at [1238, 518] on div "Next" at bounding box center [1235, 512] width 24 height 13
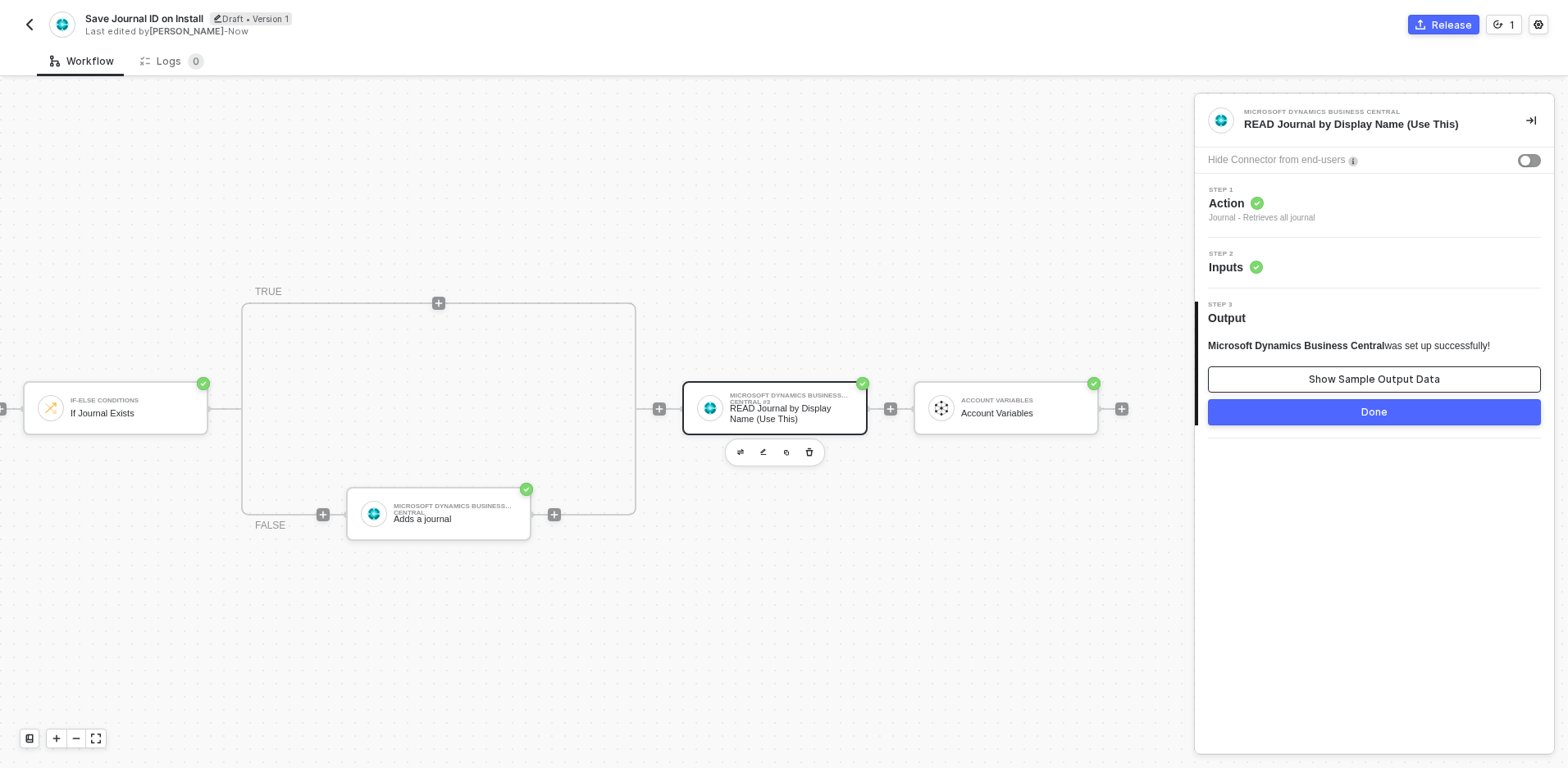
click at [1330, 374] on div "Show Sample Output Data" at bounding box center [1374, 379] width 131 height 13
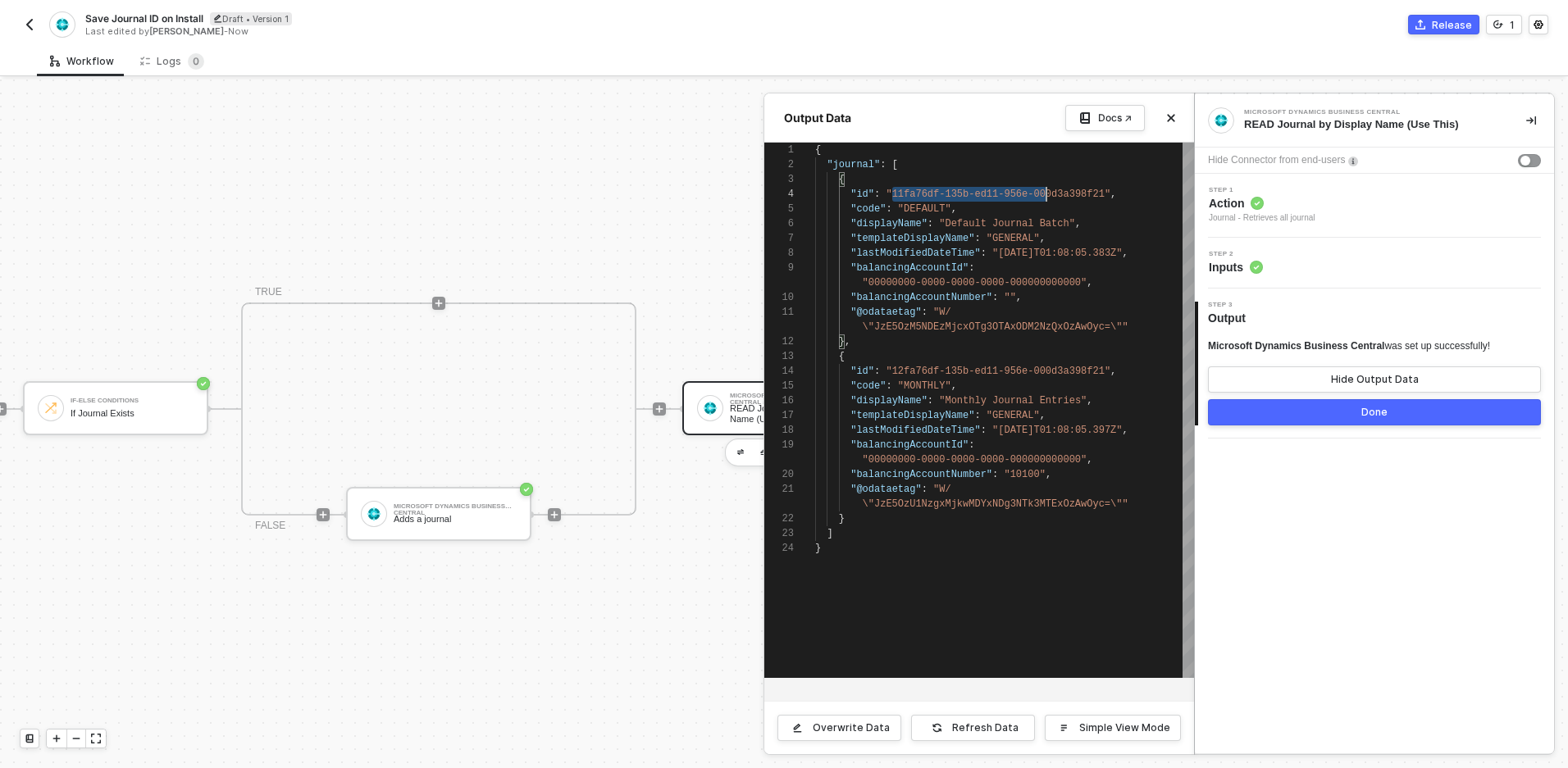
scroll to position [44, 291]
drag, startPoint x: 892, startPoint y: 193, endPoint x: 1056, endPoint y: 192, distance: 164.0
click at [1177, 121] on button "Close" at bounding box center [1171, 117] width 20 height 20
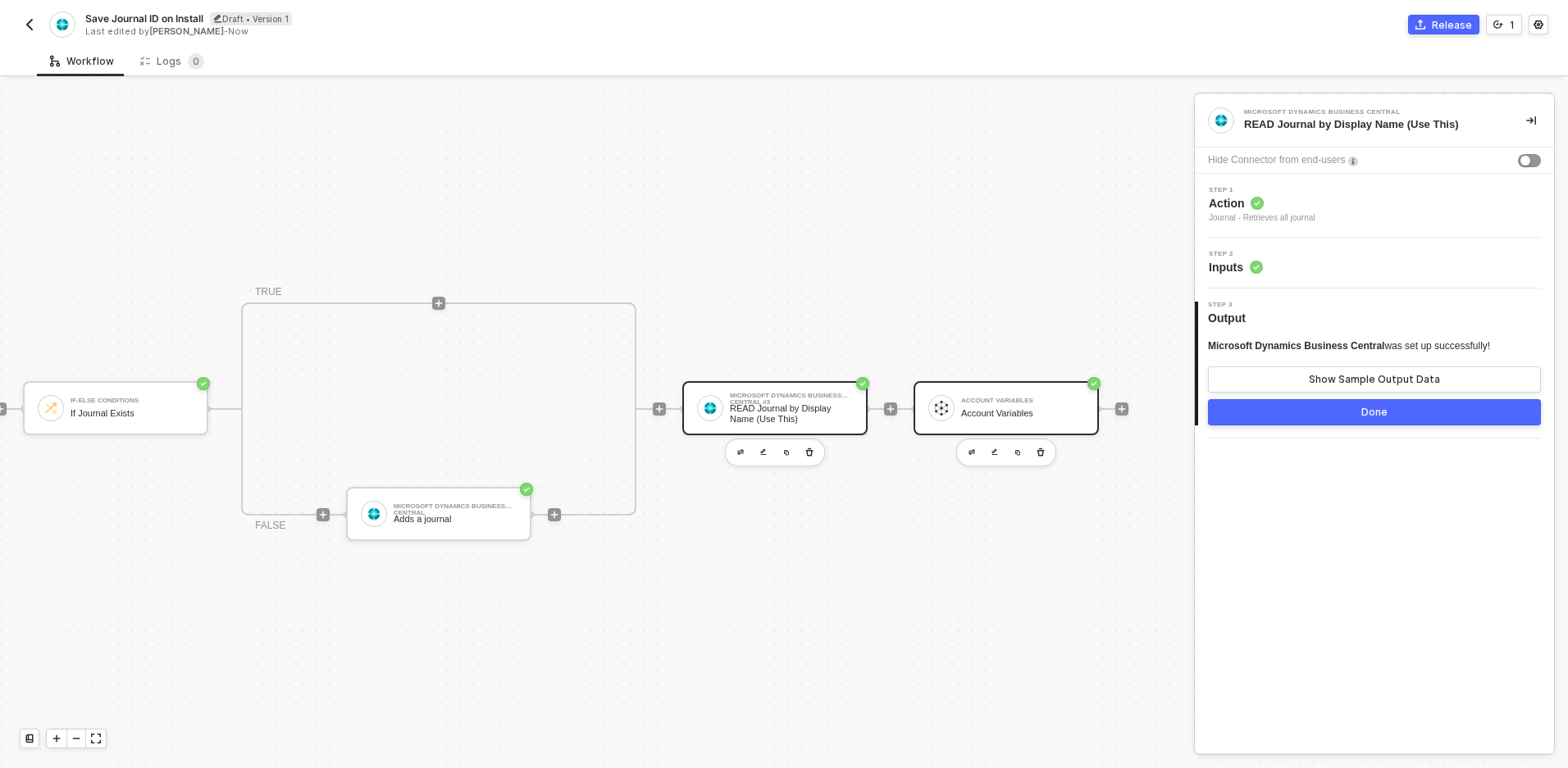
click at [1029, 396] on div "Account Variables Account Variables" at bounding box center [1022, 408] width 123 height 31
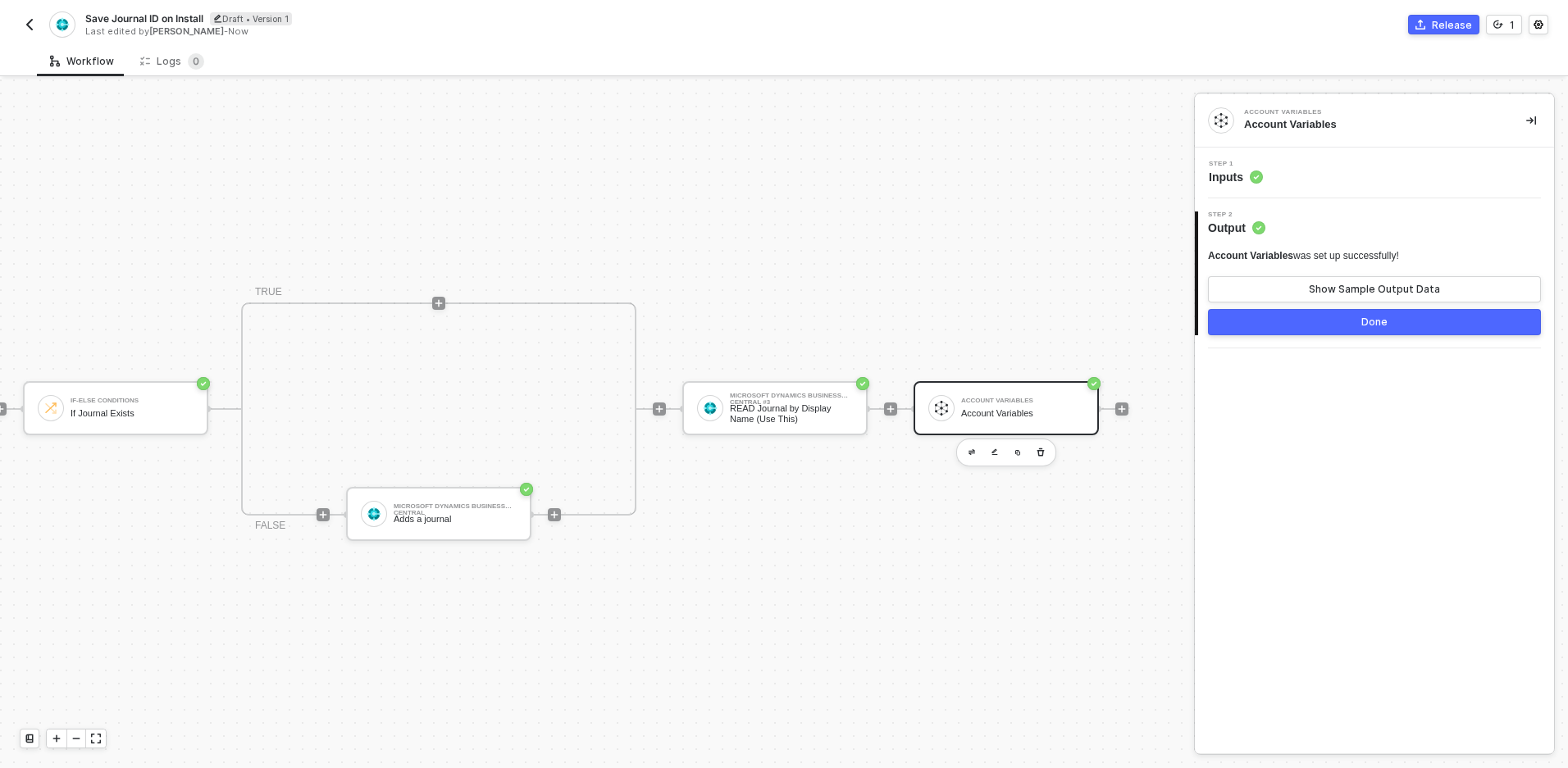
click at [818, 242] on div "TRIGGER On Installation Trigger On Installation Trigger Microsoft Dynamics Busi…" at bounding box center [334, 409] width 1588 height 719
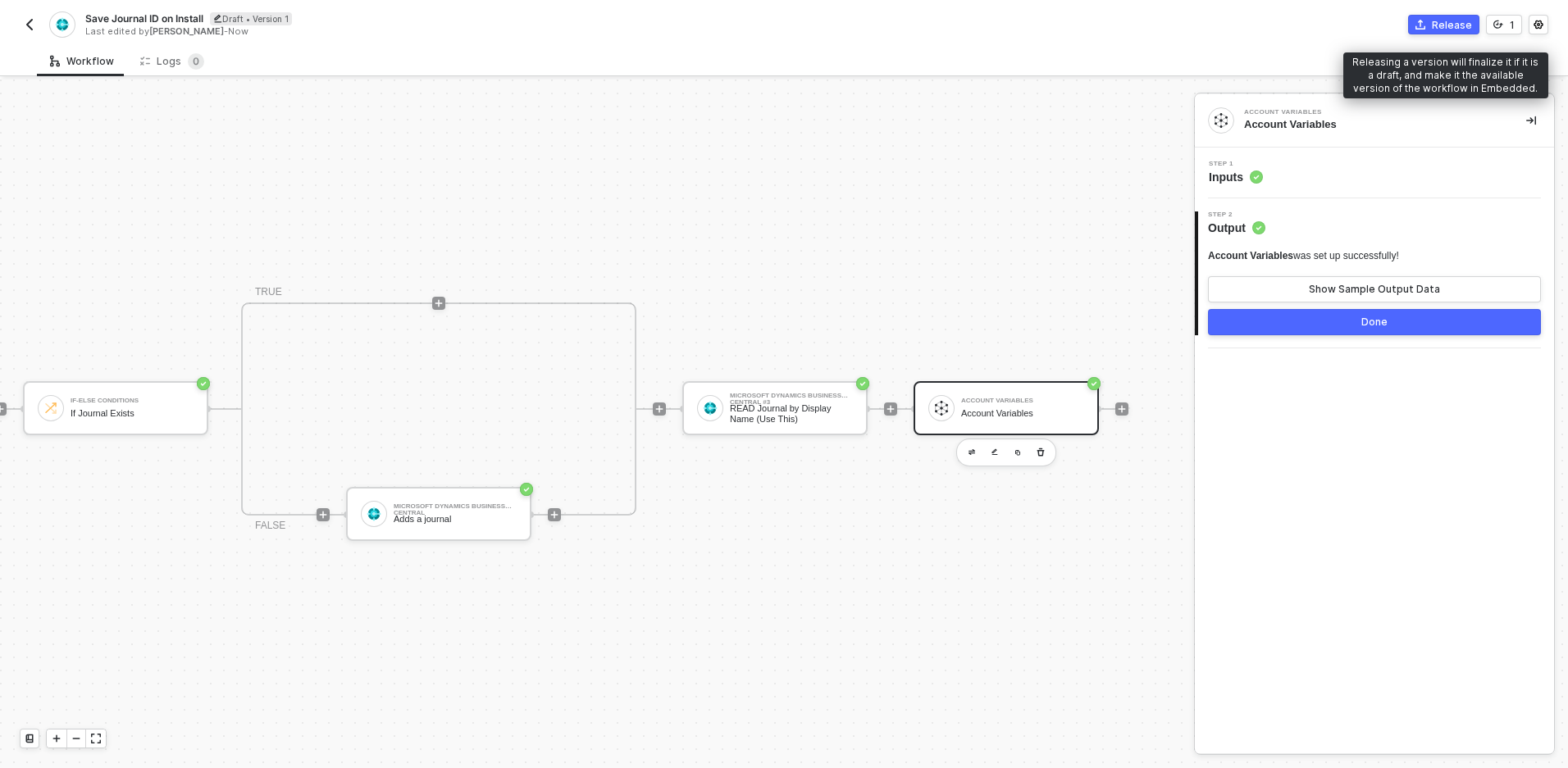
click at [1463, 18] on div "Release" at bounding box center [1452, 25] width 40 height 14
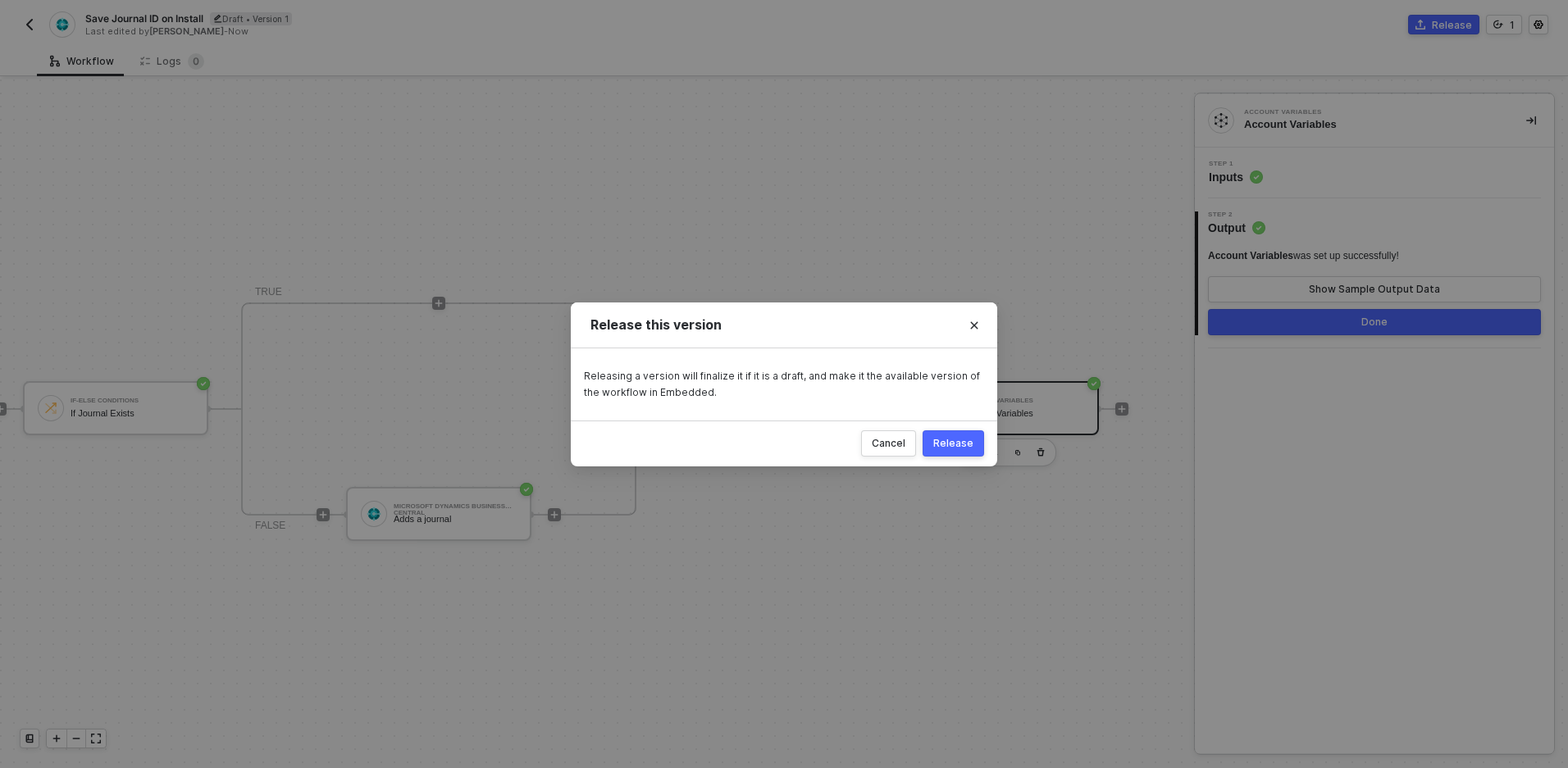
click at [946, 431] on button "Release" at bounding box center [953, 444] width 62 height 26
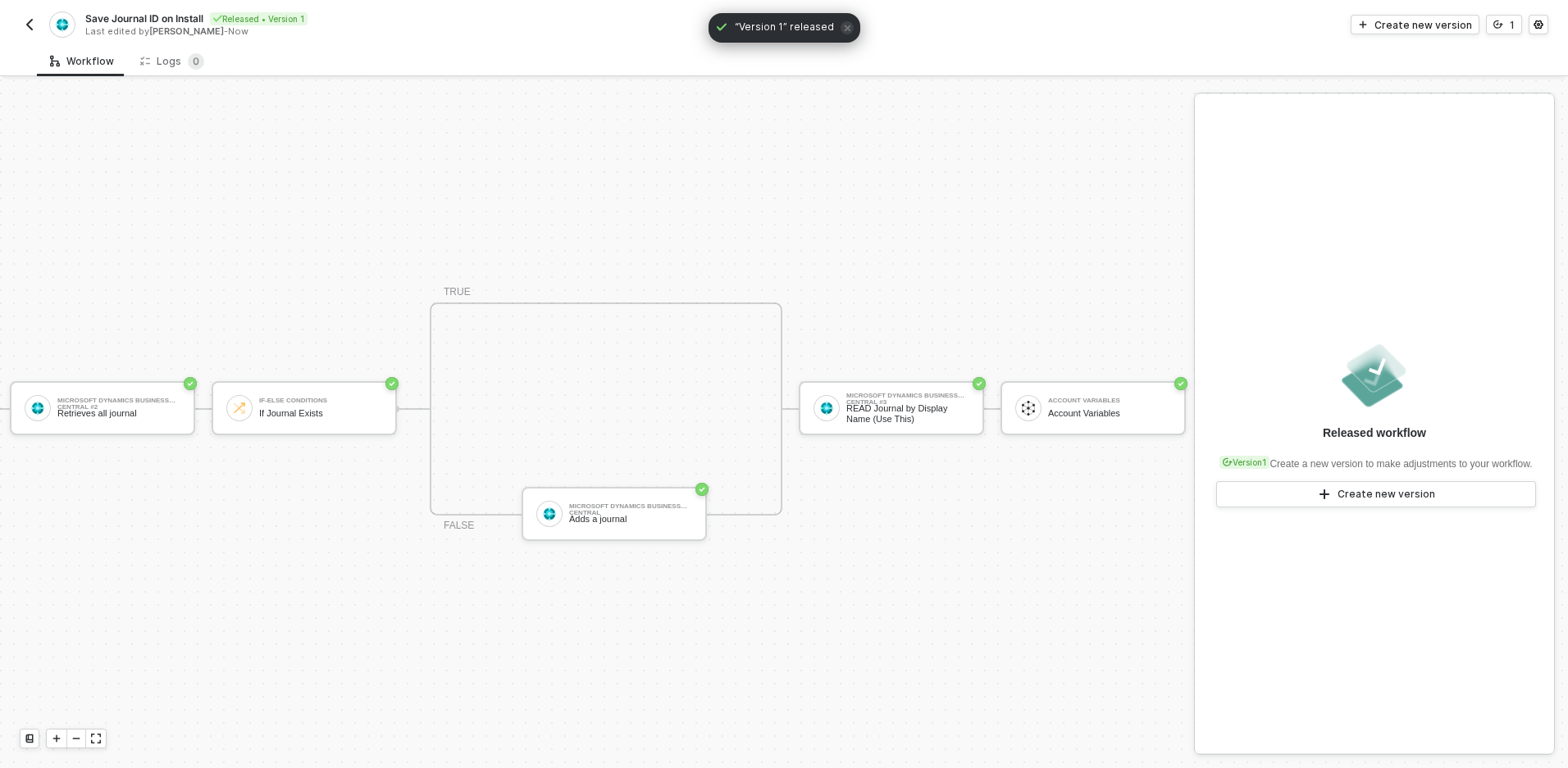
scroll to position [30, 0]
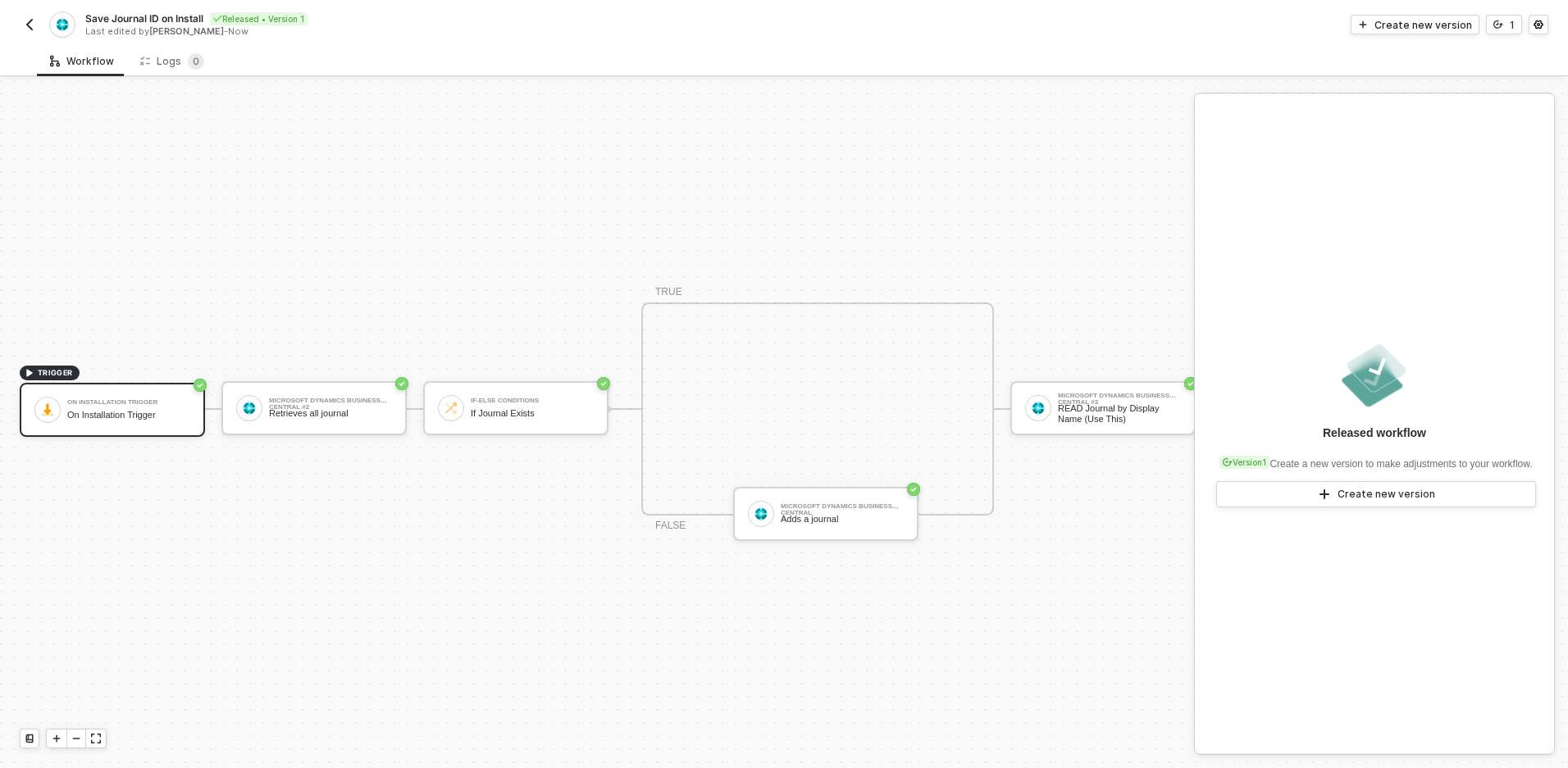
click at [27, 18] on img "button" at bounding box center [29, 24] width 13 height 13
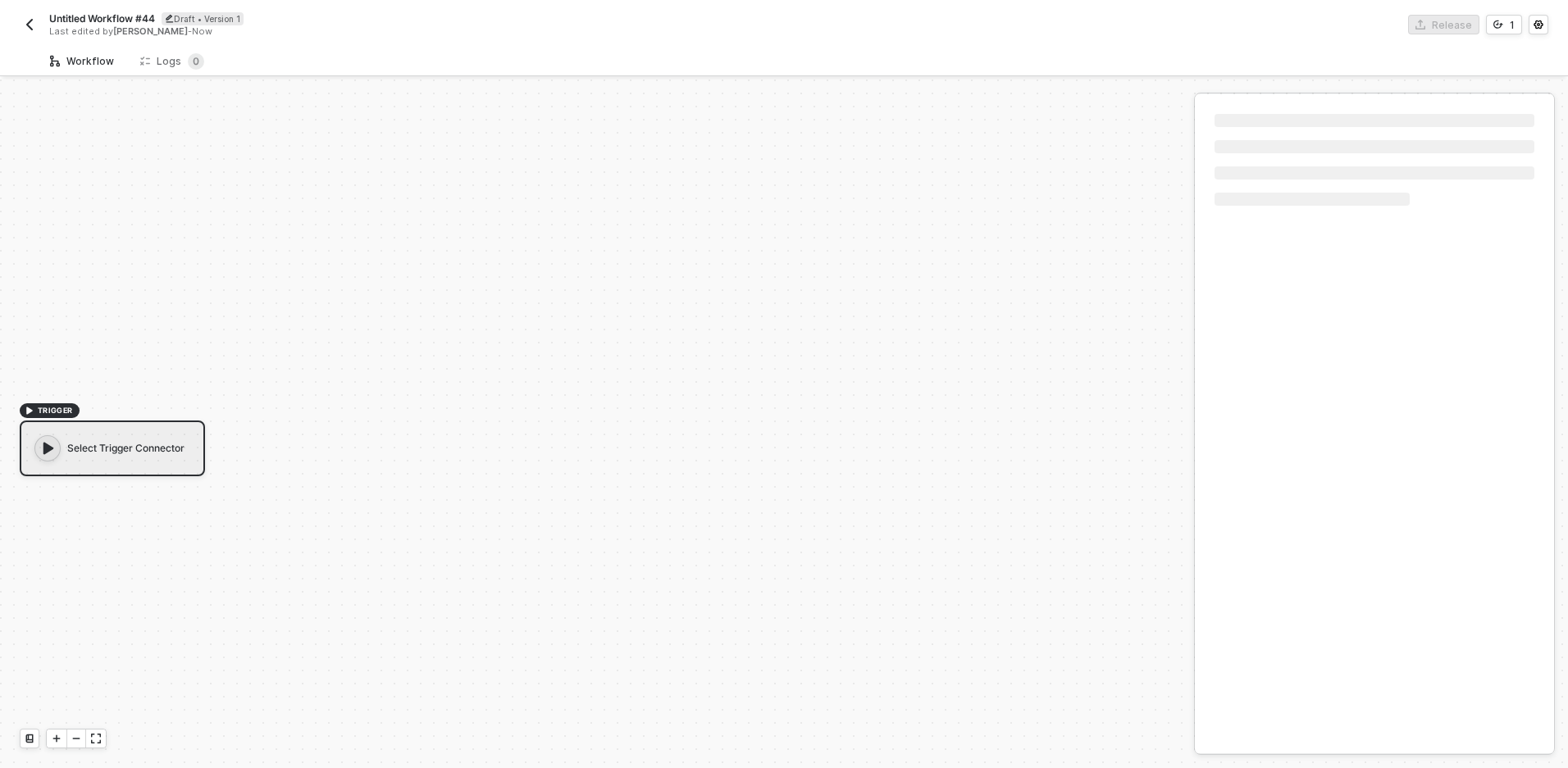
scroll to position [30, 0]
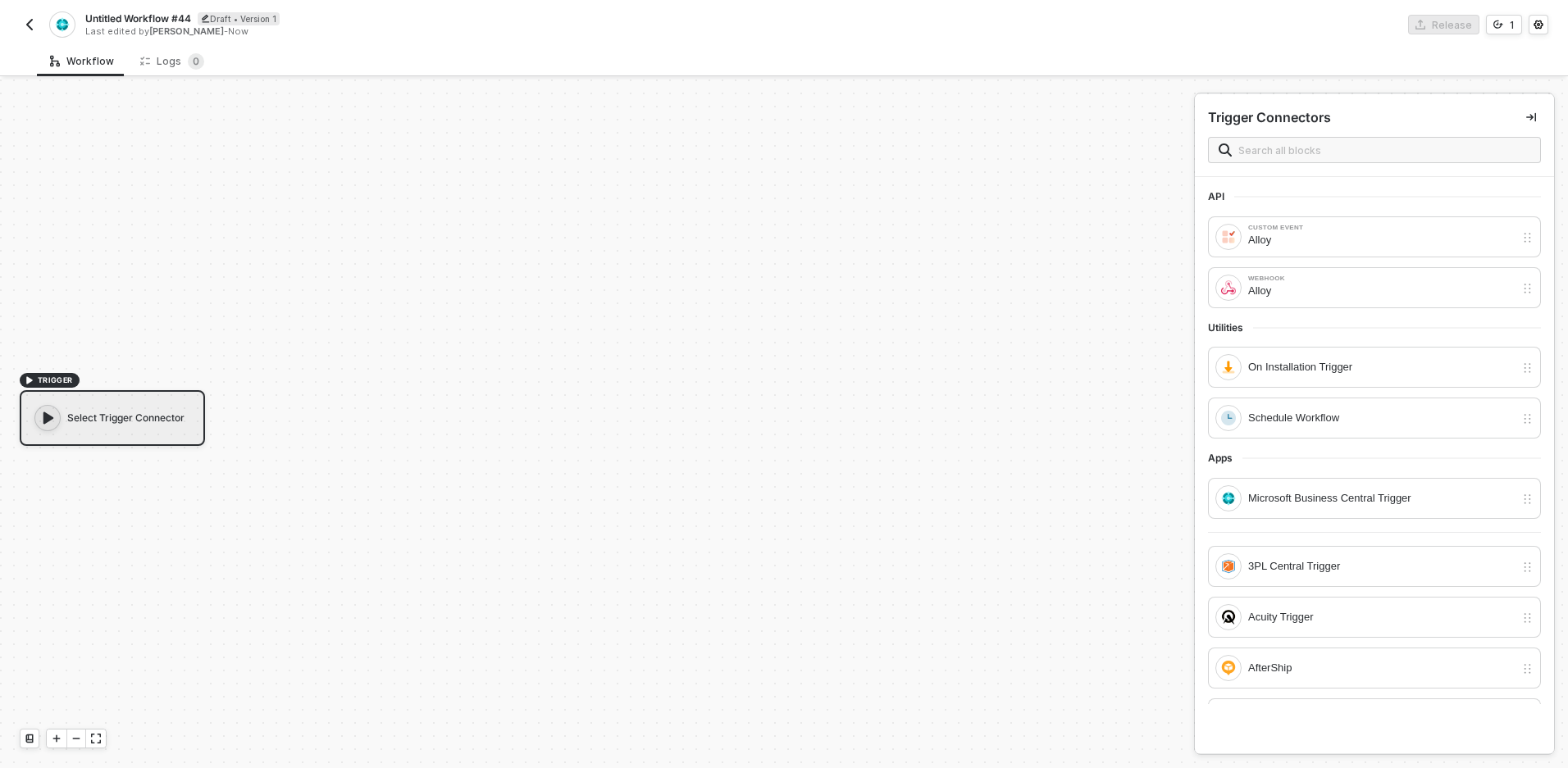
click at [150, 14] on span "Untitled Workflow #44" at bounding box center [138, 18] width 106 height 14
click at [150, 14] on input "Untitled Workflow #44" at bounding box center [224, 18] width 278 height 20
type input "Sync Real-Time Journal Entries"
click at [379, 13] on div "Save" at bounding box center [388, 18] width 24 height 14
click at [1267, 234] on div "Alloy" at bounding box center [1382, 240] width 266 height 18
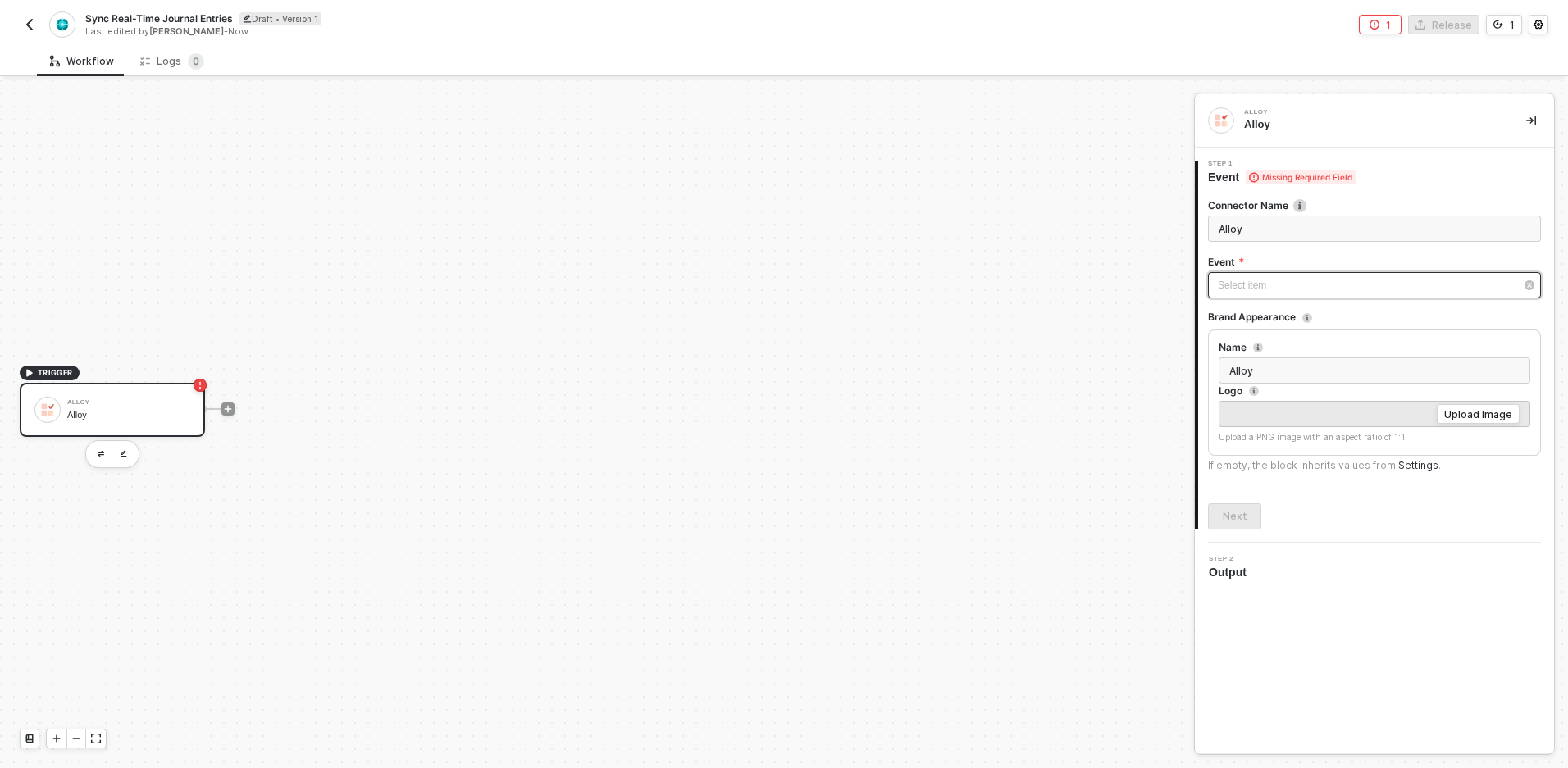
click at [1328, 283] on div "Select item ﻿" at bounding box center [1366, 286] width 297 height 16
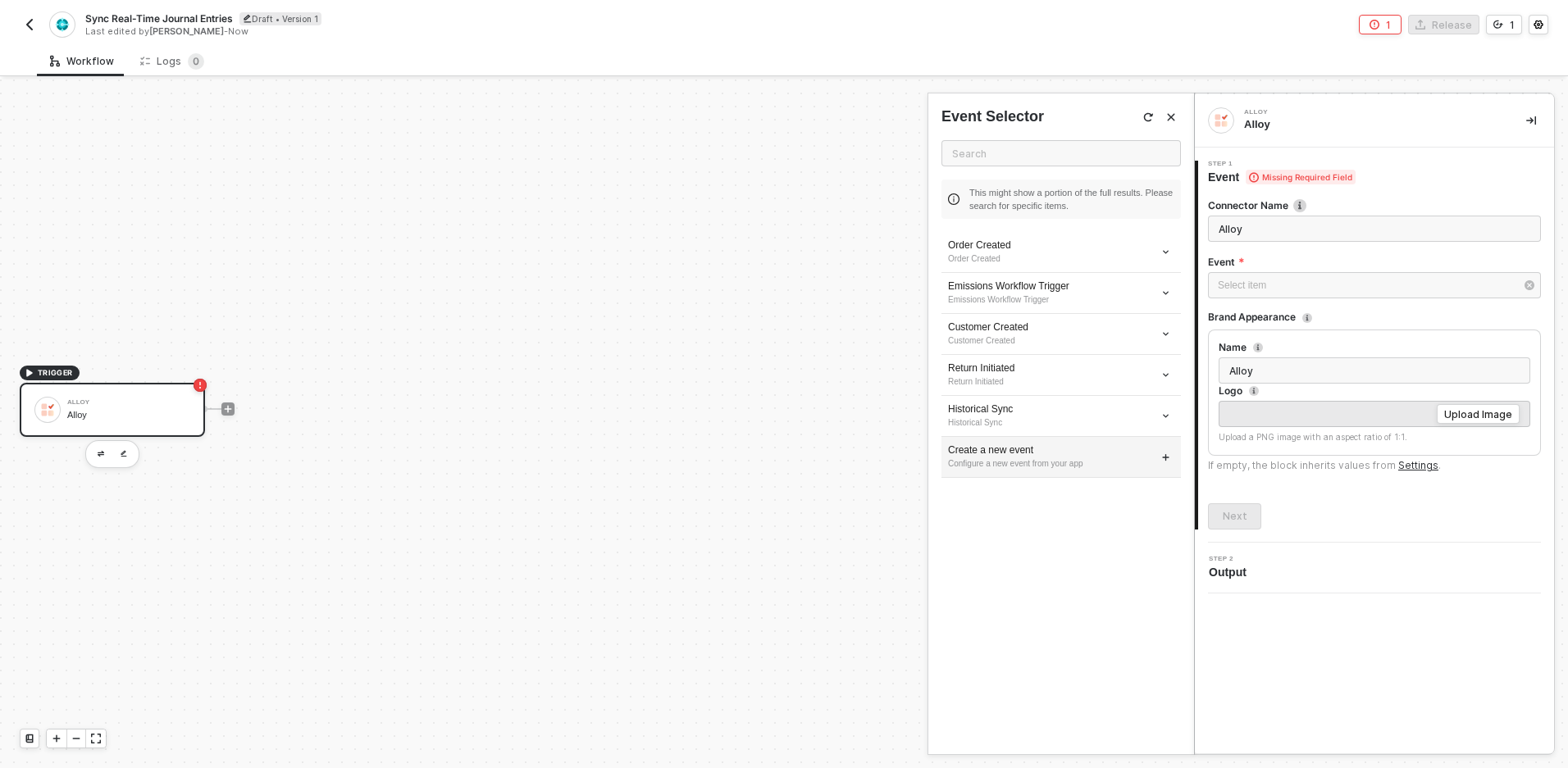
click at [1170, 451] on div "Create a new event" at bounding box center [1062, 451] width 226 height 14
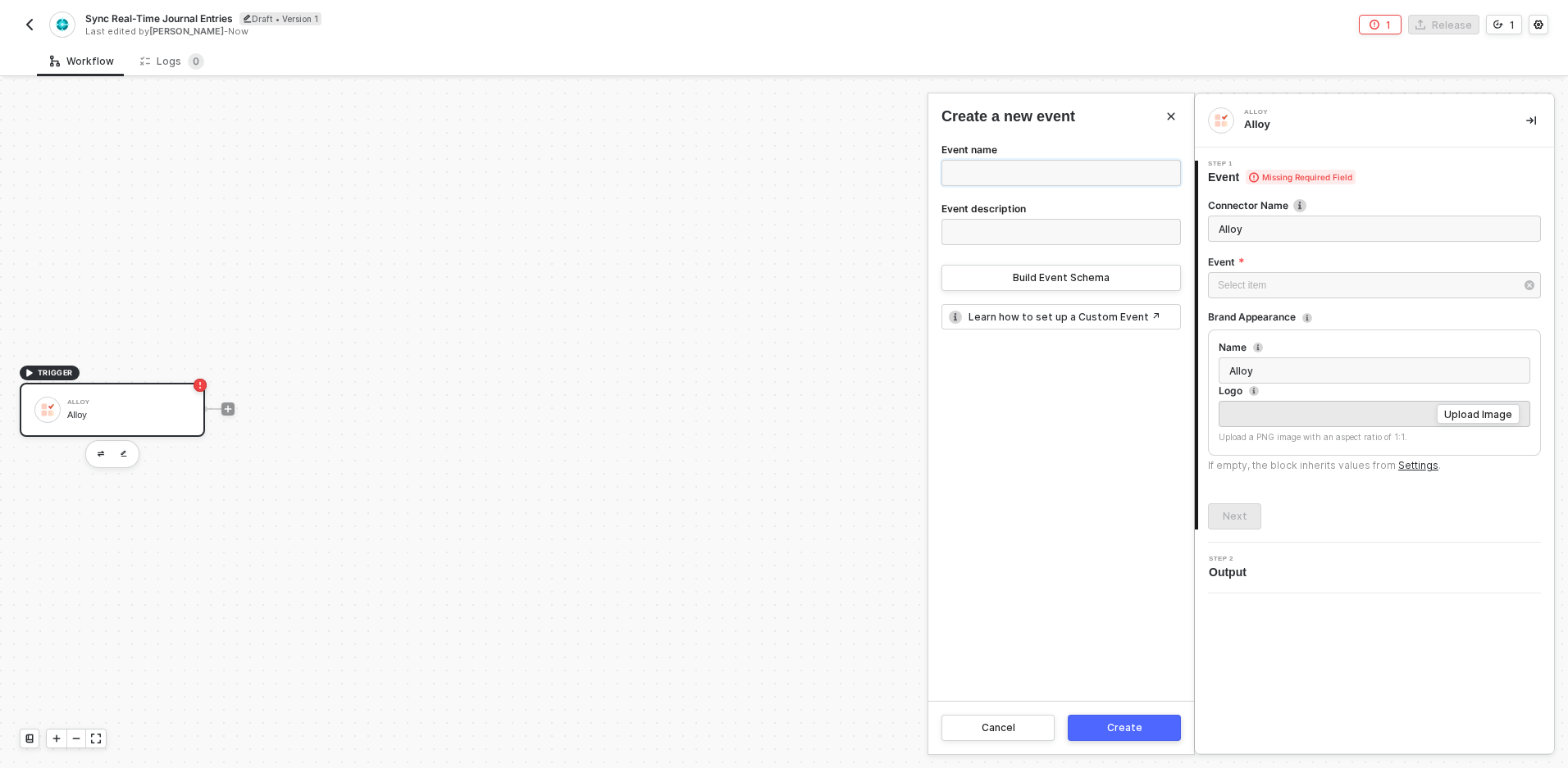
click at [1022, 161] on input "Event name" at bounding box center [1061, 173] width 239 height 26
type input "Journal Entry"
click at [978, 176] on input "Journal Entry" at bounding box center [1061, 173] width 239 height 26
click at [978, 178] on input "Journal Entry" at bounding box center [1061, 173] width 239 height 26
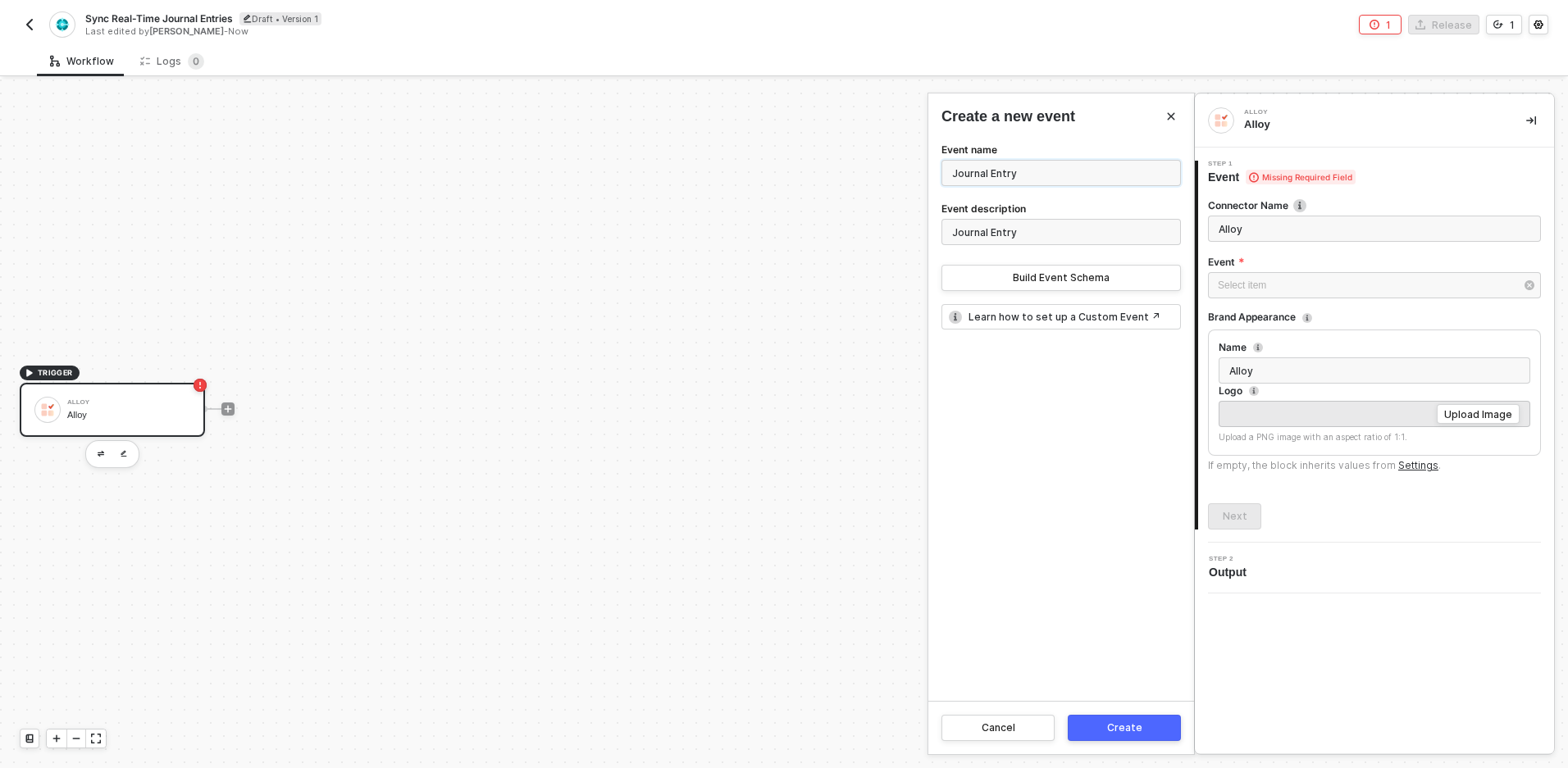
click at [978, 178] on input "Journal Entry" at bounding box center [1061, 173] width 239 height 26
click at [977, 178] on input "Journal Entry" at bounding box center [1061, 173] width 239 height 26
click at [989, 283] on button "Build Event Schema" at bounding box center [1061, 277] width 239 height 26
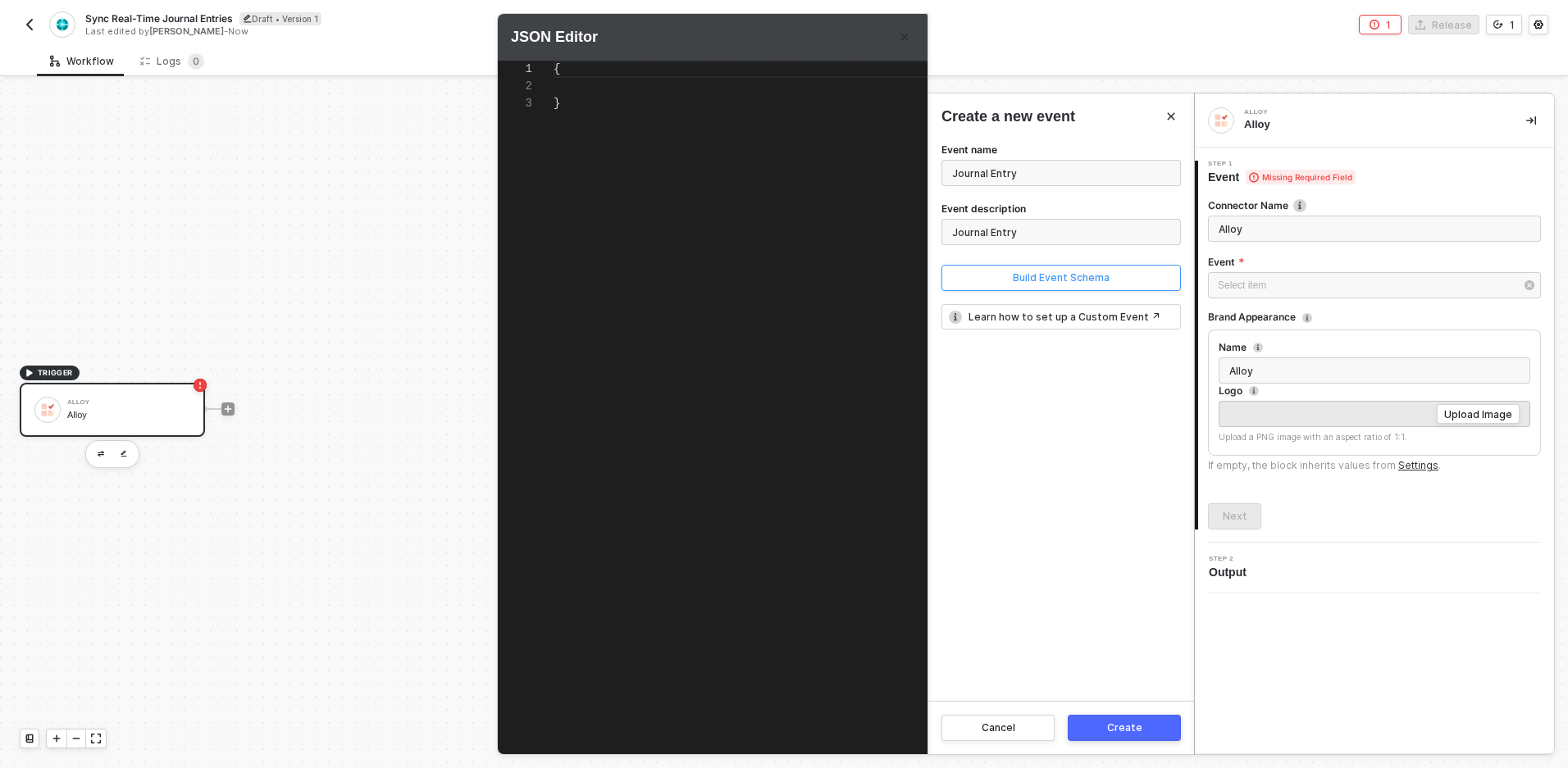
scroll to position [0, 0]
click at [775, 237] on div "{}" at bounding box center [771, 387] width 436 height 653
click at [564, 71] on span "{}" at bounding box center [560, 69] width 14 height 13
click at [564, 70] on span "{}" at bounding box center [560, 69] width 14 height 13
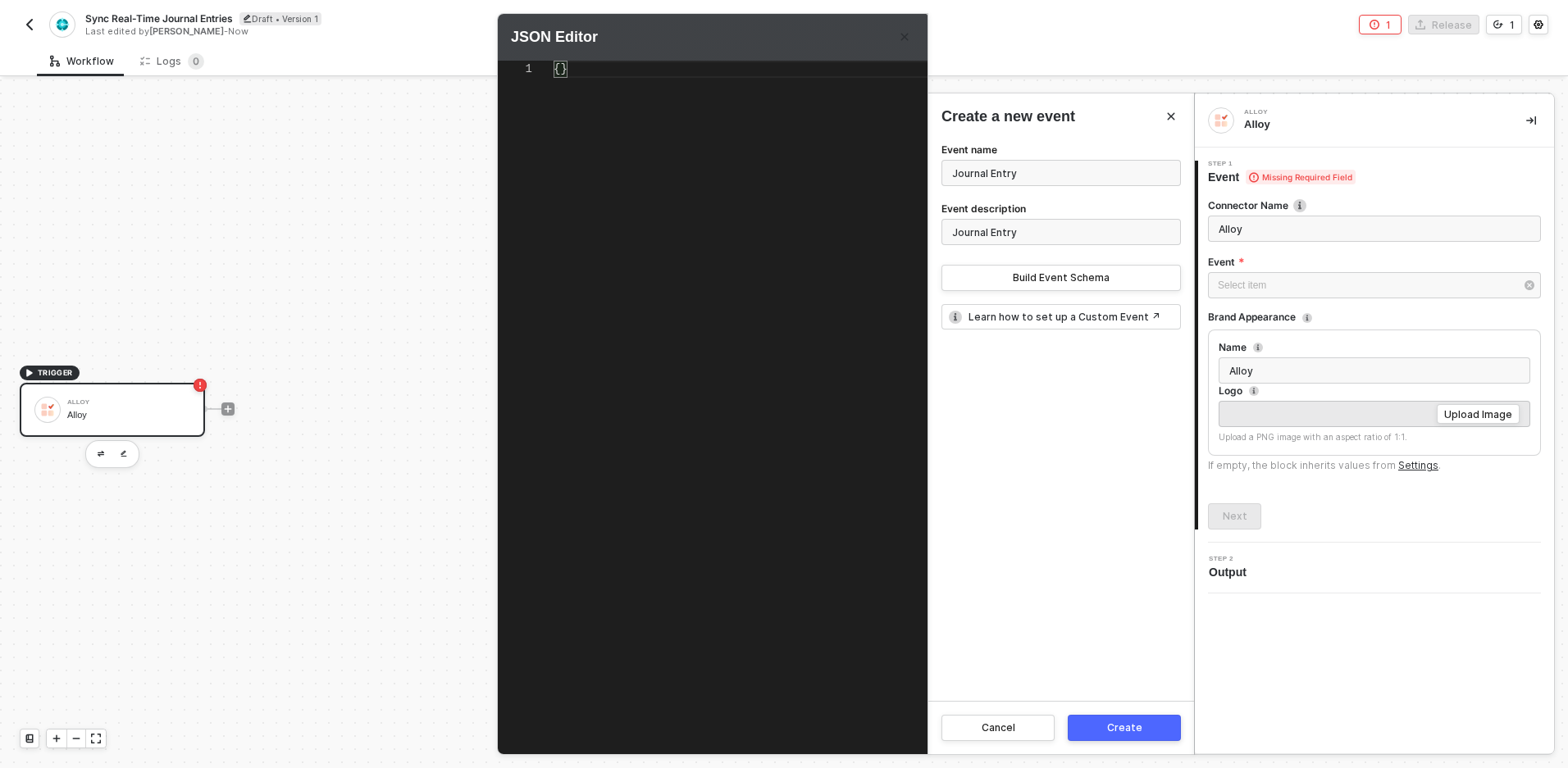
scroll to position [0, 7]
click at [562, 69] on span "{}" at bounding box center [560, 69] width 14 height 13
paste textarea ""updatedAt": "2025-07-01 01:23:45""
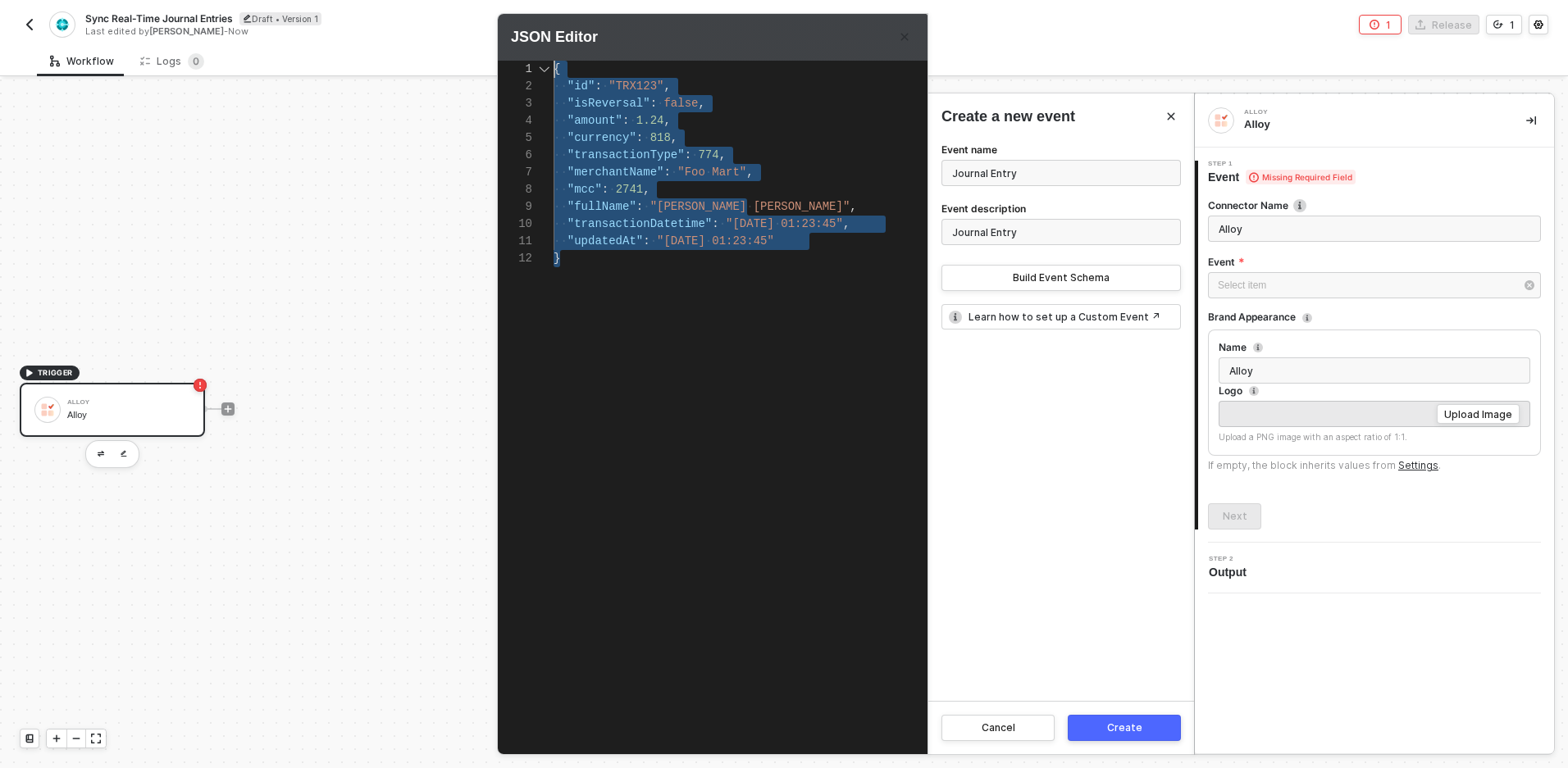
scroll to position [0, 0]
drag, startPoint x: 589, startPoint y: 264, endPoint x: 514, endPoint y: 66, distance: 211.7
click at [648, 90] on span ""TRX123"" at bounding box center [635, 85] width 55 height 13
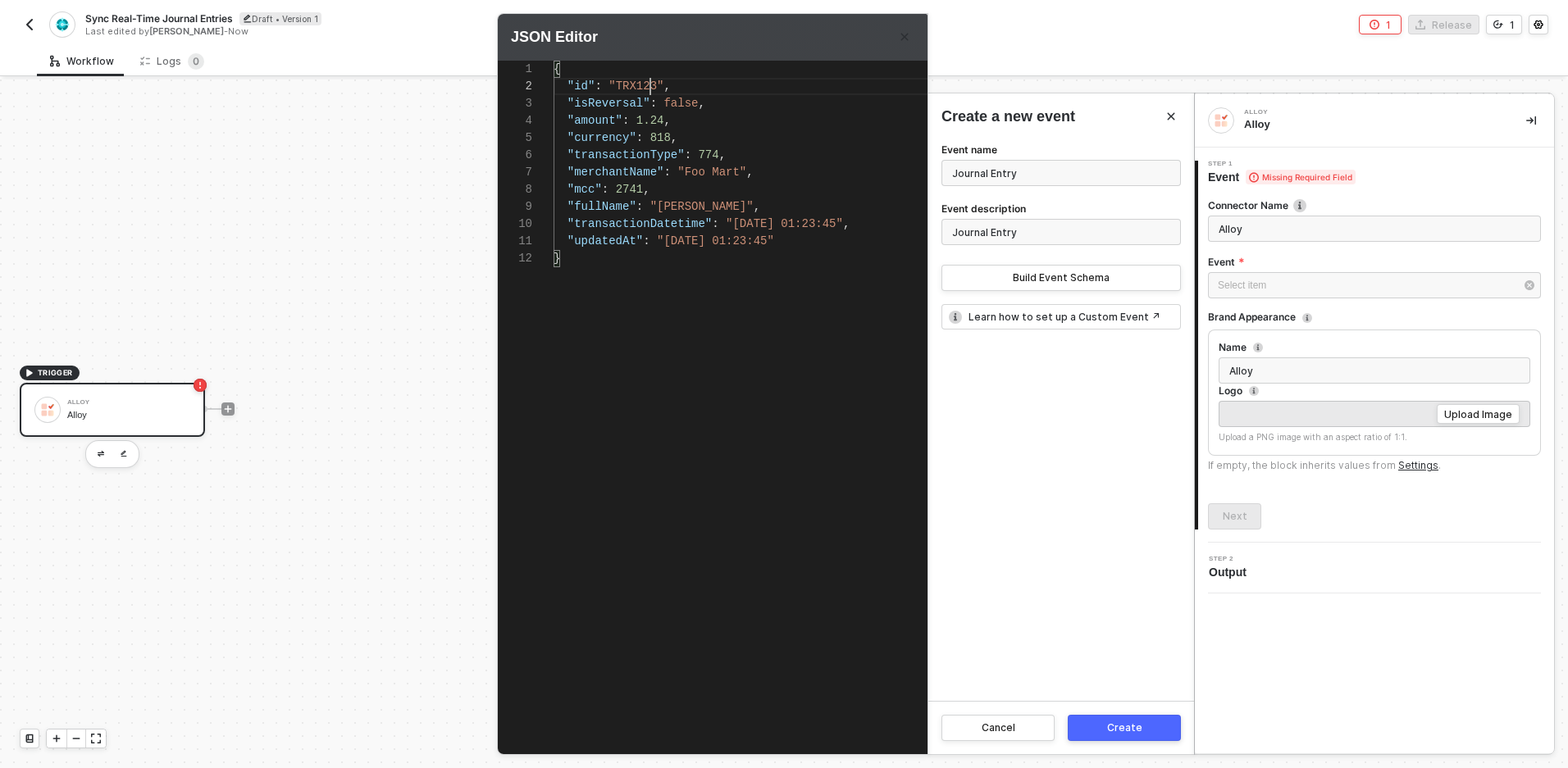
scroll to position [17, 97]
click at [636, 85] on div "1 2 3 4 5 6 7 8 9 10 11 12 { "id" : "TRX123" , "isReversal" : false , "amount" …" at bounding box center [744, 387] width 493 height 653
click at [637, 83] on span ""TRX123"" at bounding box center [635, 85] width 55 height 13
click at [638, 82] on span ""TRX123"" at bounding box center [635, 85] width 55 height 13
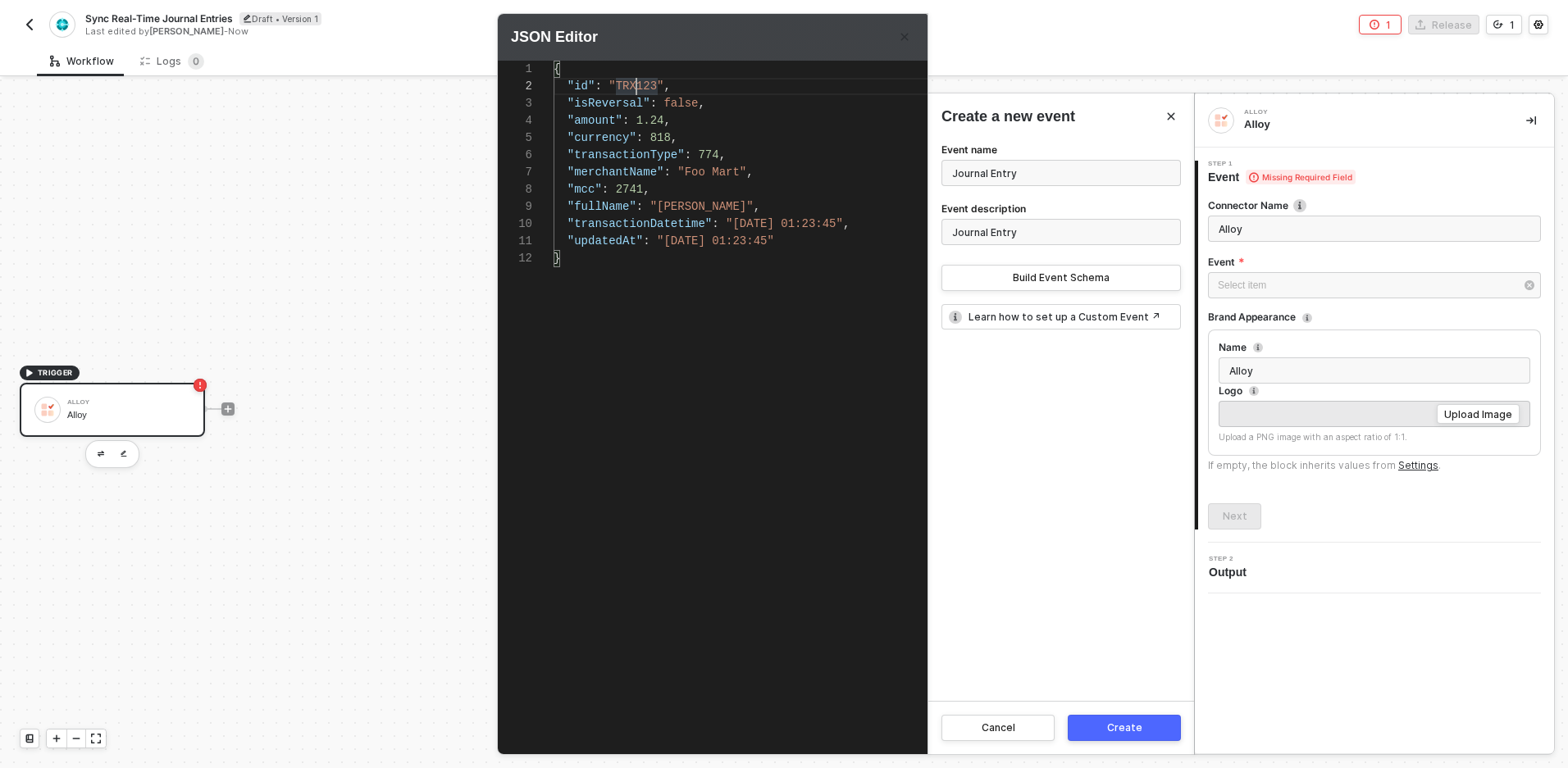
click at [658, 134] on span "818" at bounding box center [660, 137] width 21 height 13
click at [714, 152] on span "774" at bounding box center [708, 155] width 21 height 13
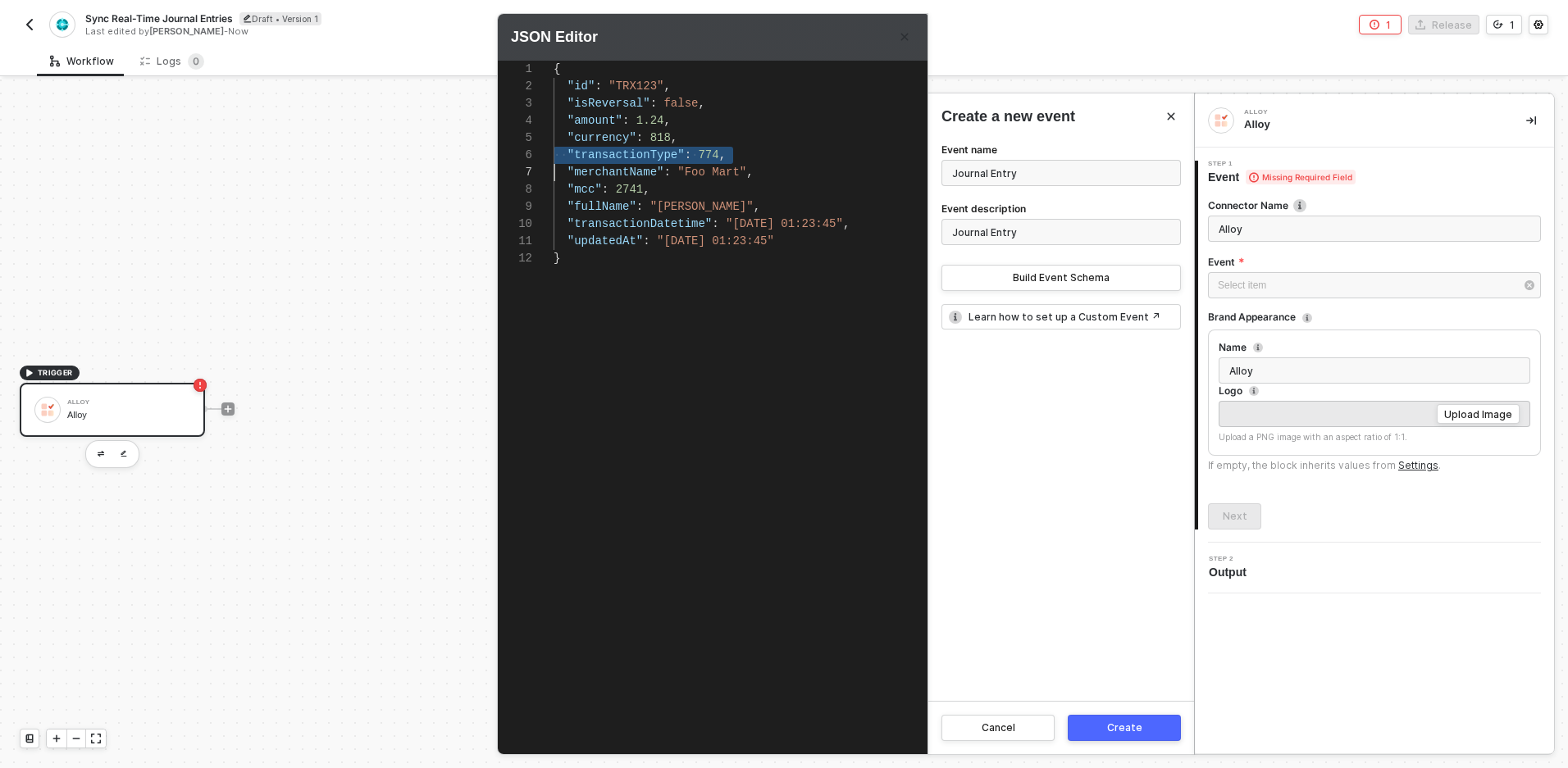
scroll to position [86, 0]
click at [660, 121] on span "1.24" at bounding box center [650, 120] width 28 height 13
type textarea "{ "id": "TRX123", "isReversal": false, "amount": 1, "currency": 818, "transacti…"
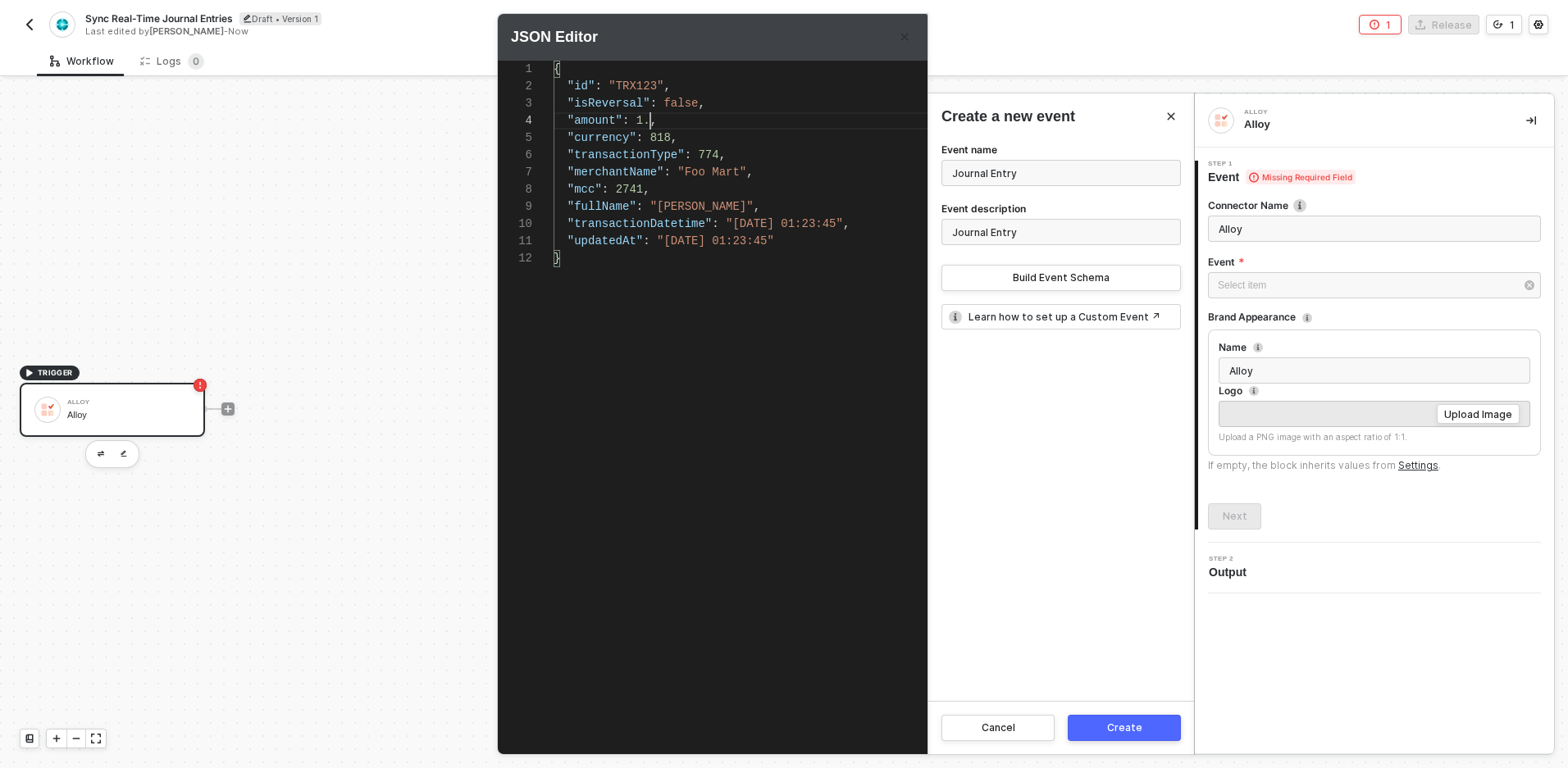
scroll to position [51, 90]
click at [1117, 720] on button "Create" at bounding box center [1124, 728] width 113 height 26
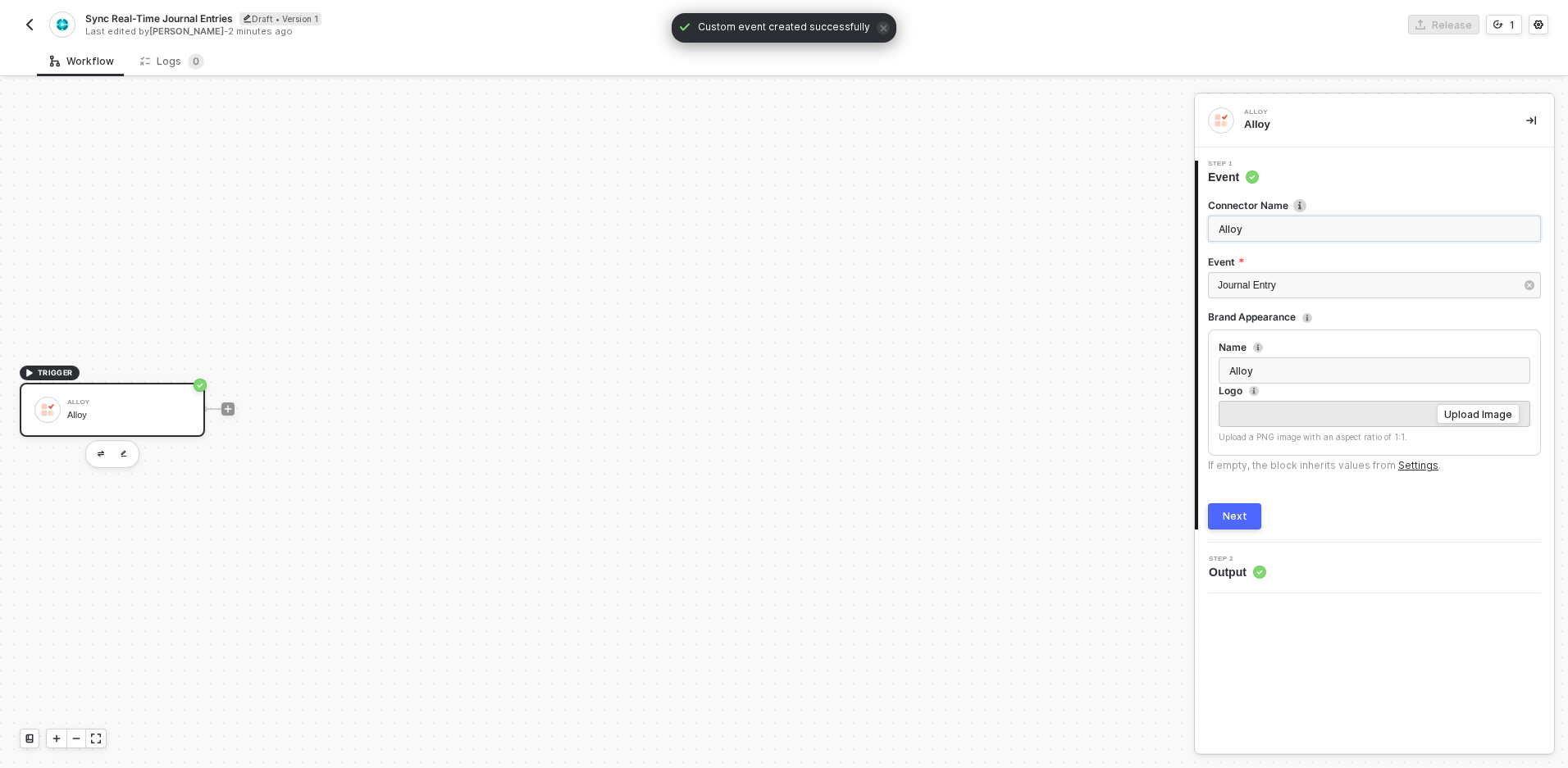
click at [1260, 234] on input "Alloy" at bounding box center [1374, 229] width 333 height 26
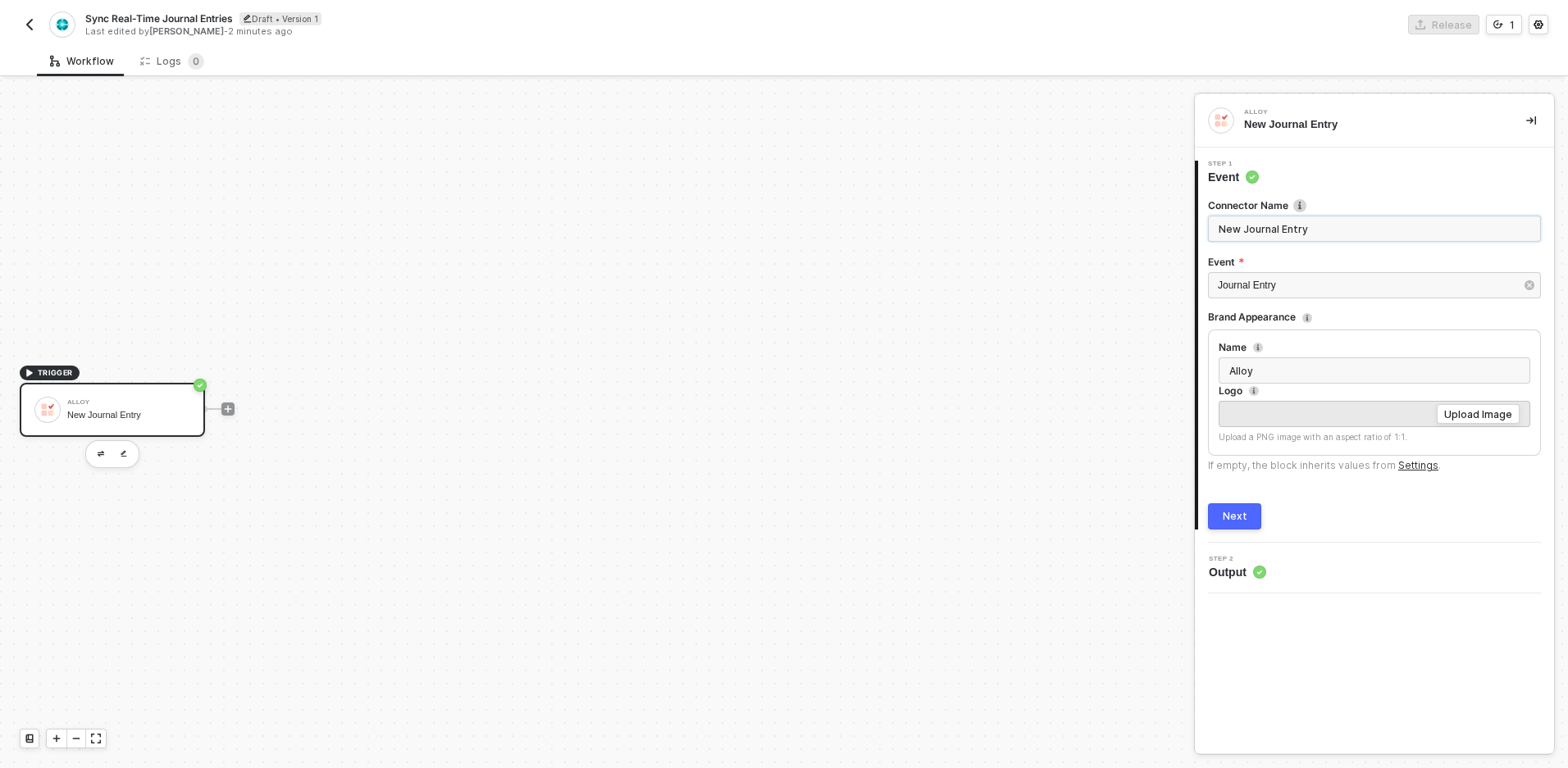
type input "New Journal Entry"
click at [1243, 514] on div "Next" at bounding box center [1235, 516] width 24 height 13
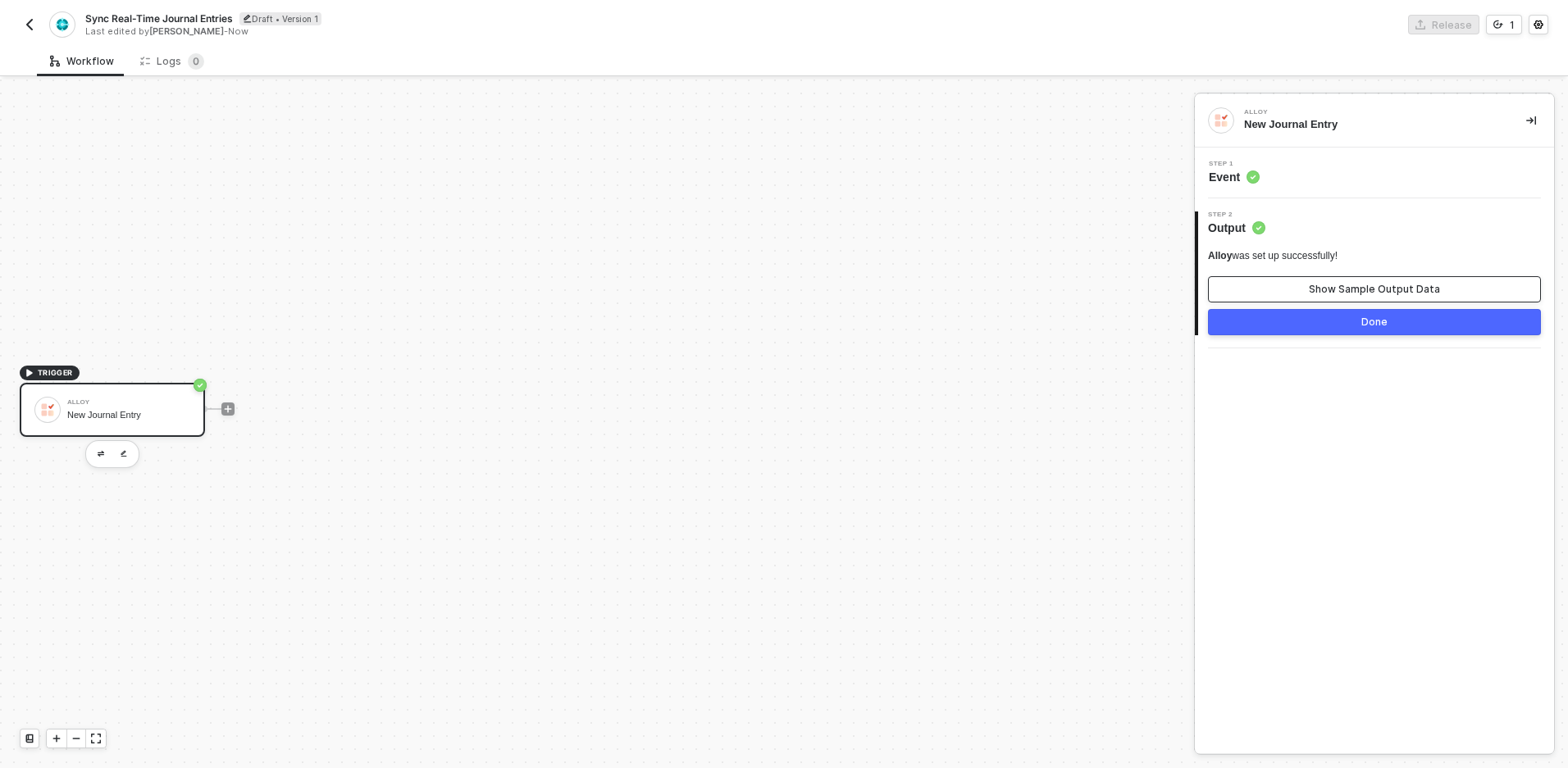
click at [1319, 287] on div "Show Sample Output Data" at bounding box center [1374, 289] width 131 height 13
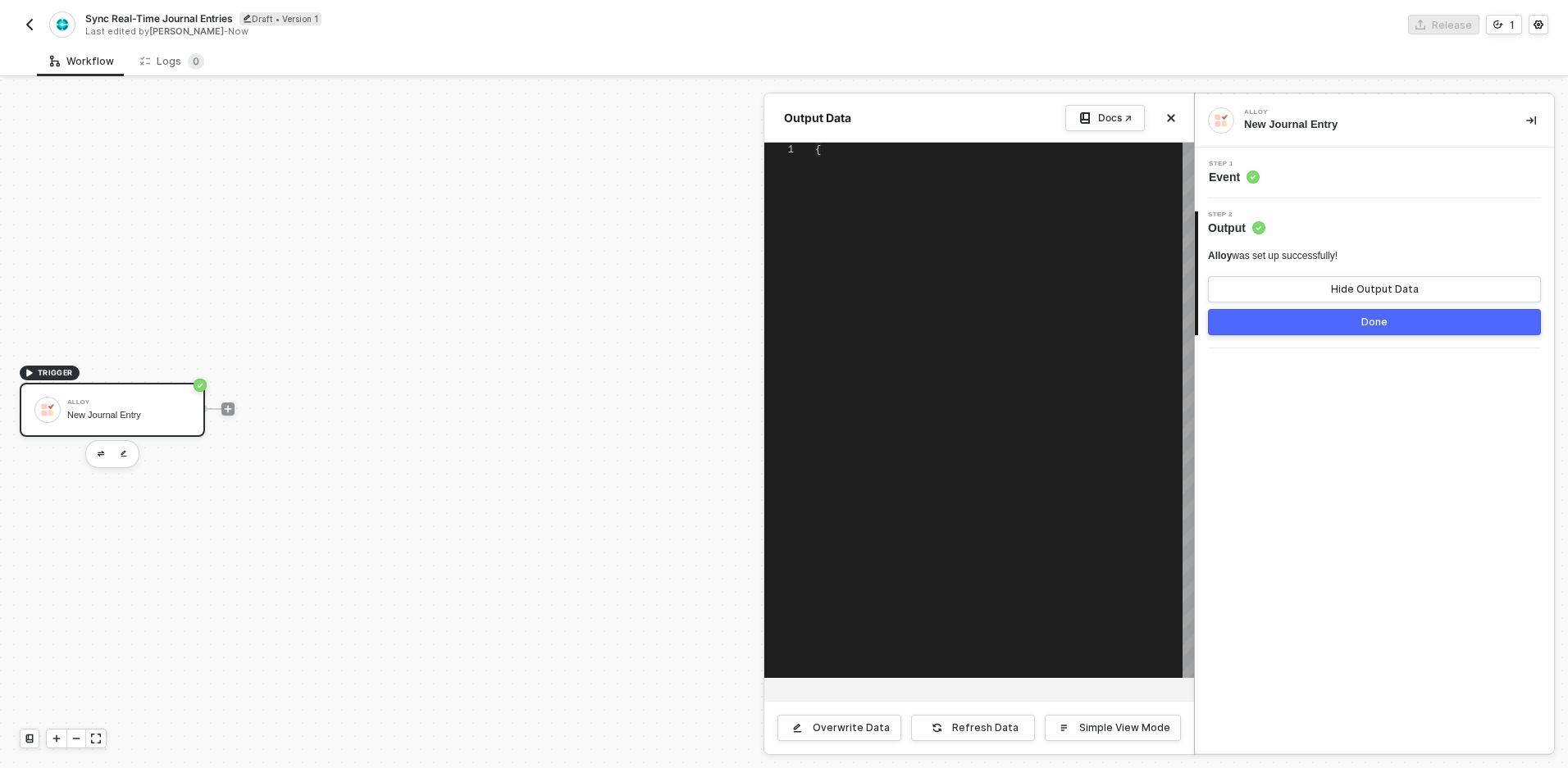
scroll to position [148, 0]
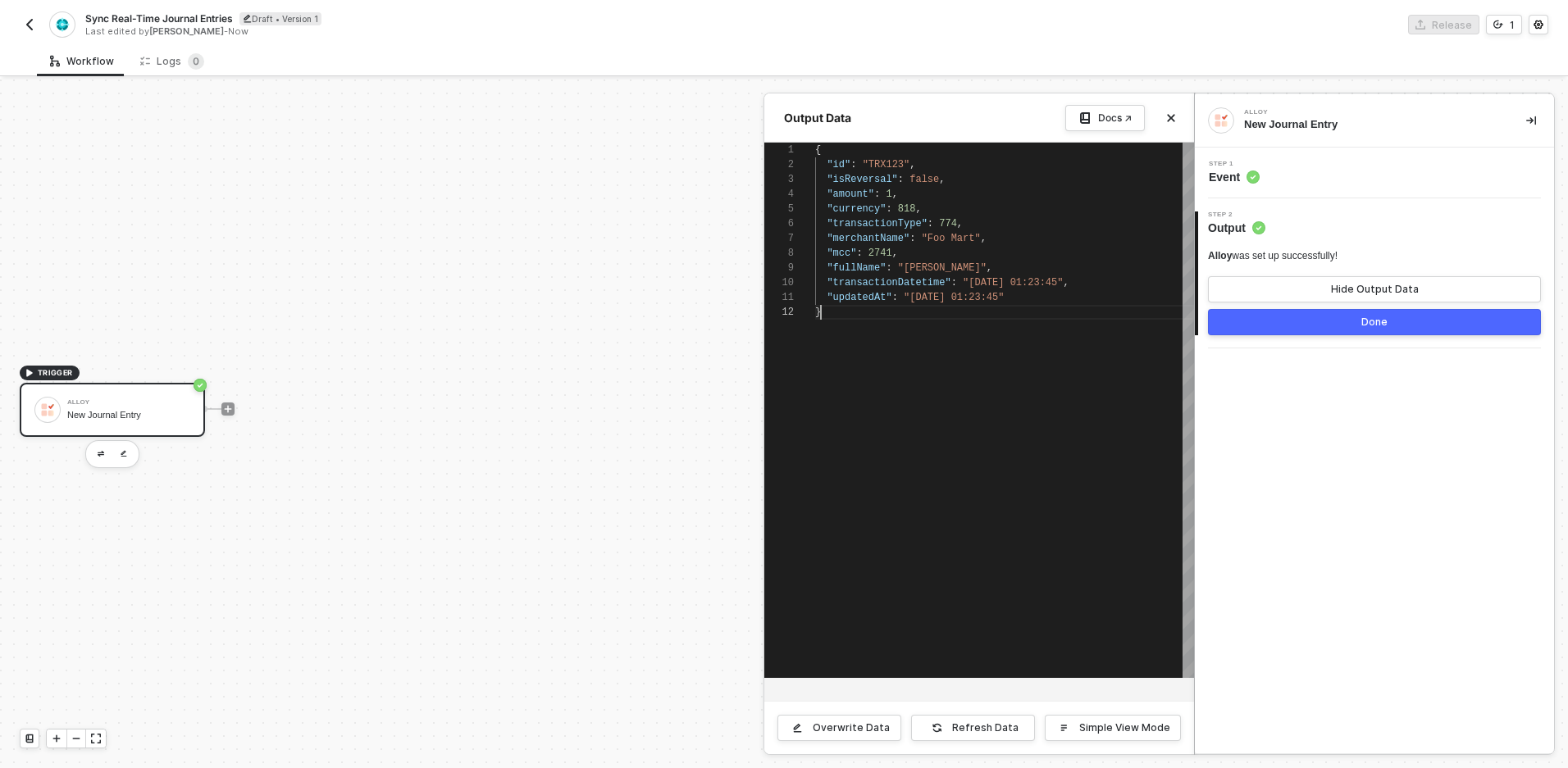
type textarea "{ "id": "TRX123", "isReversal": false, "amount": 1, "currency": 818, "transacti…"
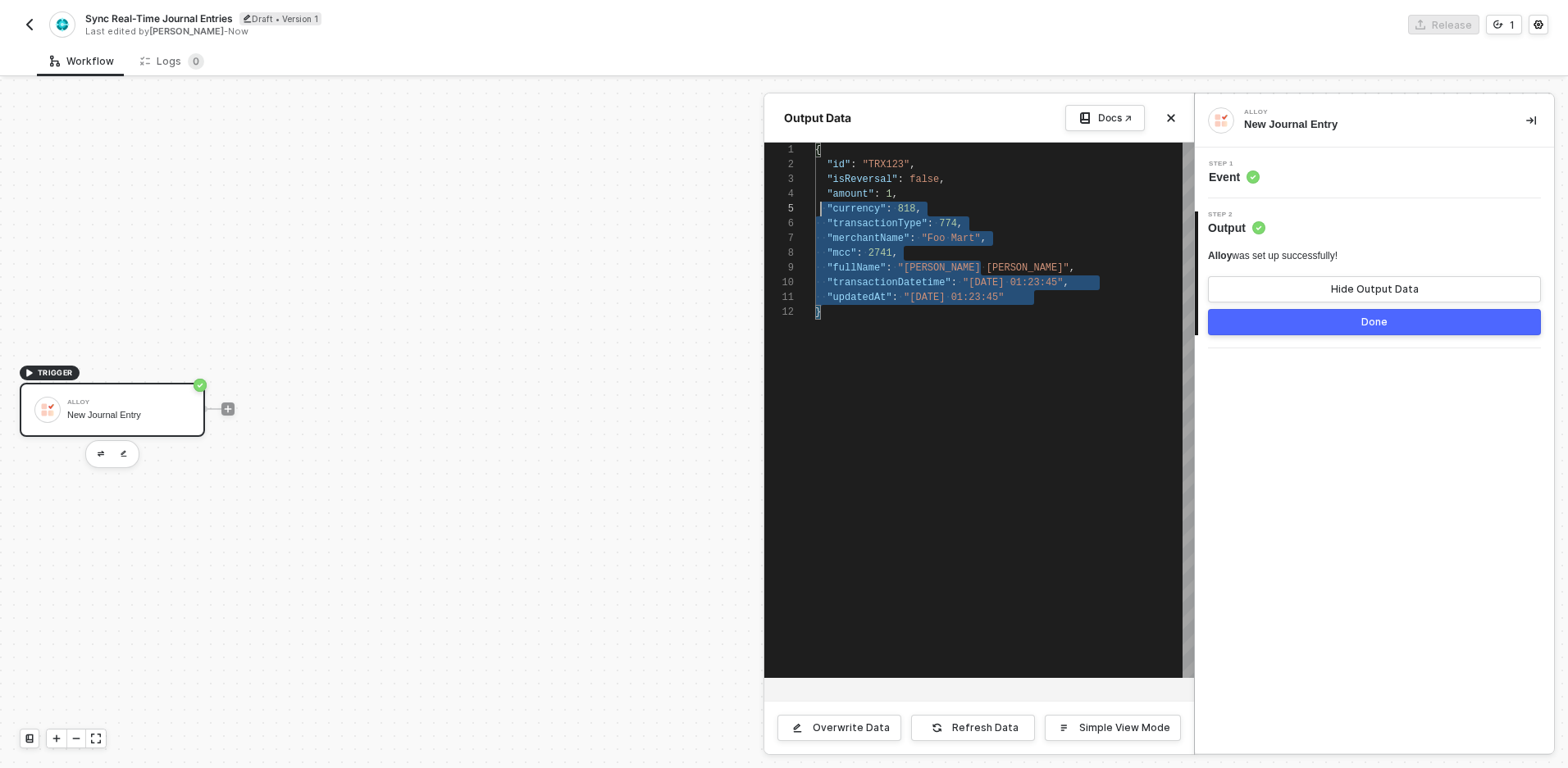
scroll to position [0, 0]
drag, startPoint x: 852, startPoint y: 318, endPoint x: 814, endPoint y: 154, distance: 168.3
click at [1392, 329] on button "Done" at bounding box center [1374, 322] width 333 height 26
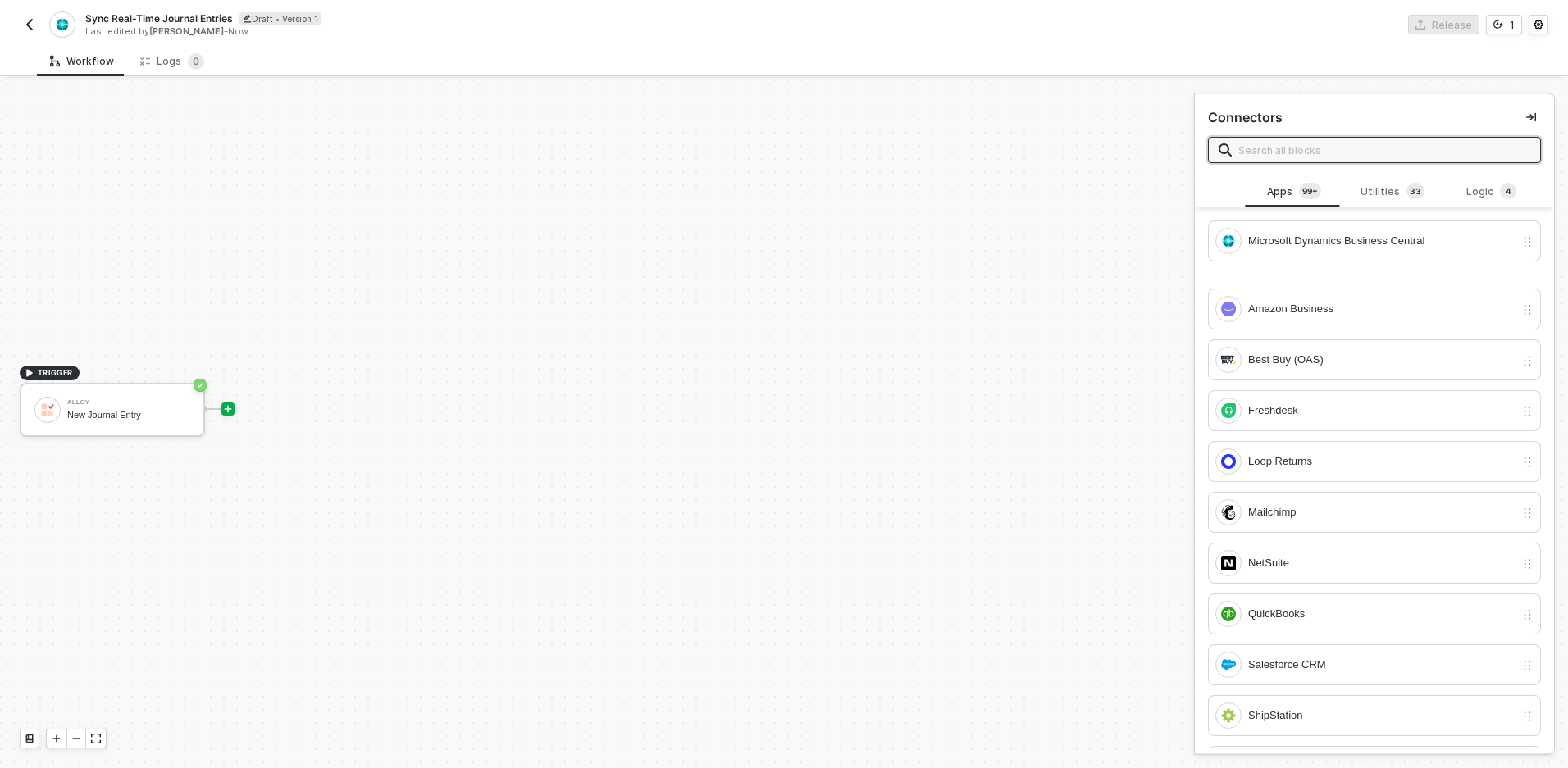
click at [236, 407] on div at bounding box center [228, 409] width 218 height 128
click at [232, 408] on icon "icon-play" at bounding box center [227, 409] width 10 height 10
click at [229, 407] on icon "icon-play" at bounding box center [228, 409] width 7 height 7
click at [1249, 238] on div "Microsoft Dynamics Business Central" at bounding box center [1382, 241] width 266 height 18
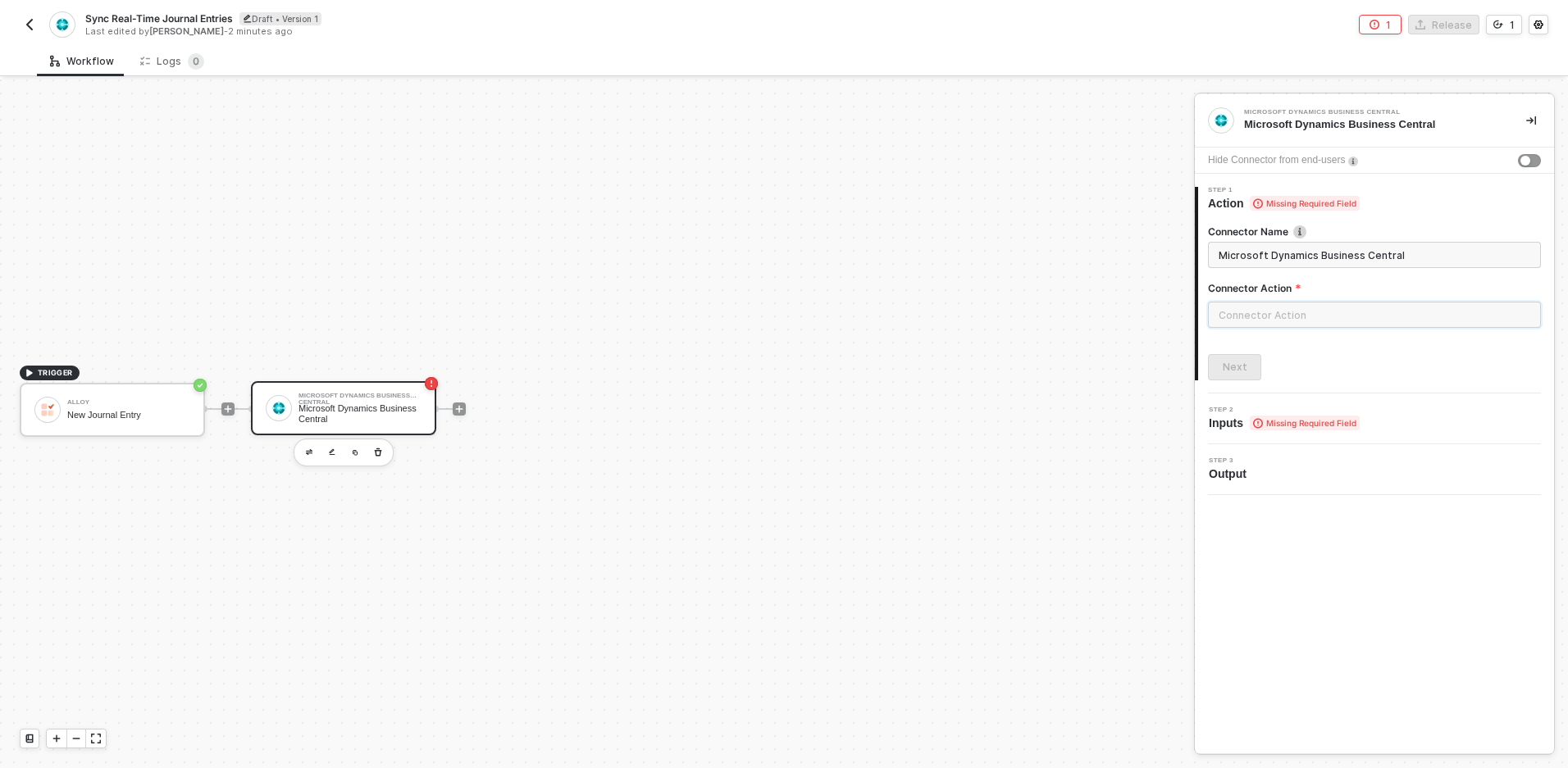
click at [1310, 323] on input "text" at bounding box center [1374, 315] width 333 height 26
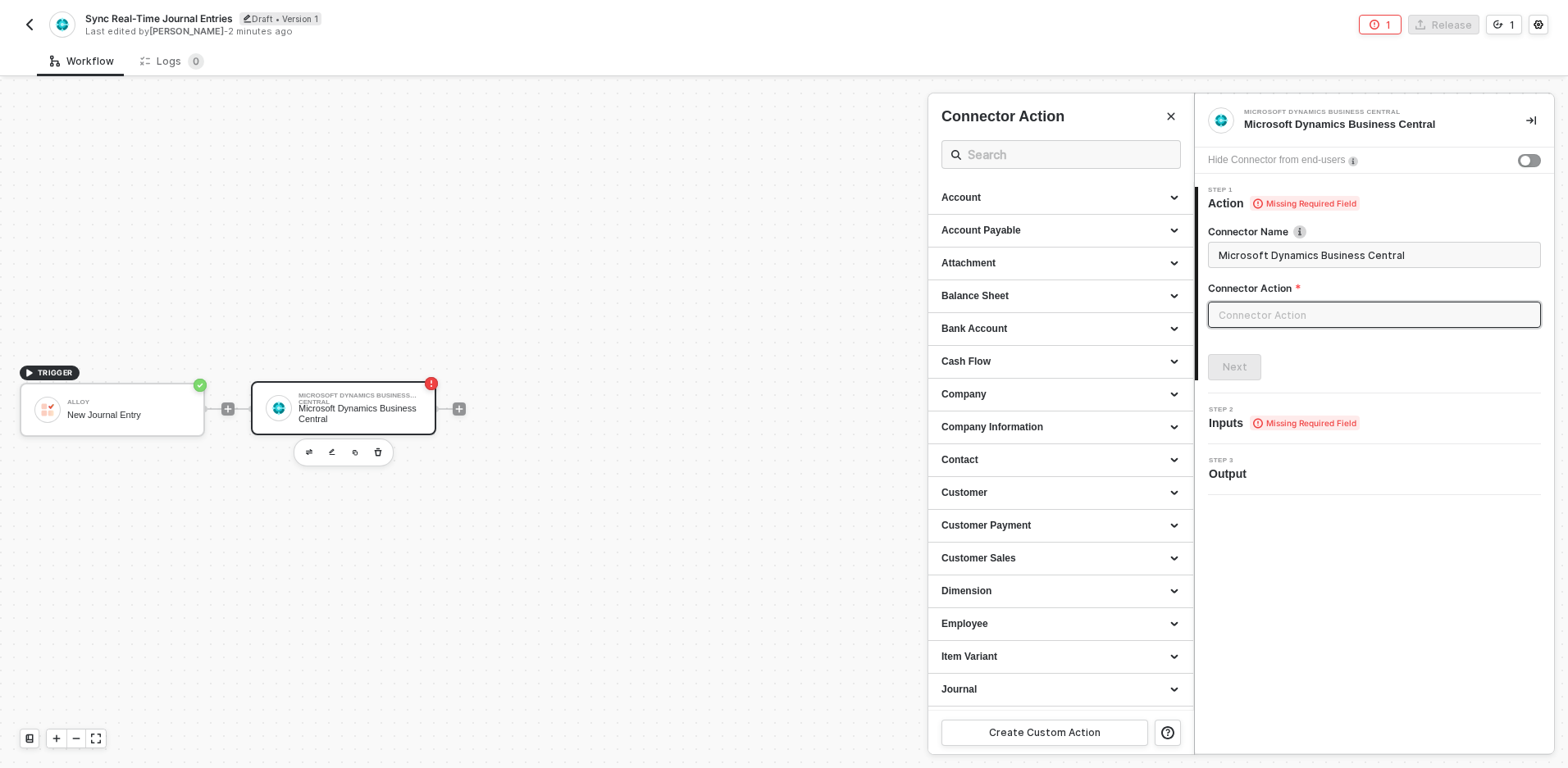
click at [222, 427] on div at bounding box center [784, 424] width 1568 height 689
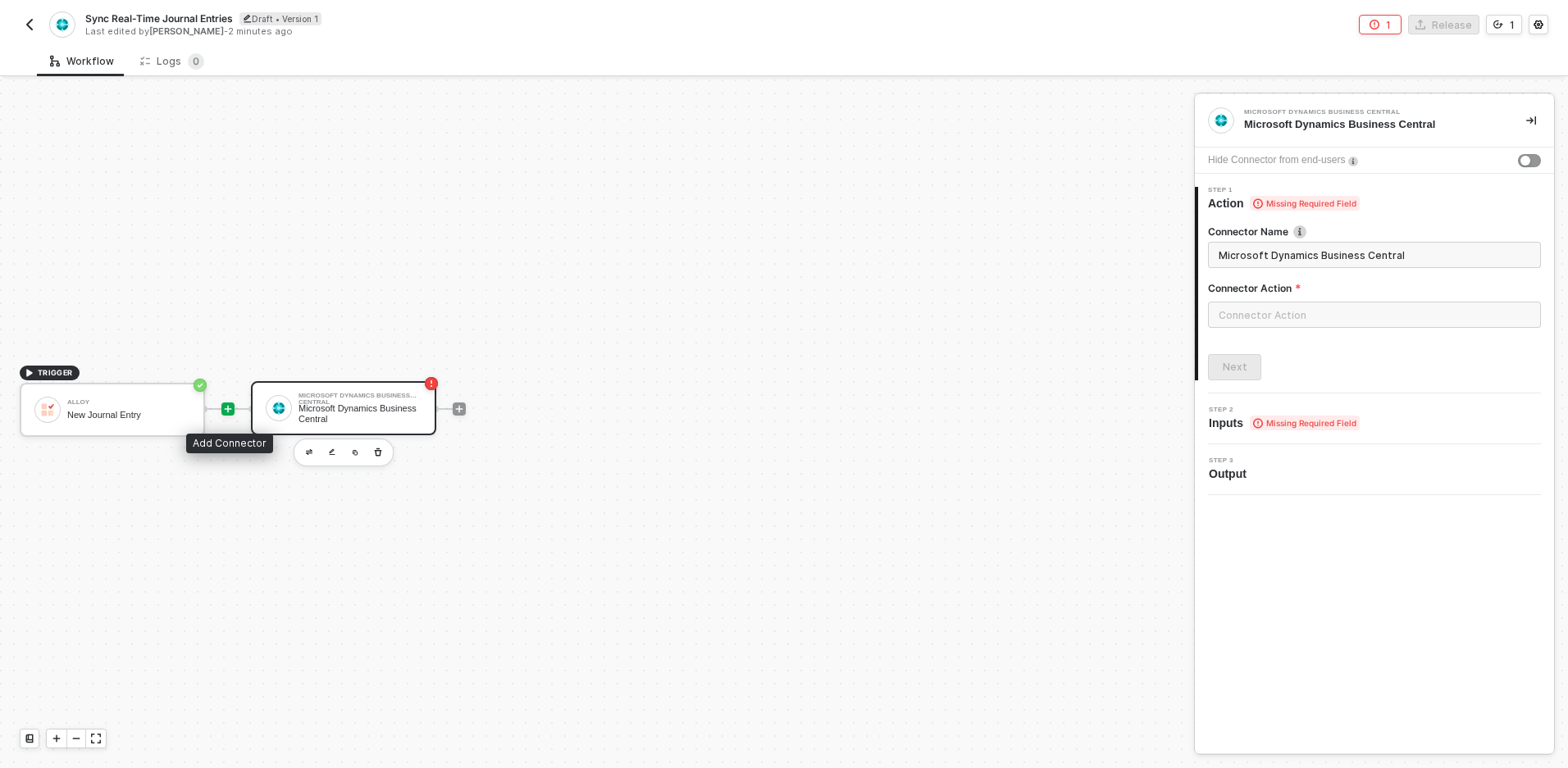
click at [230, 413] on icon "icon-play" at bounding box center [227, 409] width 10 height 10
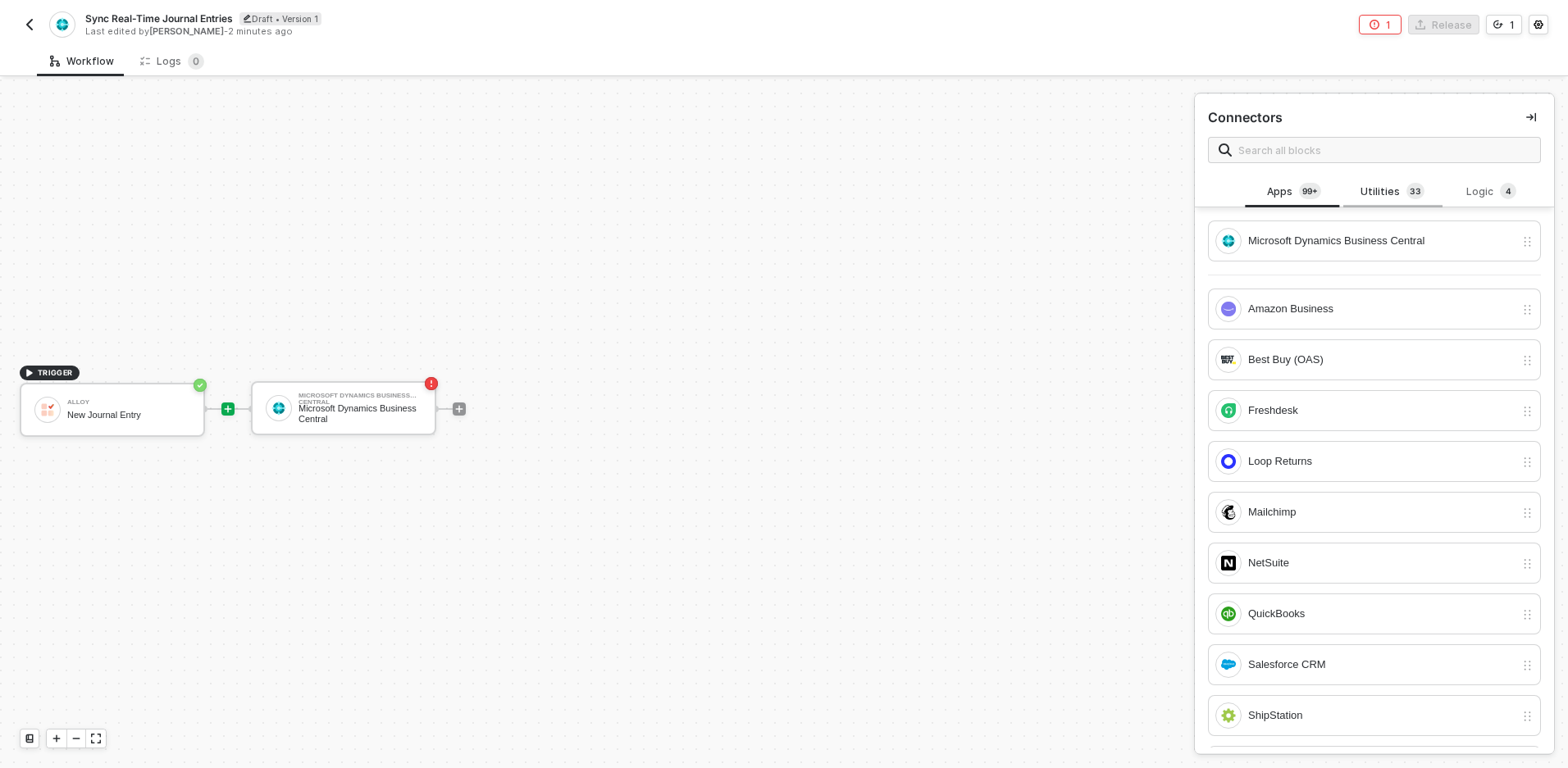
click at [1373, 195] on div "Utilities 3 3" at bounding box center [1392, 191] width 72 height 18
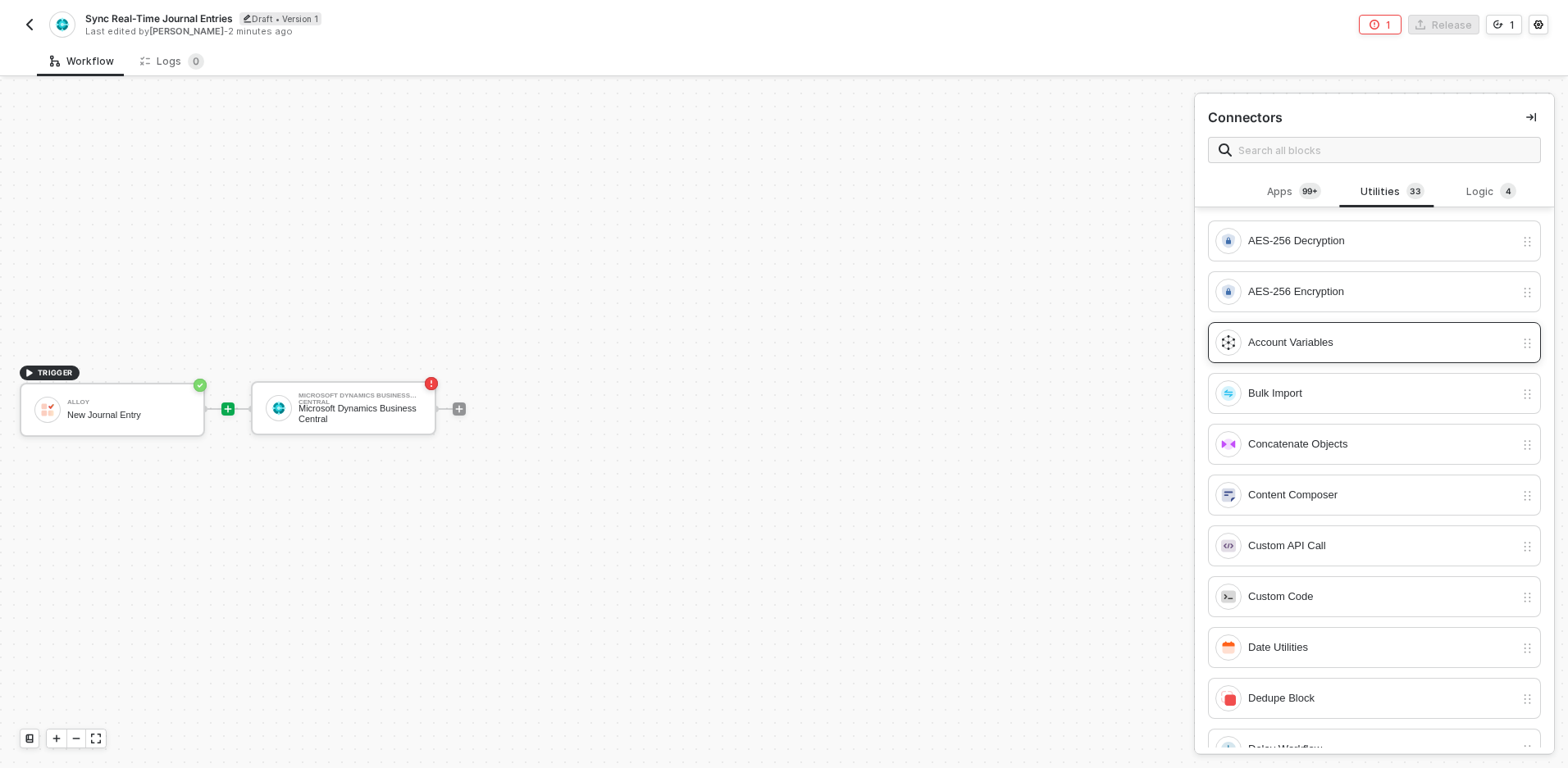
click at [1307, 330] on div "Account Variables" at bounding box center [1365, 343] width 299 height 26
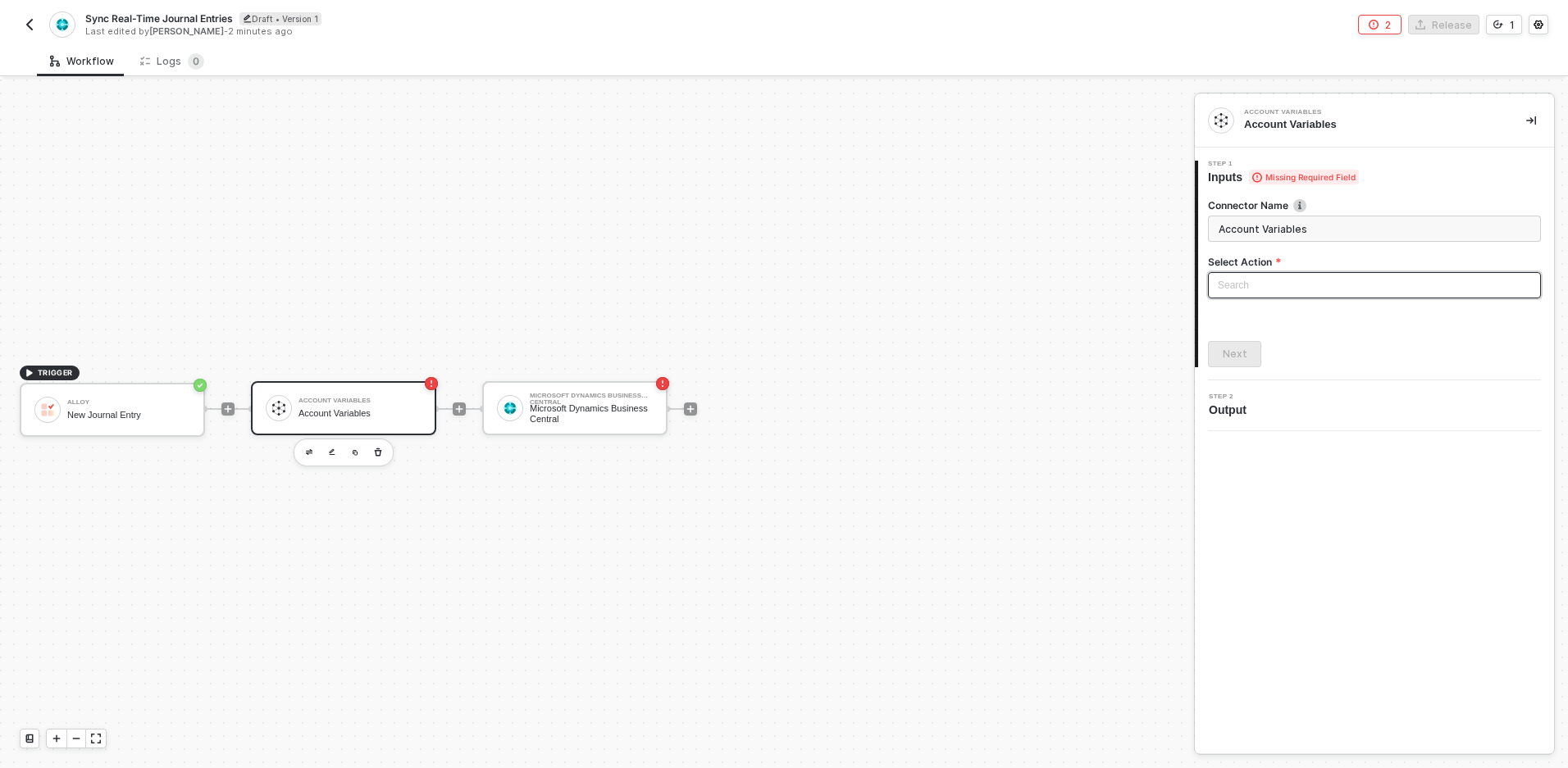
click at [1299, 280] on input "search" at bounding box center [1375, 285] width 313 height 24
click at [1246, 343] on div "Get Account Variables" at bounding box center [1374, 344] width 307 height 18
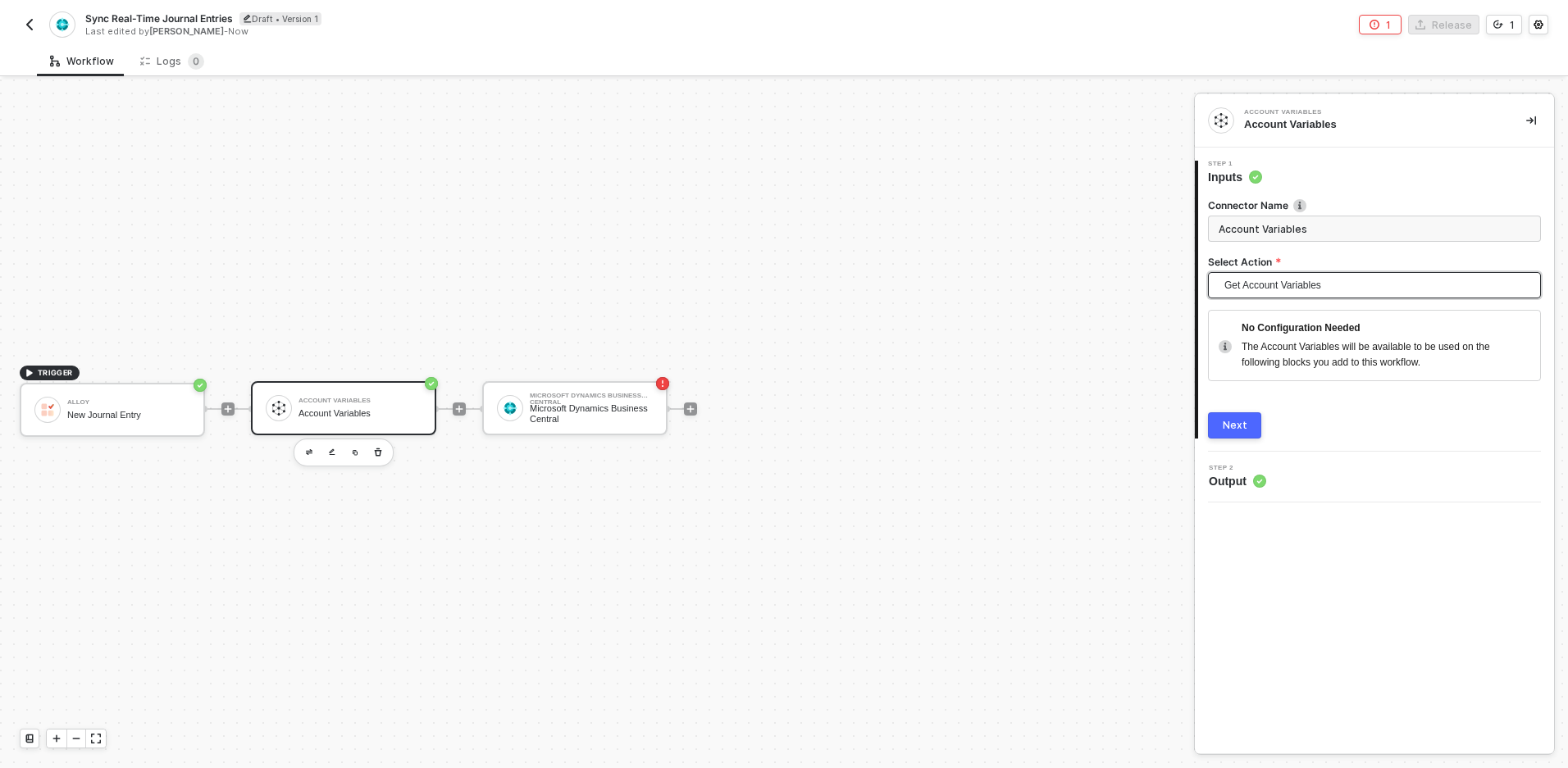
click at [1263, 284] on span "Get Account Variables" at bounding box center [1377, 285] width 307 height 24
click at [1310, 344] on div "Get Account Variables" at bounding box center [1374, 344] width 307 height 18
click at [1251, 424] on button "Next" at bounding box center [1234, 425] width 53 height 26
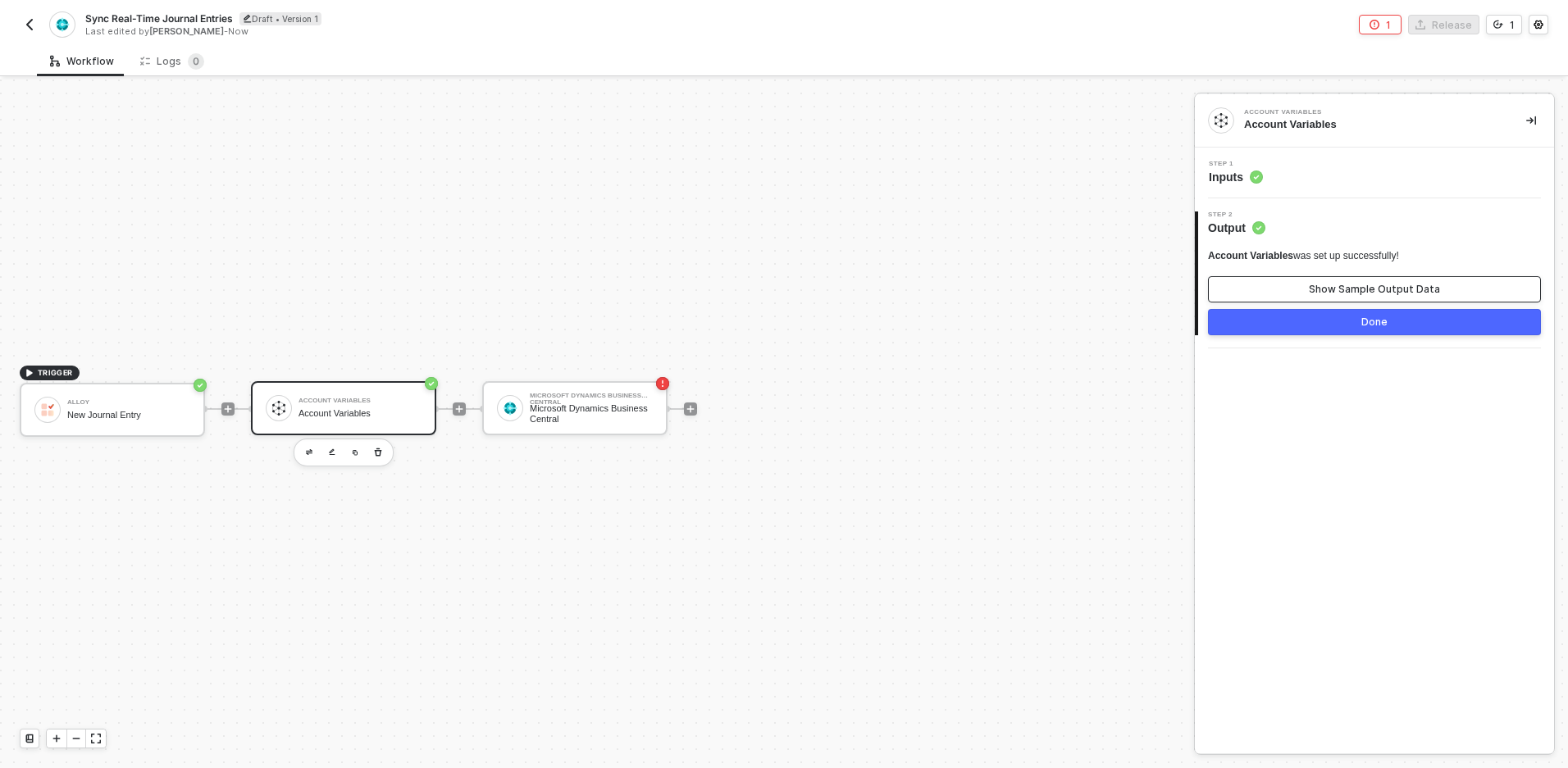
click at [1277, 280] on button "Show Sample Output Data" at bounding box center [1374, 290] width 333 height 26
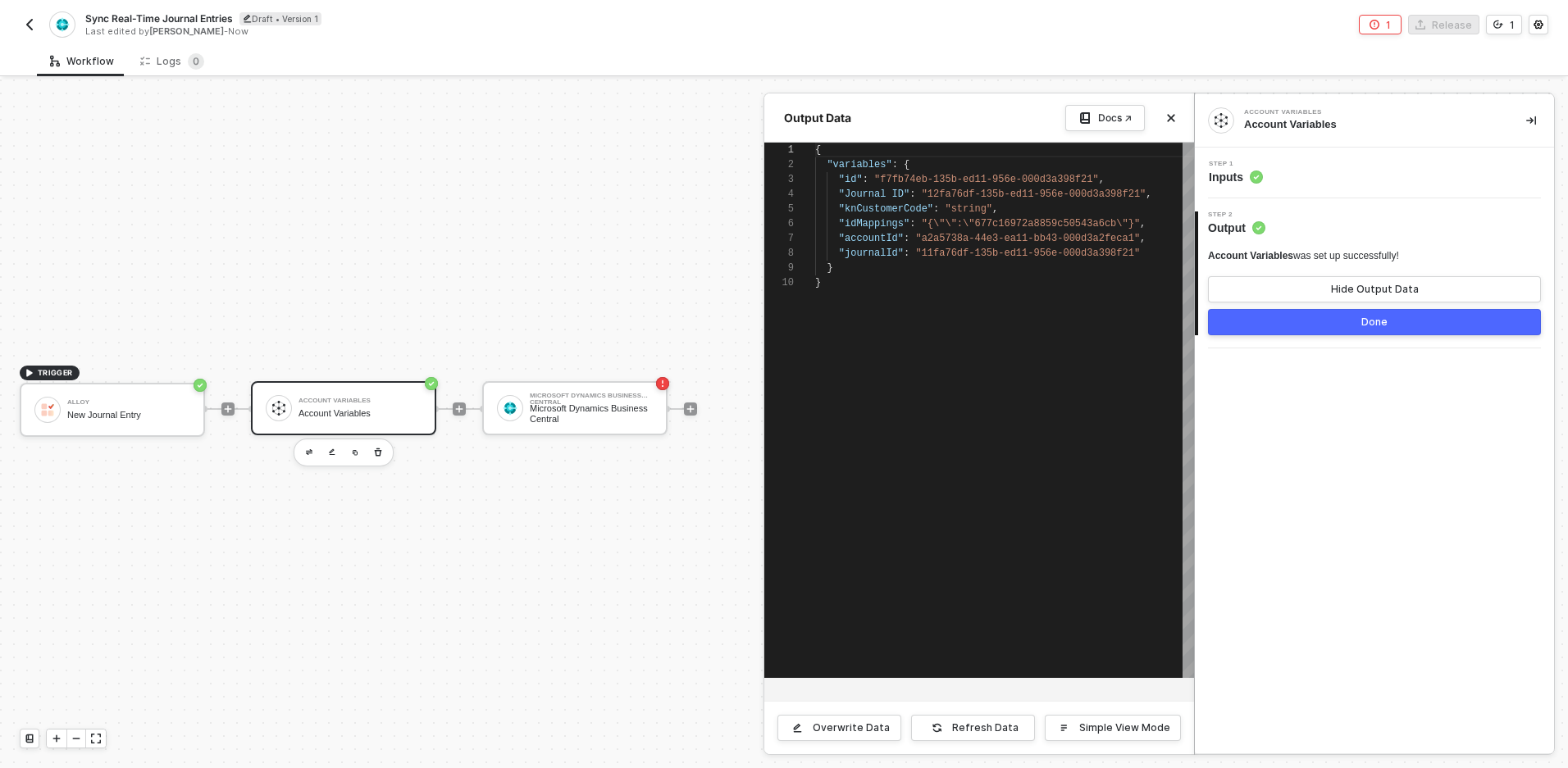
scroll to position [133, 0]
click at [859, 237] on span ""accountId"" at bounding box center [871, 238] width 64 height 11
click at [863, 254] on span ""journalId"" at bounding box center [871, 253] width 64 height 11
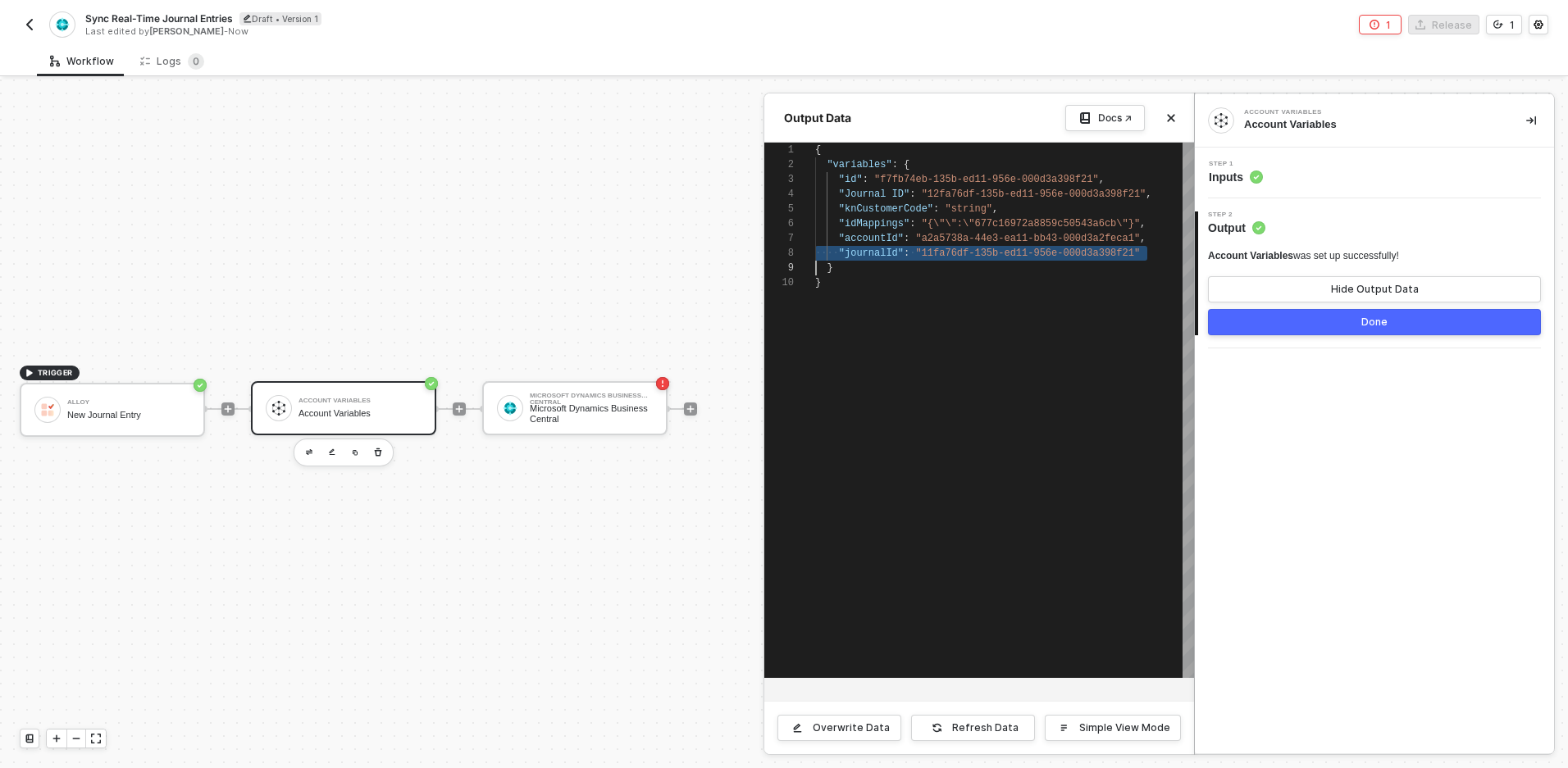
click at [859, 236] on span ""accountId"" at bounding box center [871, 238] width 64 height 11
drag, startPoint x: 859, startPoint y: 236, endPoint x: 881, endPoint y: 234, distance: 22.1
click at [1320, 319] on button "Done" at bounding box center [1374, 322] width 333 height 26
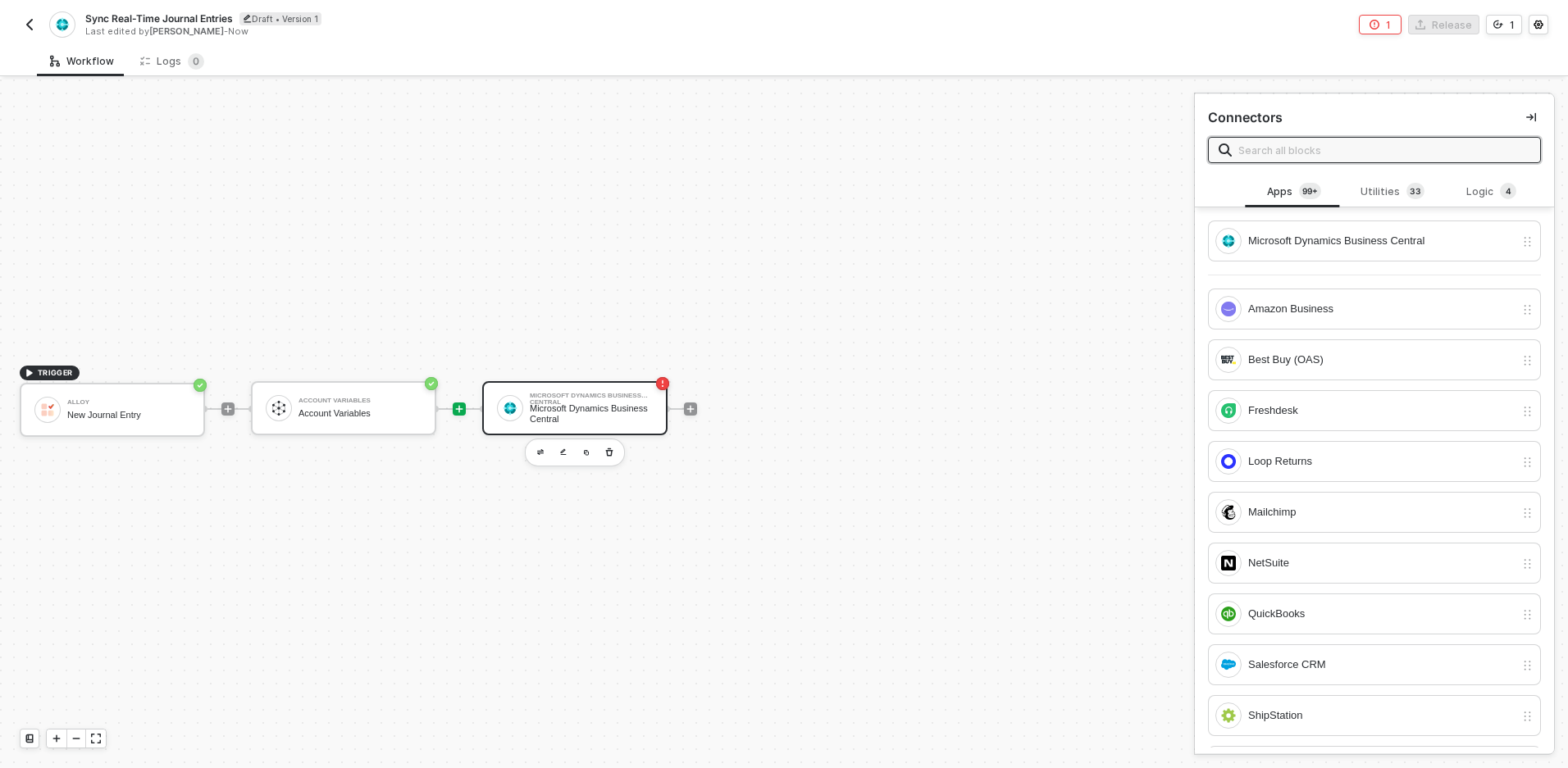
click at [552, 411] on div "Microsoft Dynamics Business Central" at bounding box center [591, 414] width 123 height 21
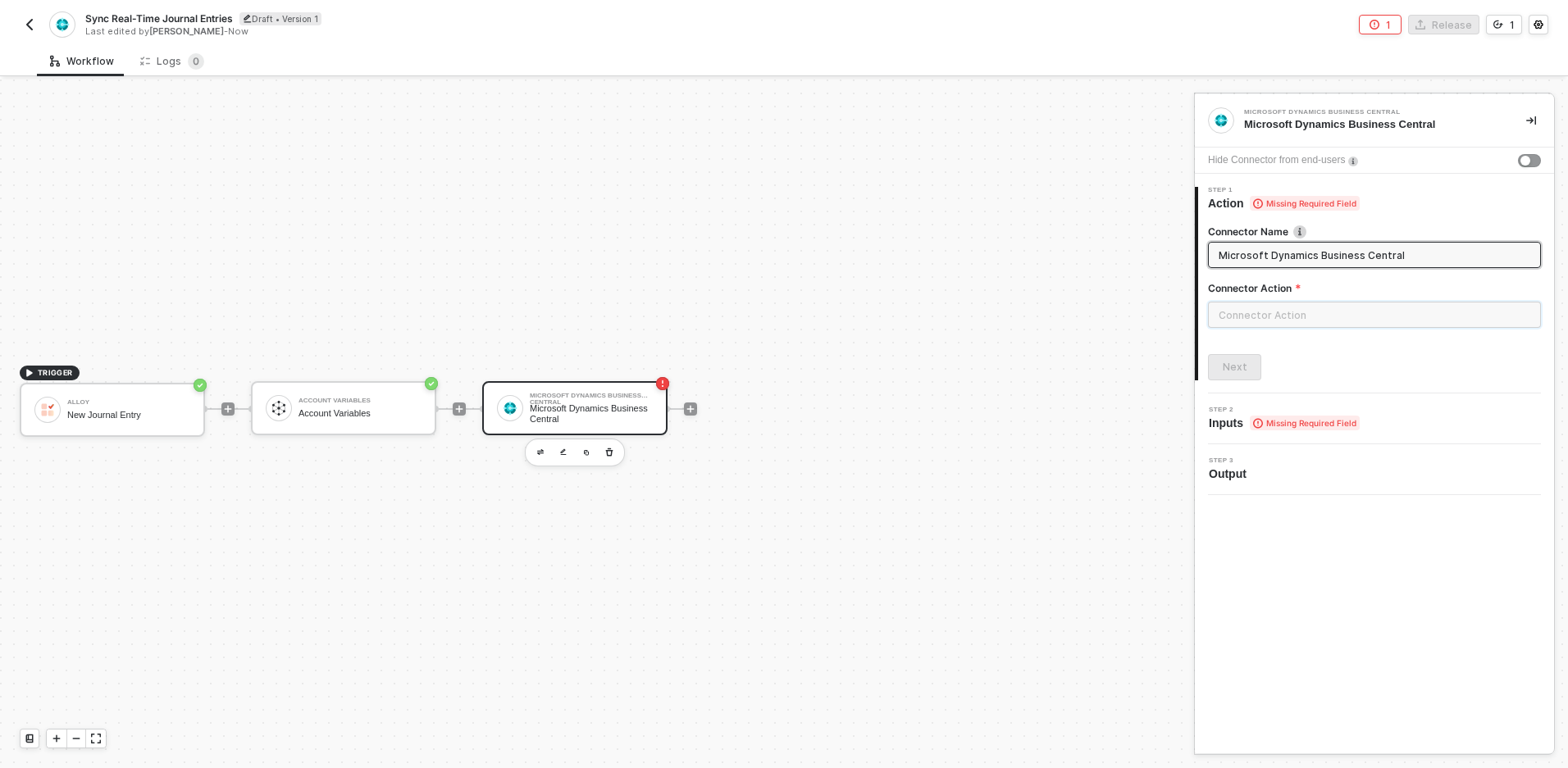
click at [1284, 320] on input "text" at bounding box center [1374, 315] width 333 height 26
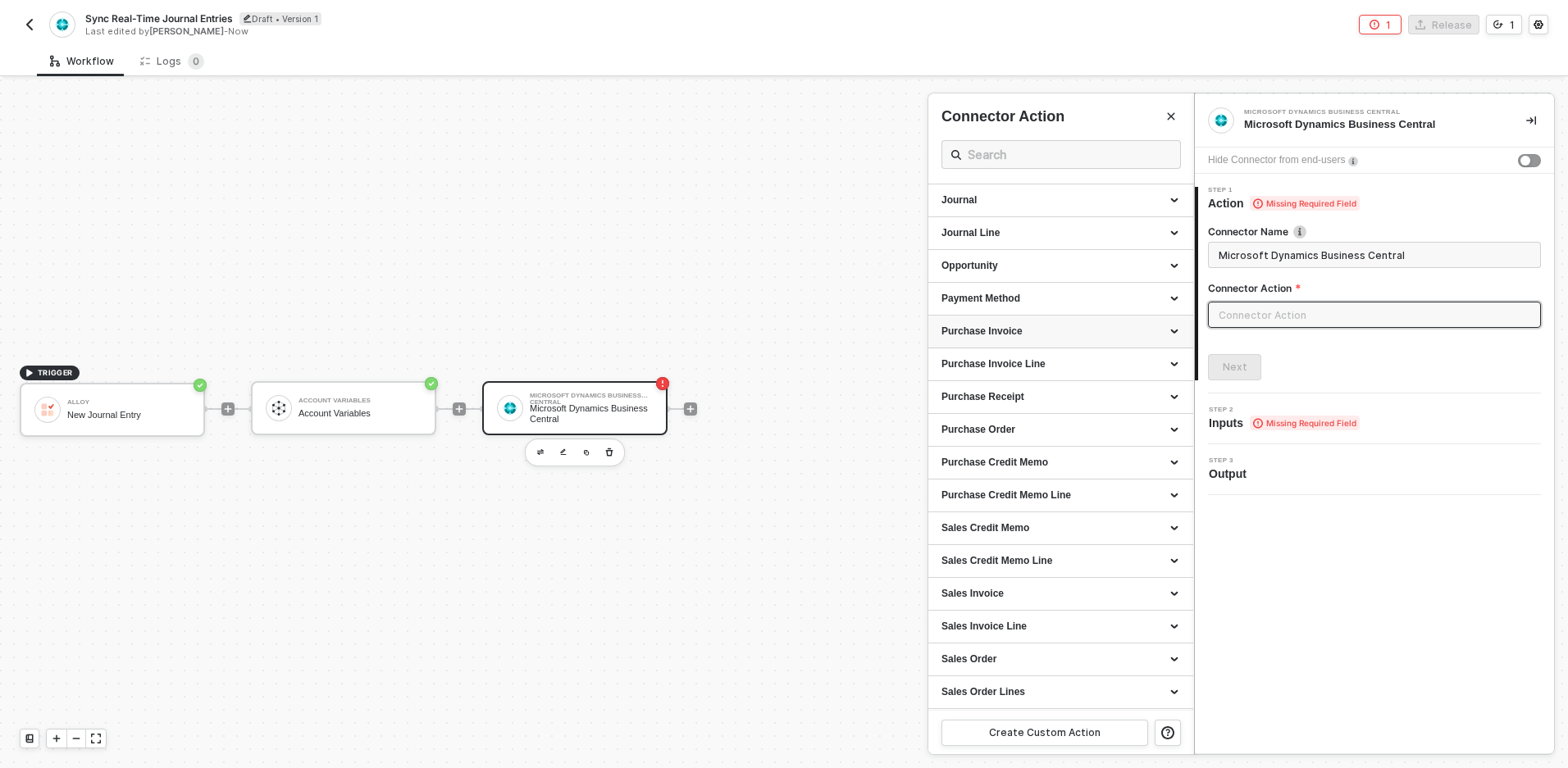
scroll to position [489, 0]
click at [1041, 237] on div "Journal Line" at bounding box center [1061, 234] width 238 height 14
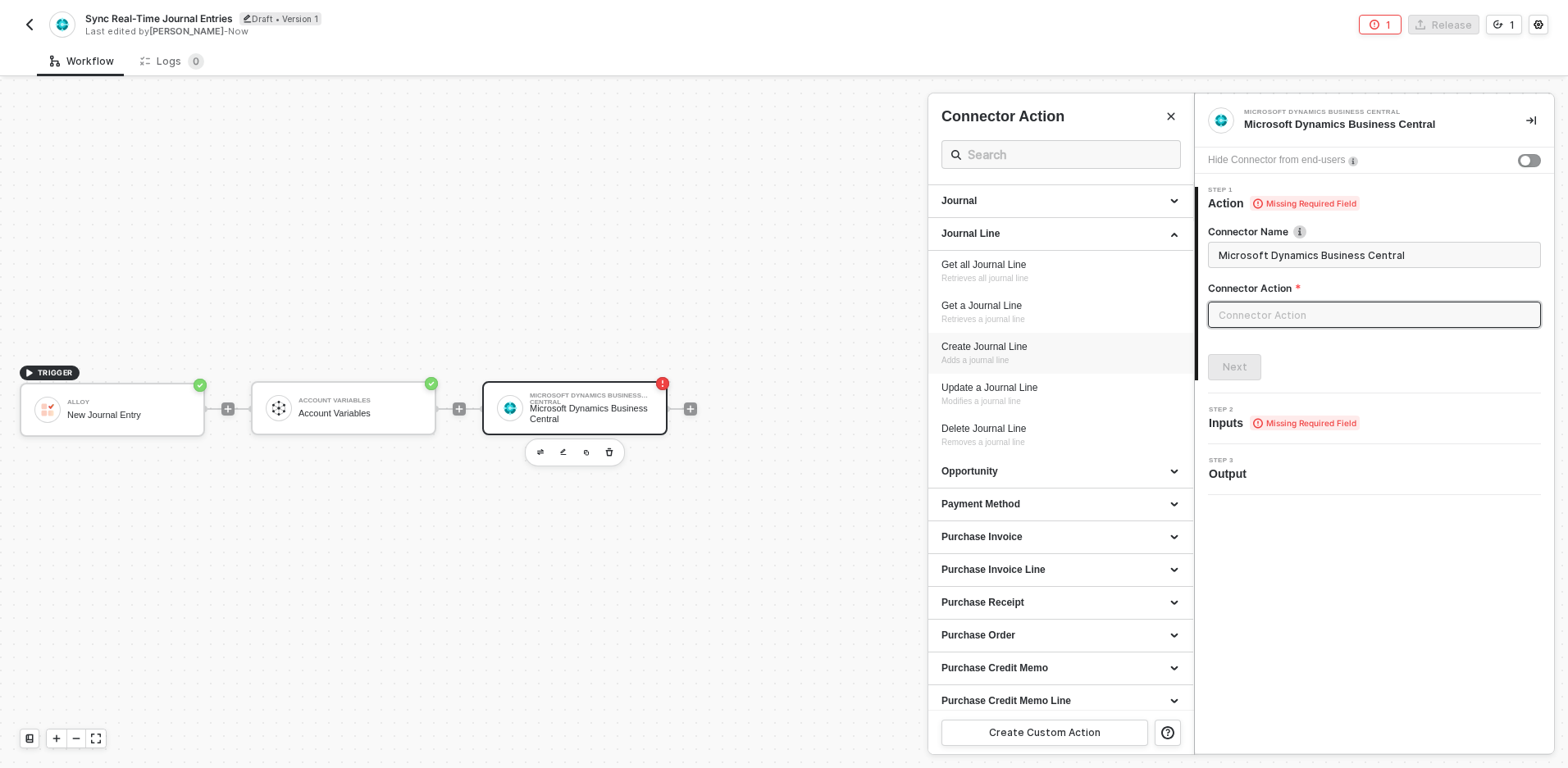
click at [1029, 337] on li "Create Journal Line Adds a journal line" at bounding box center [1061, 353] width 265 height 41
type input "Adds a journal line"
type input "Journal Line - Create Journal Line"
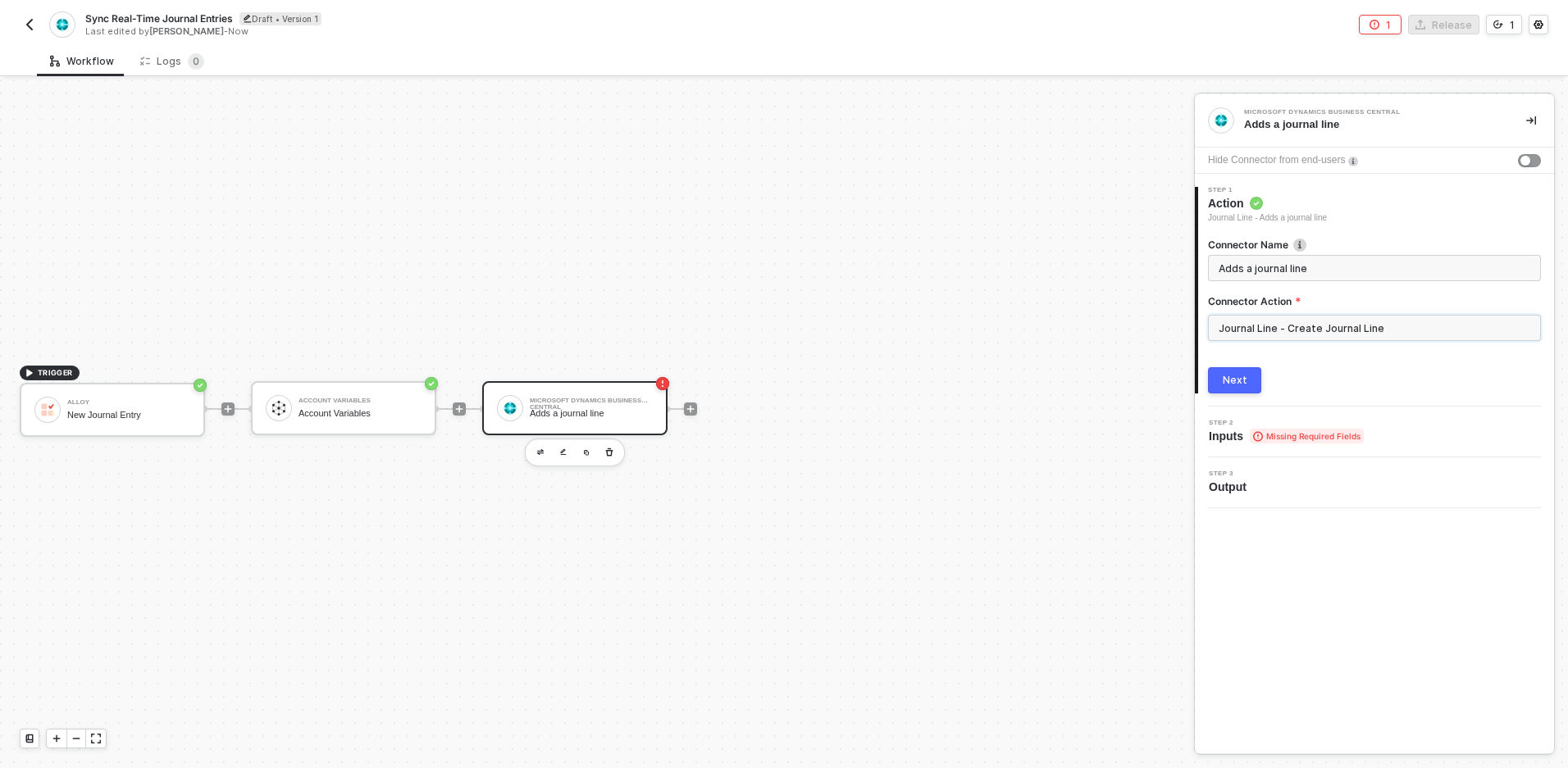
click at [1342, 331] on input "Journal Line - Create Journal Line" at bounding box center [1374, 328] width 333 height 26
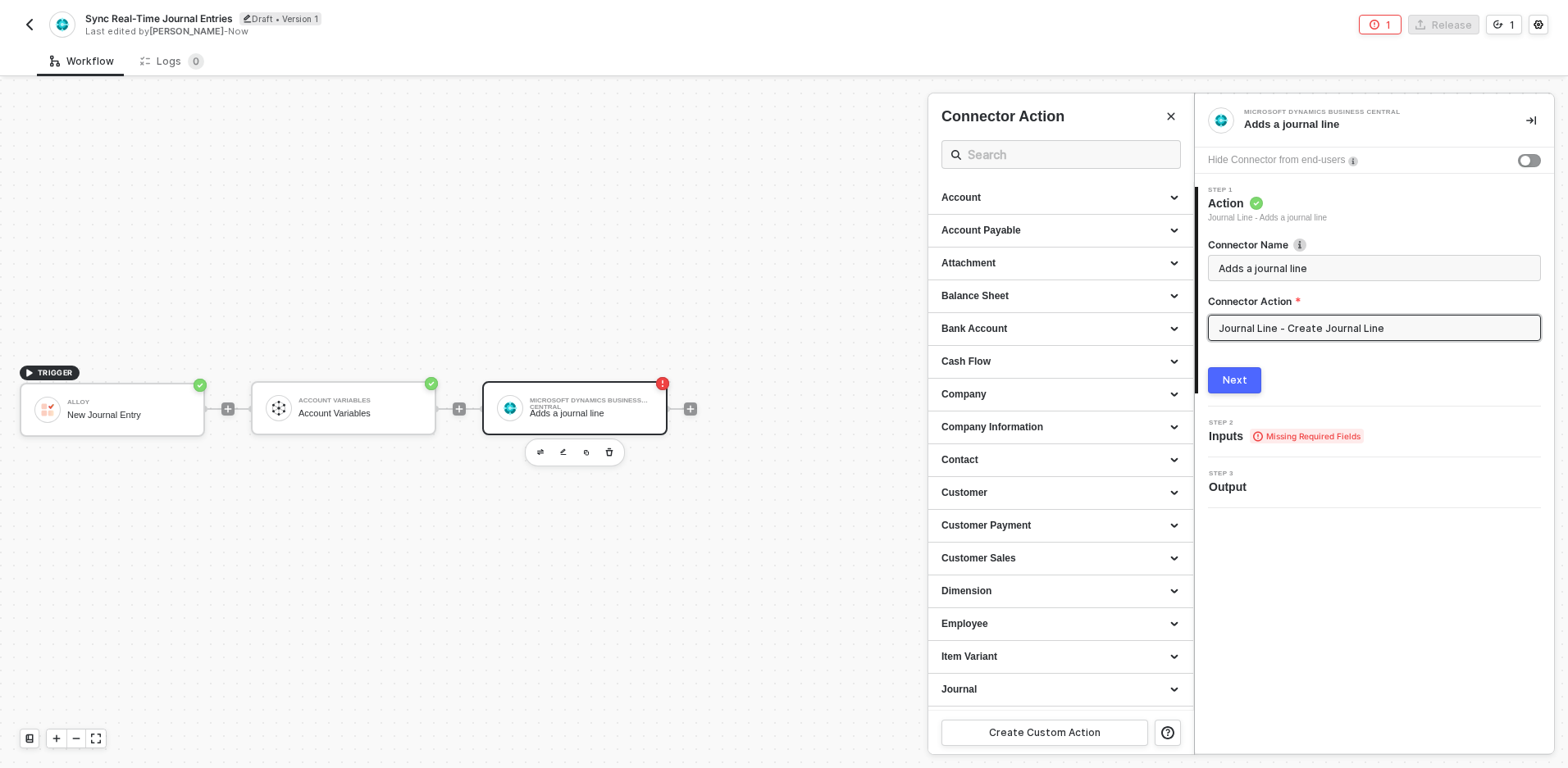
click at [1342, 331] on input "Journal Line - Create Journal Line" at bounding box center [1374, 328] width 333 height 26
click at [1226, 377] on div "Next" at bounding box center [1235, 380] width 24 height 13
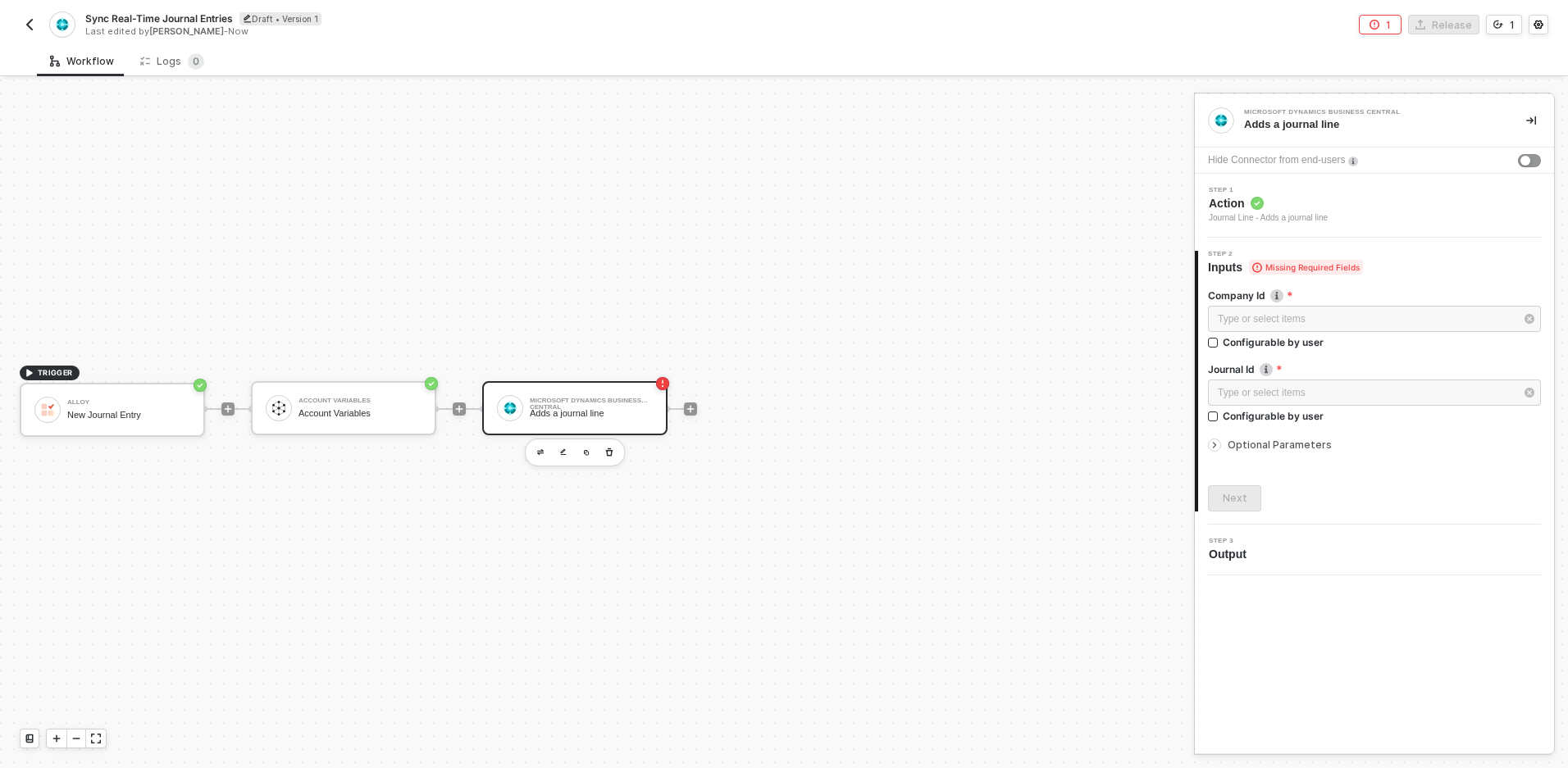
click at [1240, 353] on div "Type or select items ﻿ Configurable by user" at bounding box center [1374, 331] width 333 height 50
click at [1238, 344] on div "Configurable by user" at bounding box center [1273, 342] width 101 height 14
click at [1220, 344] on input "Configurable by user" at bounding box center [1213, 343] width 11 height 11
checkbox input "true"
click at [1255, 393] on div "Type or select items ﻿" at bounding box center [1366, 395] width 297 height 16
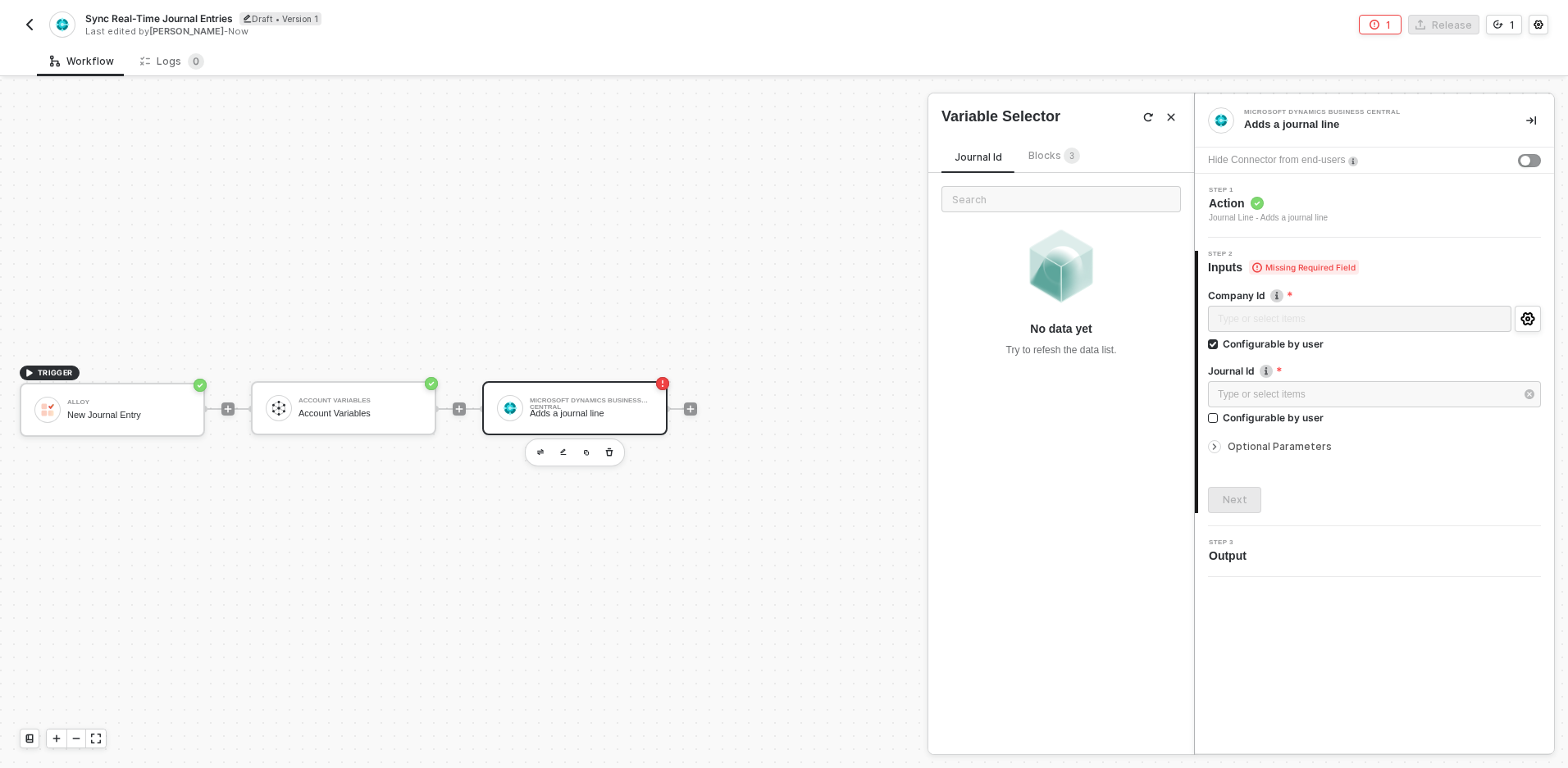
click at [1039, 150] on span "Blocks 3" at bounding box center [1054, 156] width 51 height 12
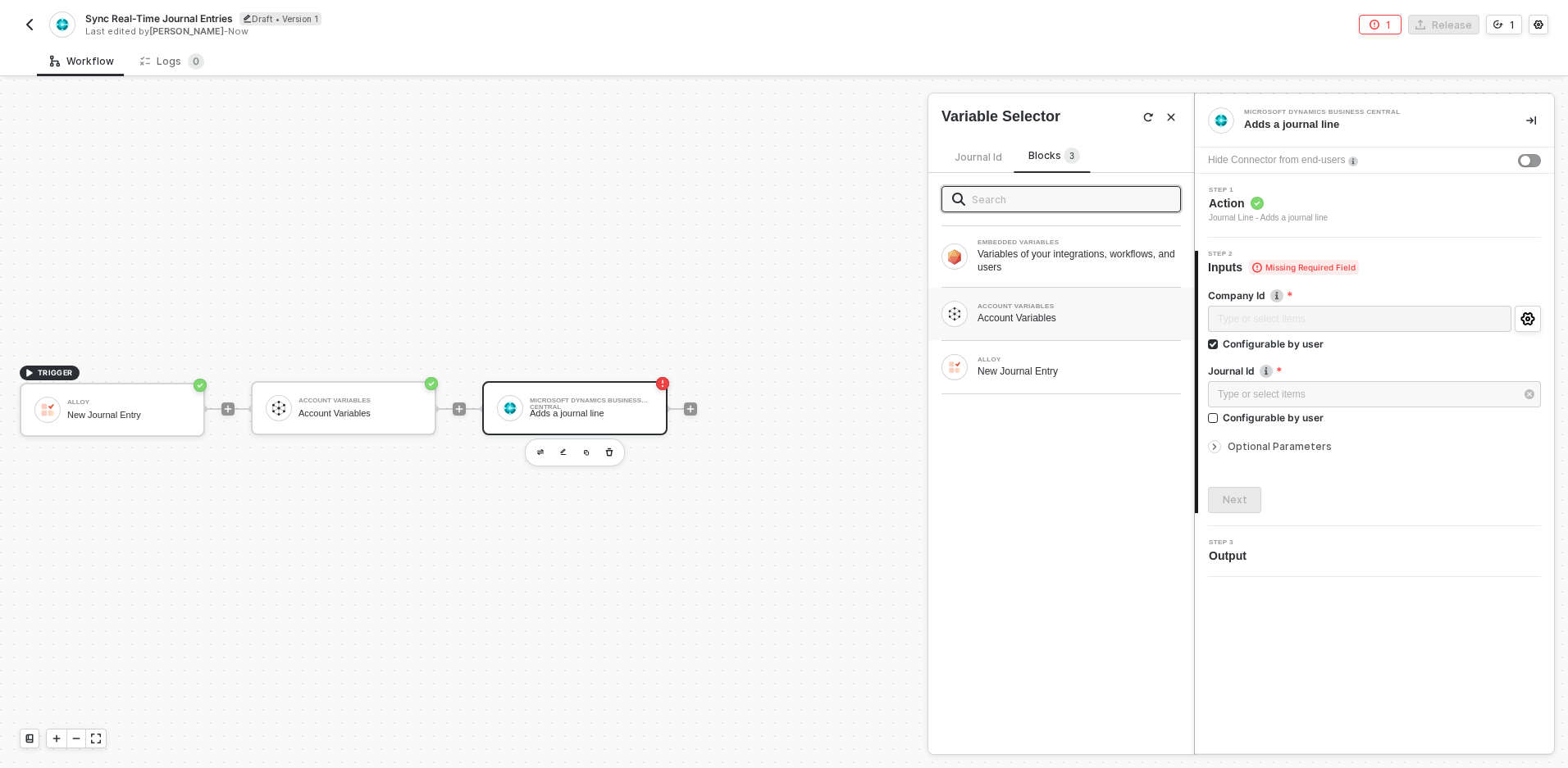
click at [1018, 302] on div "ACCOUNT VARIABLES Account Variables" at bounding box center [1061, 314] width 239 height 26
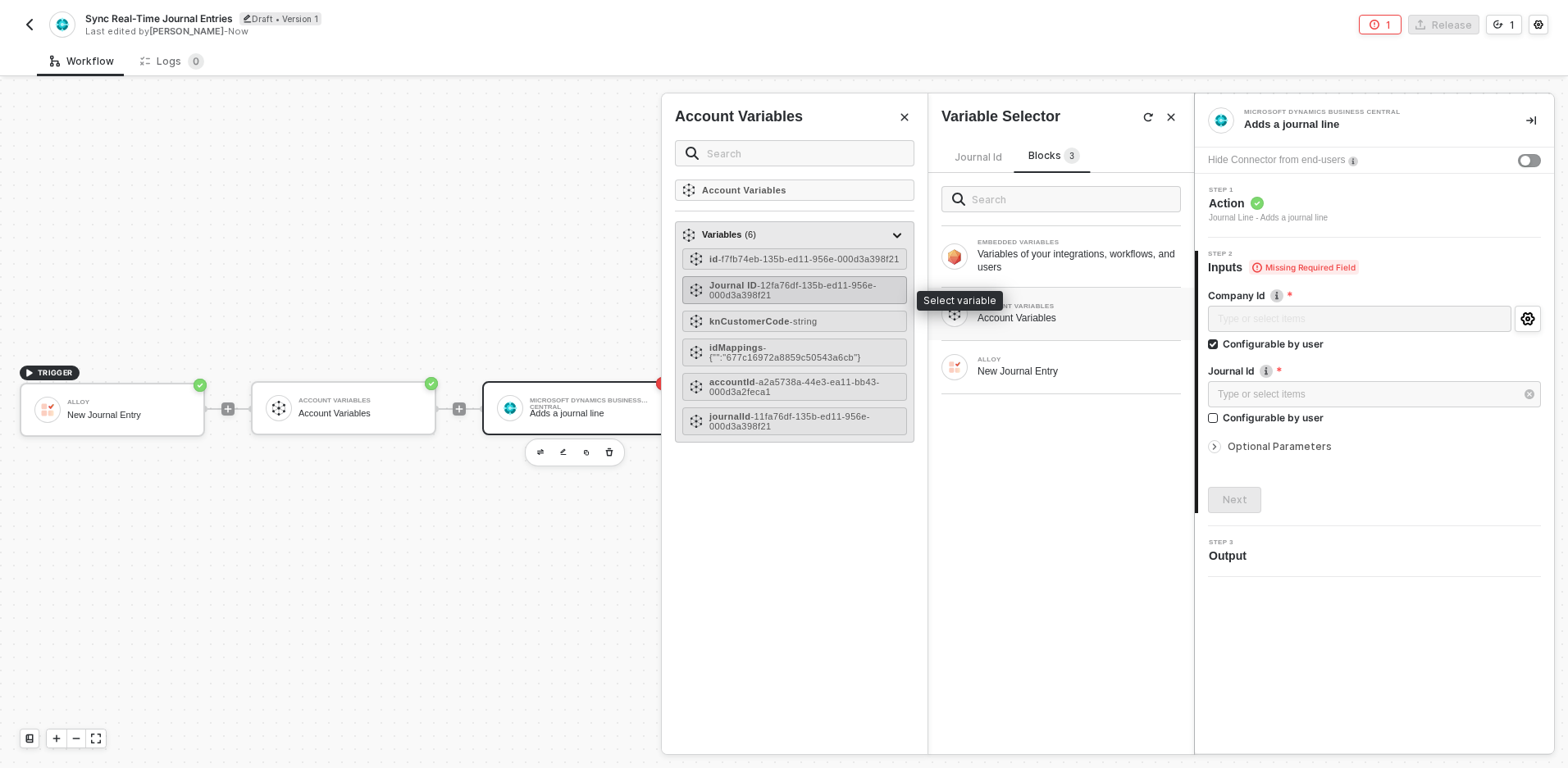
click at [783, 292] on span "- 12fa76df-135b-ed11-956e-000d3a398f21" at bounding box center [793, 290] width 167 height 20
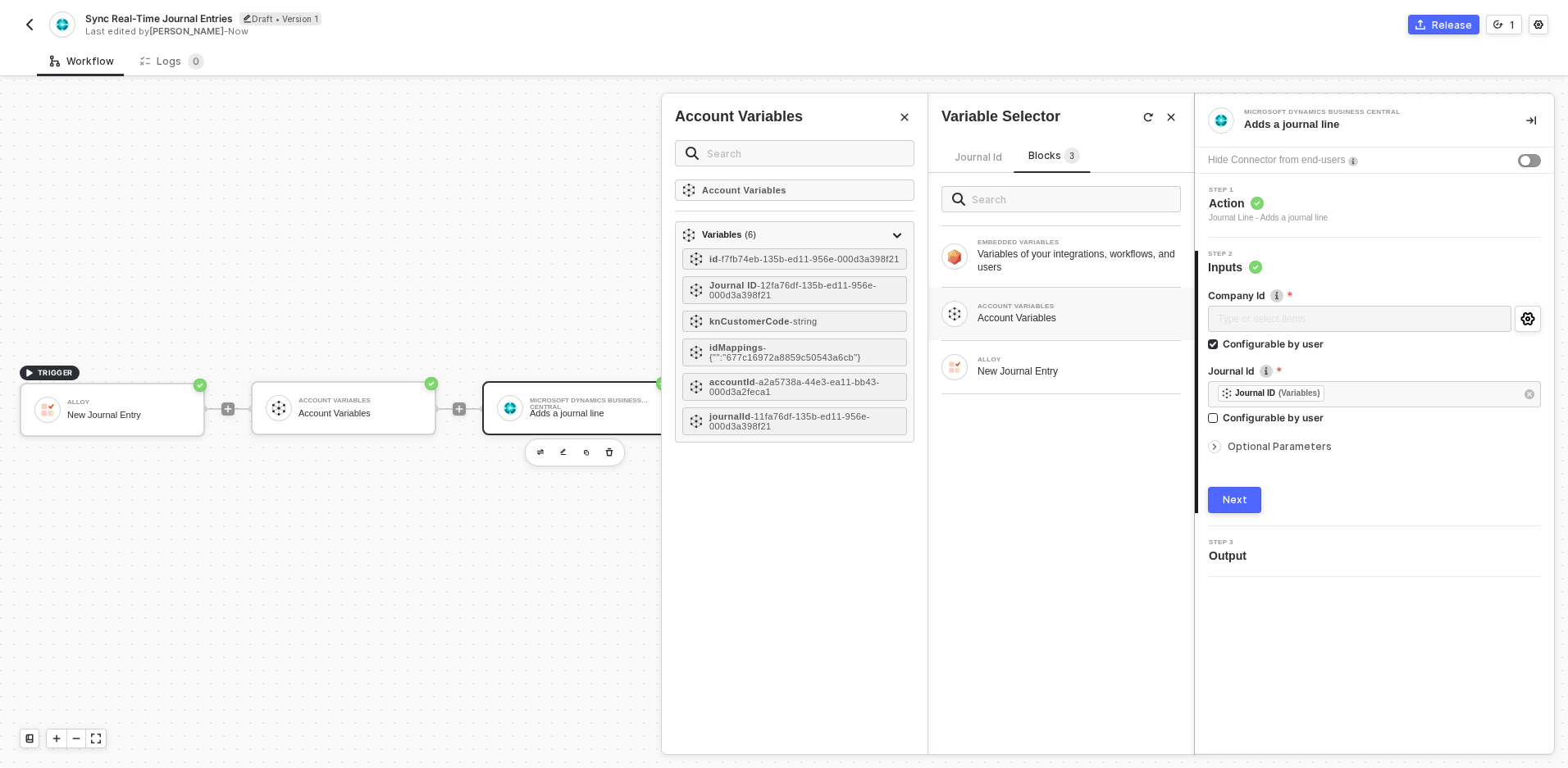
click at [1287, 444] on span "Optional Parameters" at bounding box center [1280, 446] width 104 height 12
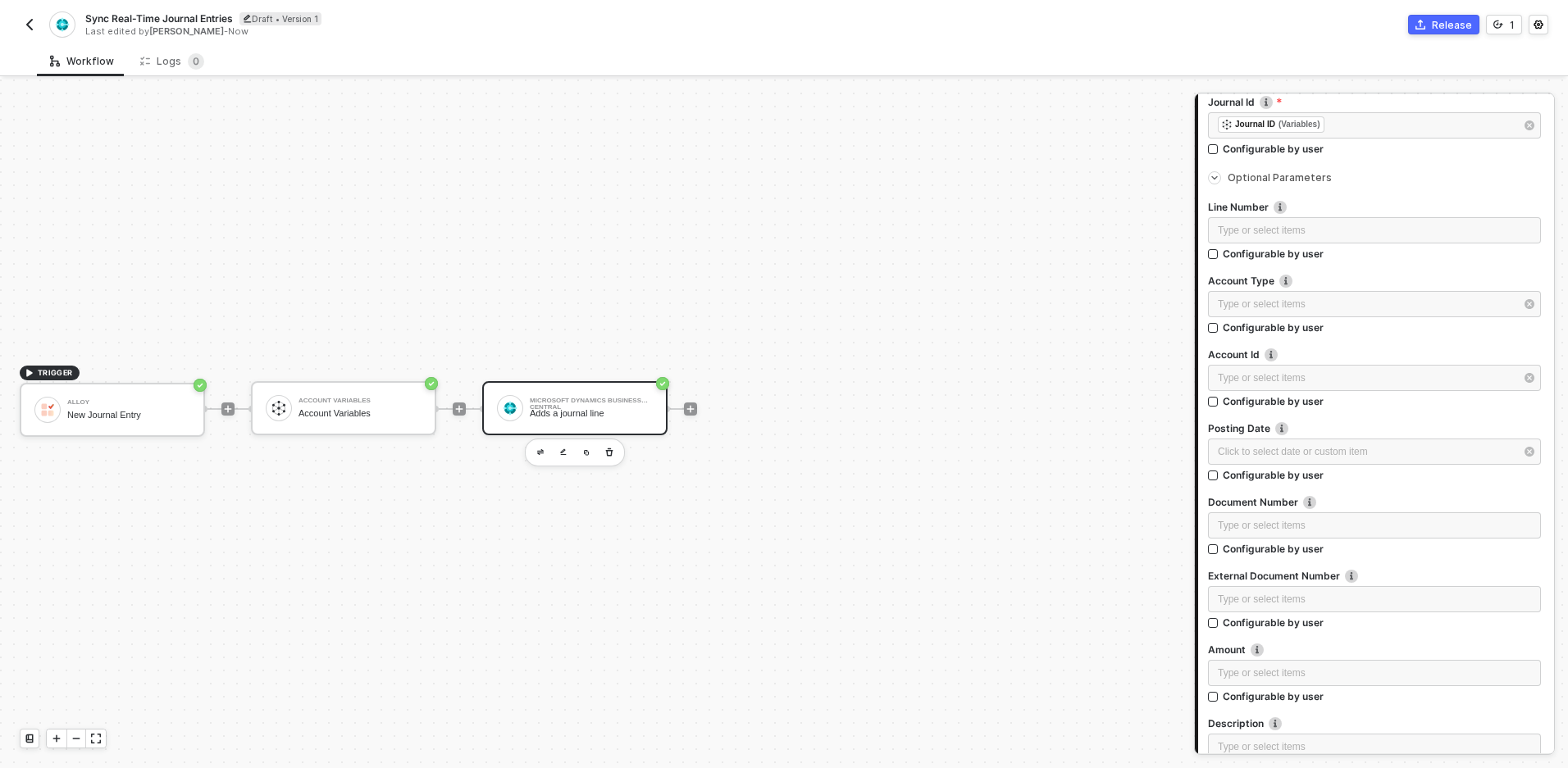
scroll to position [257, 0]
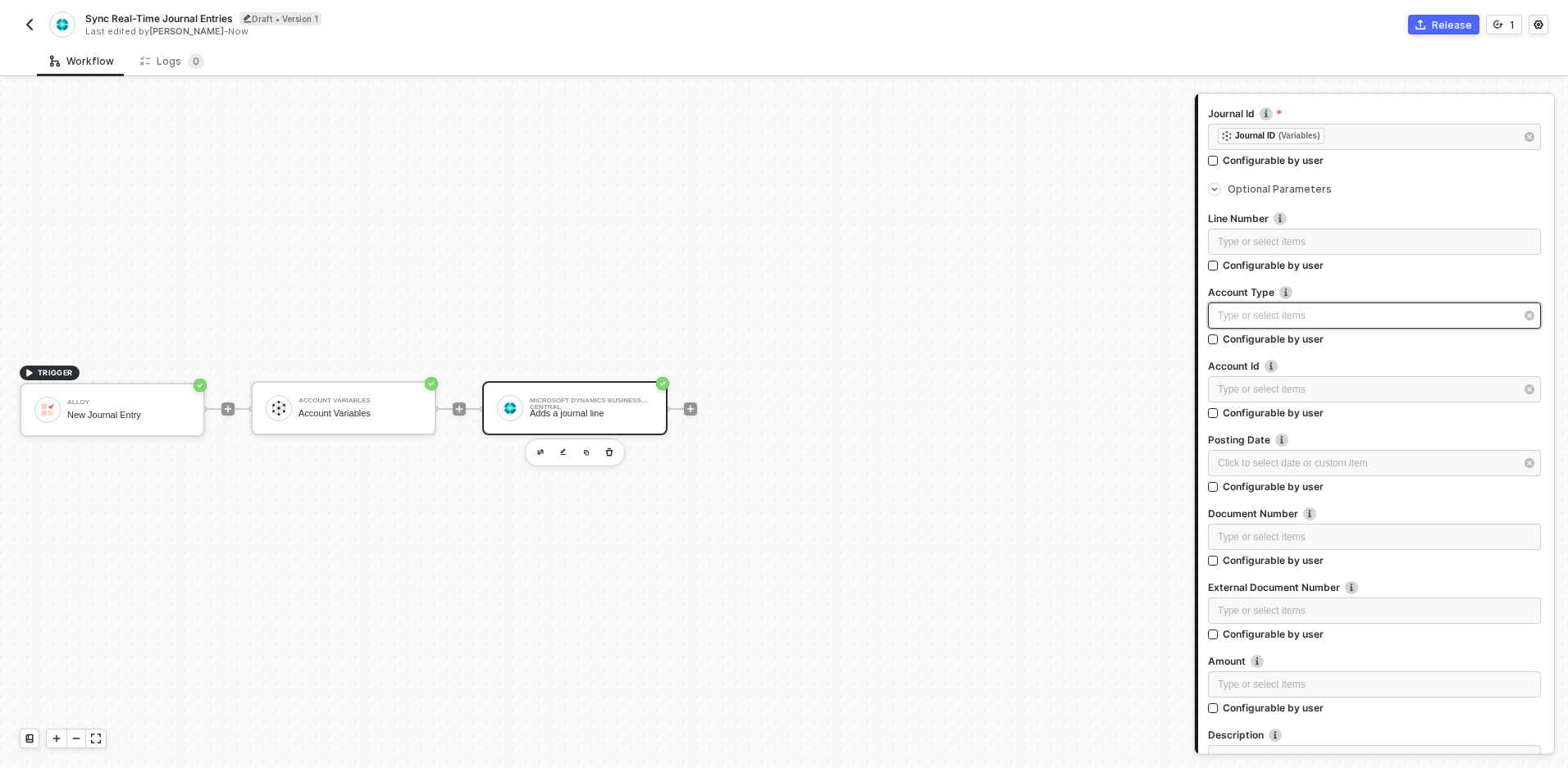
click at [1277, 317] on div "Type or select items ﻿" at bounding box center [1366, 316] width 297 height 16
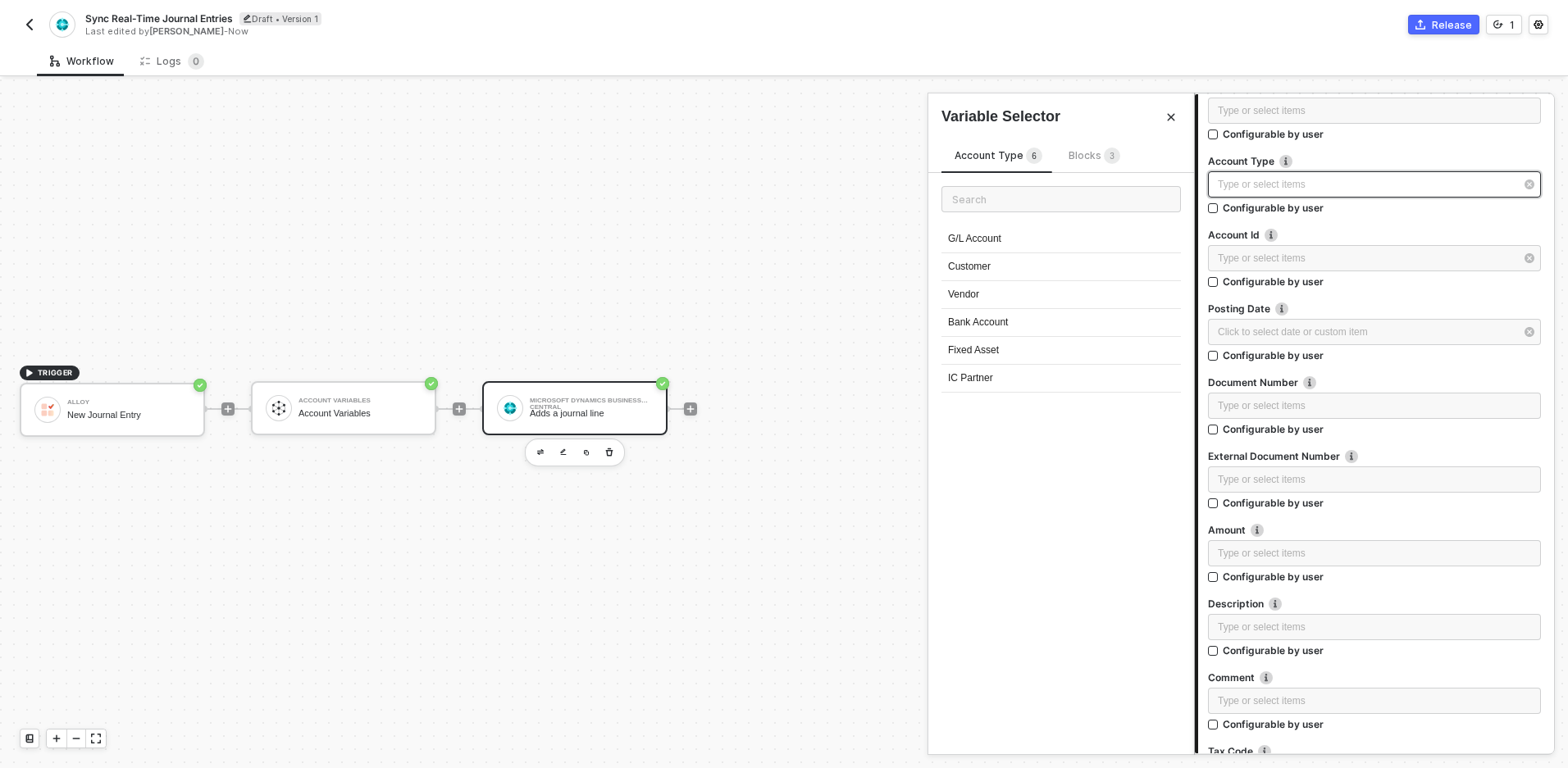
scroll to position [395, 0]
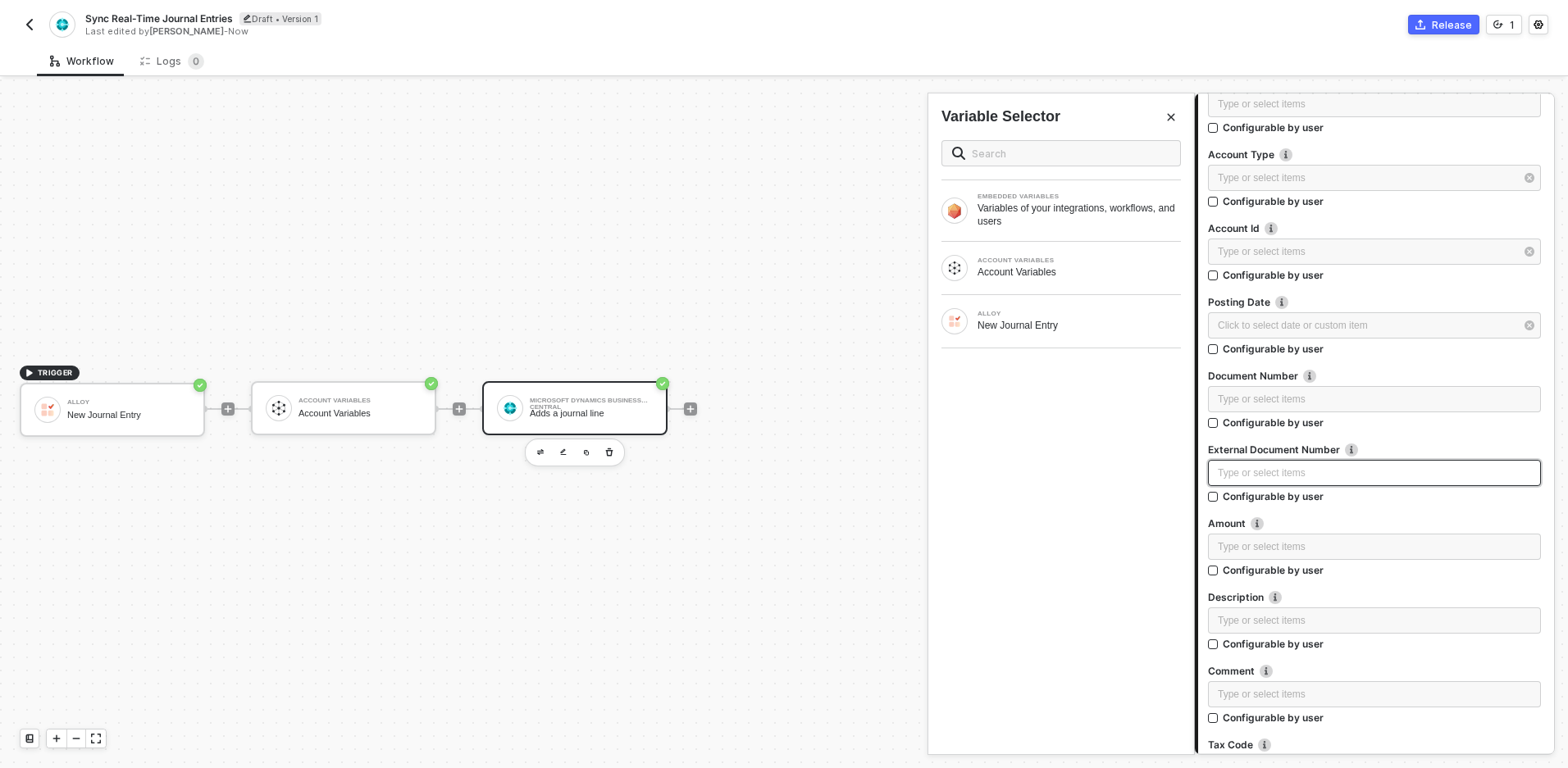
click at [1343, 474] on div "Type or select items ﻿" at bounding box center [1375, 473] width 313 height 16
click at [1307, 392] on div "Type or select items ﻿" at bounding box center [1375, 400] width 313 height 16
click at [1047, 337] on div "ALLOY New Journal Entry" at bounding box center [1061, 321] width 265 height 52
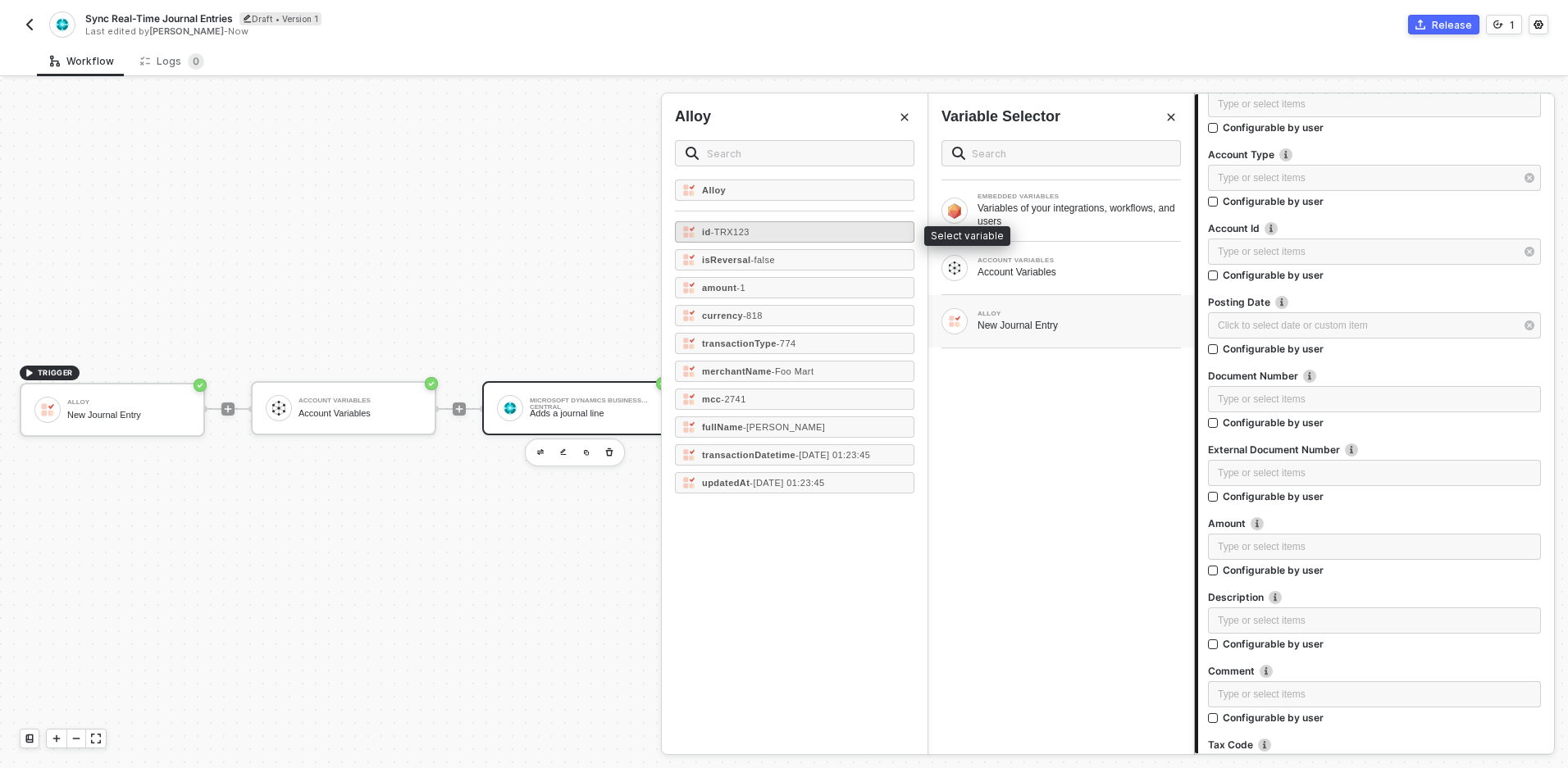
click at [742, 223] on div "id - TRX123" at bounding box center [794, 231] width 239 height 22
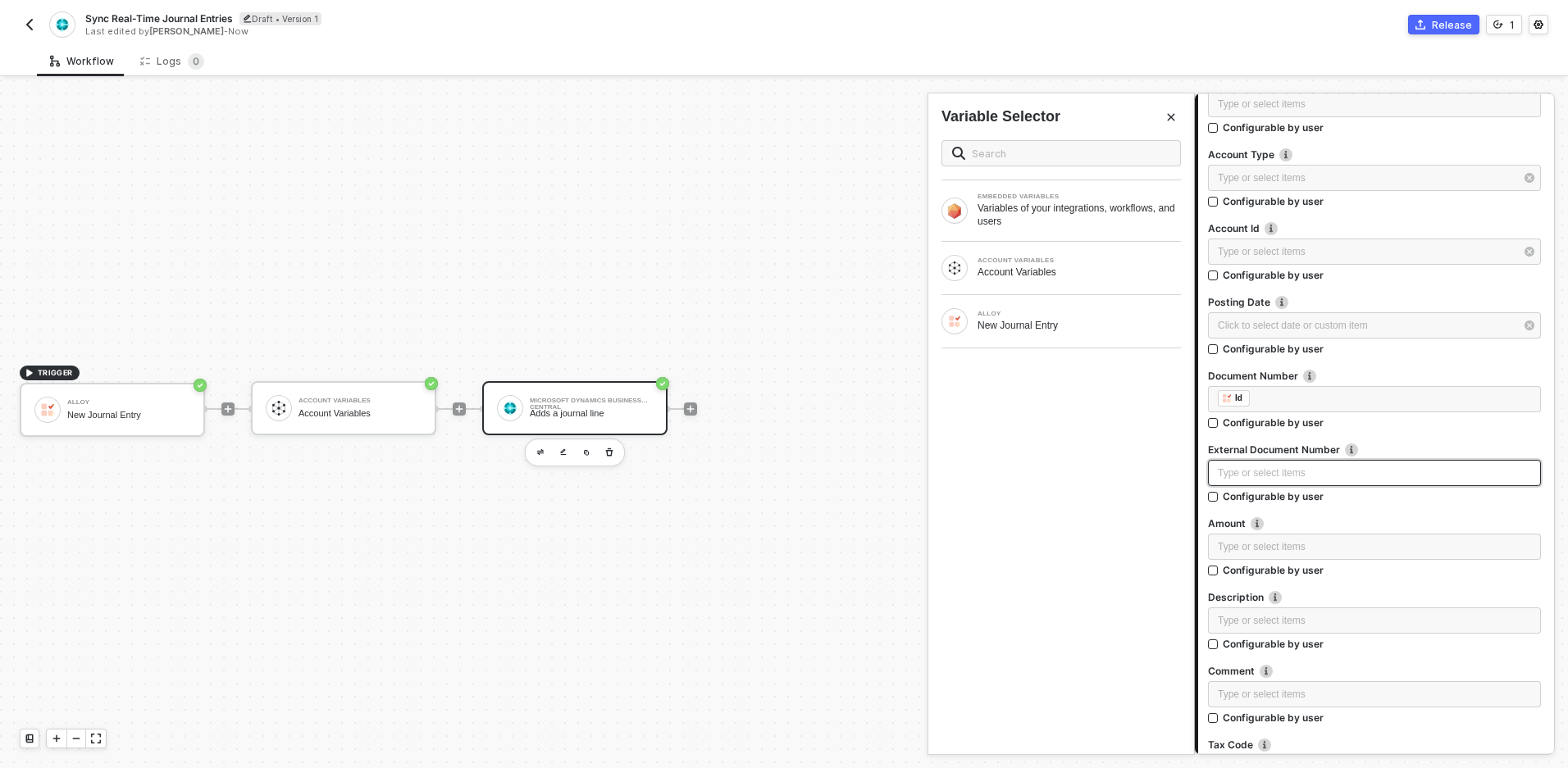
click at [1244, 468] on div "Type or select items ﻿" at bounding box center [1375, 473] width 313 height 16
click at [1101, 323] on div "New Journal Entry" at bounding box center [1080, 325] width 204 height 13
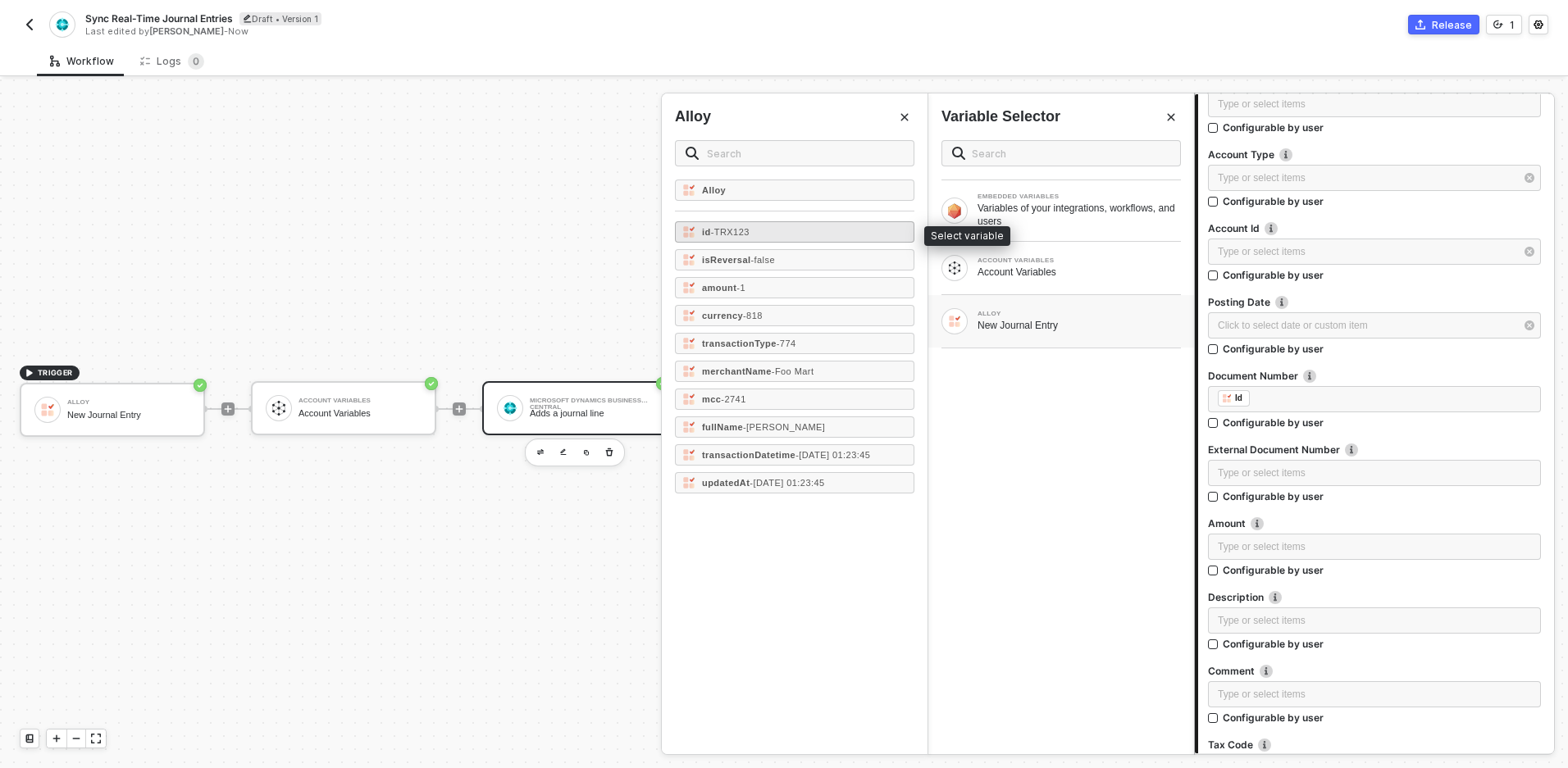
click at [734, 237] on div "id - TRX123" at bounding box center [794, 231] width 239 height 22
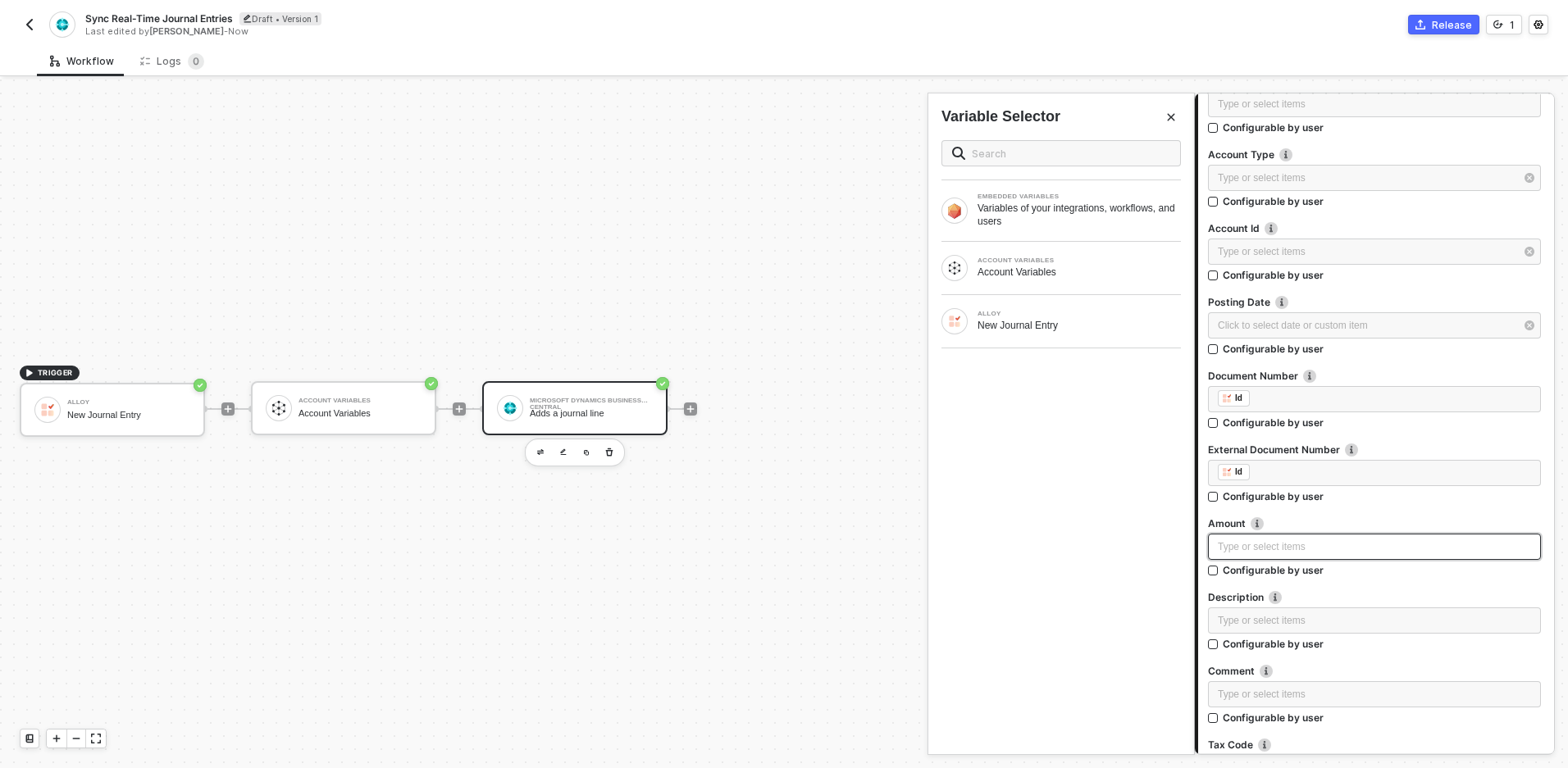
click at [1310, 545] on div "Type or select items ﻿" at bounding box center [1375, 547] width 313 height 16
click at [1035, 307] on div "ALLOY New Journal Entry" at bounding box center [1061, 321] width 265 height 52
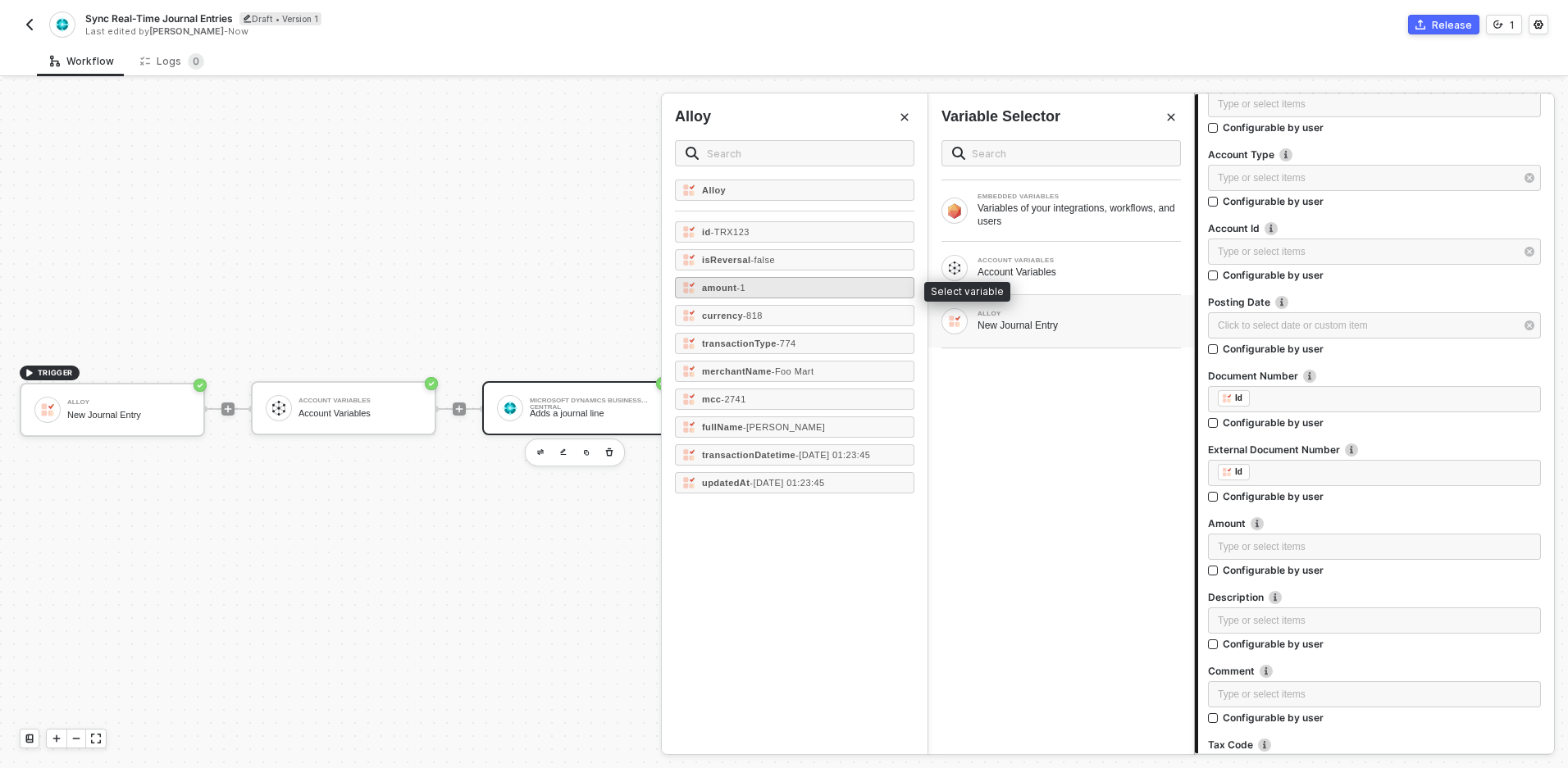
click at [749, 292] on div "amount - 1" at bounding box center [794, 288] width 239 height 22
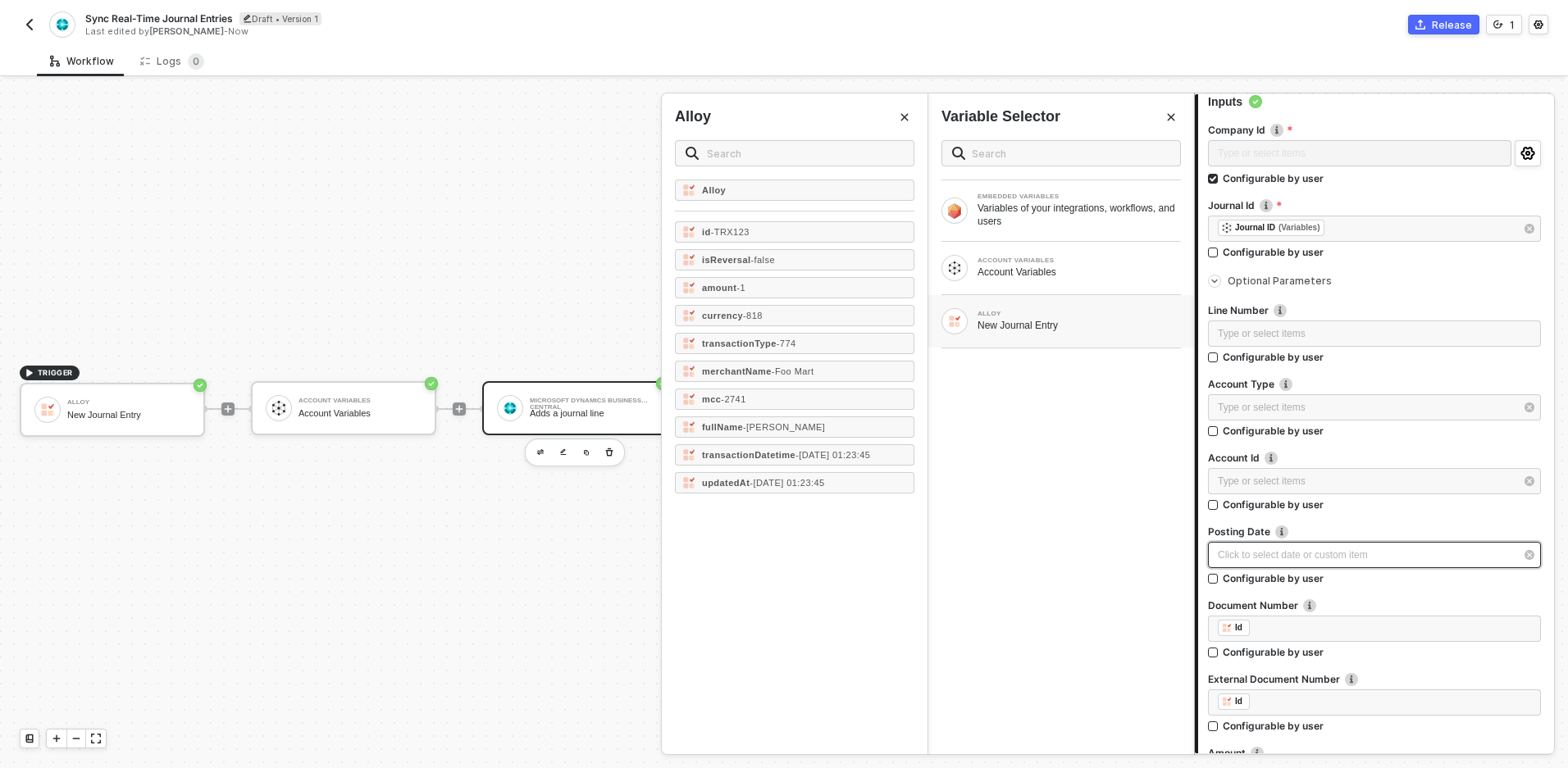
scroll to position [159, 0]
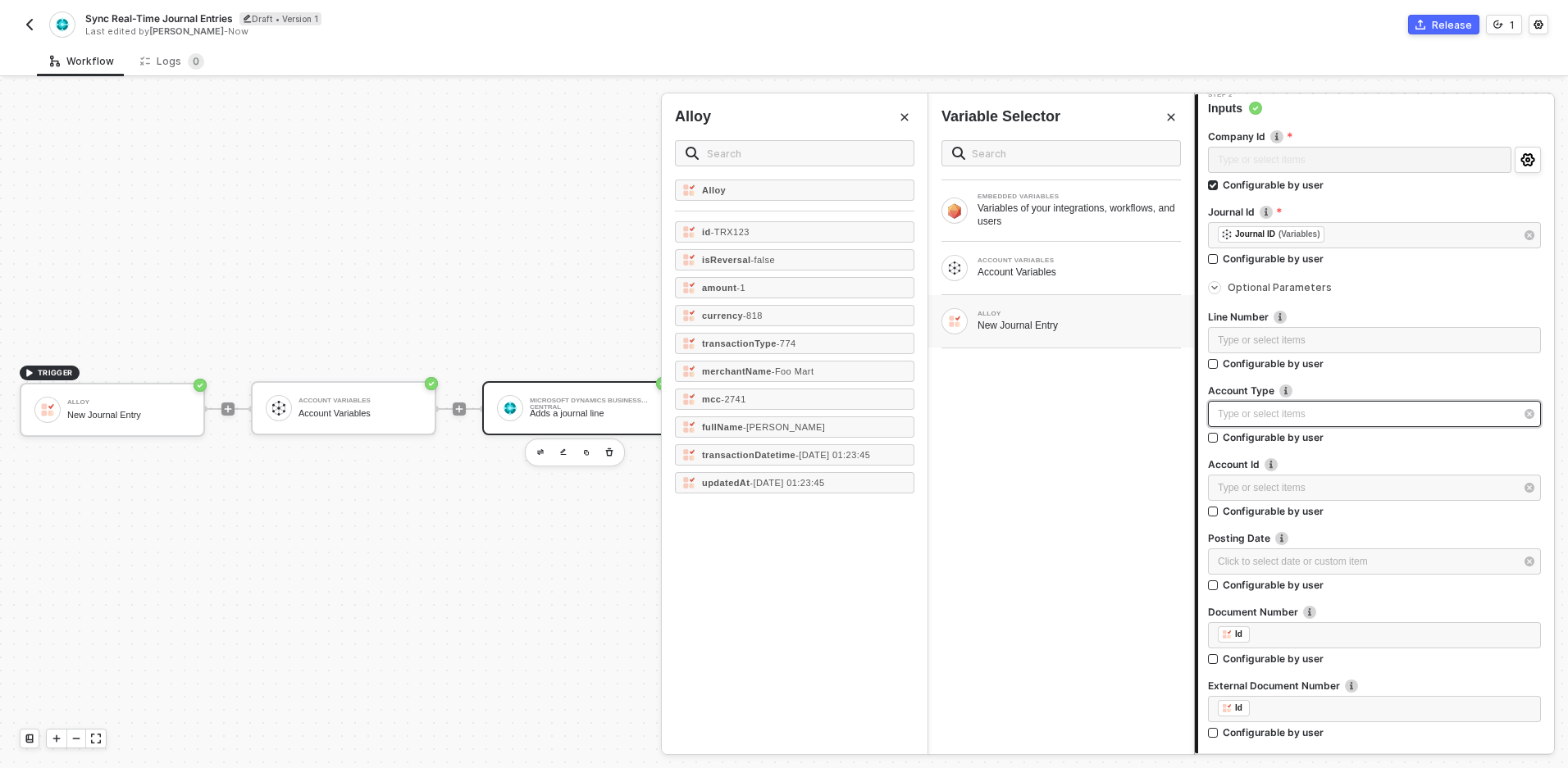
click at [1270, 420] on div "Type or select items ﻿" at bounding box center [1366, 414] width 297 height 16
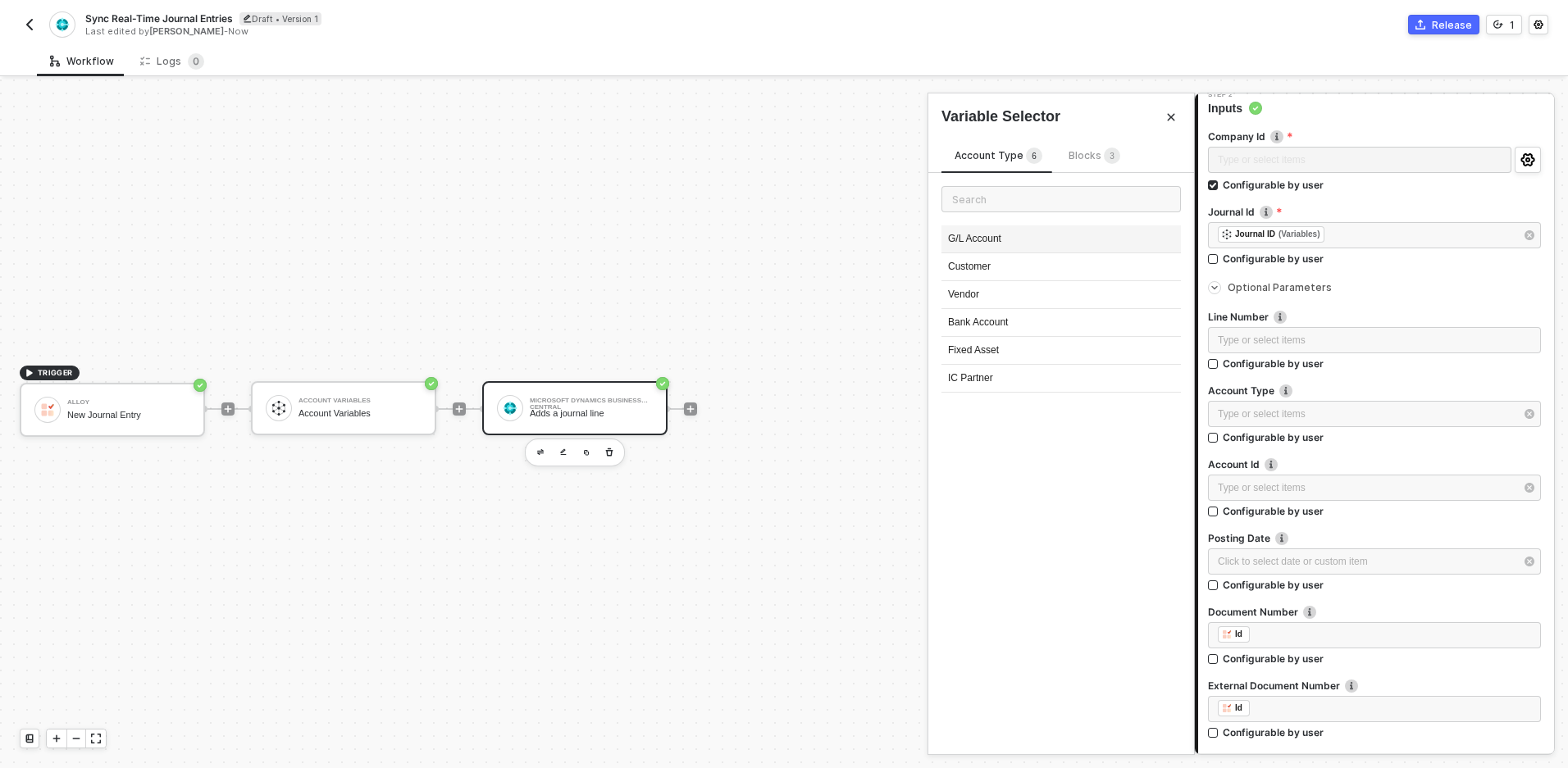
click at [955, 240] on div "G/L Account" at bounding box center [1061, 239] width 239 height 28
click at [1327, 492] on div "Type or select items ﻿" at bounding box center [1366, 488] width 297 height 16
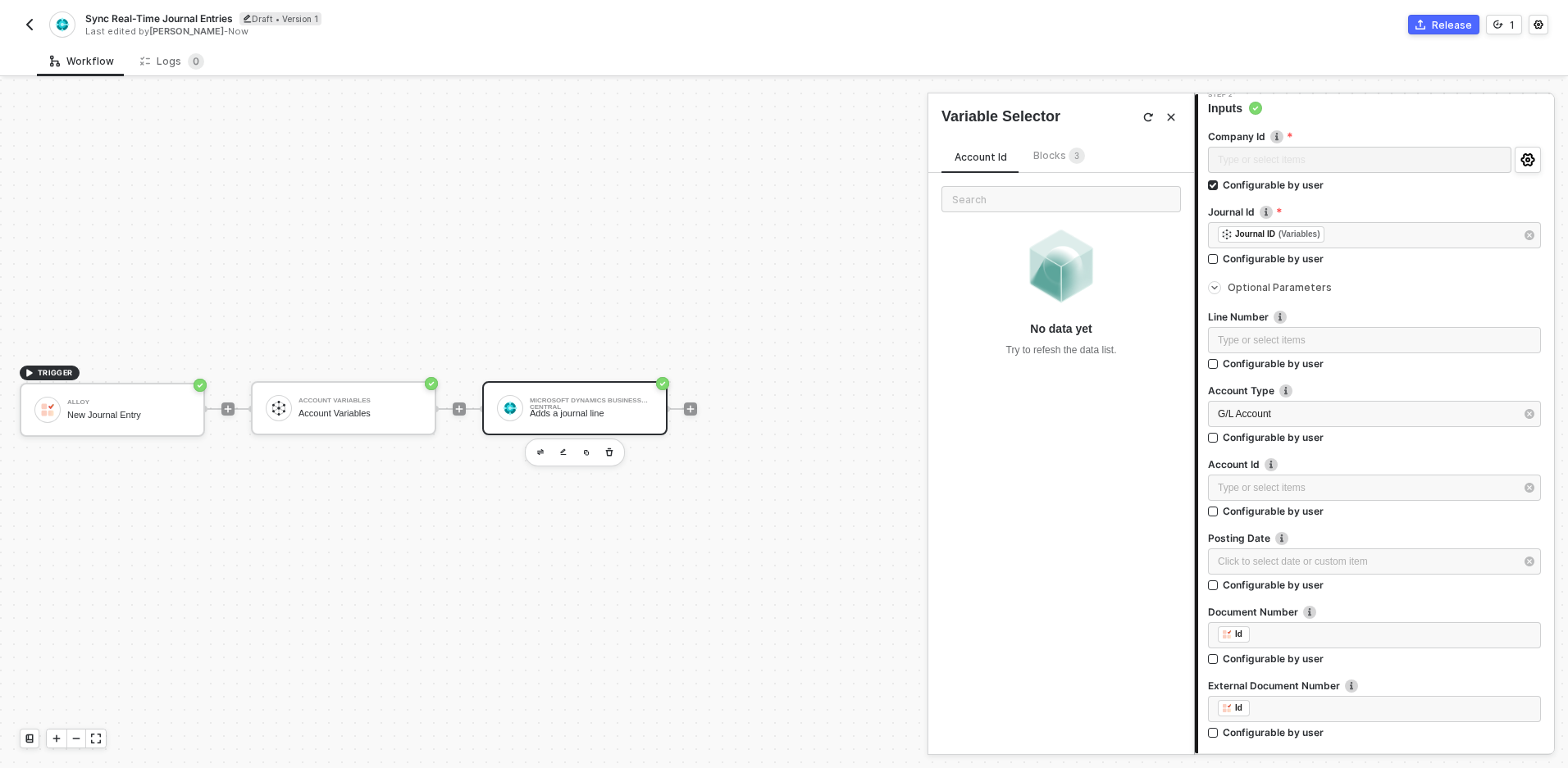
click at [1049, 159] on span "Blocks 3" at bounding box center [1059, 156] width 51 height 12
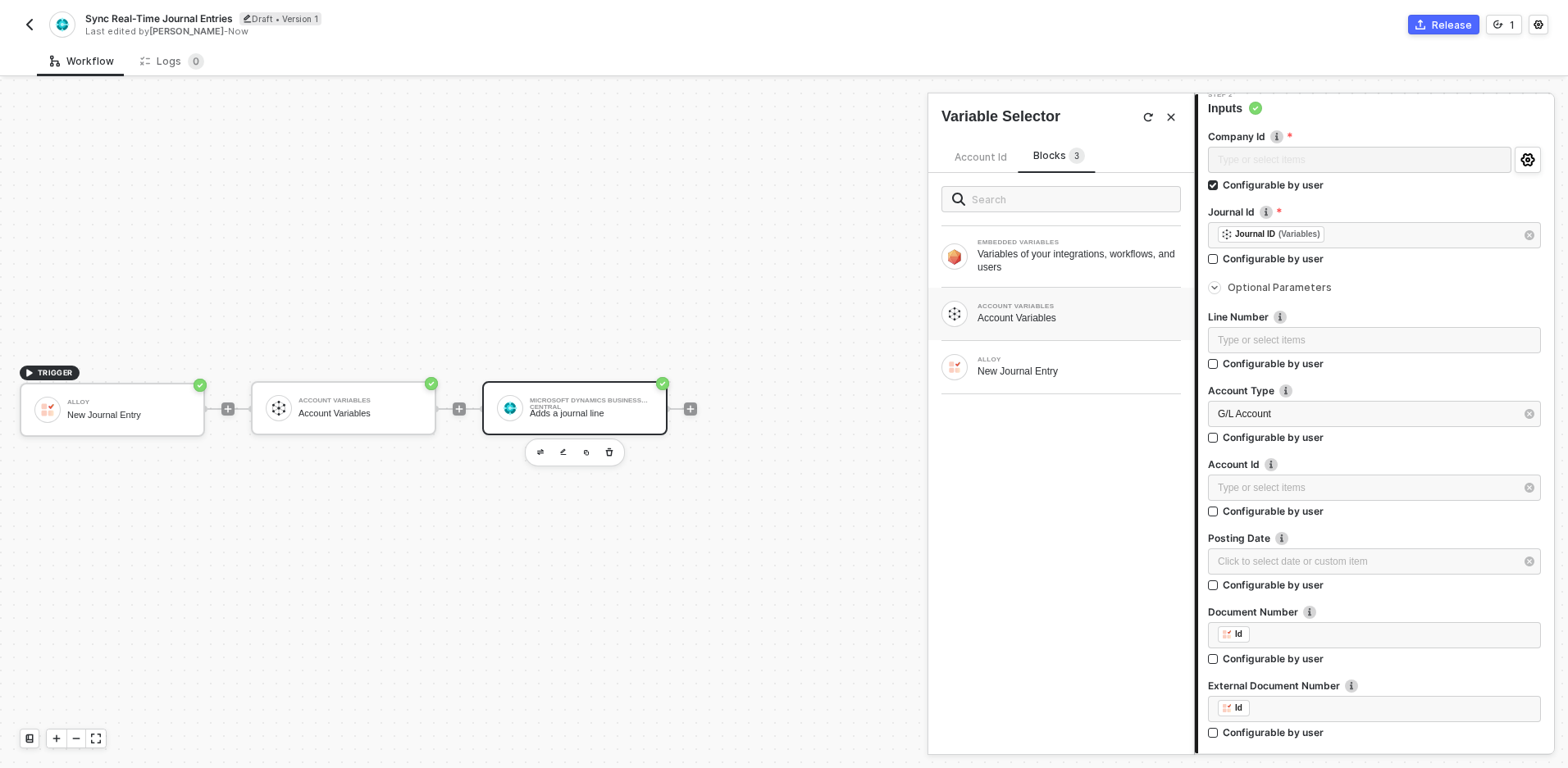
click at [1037, 319] on div "Account Variables" at bounding box center [1080, 317] width 204 height 13
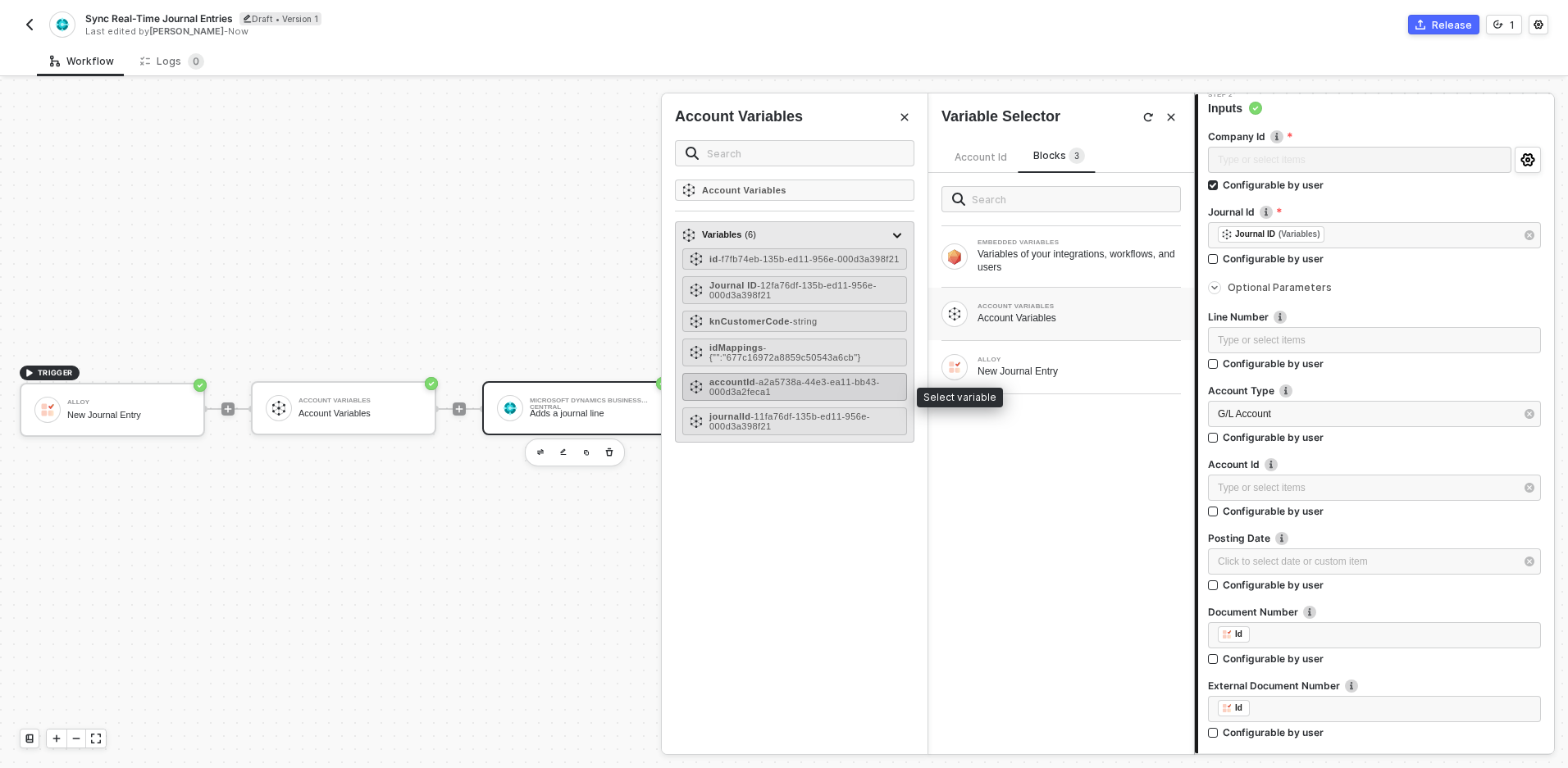
click at [797, 391] on span "- a2a5738a-44e3-ea11-bb43-000d3a2feca1" at bounding box center [794, 387] width 171 height 20
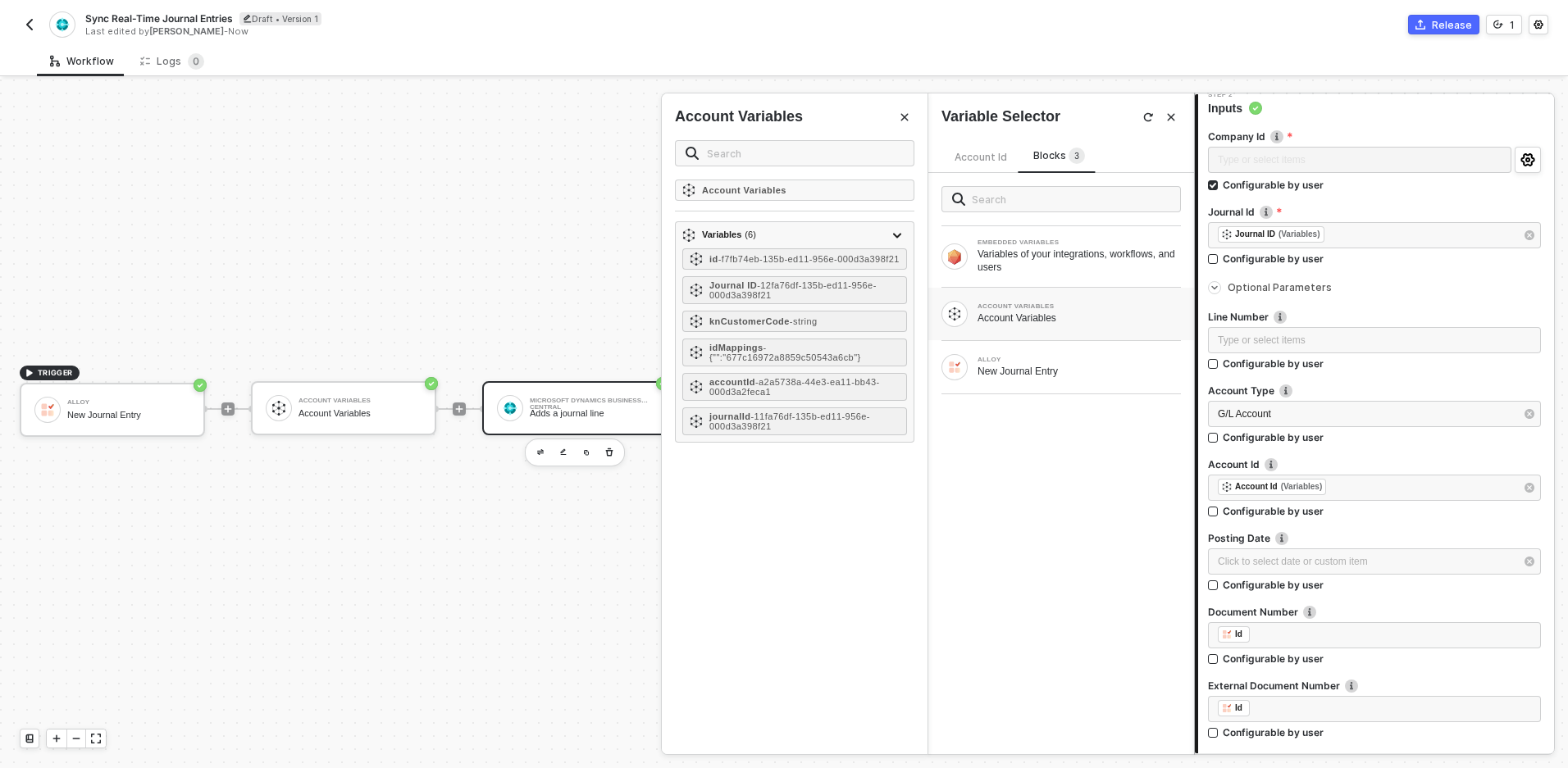
click at [1177, 124] on button "Close" at bounding box center [1171, 117] width 20 height 20
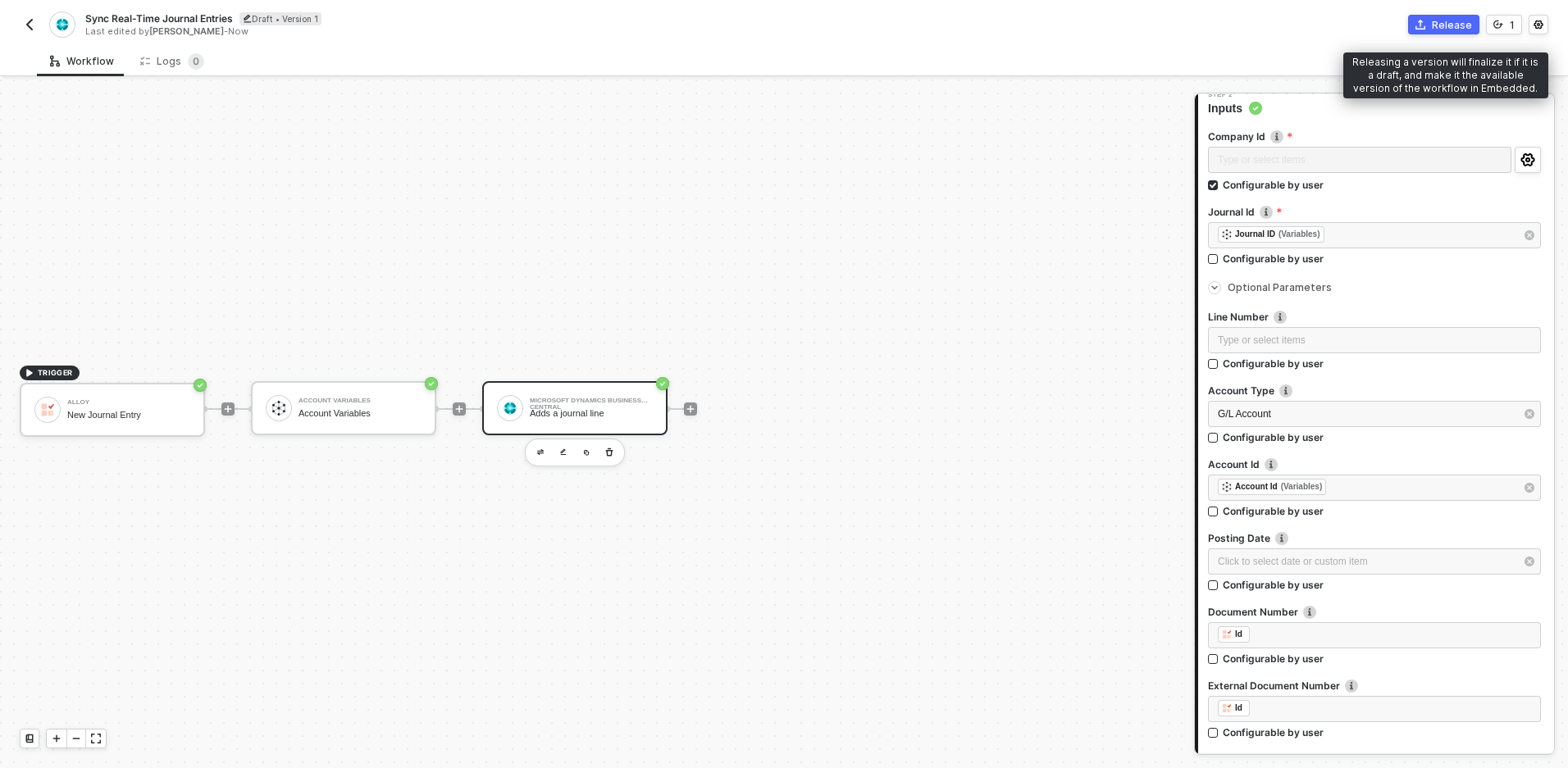
click at [1449, 26] on div "Release" at bounding box center [1452, 25] width 40 height 14
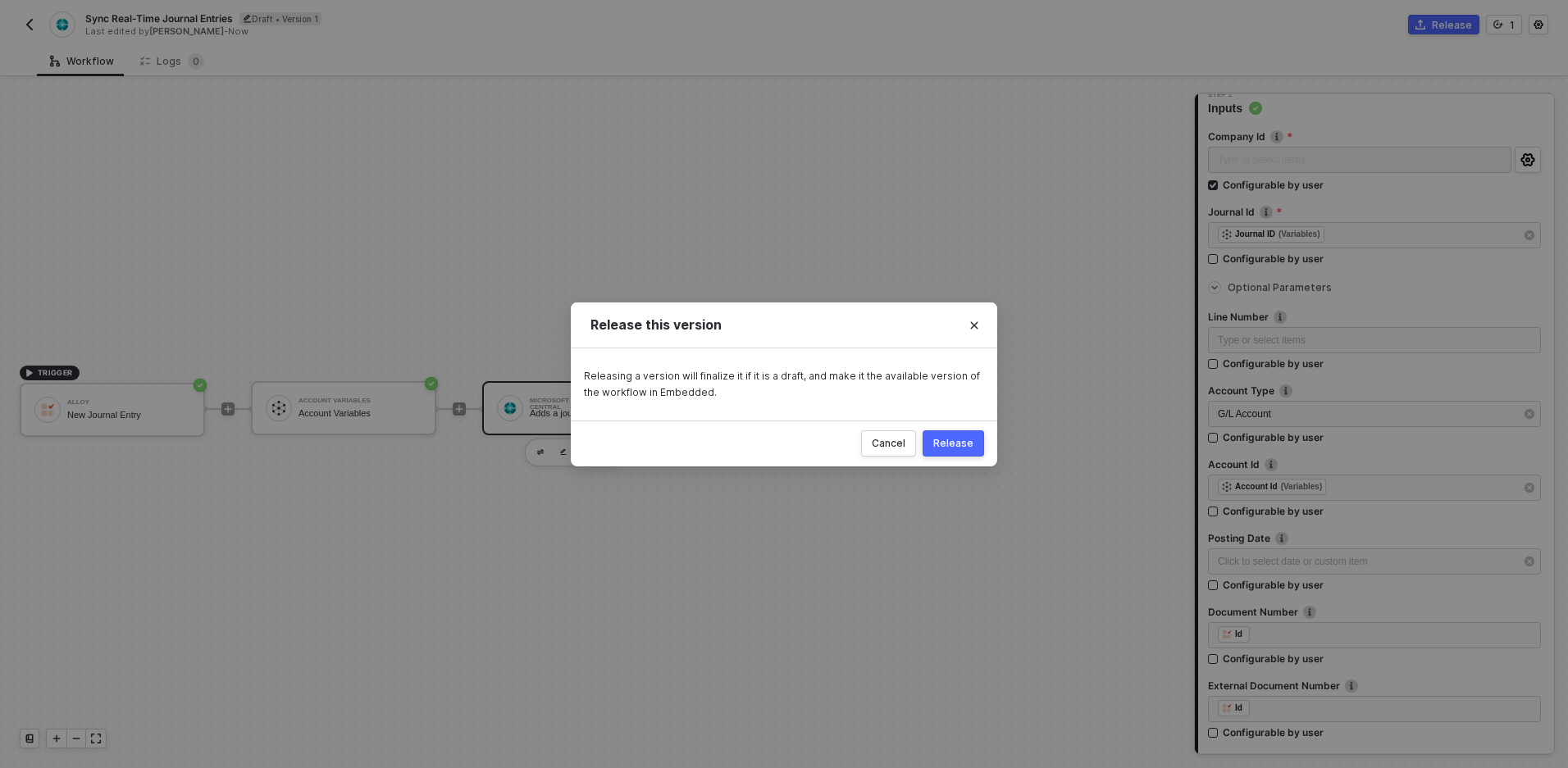
click at [955, 444] on div "Release" at bounding box center [954, 443] width 40 height 13
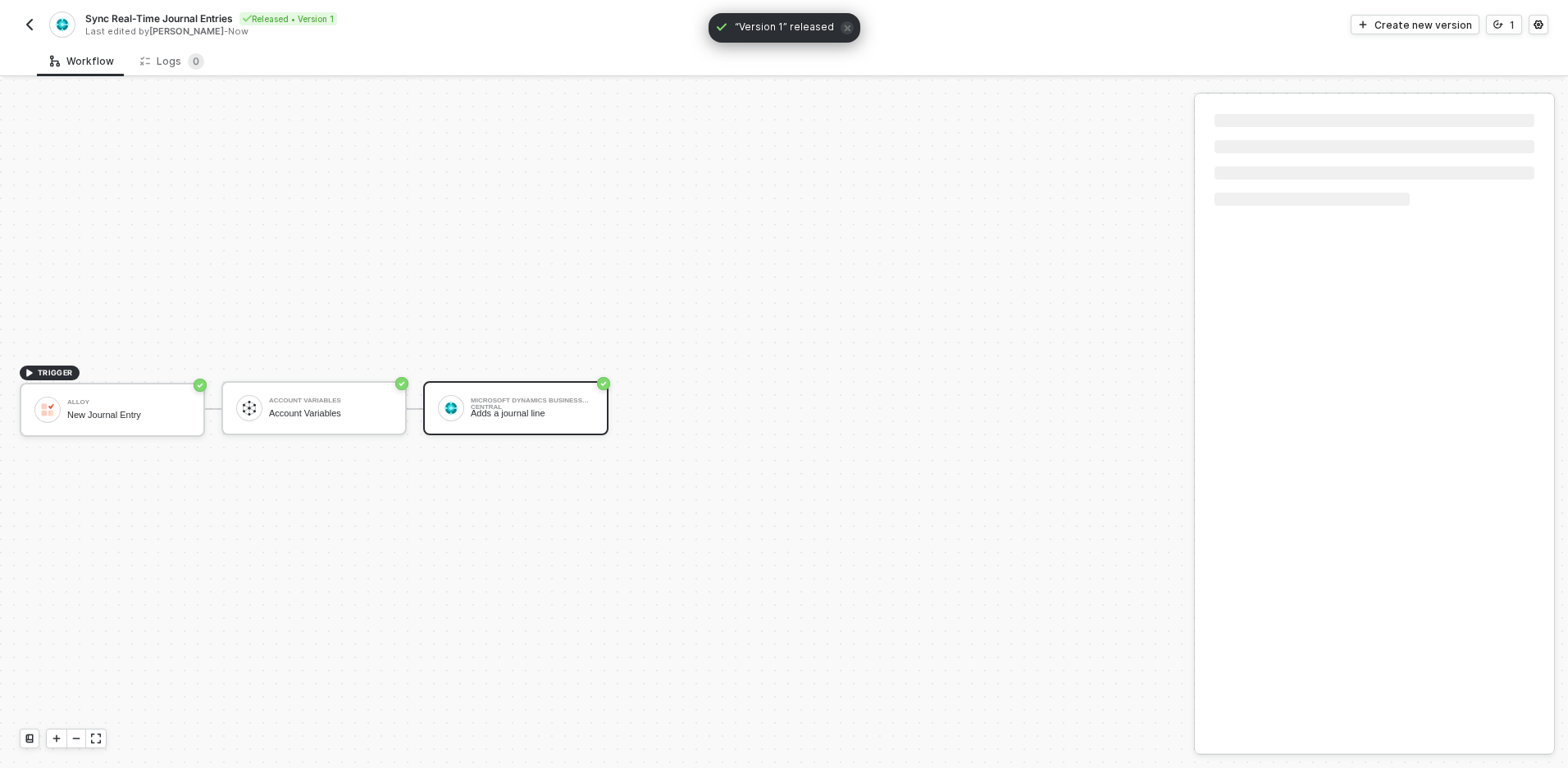
click at [36, 23] on button "button" at bounding box center [30, 24] width 20 height 20
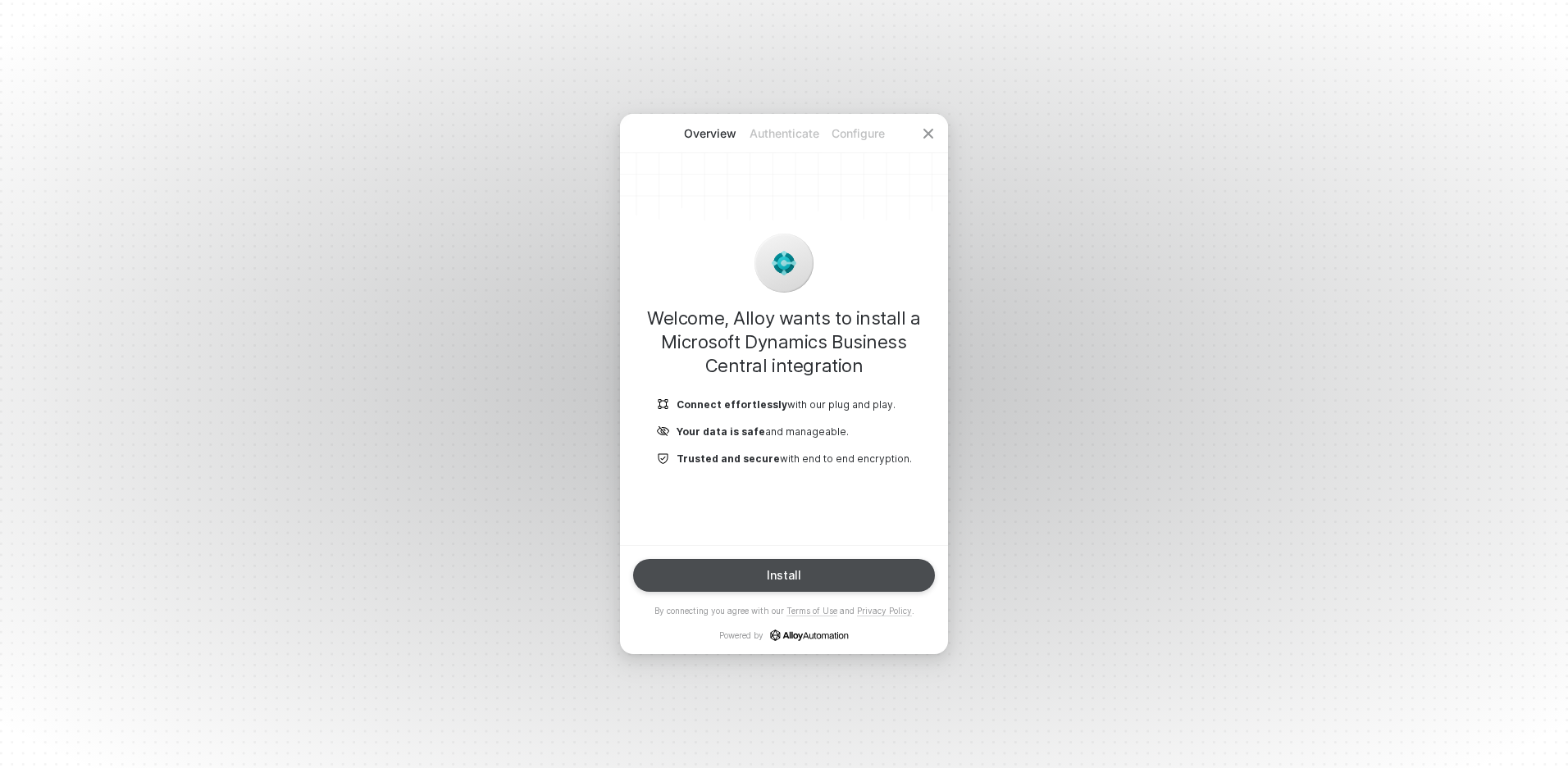
click at [808, 579] on button "Install" at bounding box center [784, 576] width 302 height 33
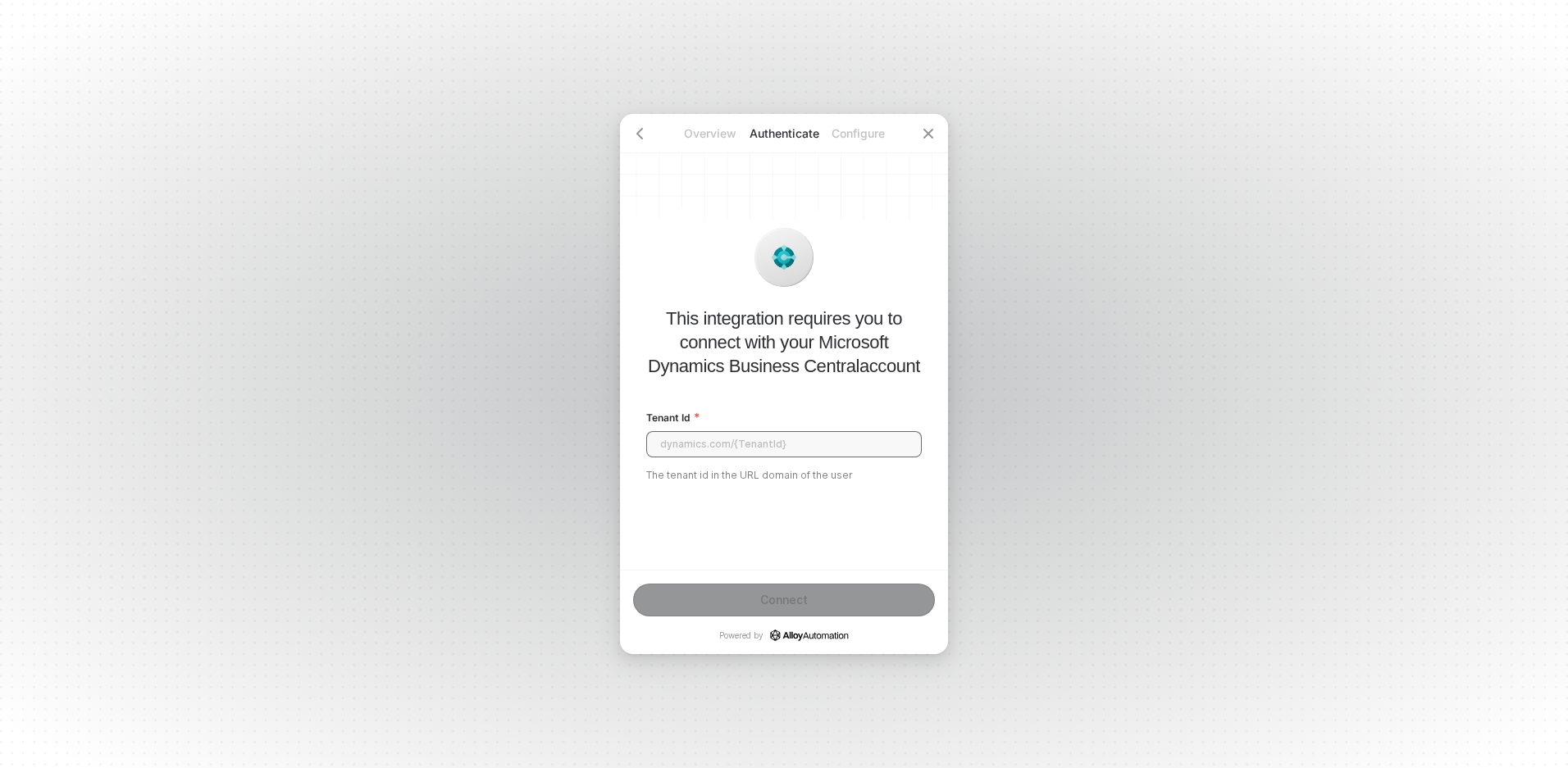
click at [789, 452] on input "Tenant Id" at bounding box center [784, 444] width 276 height 26
click at [778, 454] on input "Tenant Id" at bounding box center [784, 444] width 276 height 26
